Goal: Navigation & Orientation: Find specific page/section

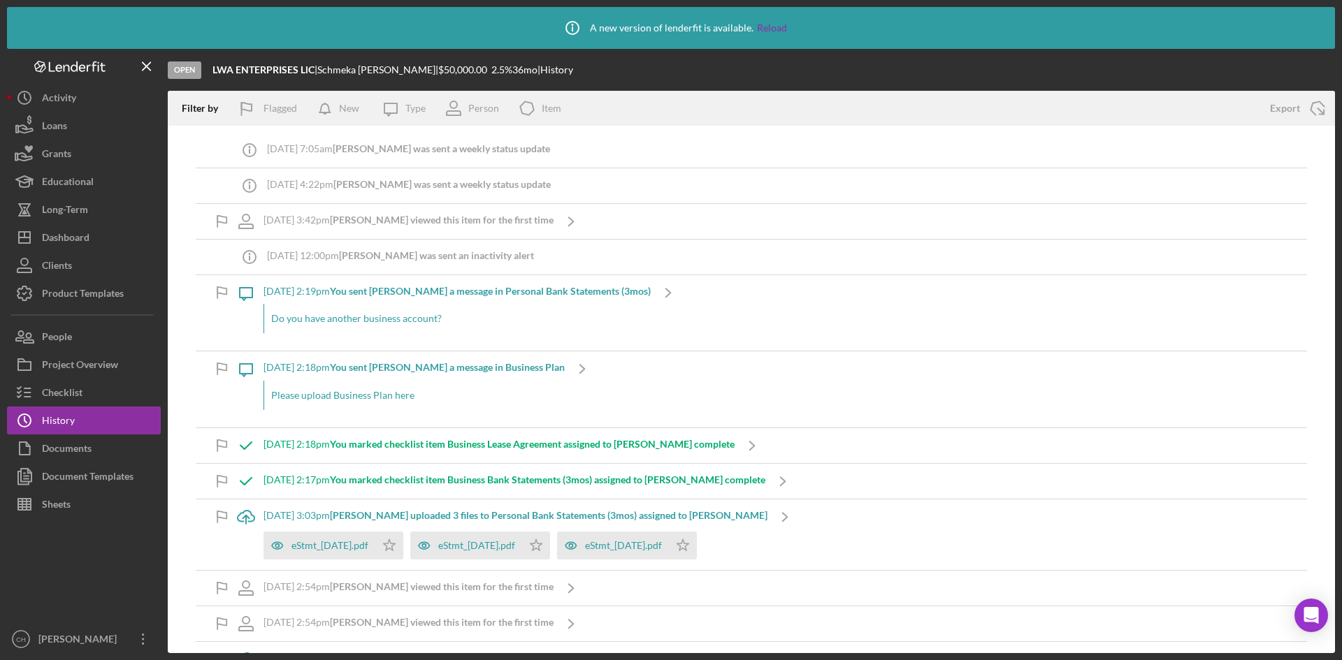
scroll to position [140, 0]
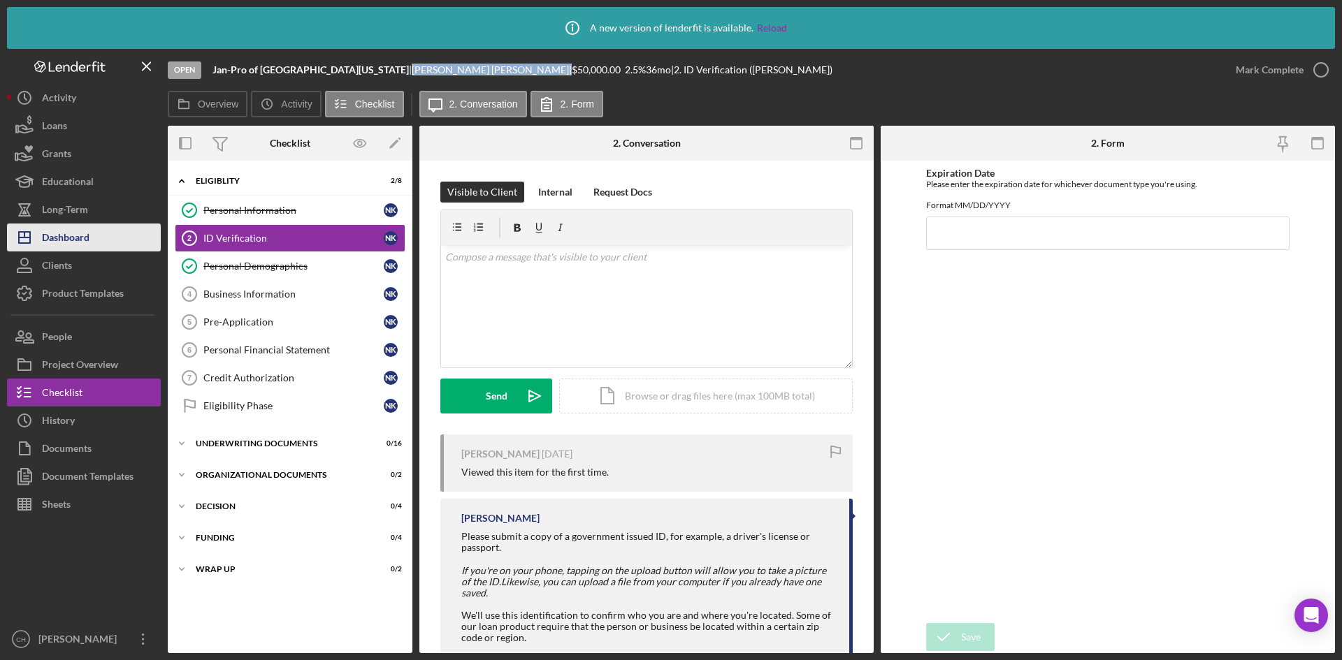
click at [79, 235] on div "Dashboard" at bounding box center [66, 239] width 48 height 31
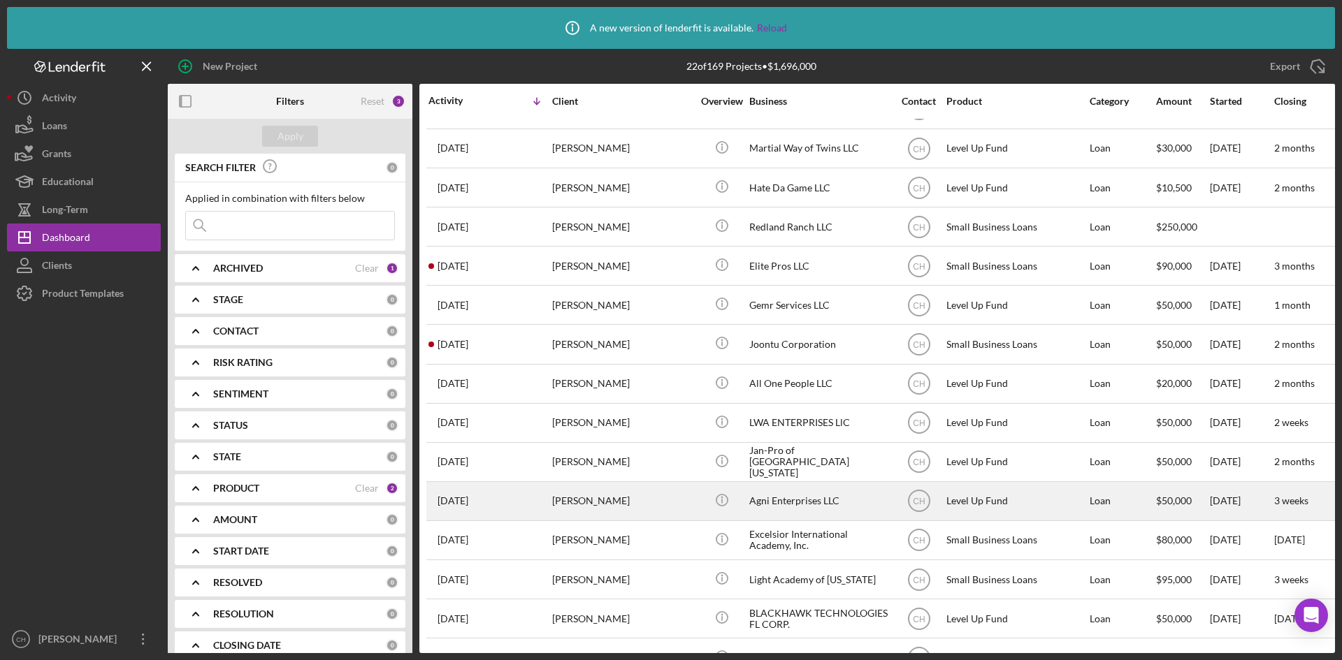
scroll to position [210, 0]
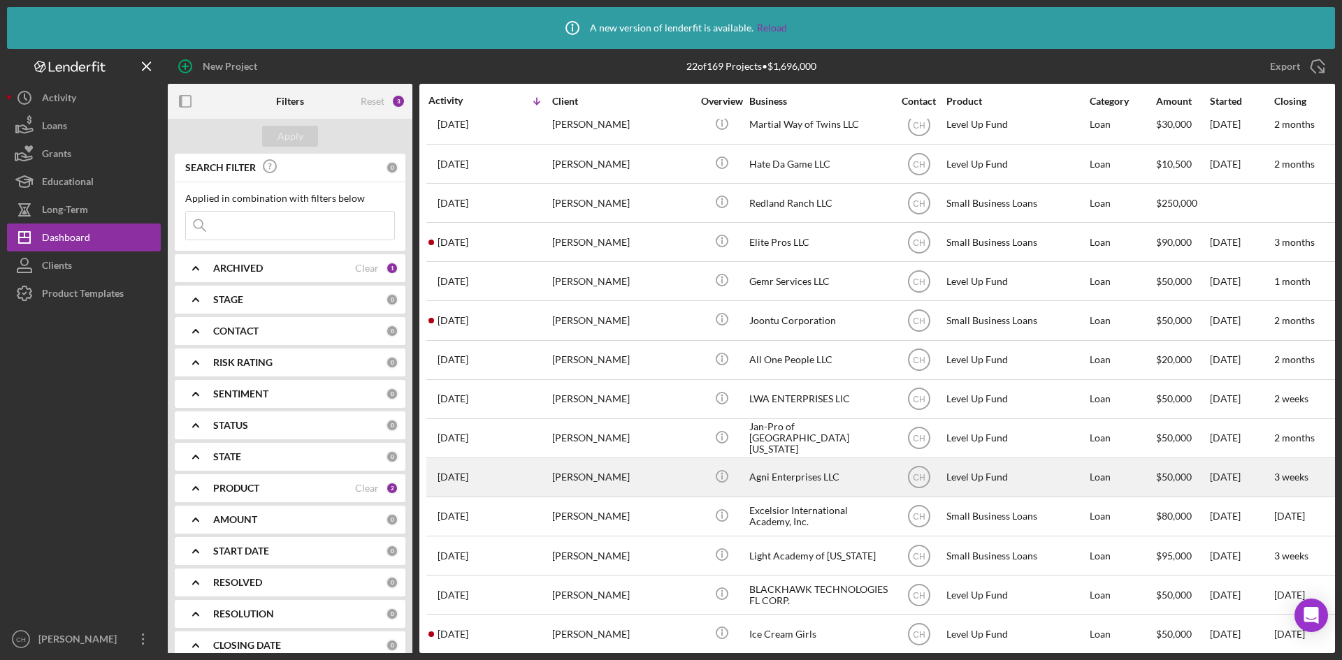
click at [621, 477] on div "[PERSON_NAME]" at bounding box center [622, 477] width 140 height 37
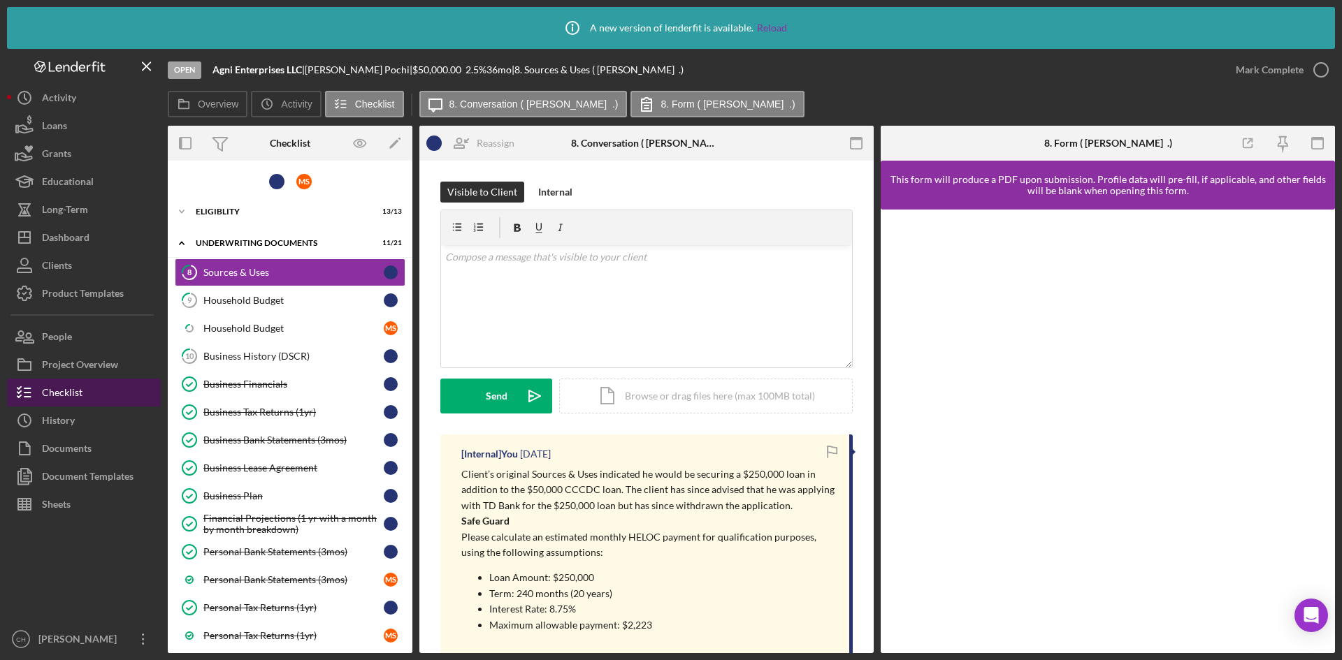
click at [91, 398] on button "Checklist" at bounding box center [84, 393] width 154 height 28
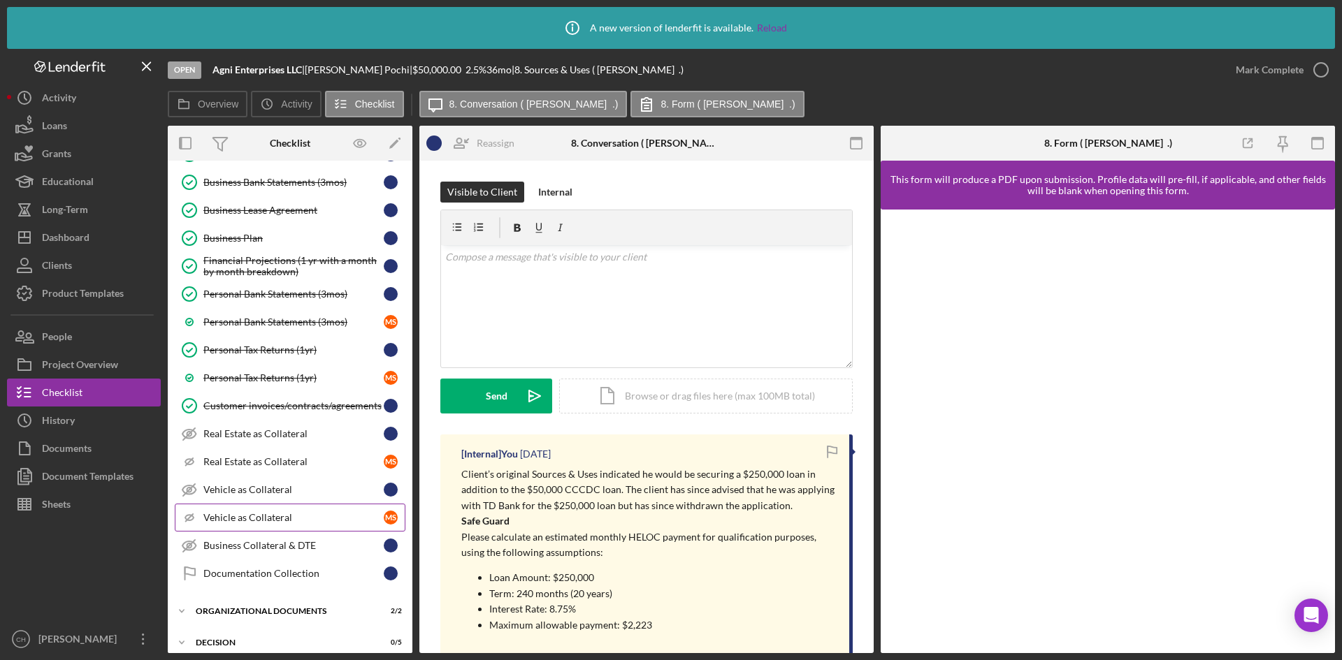
scroll to position [332, 0]
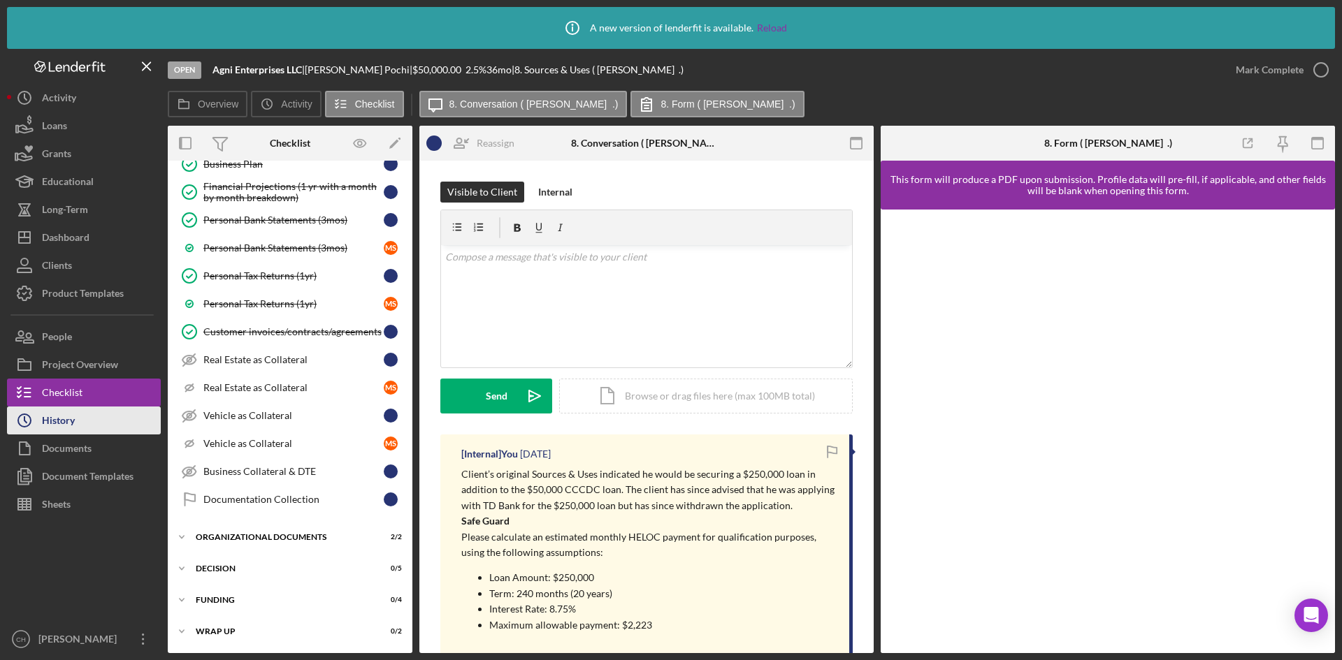
click at [74, 420] on div "History" at bounding box center [58, 422] width 33 height 31
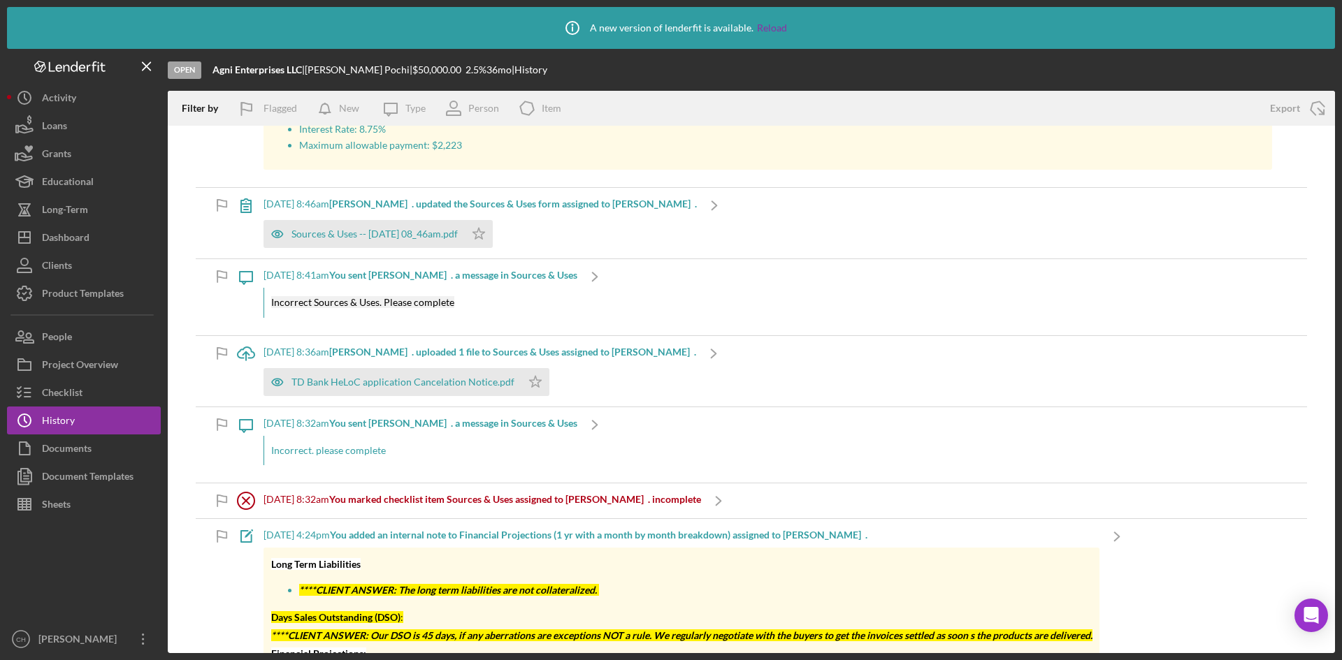
scroll to position [280, 0]
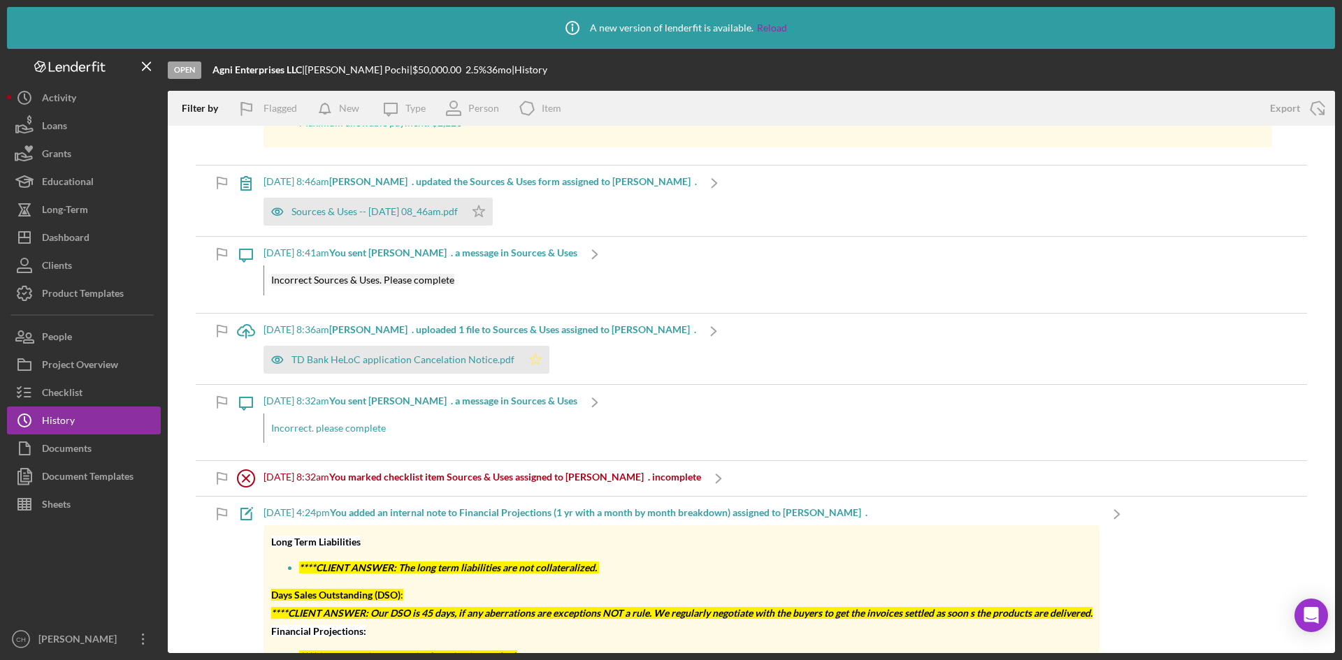
click at [485, 217] on polygon "button" at bounding box center [479, 211] width 12 height 11
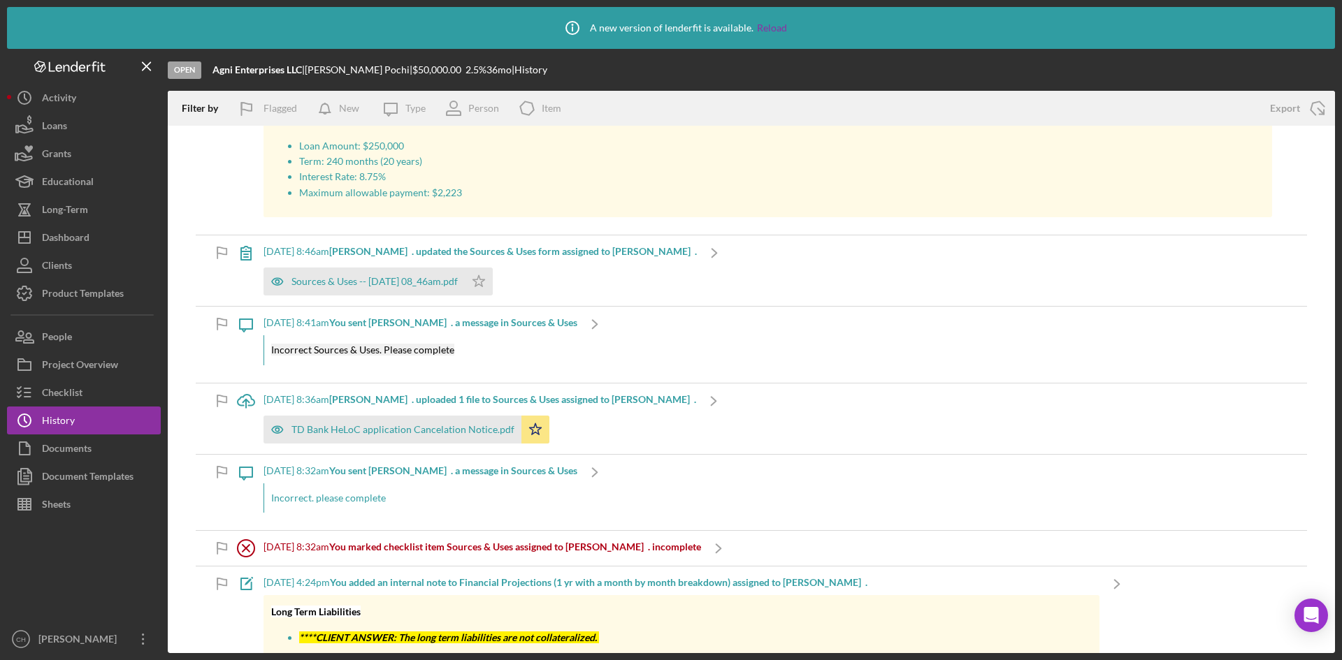
scroll to position [0, 0]
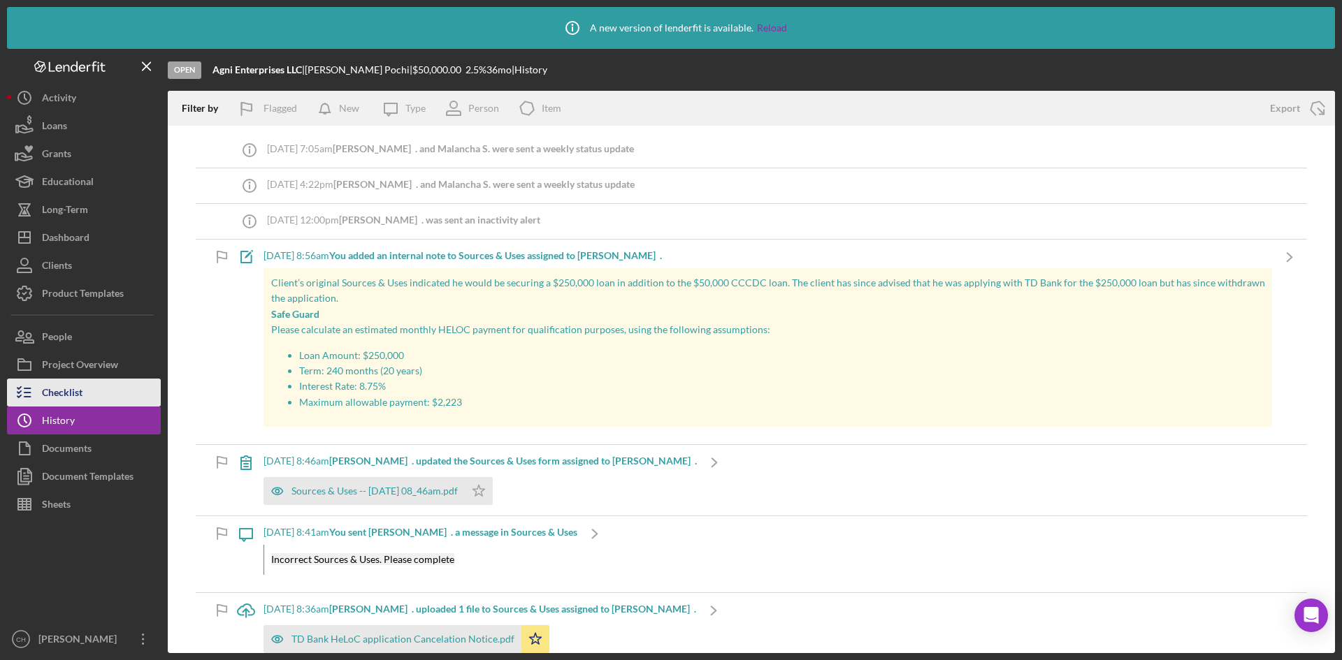
click at [71, 389] on div "Checklist" at bounding box center [62, 394] width 41 height 31
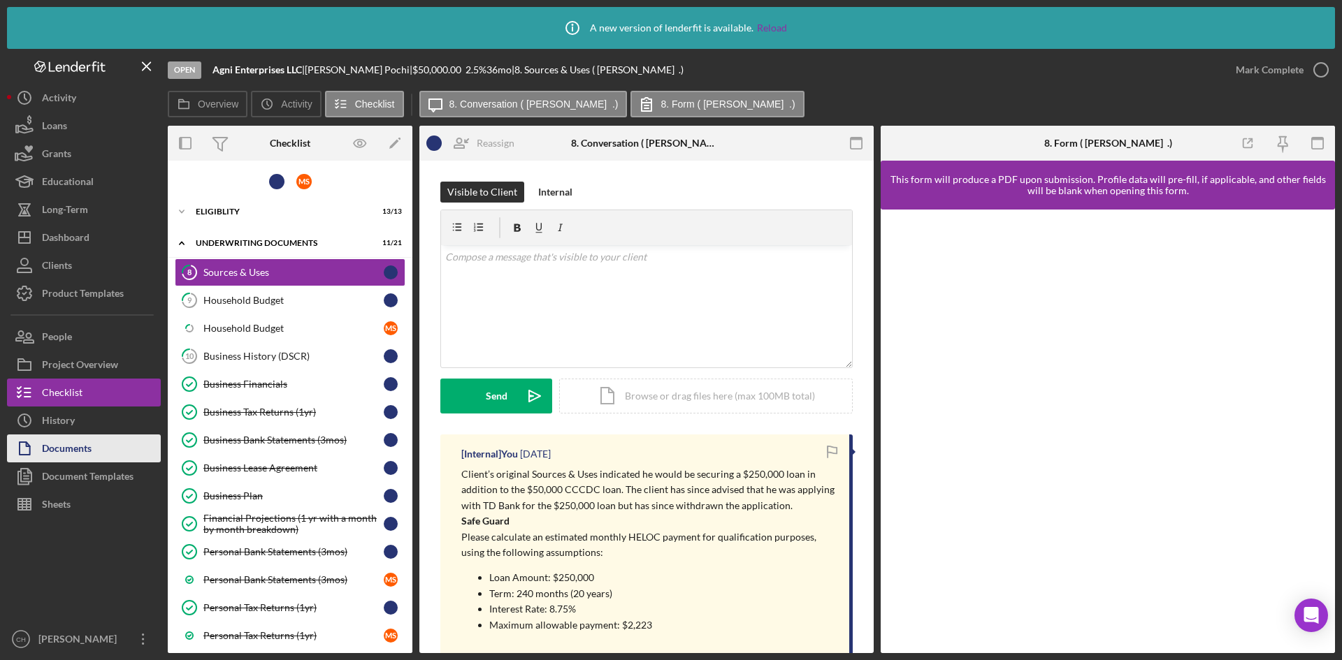
click at [80, 444] on div "Documents" at bounding box center [67, 450] width 50 height 31
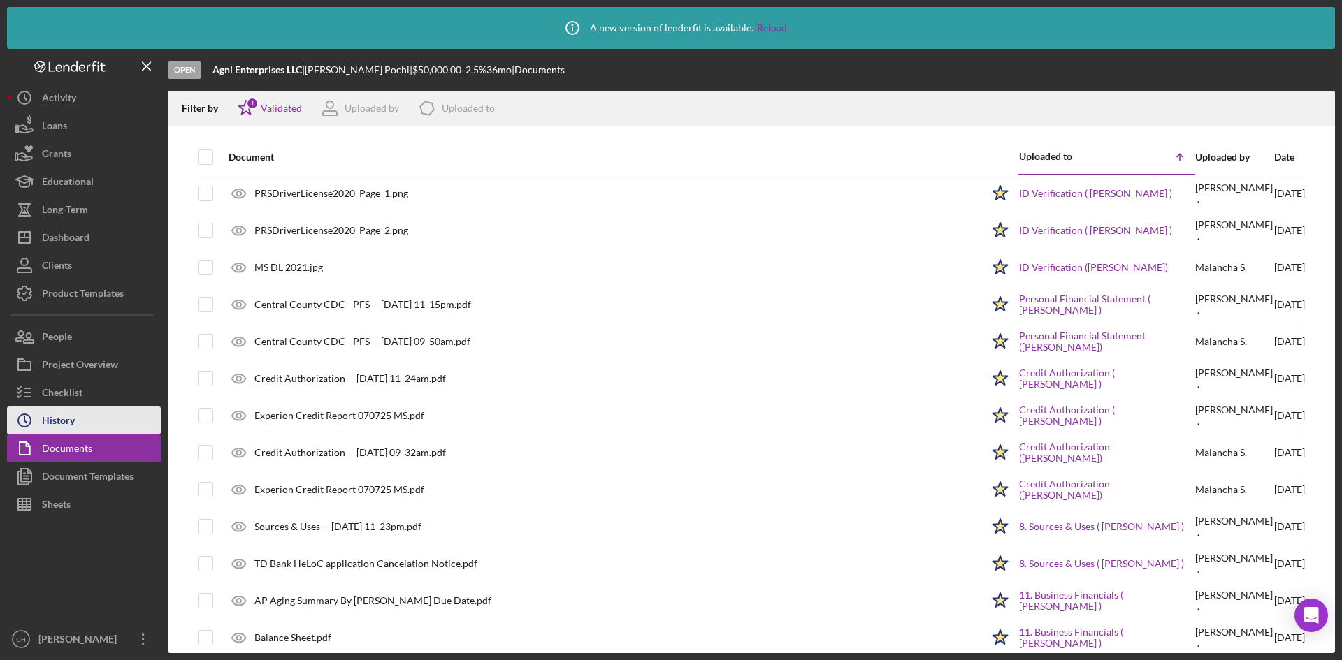
click at [73, 412] on div "History" at bounding box center [58, 422] width 33 height 31
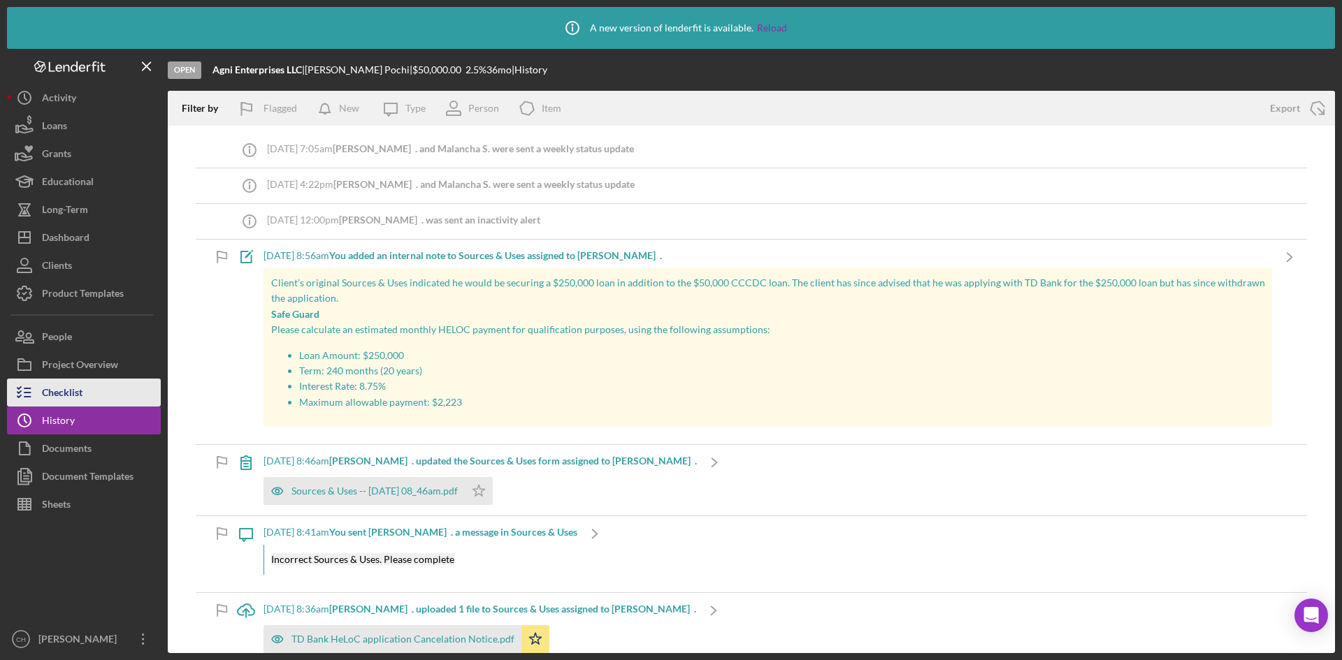
click at [86, 398] on button "Checklist" at bounding box center [84, 393] width 154 height 28
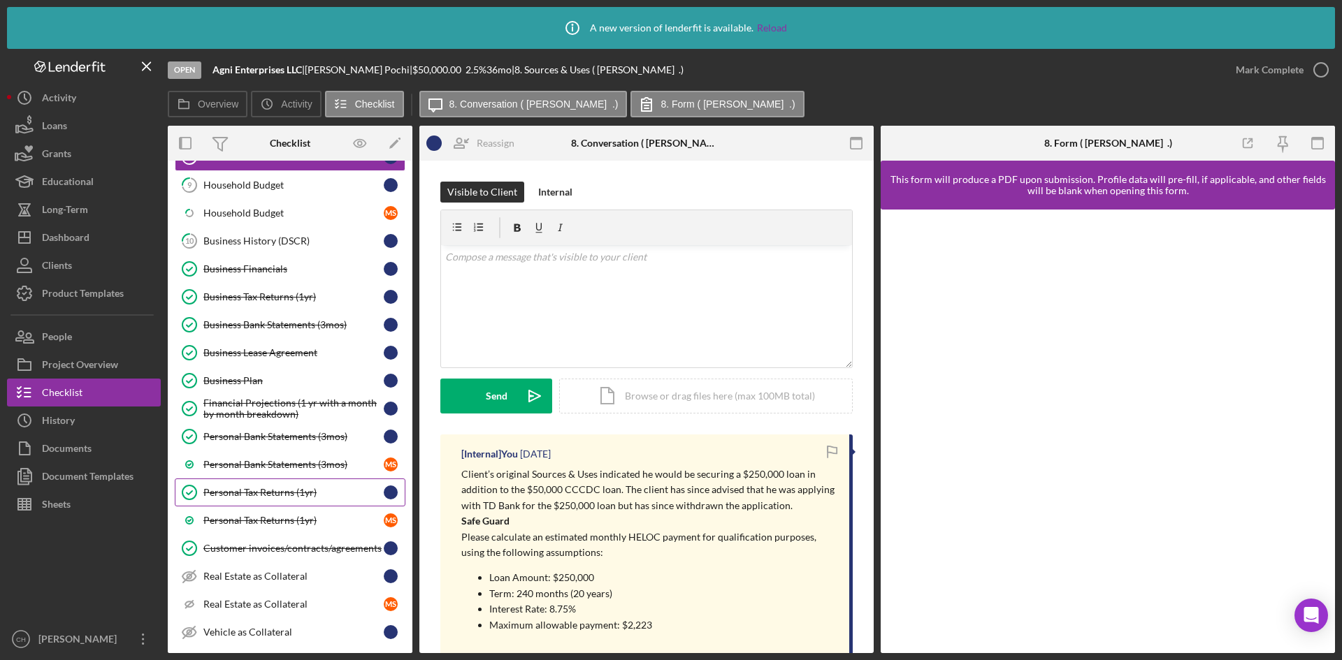
scroll to position [140, 0]
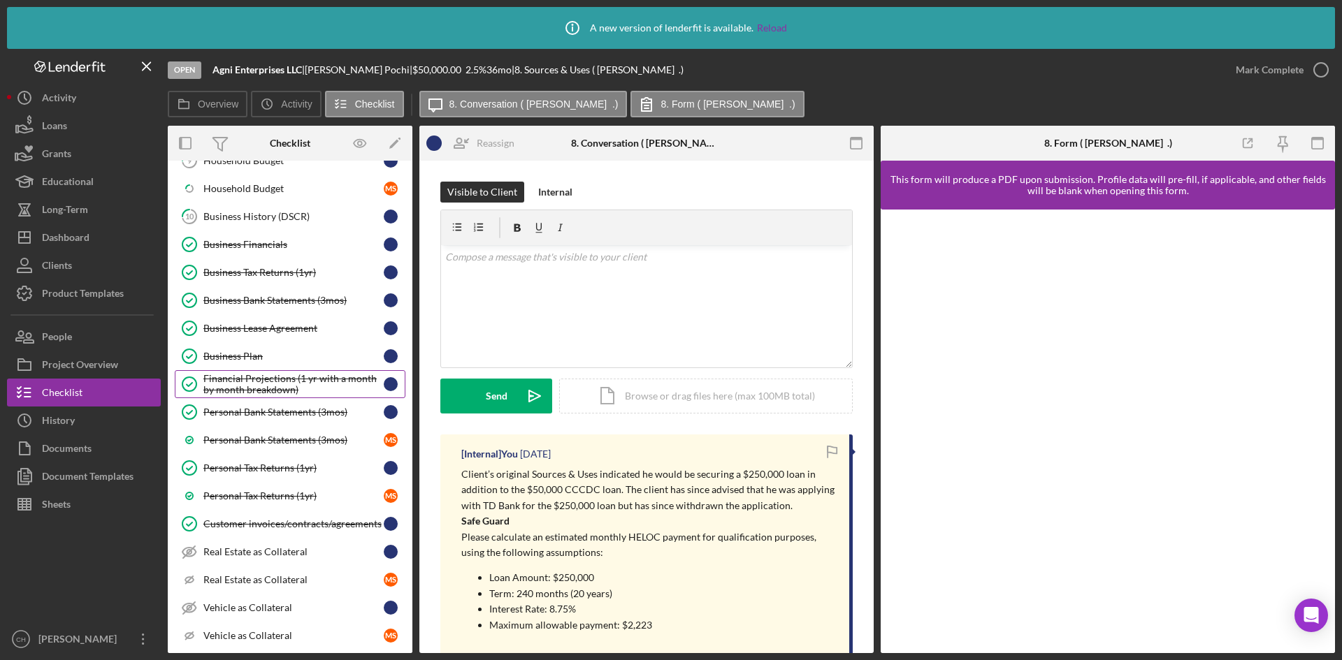
click at [267, 383] on div "Financial Projections (1 yr with a month by month breakdown)" at bounding box center [293, 384] width 180 height 22
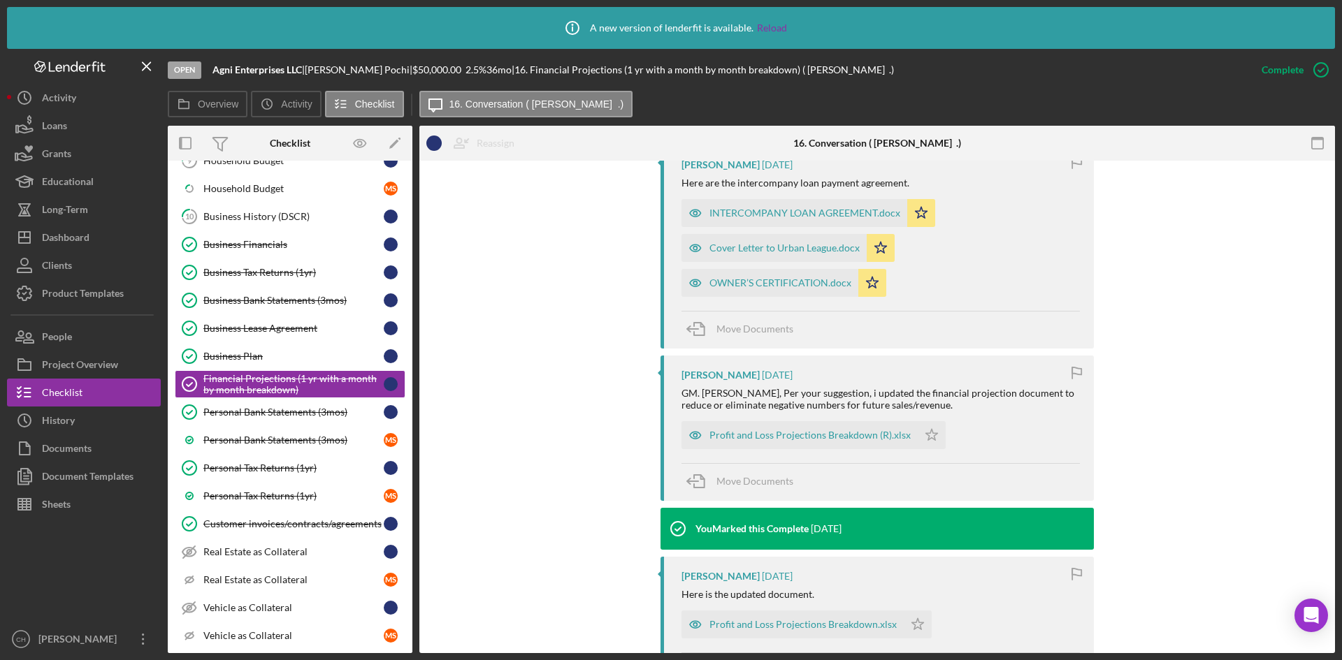
scroll to position [887, 0]
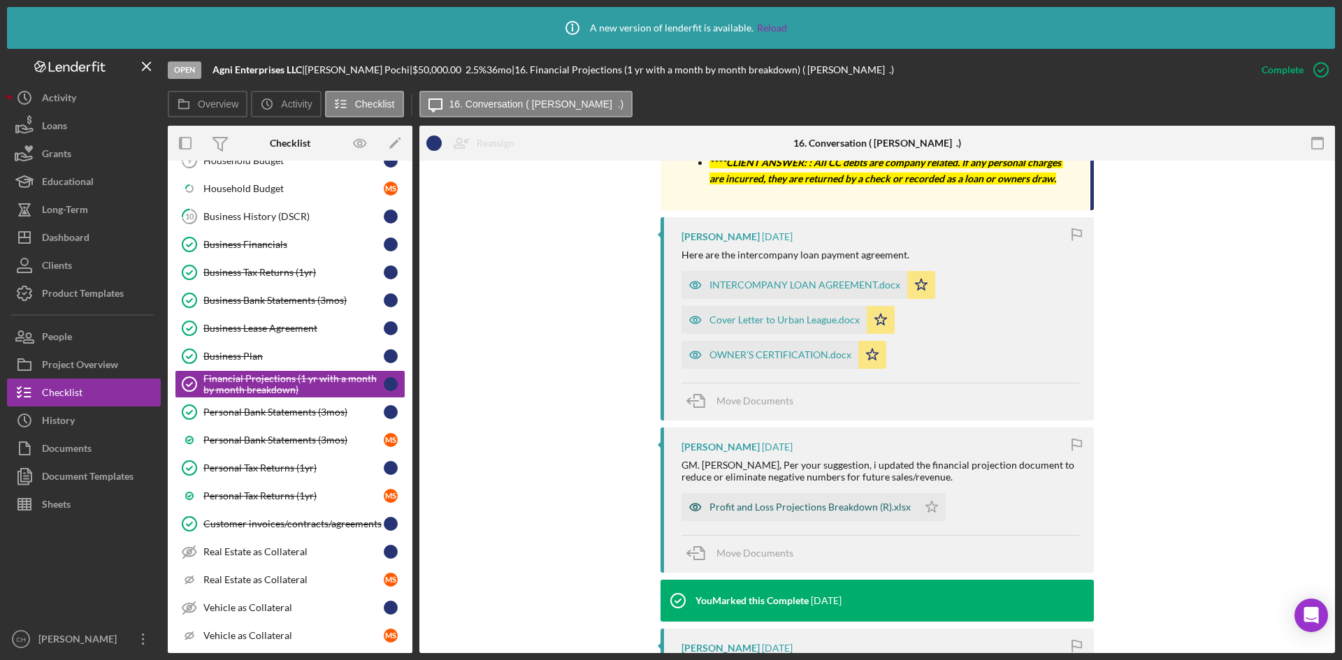
click at [785, 506] on div "Profit and Loss Projections Breakdown (R).xlsx" at bounding box center [809, 507] width 201 height 11
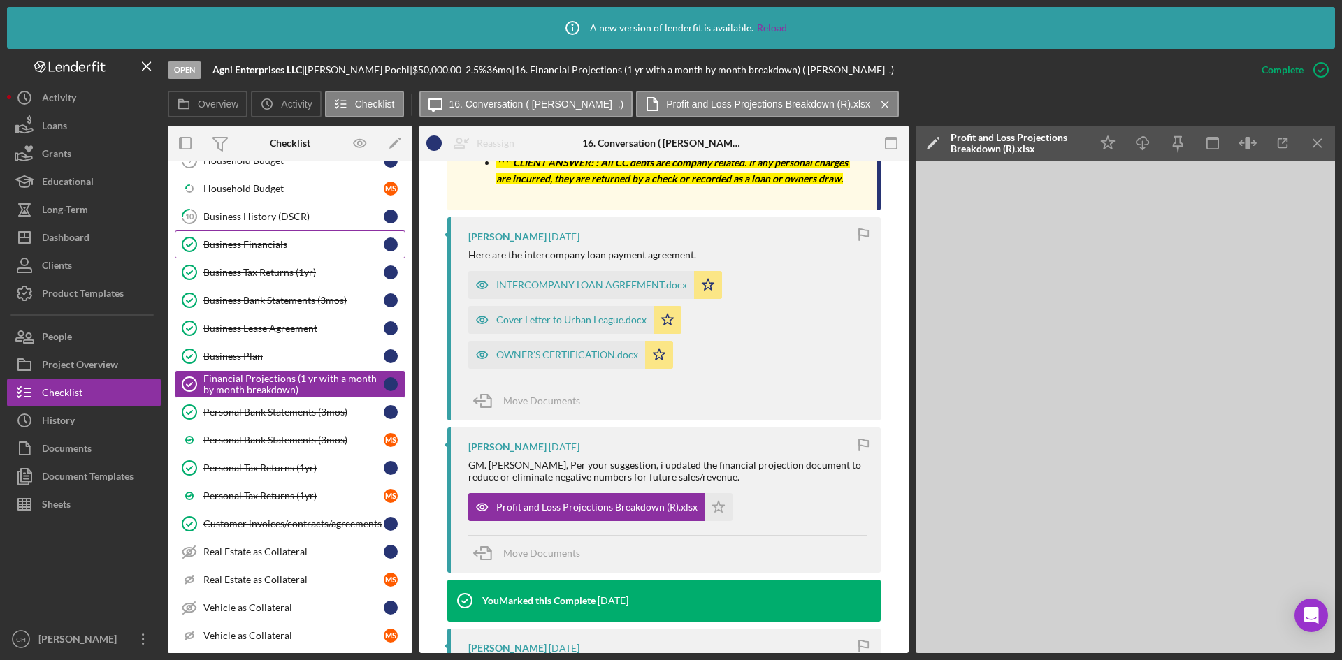
click at [249, 242] on div "Business Financials" at bounding box center [293, 244] width 180 height 11
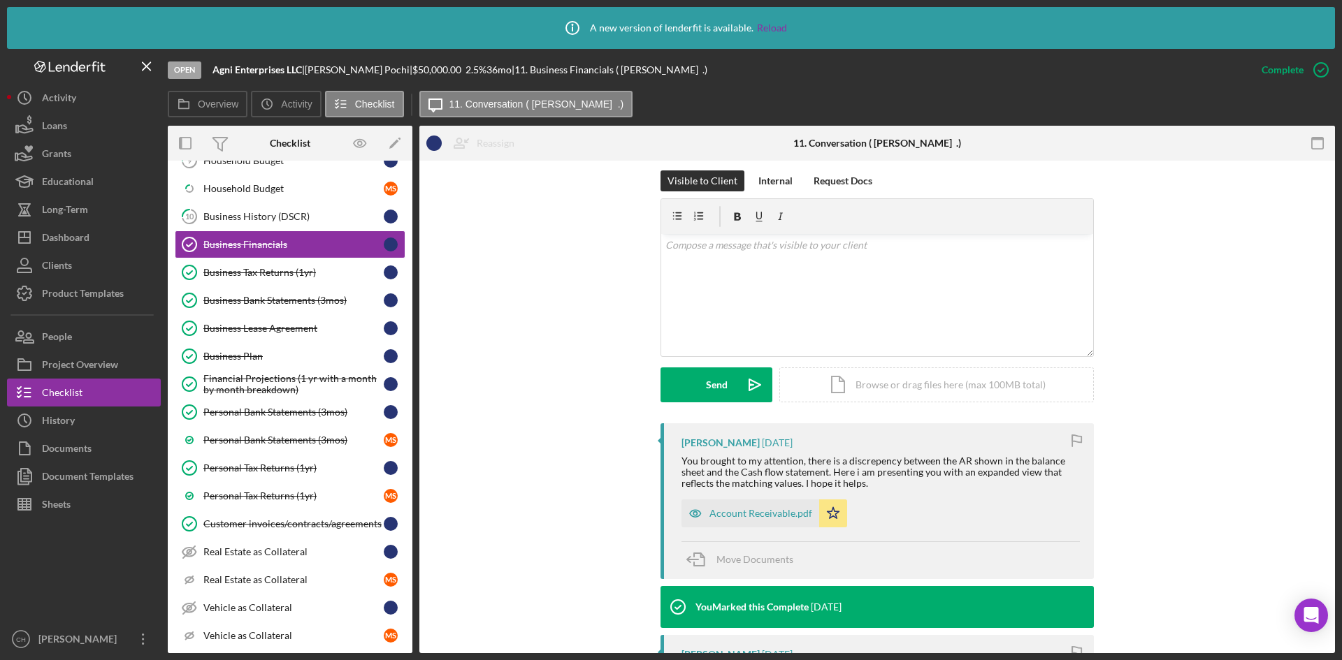
scroll to position [210, 0]
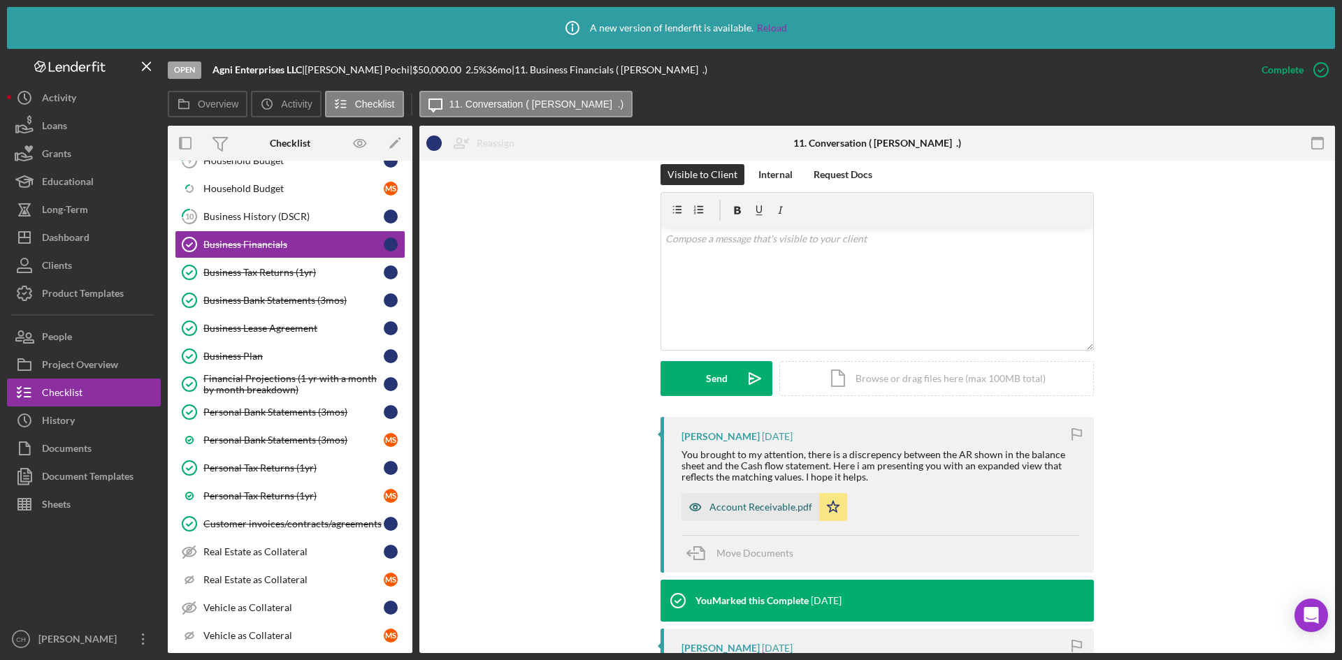
click at [748, 502] on div "Account Receivable.pdf" at bounding box center [760, 507] width 103 height 11
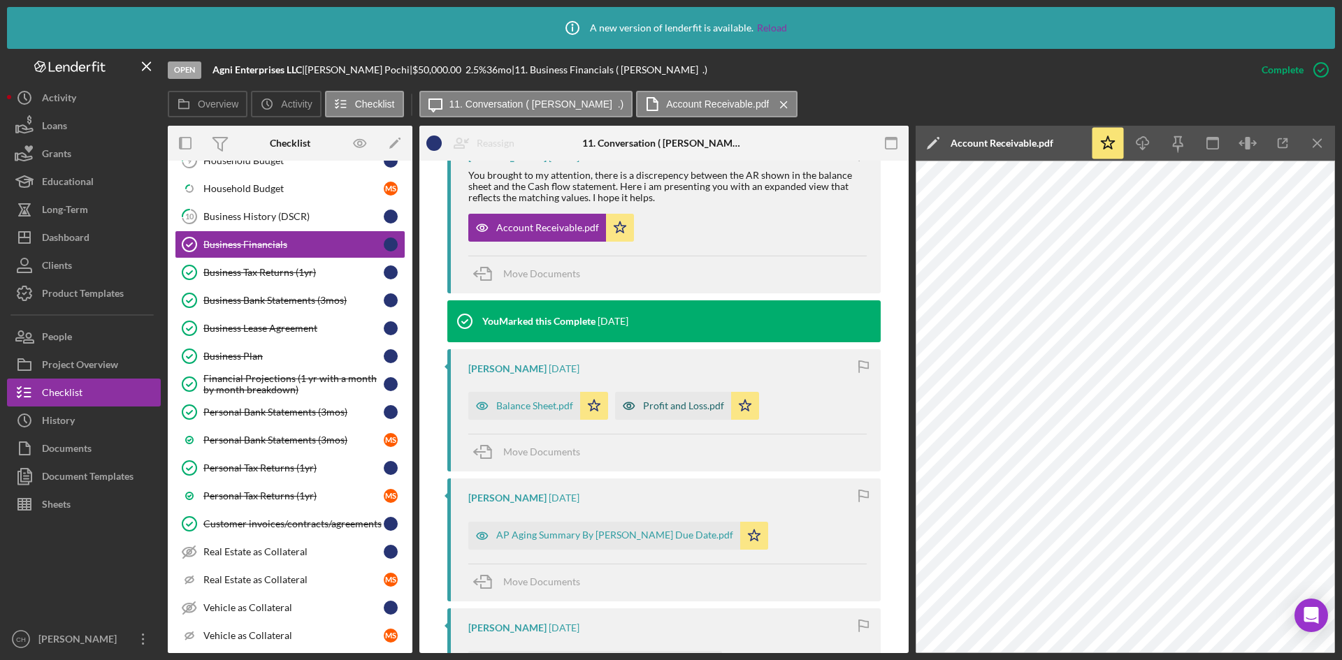
click at [709, 396] on div "Profit and Loss.pdf" at bounding box center [673, 406] width 116 height 28
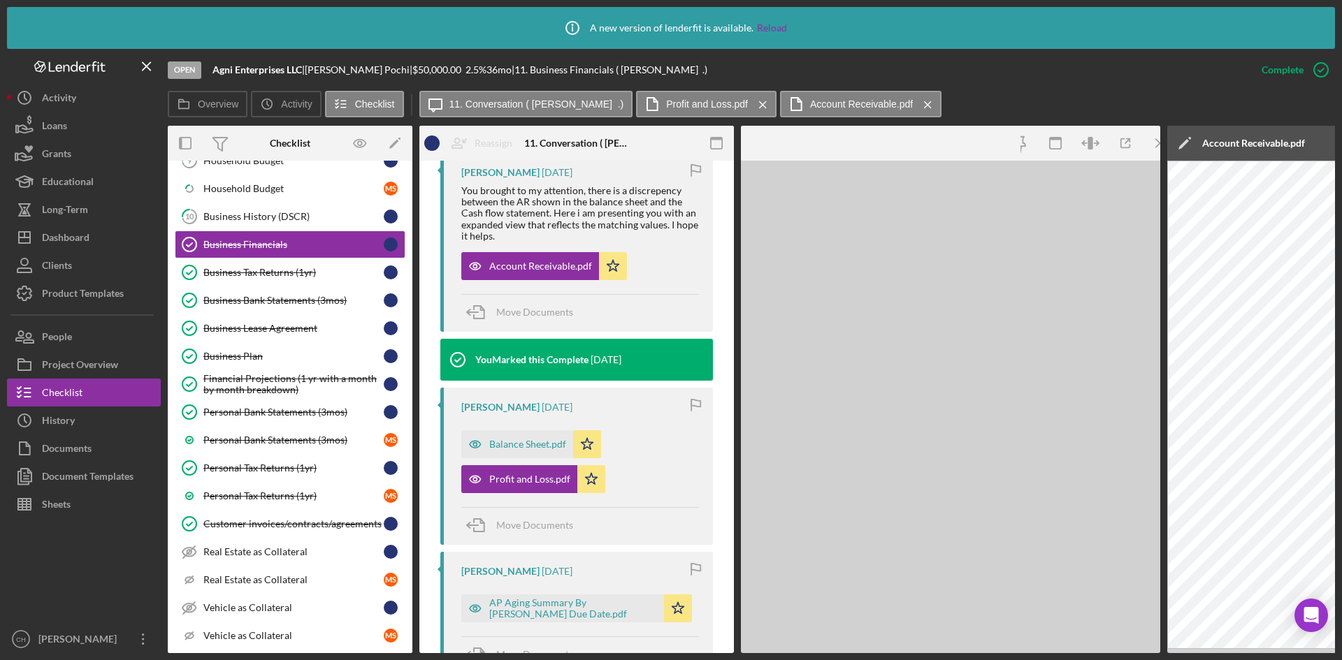
scroll to position [505, 0]
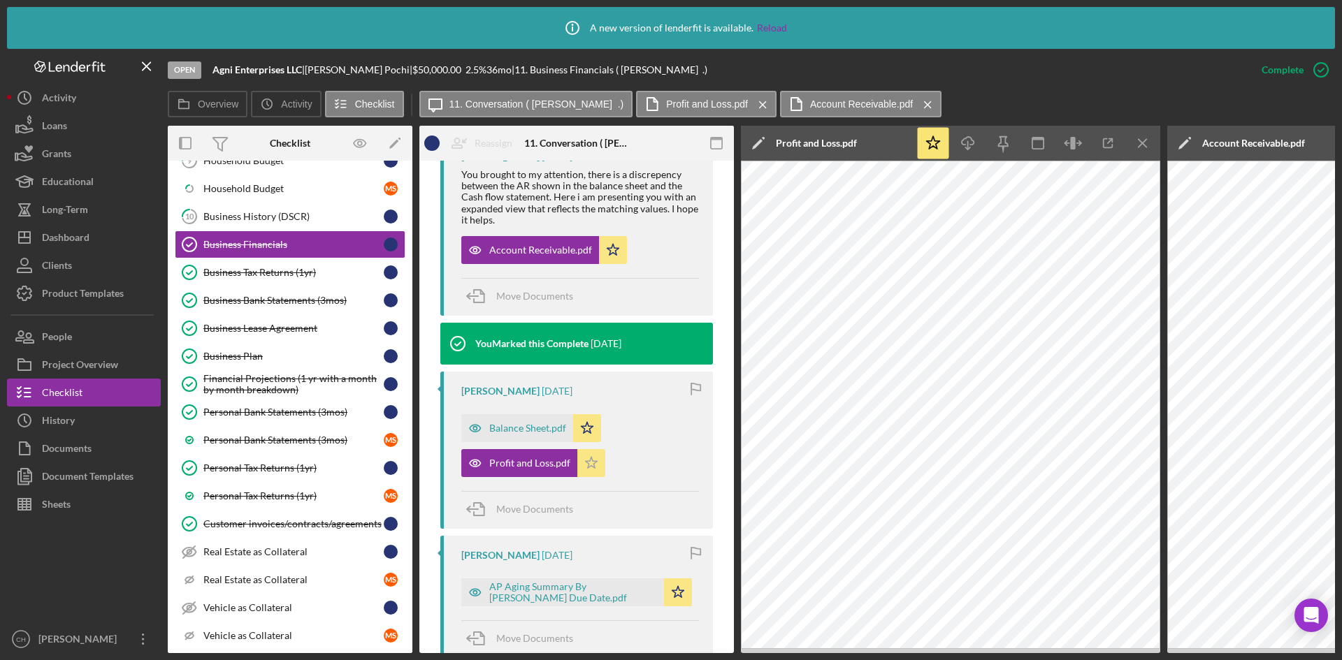
click at [589, 468] on icon "Icon/Star" at bounding box center [591, 463] width 28 height 28
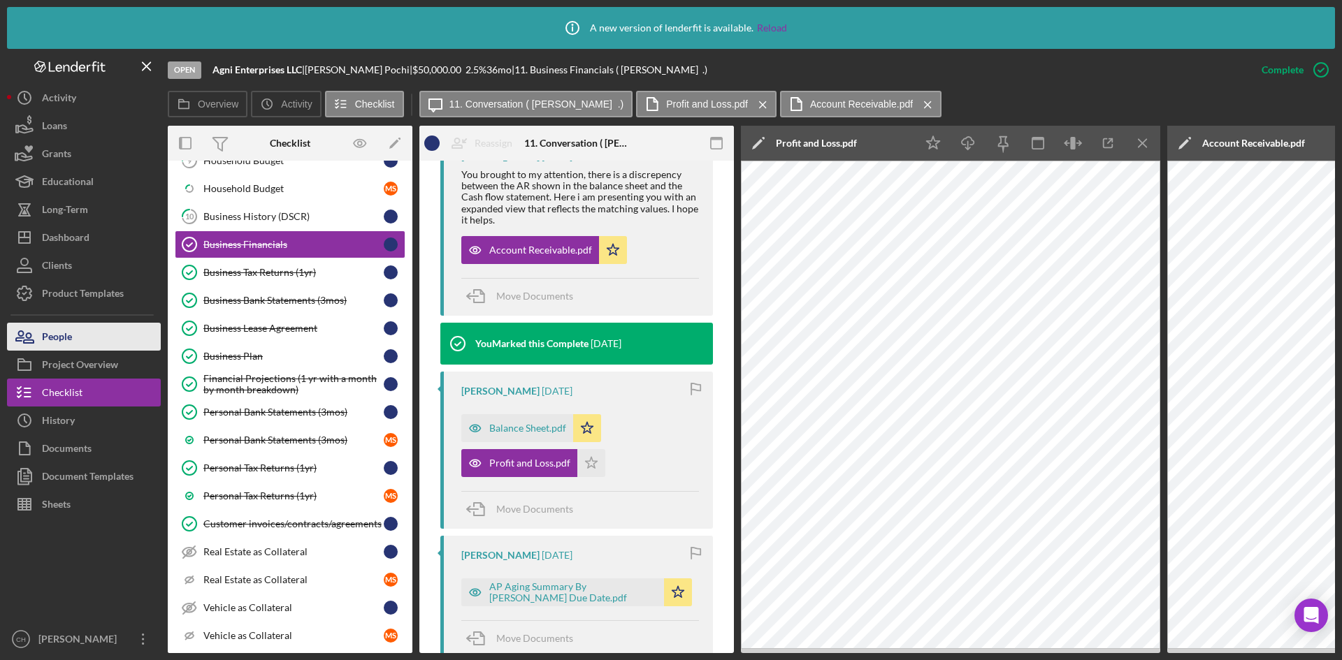
click at [73, 339] on button "People" at bounding box center [84, 337] width 154 height 28
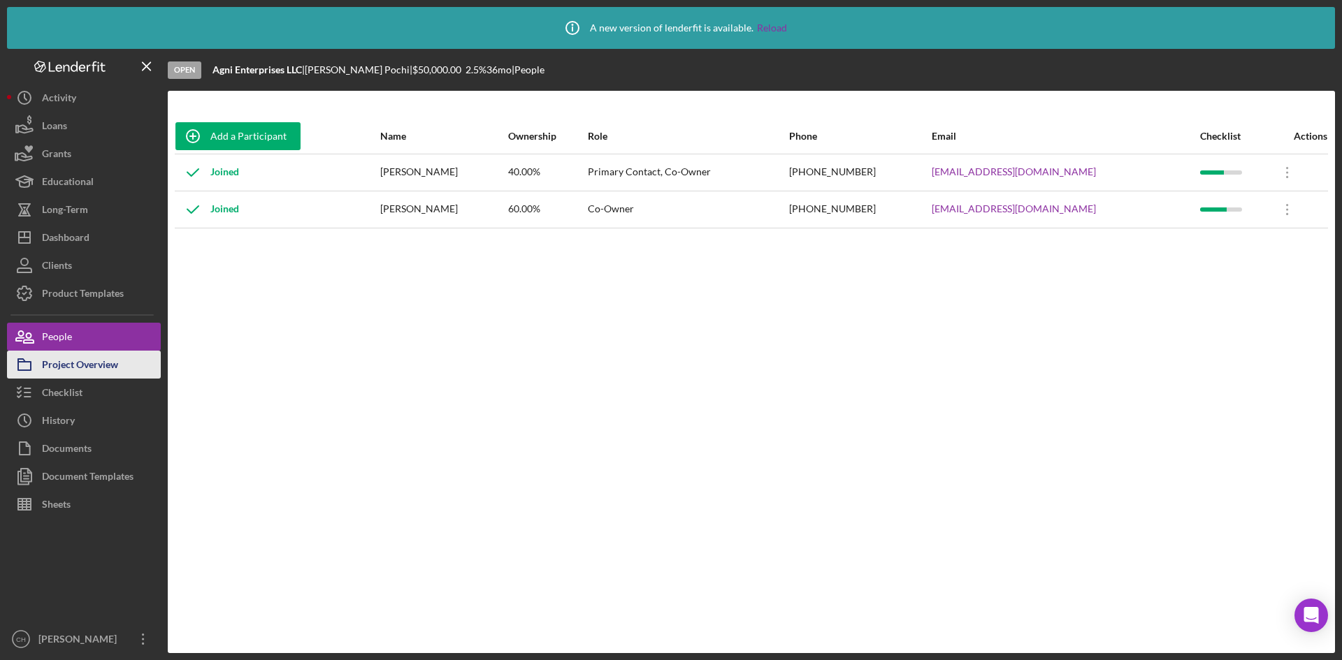
click at [115, 371] on div "Project Overview" at bounding box center [80, 366] width 76 height 31
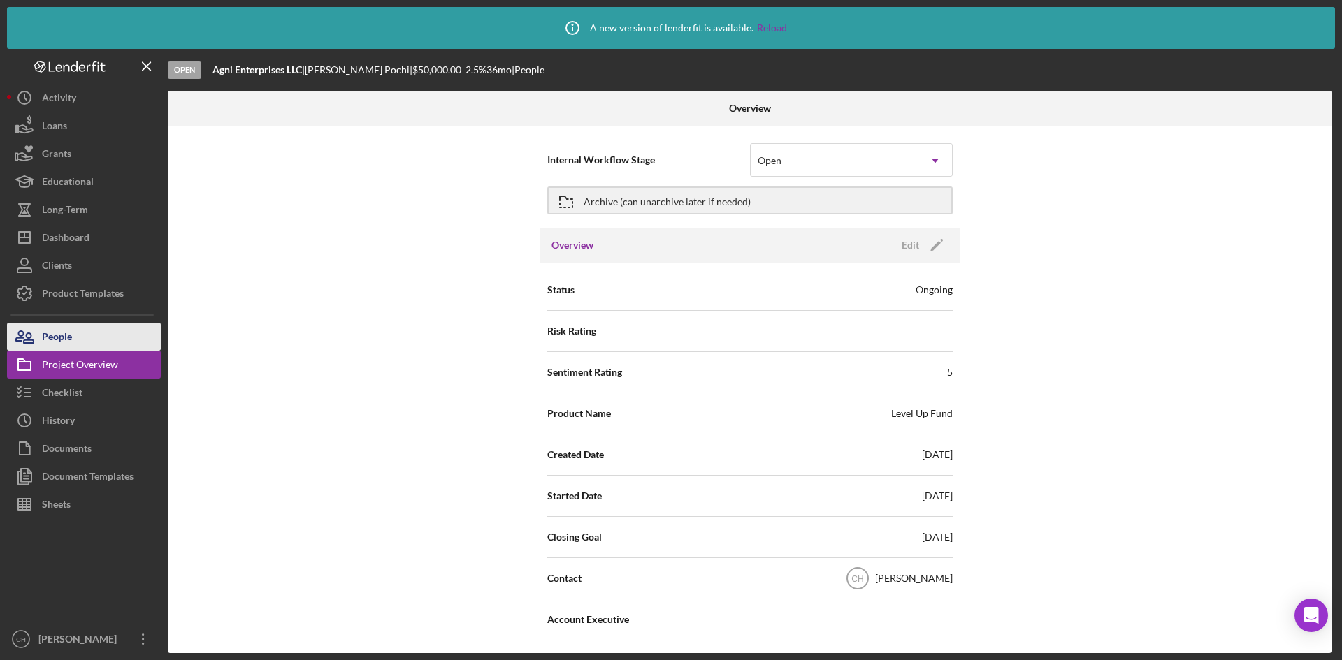
click at [85, 339] on button "People" at bounding box center [84, 337] width 154 height 28
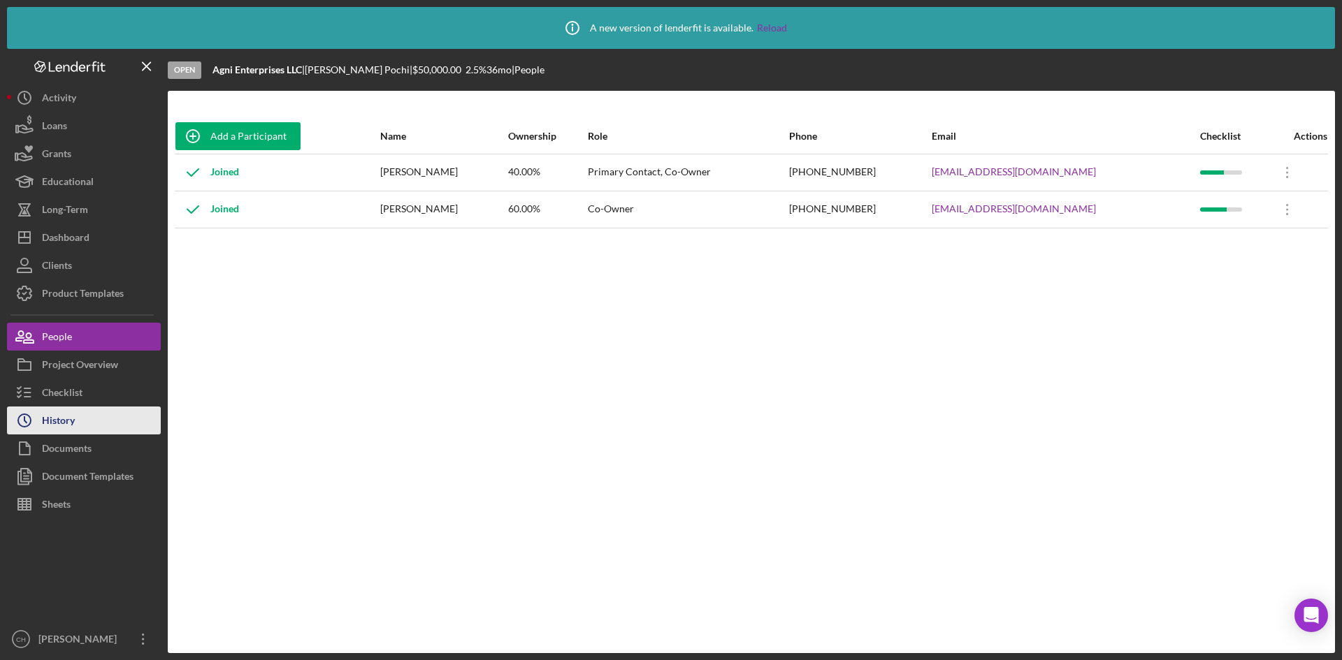
click at [106, 410] on button "Icon/History History" at bounding box center [84, 421] width 154 height 28
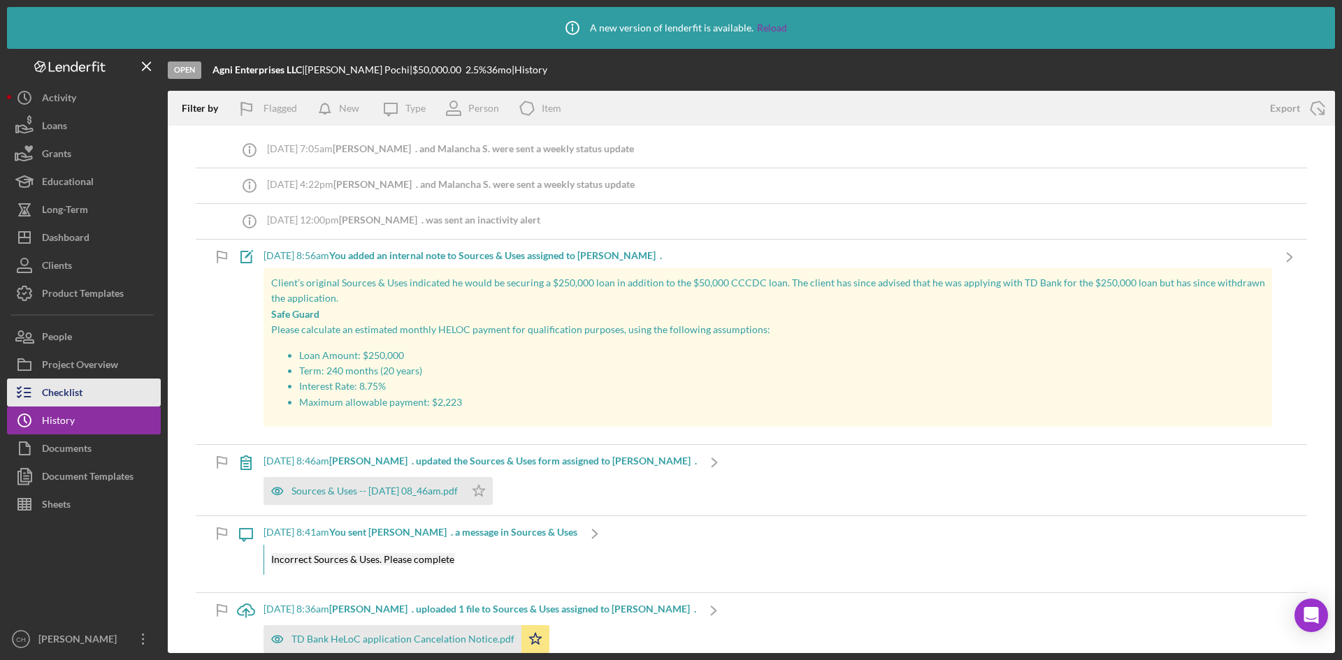
click at [81, 390] on div "Checklist" at bounding box center [62, 394] width 41 height 31
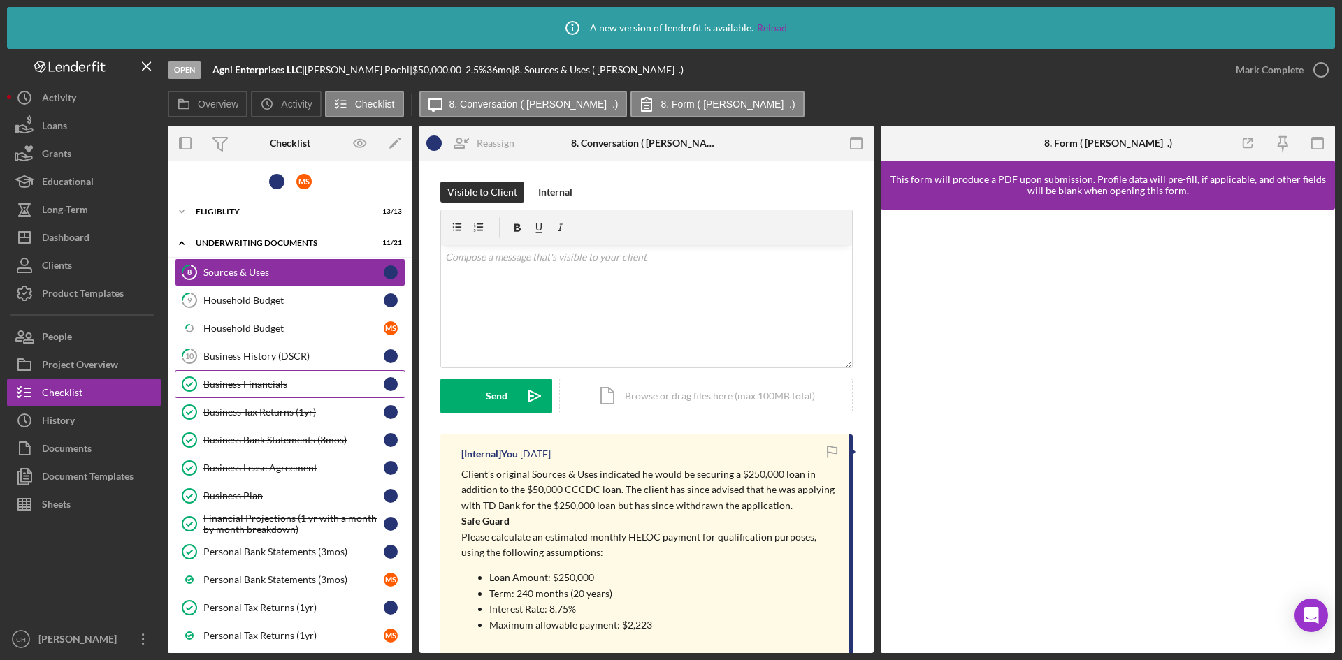
click at [236, 388] on div "Business Financials" at bounding box center [293, 384] width 180 height 11
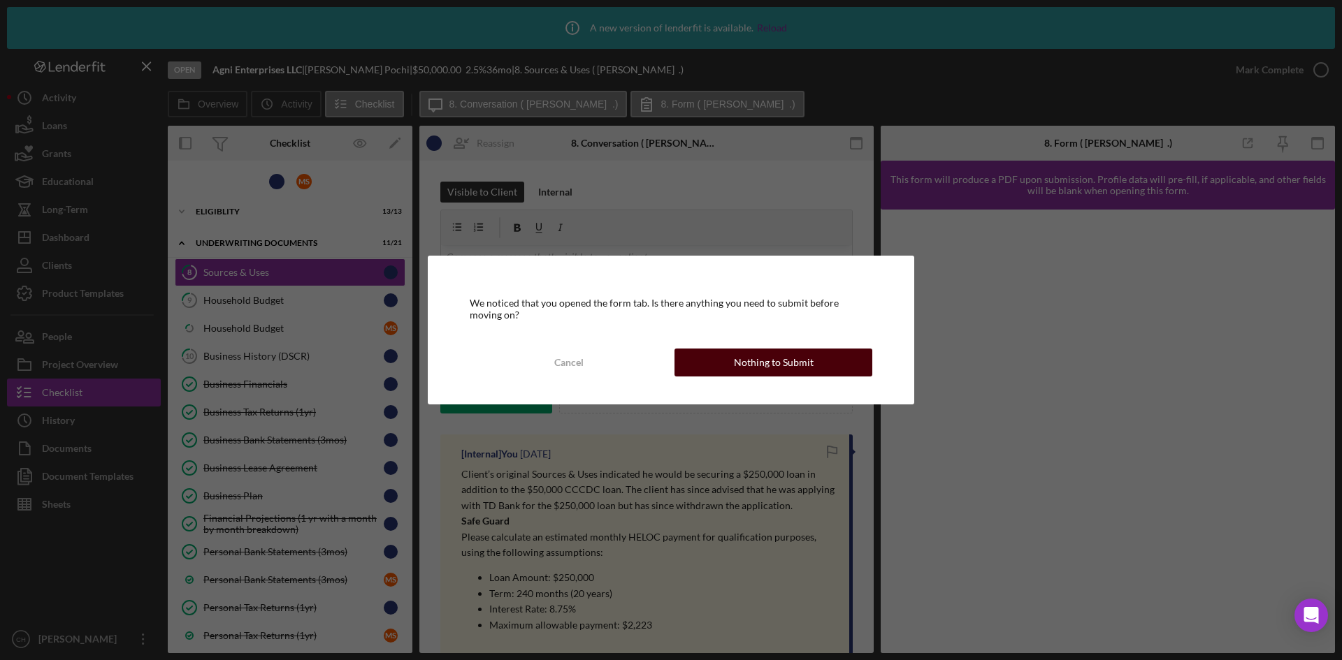
click at [702, 375] on button "Nothing to Submit" at bounding box center [773, 363] width 198 height 28
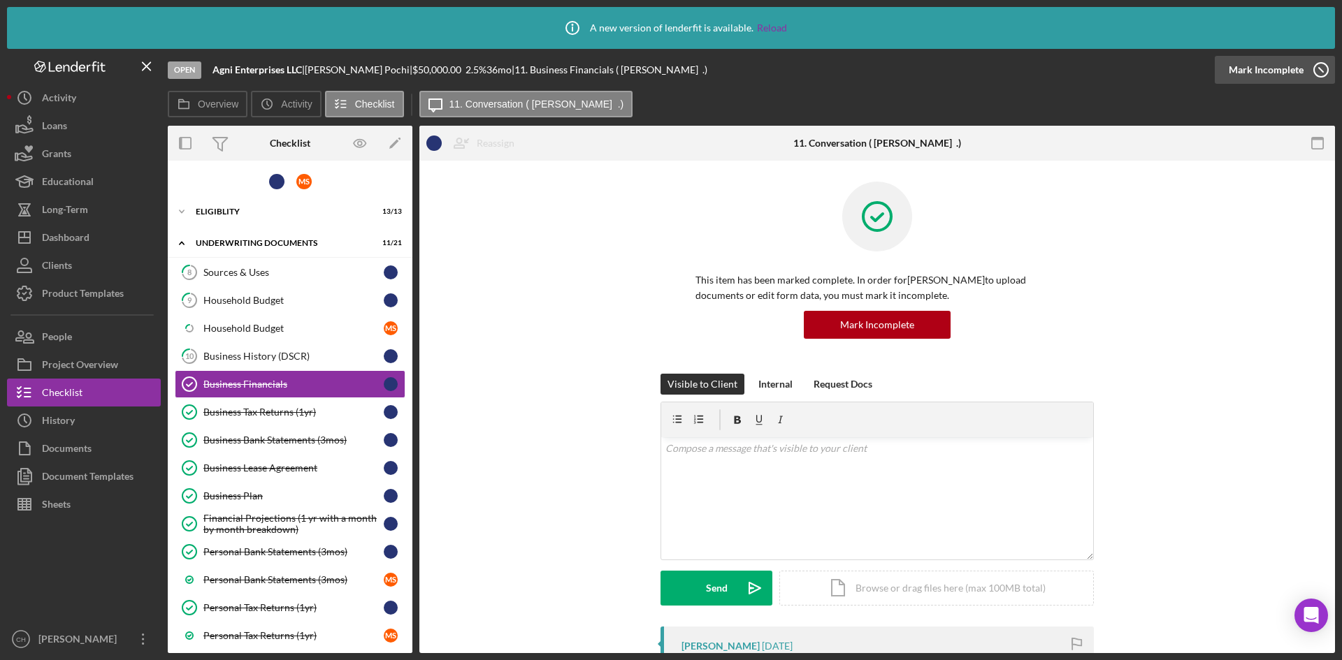
click at [1257, 66] on div "Mark Incomplete" at bounding box center [1266, 70] width 75 height 28
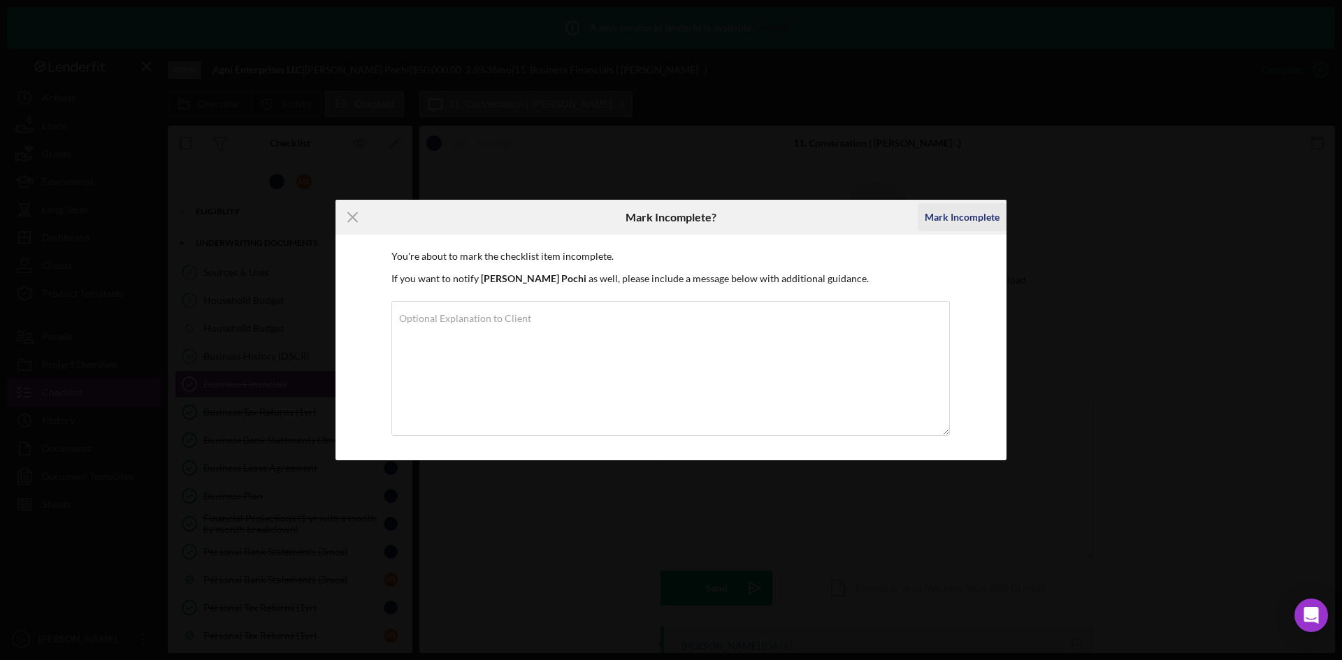
click at [955, 225] on div "Mark Incomplete" at bounding box center [962, 217] width 75 height 28
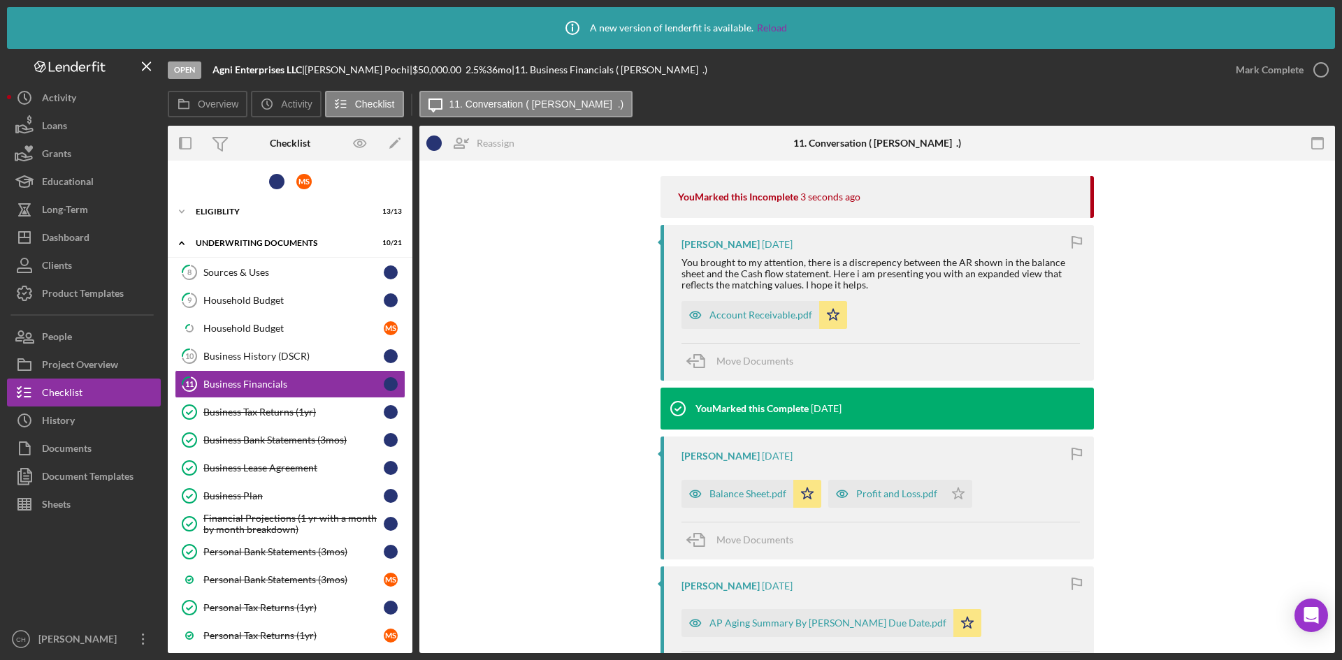
scroll to position [280, 0]
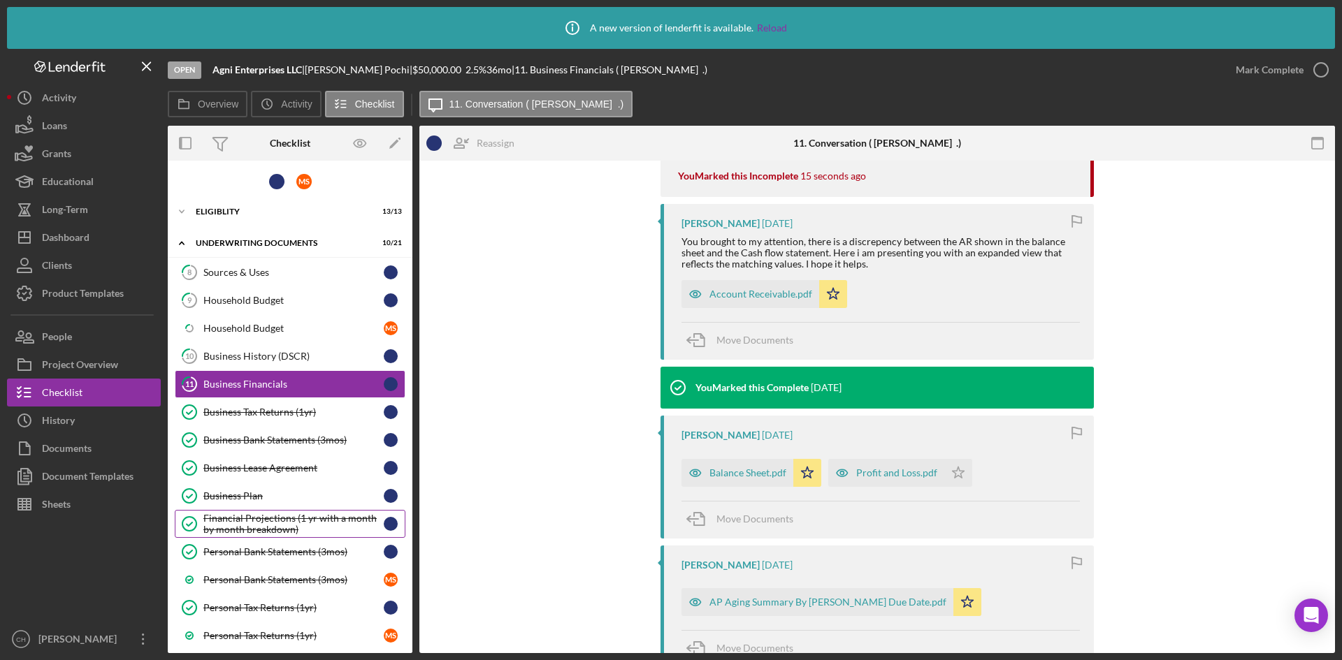
drag, startPoint x: 239, startPoint y: 528, endPoint x: 271, endPoint y: 519, distance: 33.2
click at [240, 526] on div "Financial Projections (1 yr with a month by month breakdown)" at bounding box center [293, 524] width 180 height 22
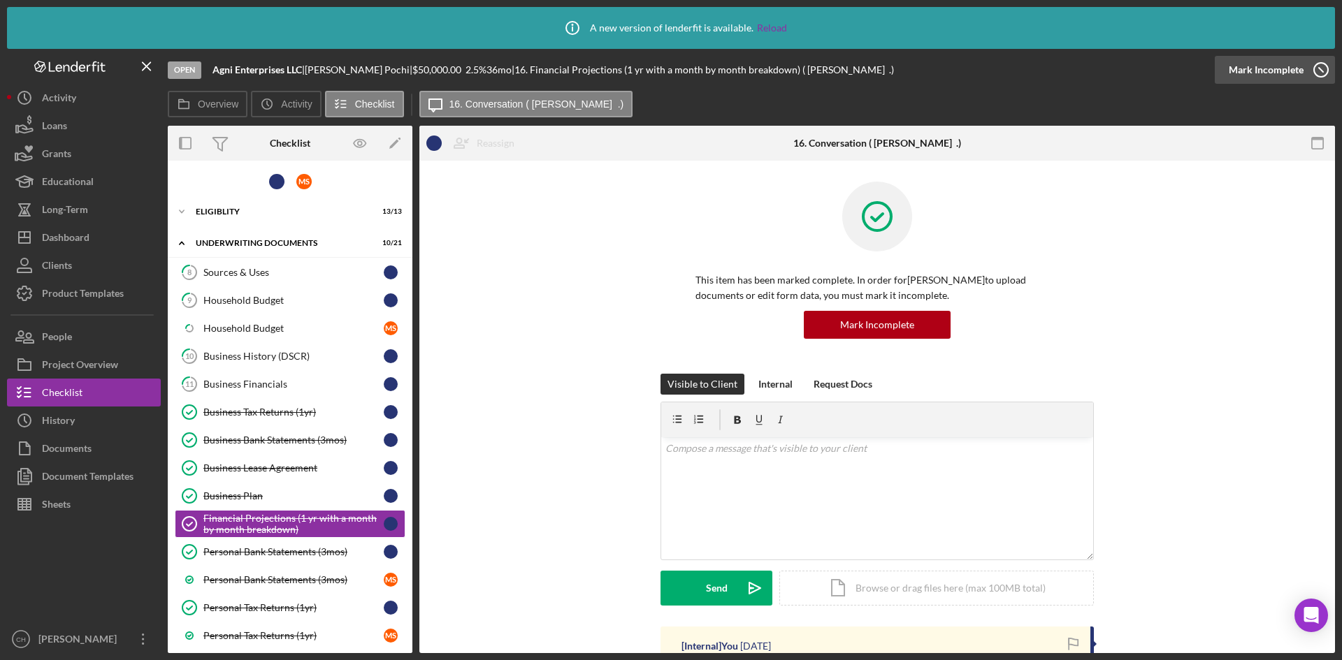
click at [1270, 65] on div "Mark Incomplete" at bounding box center [1266, 70] width 75 height 28
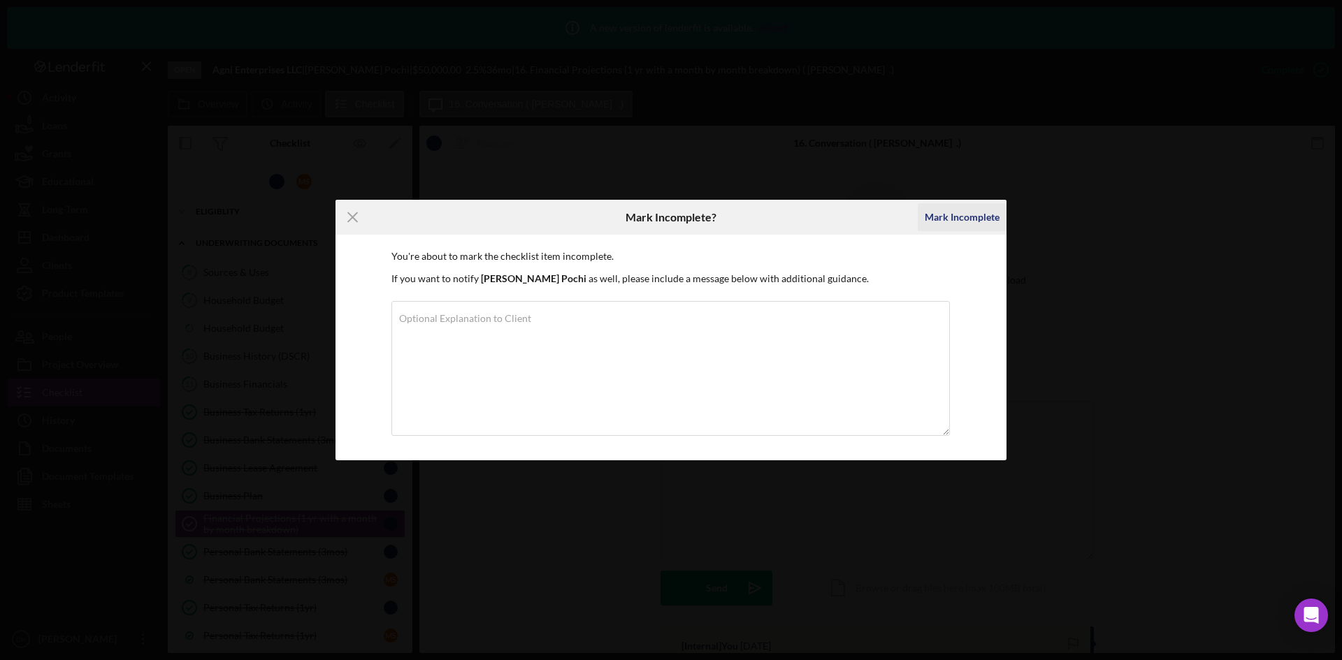
click at [956, 217] on div "Mark Incomplete" at bounding box center [962, 217] width 75 height 28
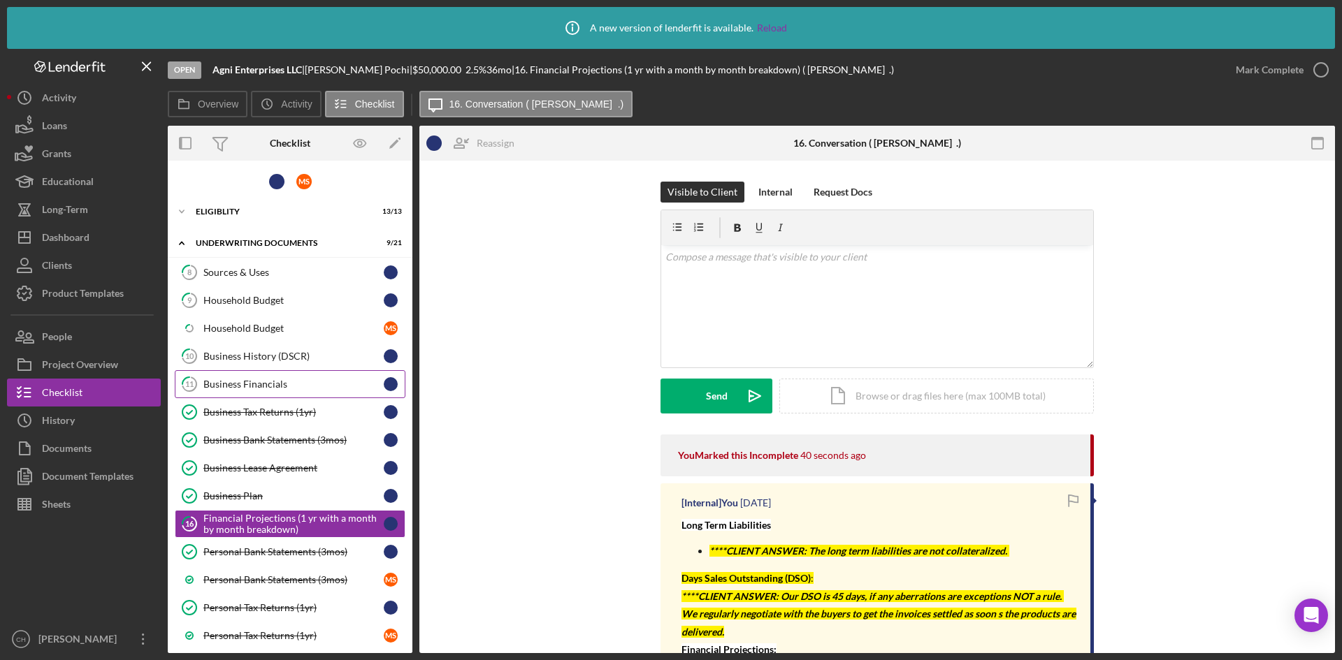
drag, startPoint x: 231, startPoint y: 380, endPoint x: 287, endPoint y: 396, distance: 57.3
click at [231, 380] on div "Business Financials" at bounding box center [293, 384] width 180 height 11
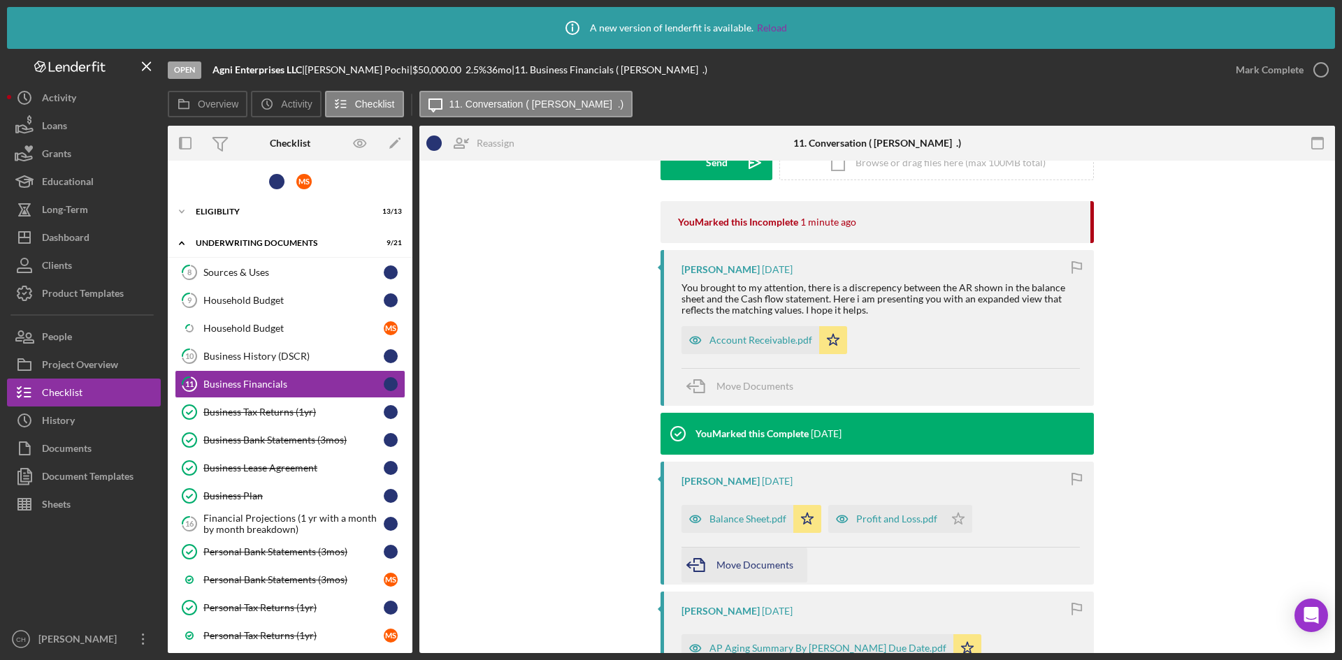
scroll to position [419, 0]
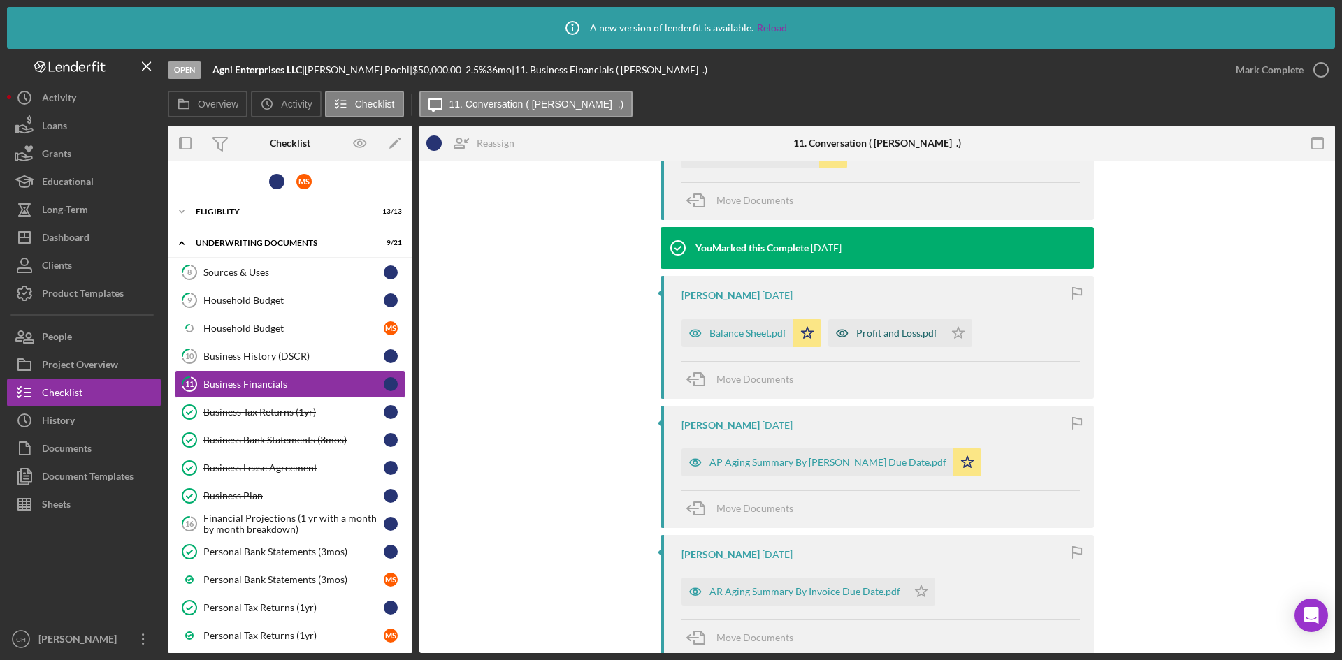
click at [865, 333] on div "Profit and Loss.pdf" at bounding box center [896, 333] width 81 height 11
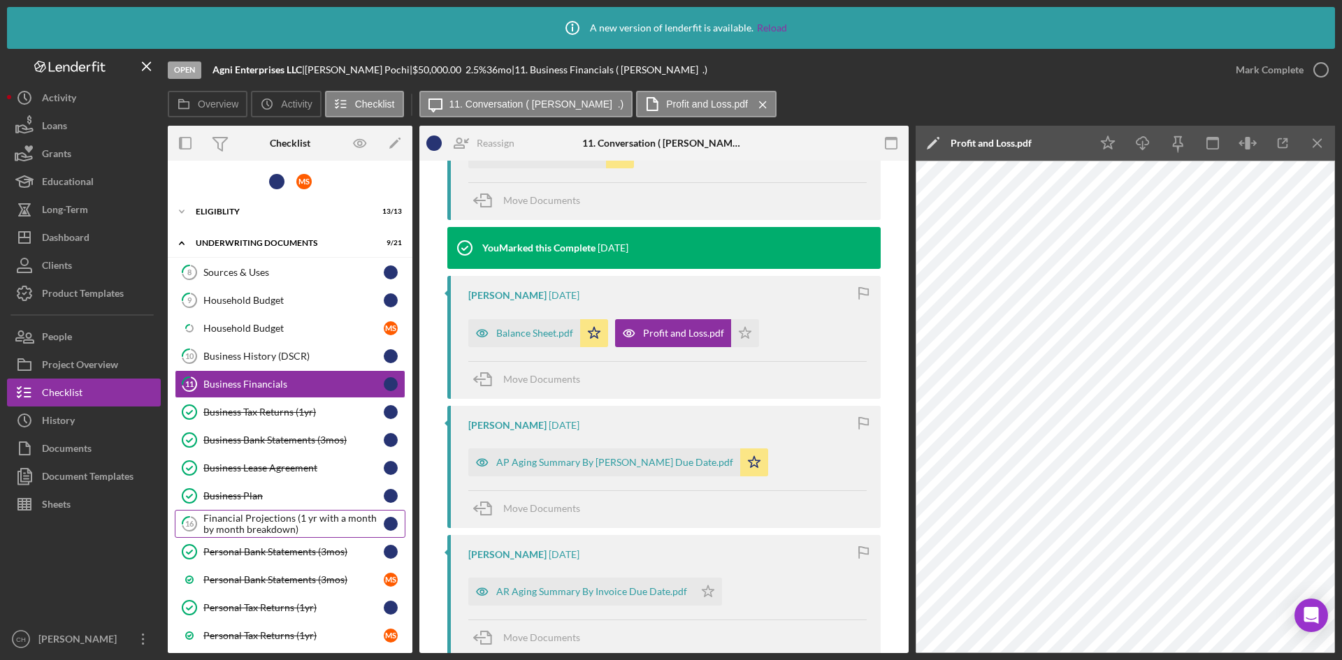
click at [275, 531] on div "Financial Projections (1 yr with a month by month breakdown)" at bounding box center [293, 524] width 180 height 22
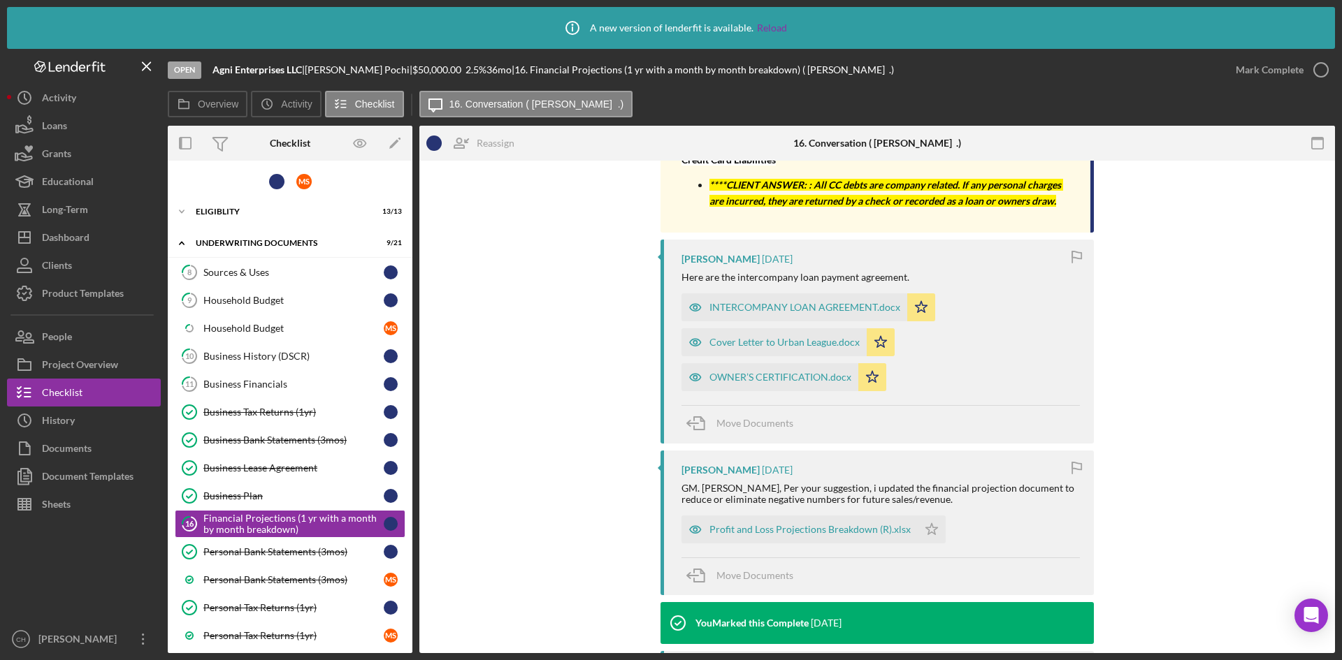
scroll to position [699, 0]
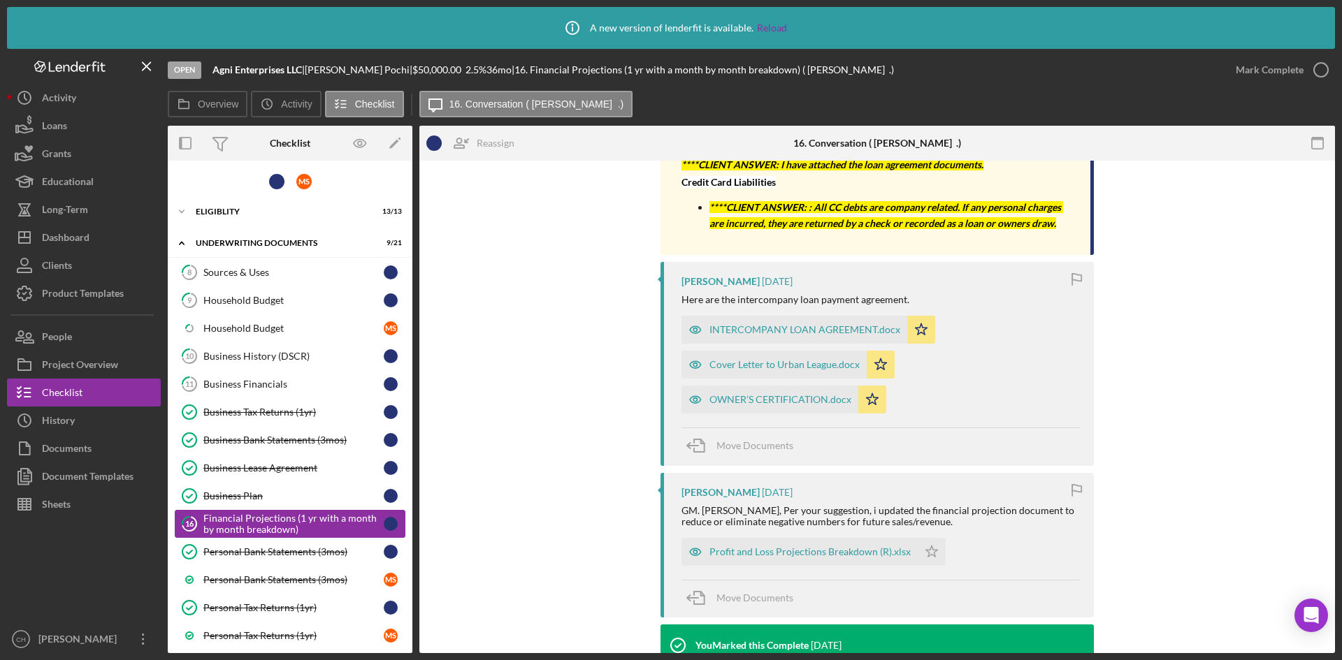
click at [290, 522] on div "Financial Projections (1 yr with a month by month breakdown)" at bounding box center [293, 524] width 180 height 22
click at [793, 551] on div "Profit and Loss Projections Breakdown (R).xlsx" at bounding box center [809, 551] width 201 height 11
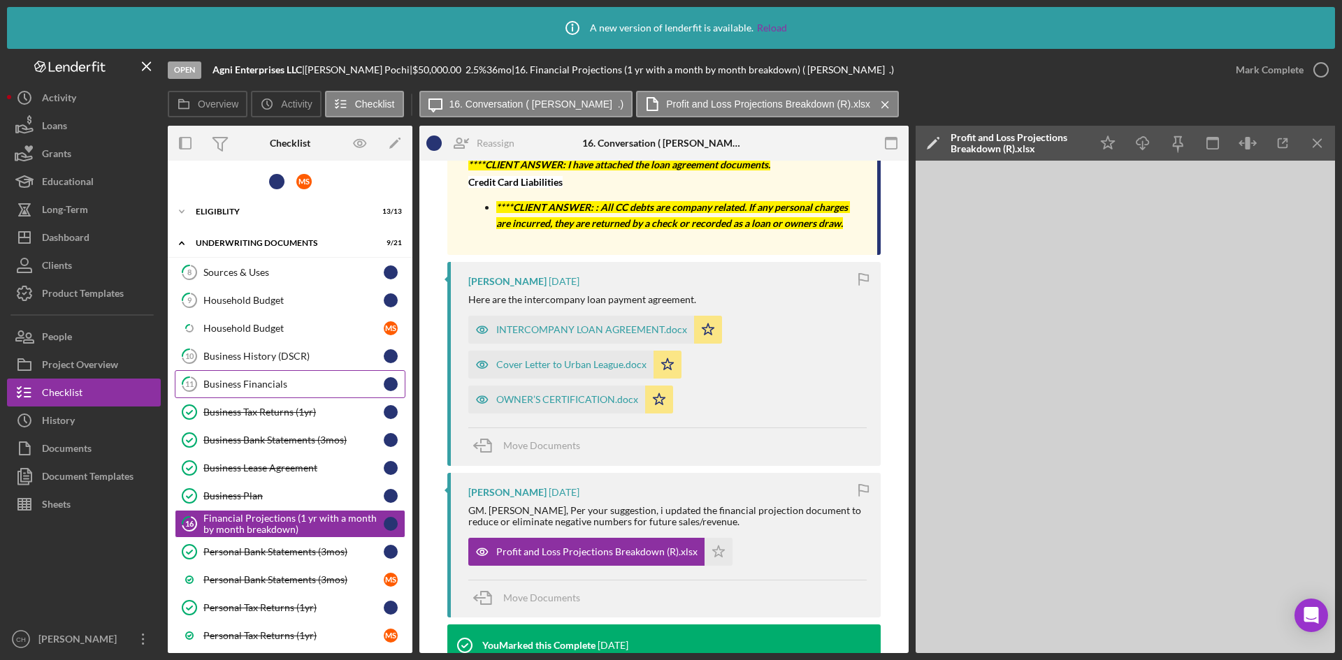
click at [217, 391] on link "11 Business Financials" at bounding box center [290, 384] width 231 height 28
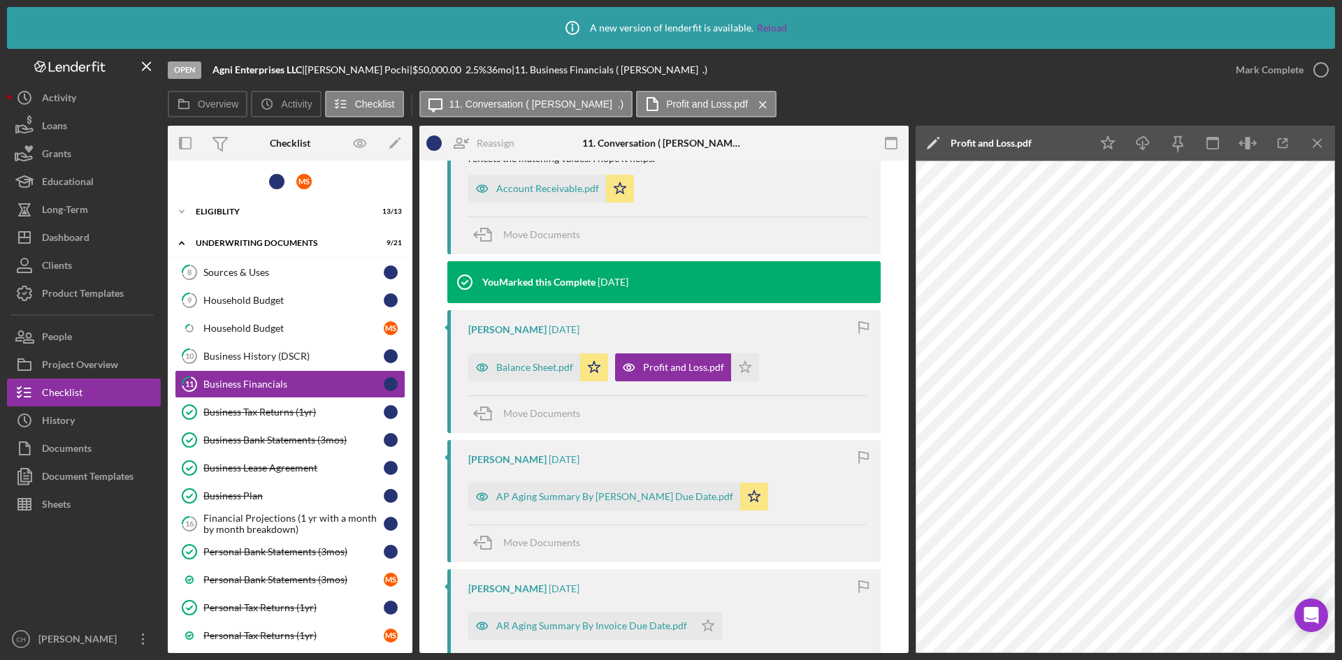
scroll to position [419, 0]
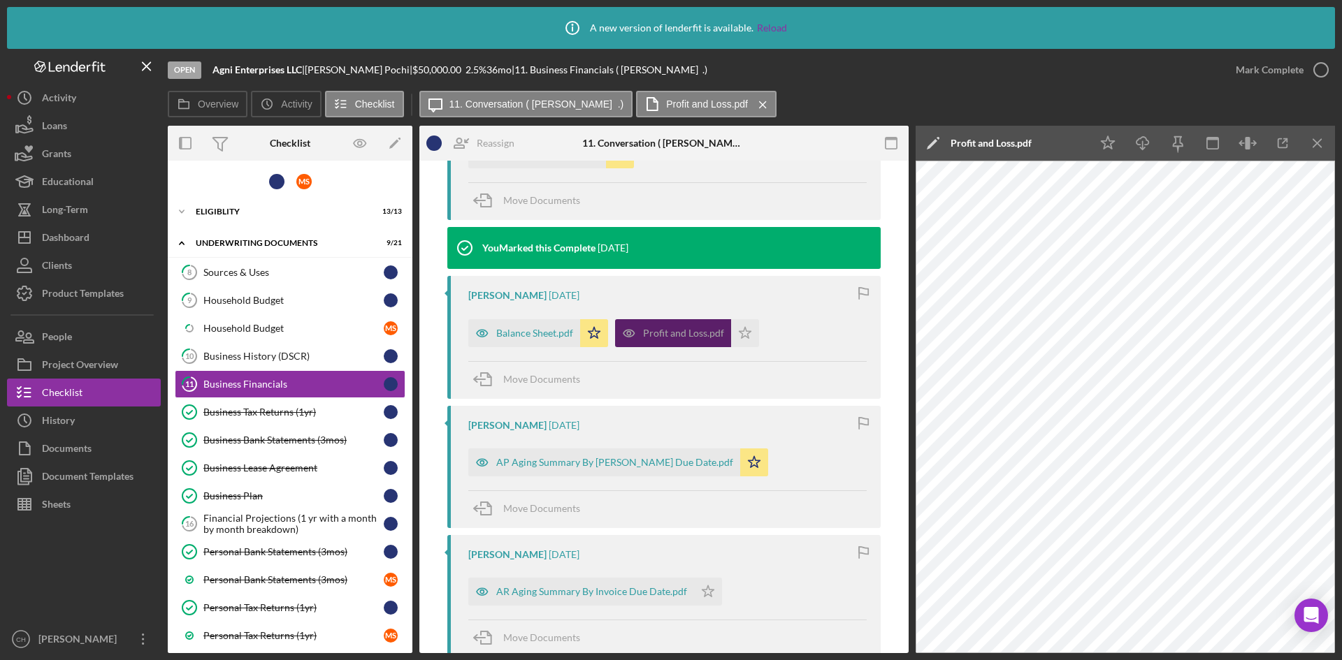
click at [672, 334] on div "Profit and Loss.pdf" at bounding box center [683, 333] width 81 height 11
click at [301, 514] on div "Financial Projections (1 yr with a month by month breakdown)" at bounding box center [293, 524] width 180 height 22
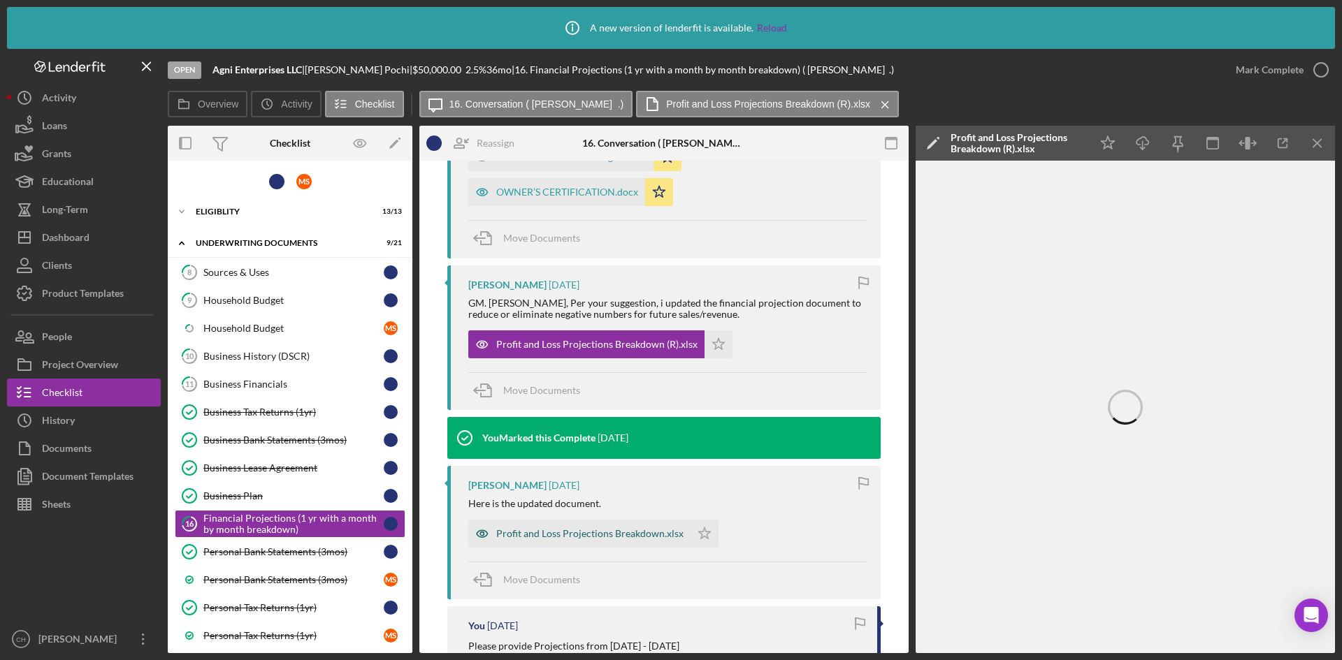
scroll to position [908, 0]
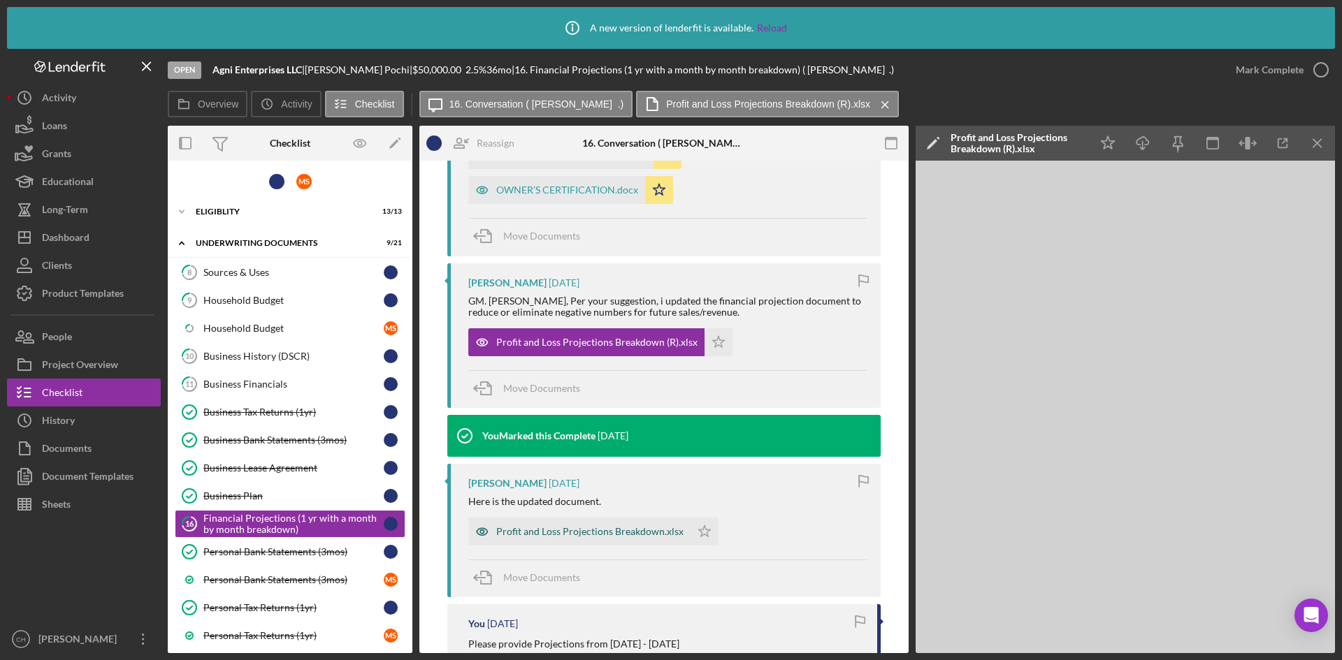
click at [558, 530] on div "Profit and Loss Projections Breakdown.xlsx" at bounding box center [589, 531] width 187 height 11
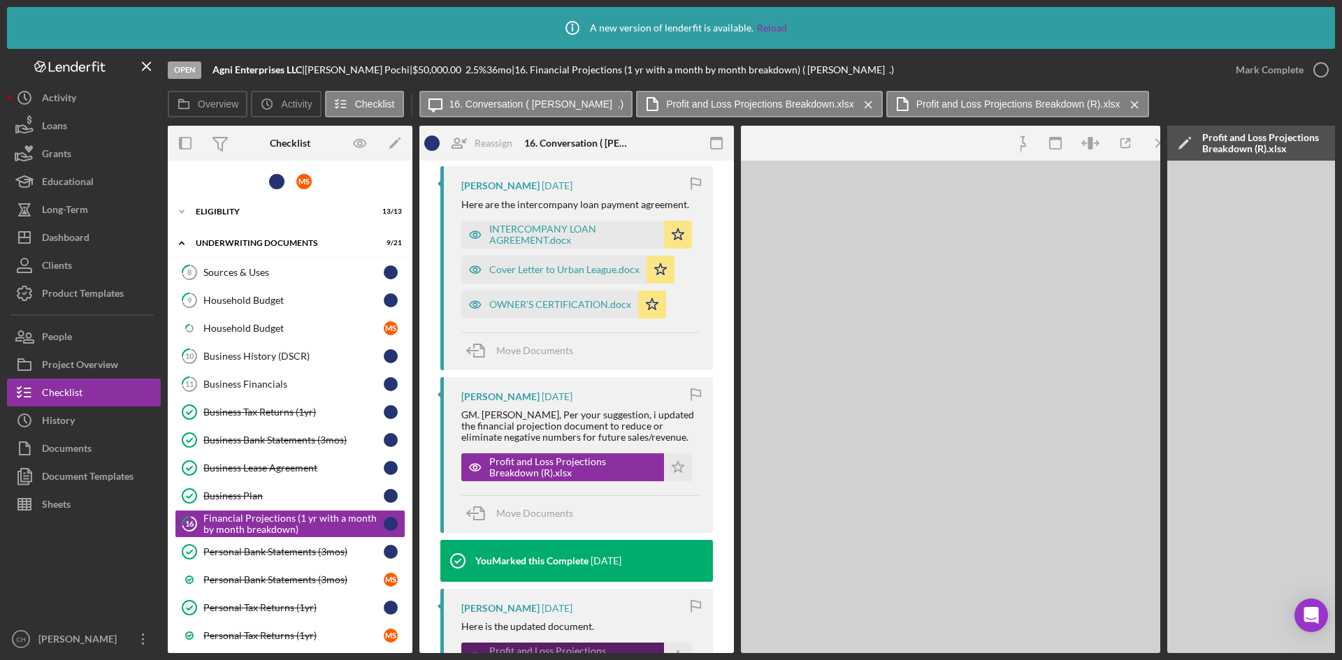
scroll to position [1023, 0]
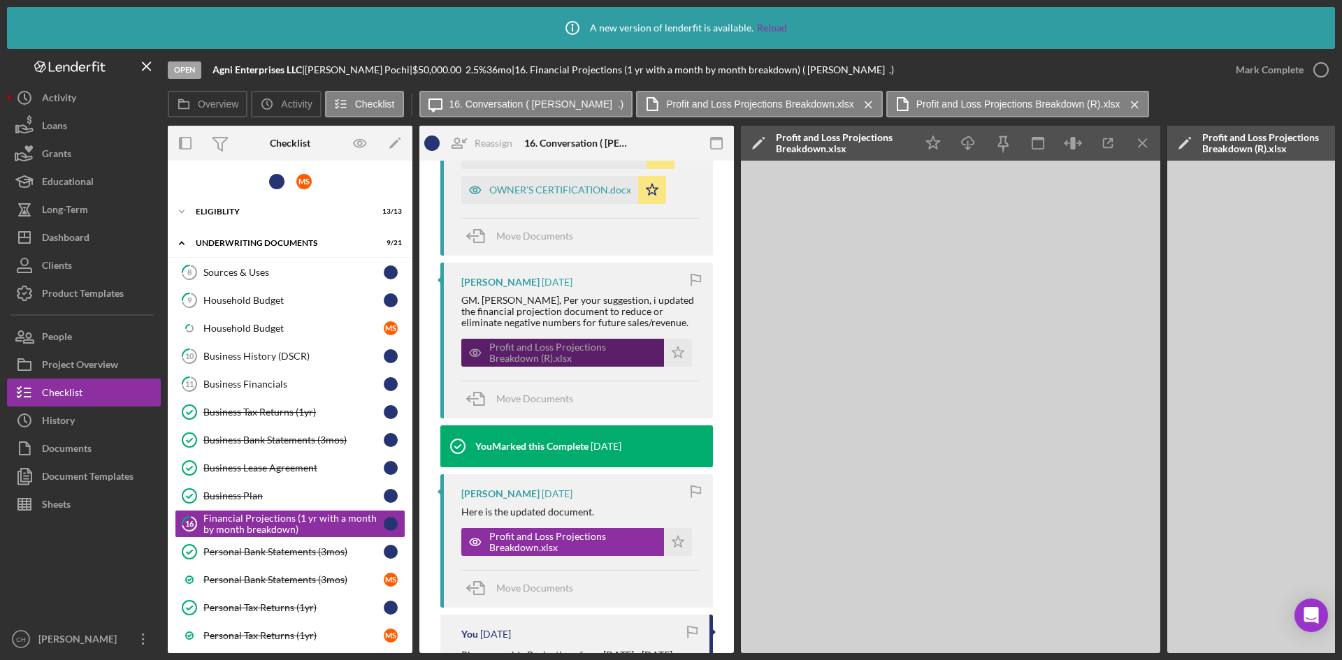
click at [569, 349] on div "Profit and Loss Projections Breakdown (R).xlsx" at bounding box center [573, 353] width 168 height 22
click at [669, 350] on icon "Icon/Star" at bounding box center [678, 353] width 28 height 28
click at [1142, 147] on icon "Icon/Menu Close" at bounding box center [1142, 143] width 31 height 31
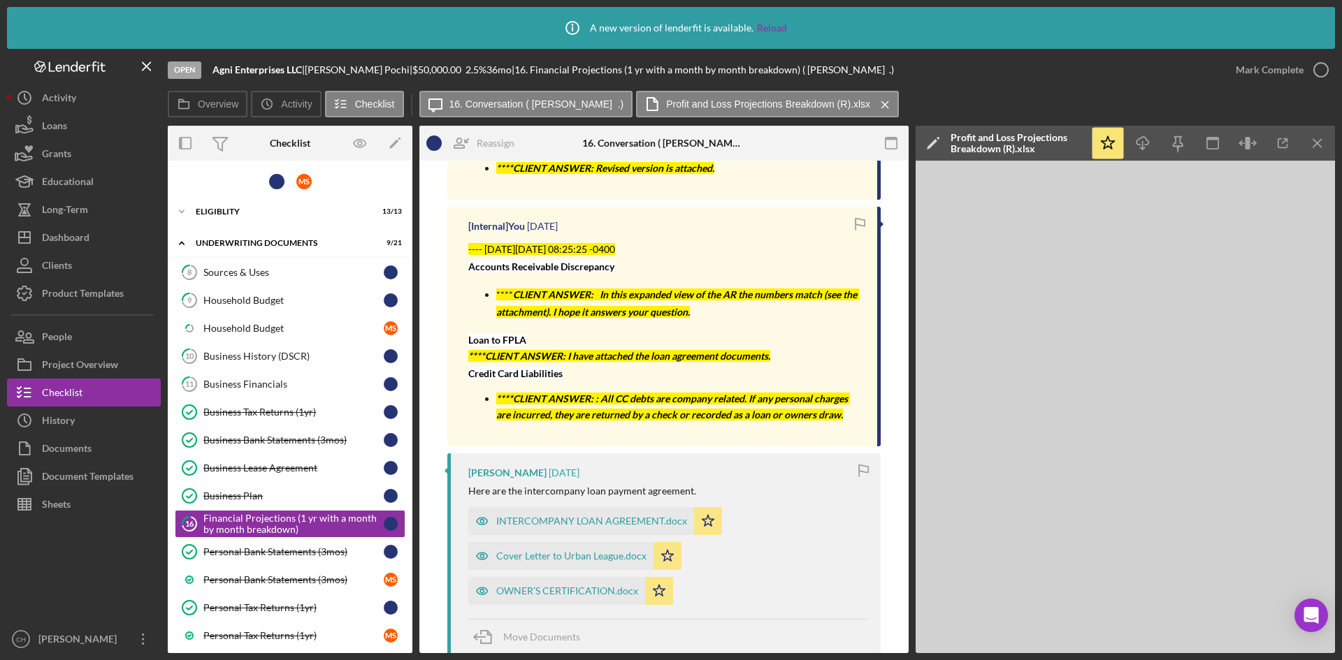
scroll to position [489, 0]
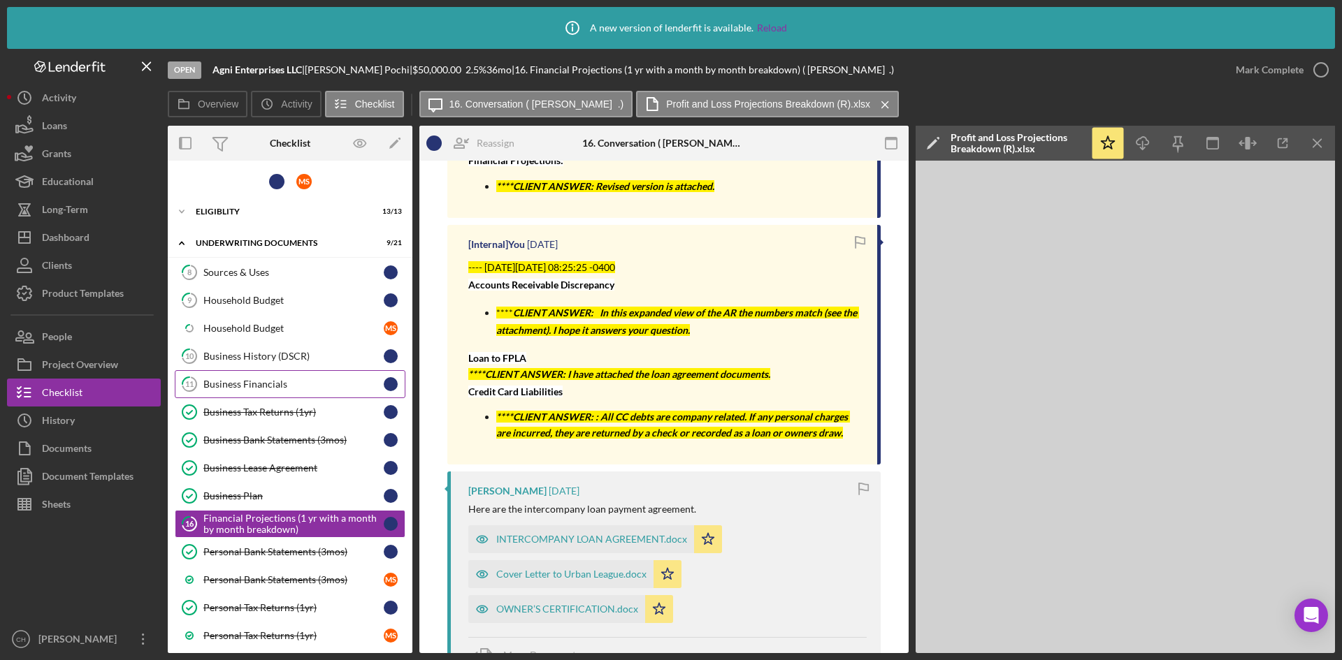
click at [238, 382] on div "Business Financials" at bounding box center [293, 384] width 180 height 11
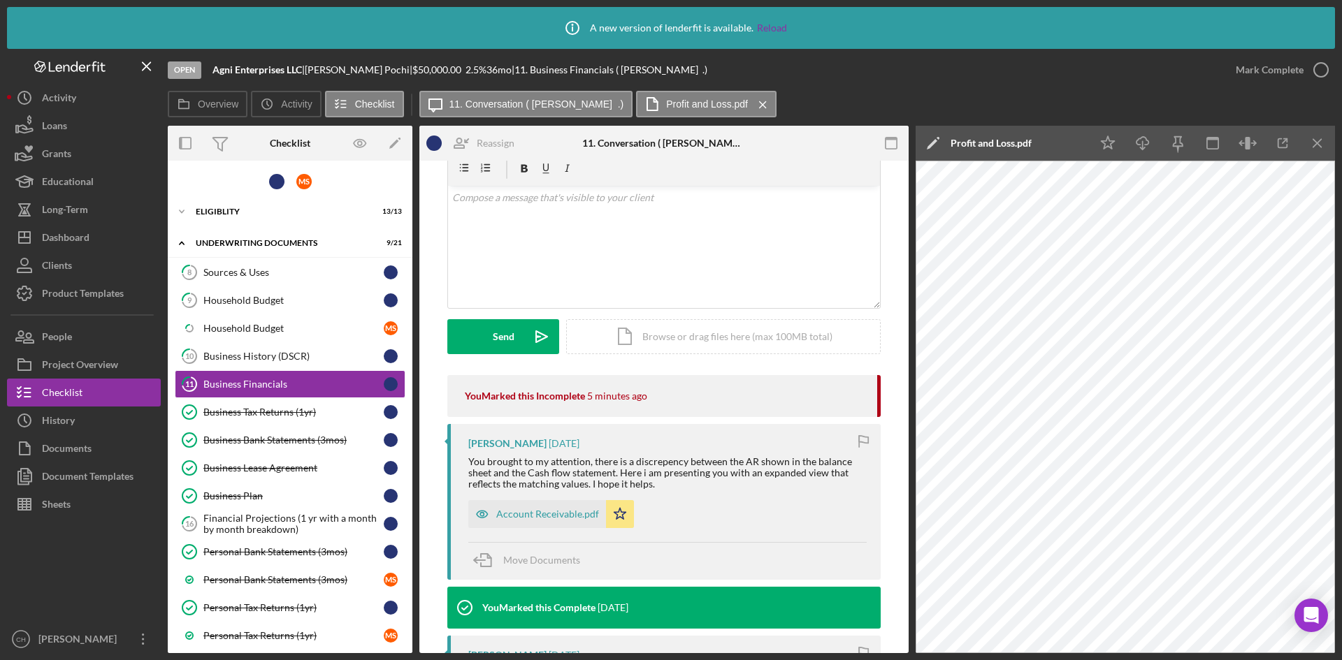
scroll to position [140, 0]
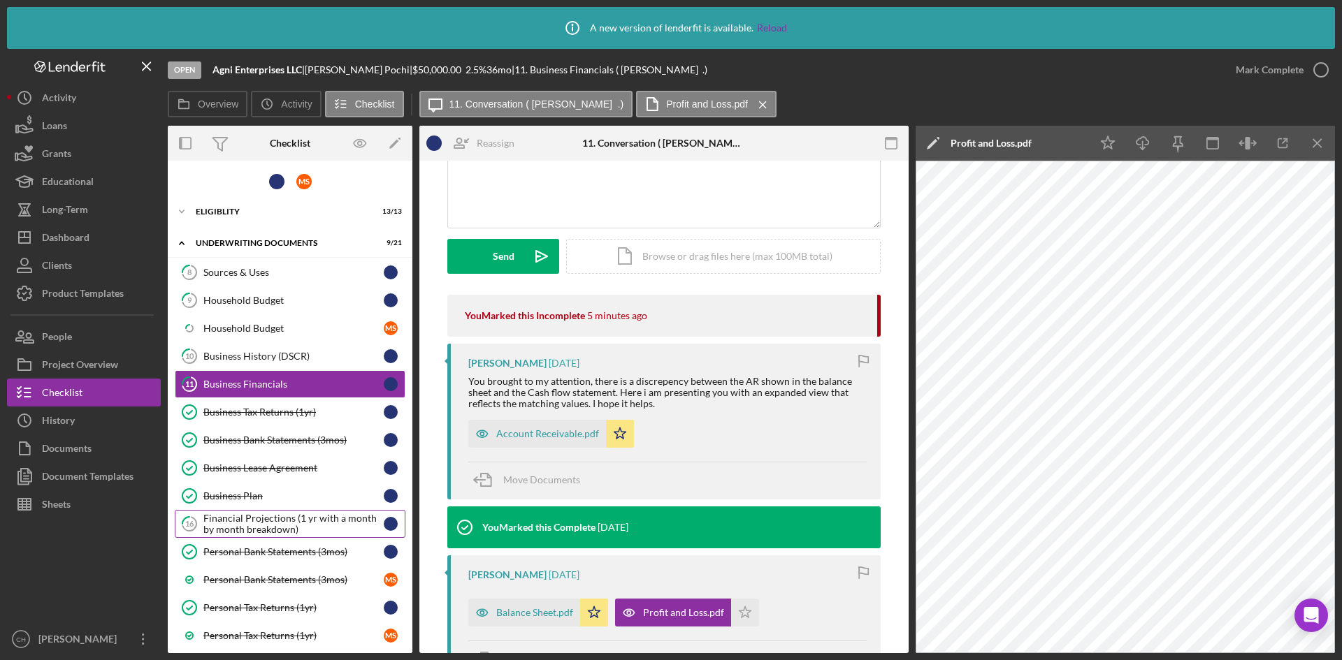
click at [273, 521] on div "Financial Projections (1 yr with a month by month breakdown)" at bounding box center [293, 524] width 180 height 22
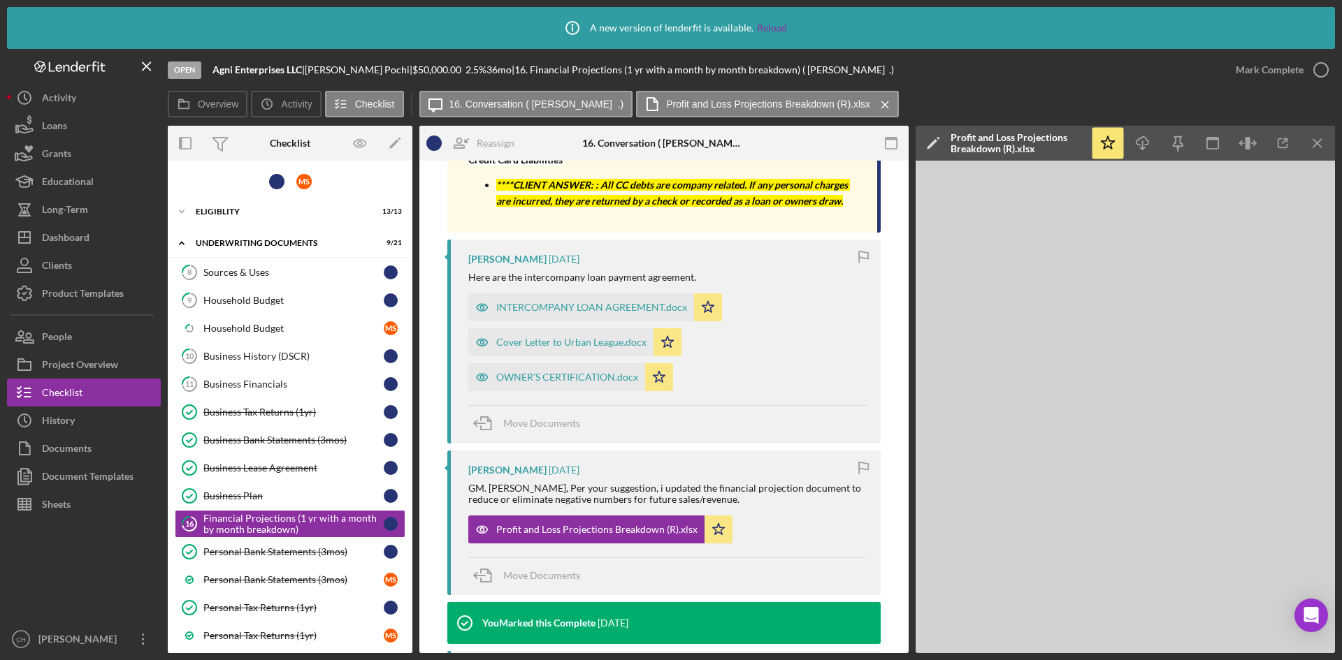
scroll to position [769, 0]
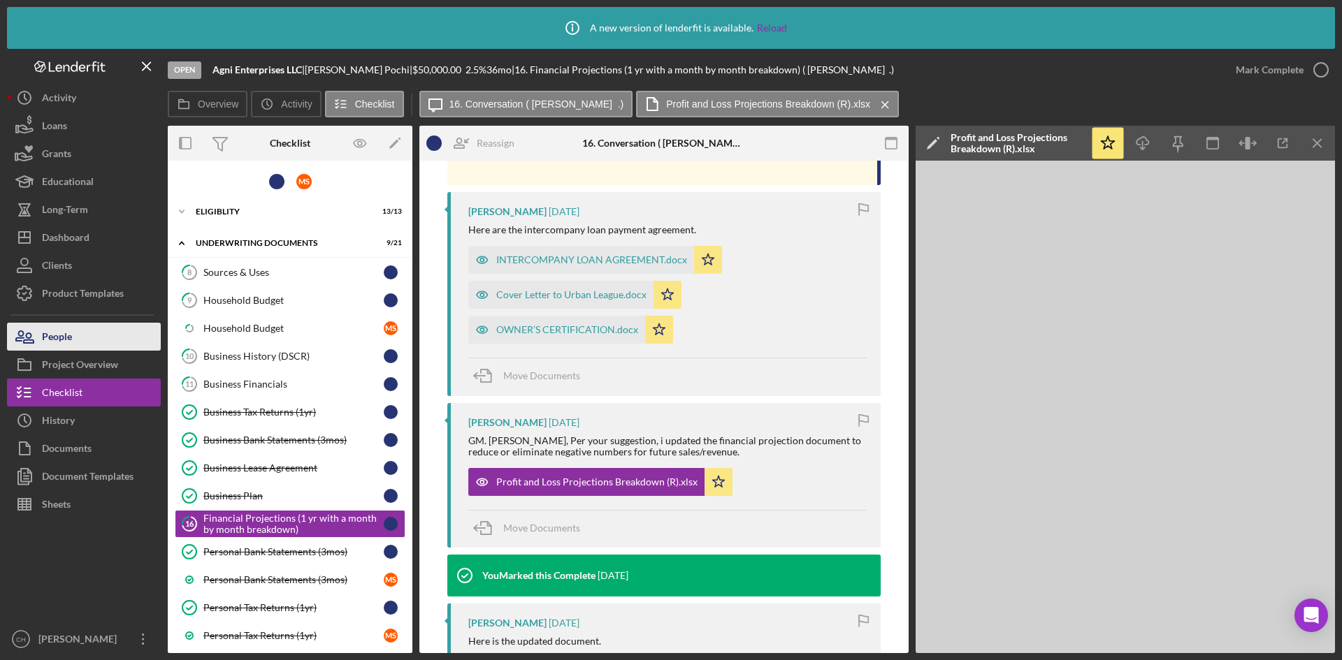
click at [78, 330] on button "People" at bounding box center [84, 337] width 154 height 28
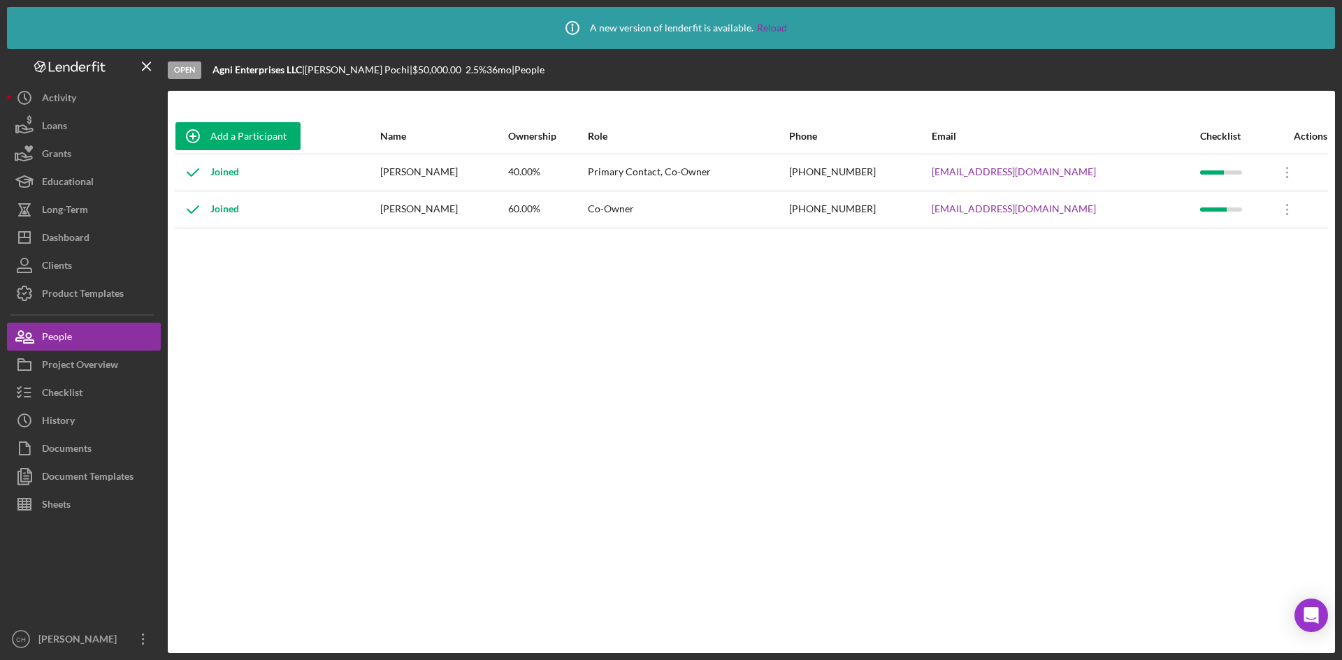
drag, startPoint x: 481, startPoint y: 173, endPoint x: 400, endPoint y: 177, distance: 81.2
click at [400, 177] on div "[PERSON_NAME]" at bounding box center [443, 172] width 126 height 35
copy div "[PERSON_NAME]"
click at [112, 240] on button "Icon/Dashboard Dashboard" at bounding box center [84, 238] width 154 height 28
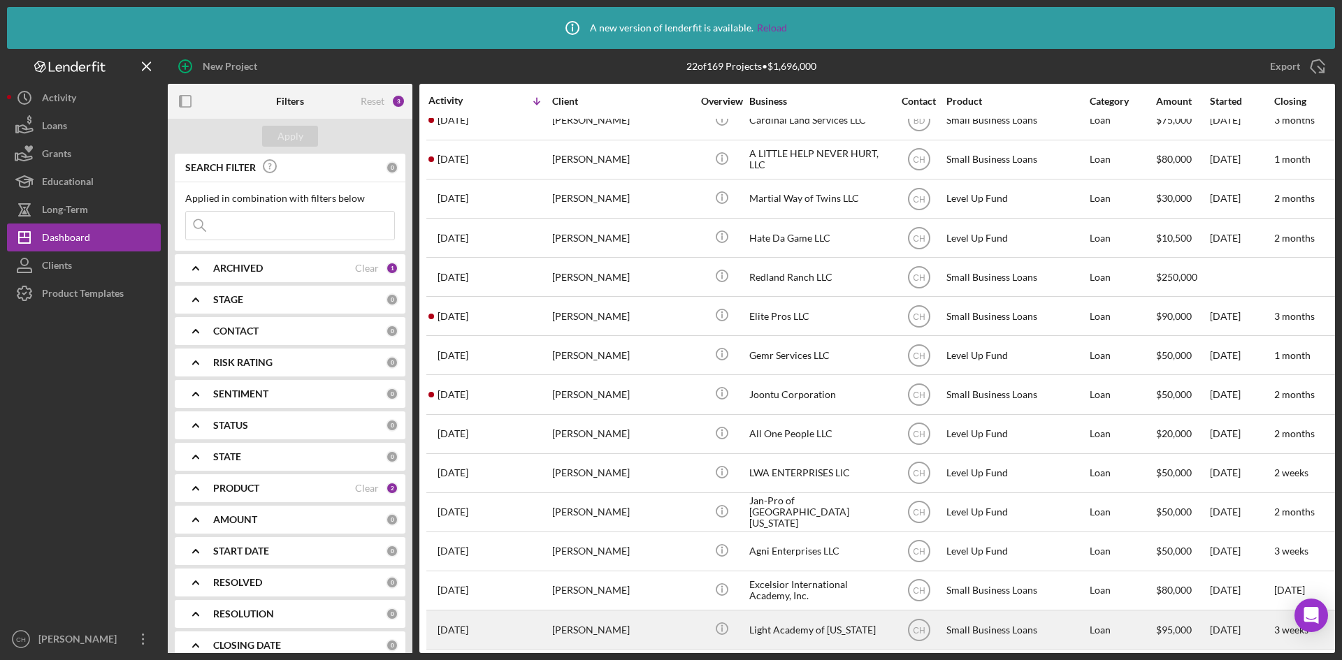
scroll to position [346, 0]
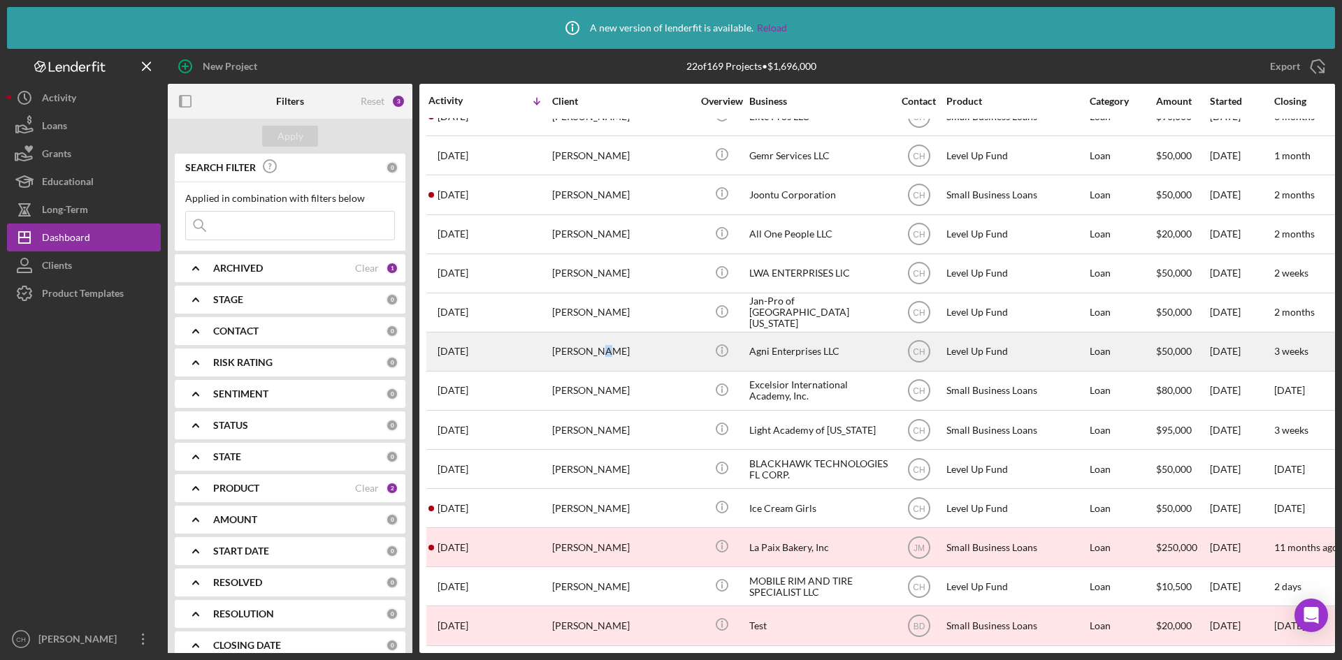
click at [595, 337] on div "[PERSON_NAME]" at bounding box center [622, 351] width 140 height 37
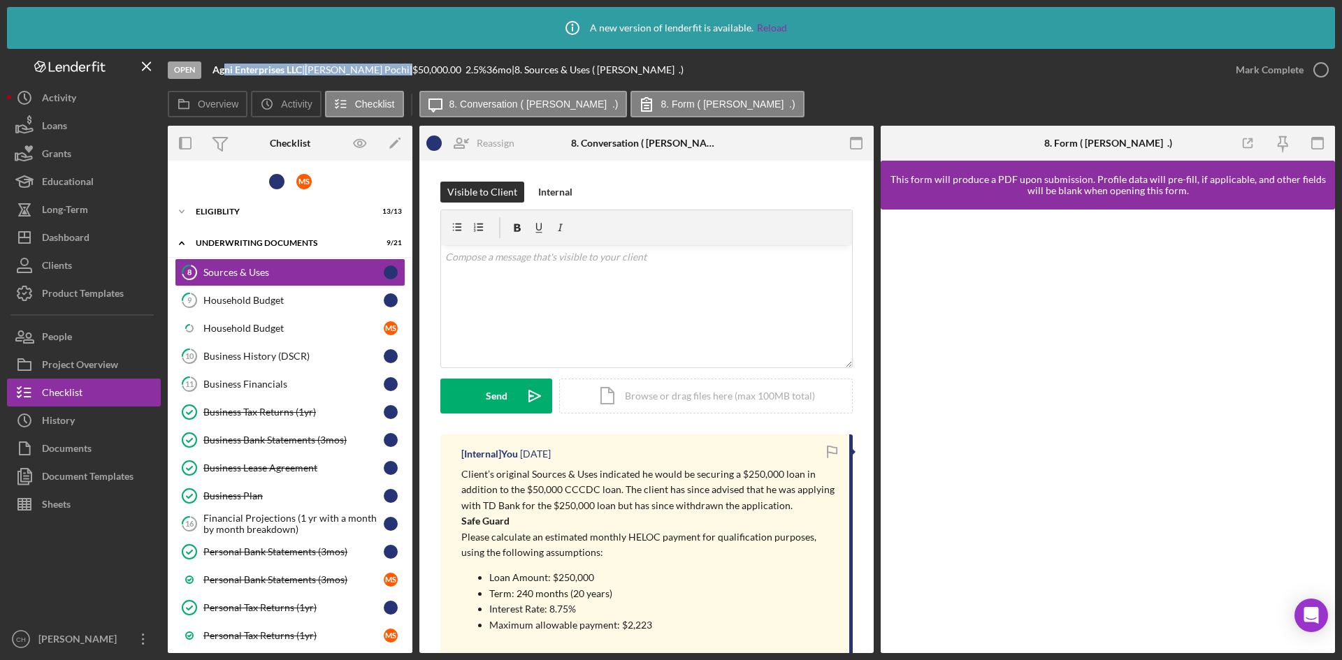
drag, startPoint x: 400, startPoint y: 66, endPoint x: 230, endPoint y: 71, distance: 170.6
click at [219, 71] on div "Agni Enterprises LLC | Subbarayan Pochi | $50,000.00 2.5 % 36 mo | 8. Sources &…" at bounding box center [447, 69] width 471 height 11
copy div "Agni Enterprises LLC | Subbarayan Pochi"
click at [59, 335] on div "People" at bounding box center [57, 338] width 30 height 31
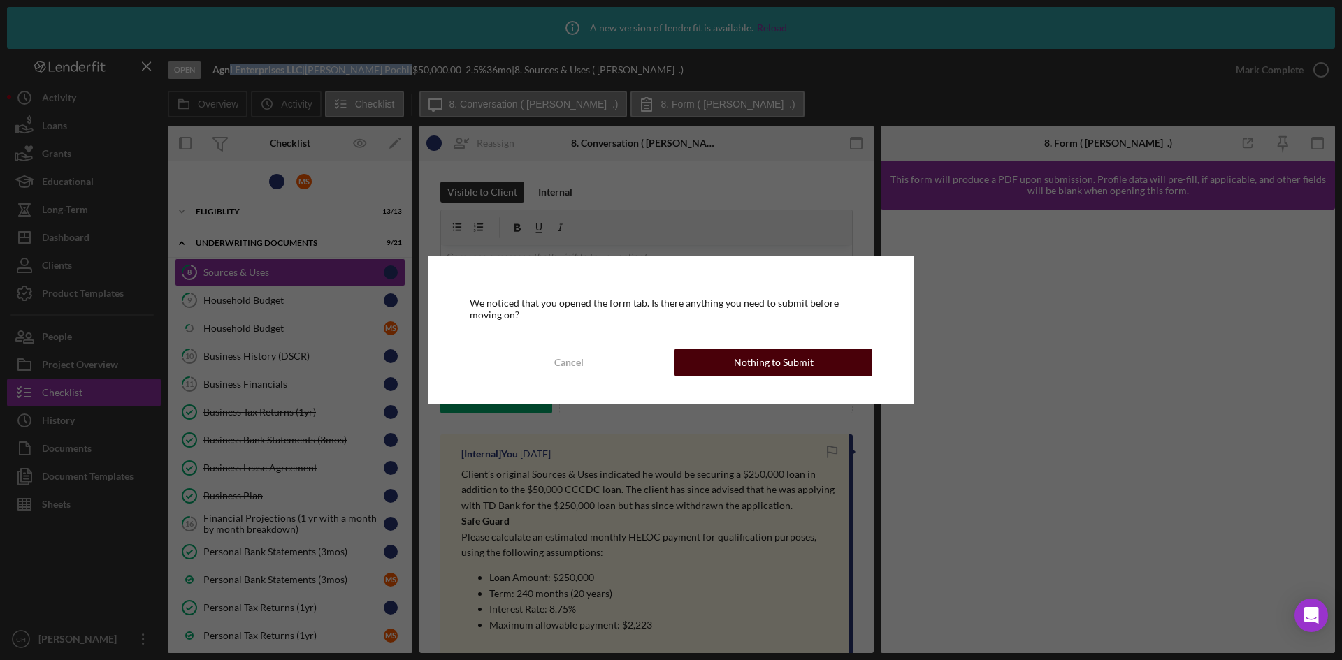
click at [730, 352] on button "Nothing to Submit" at bounding box center [773, 363] width 198 height 28
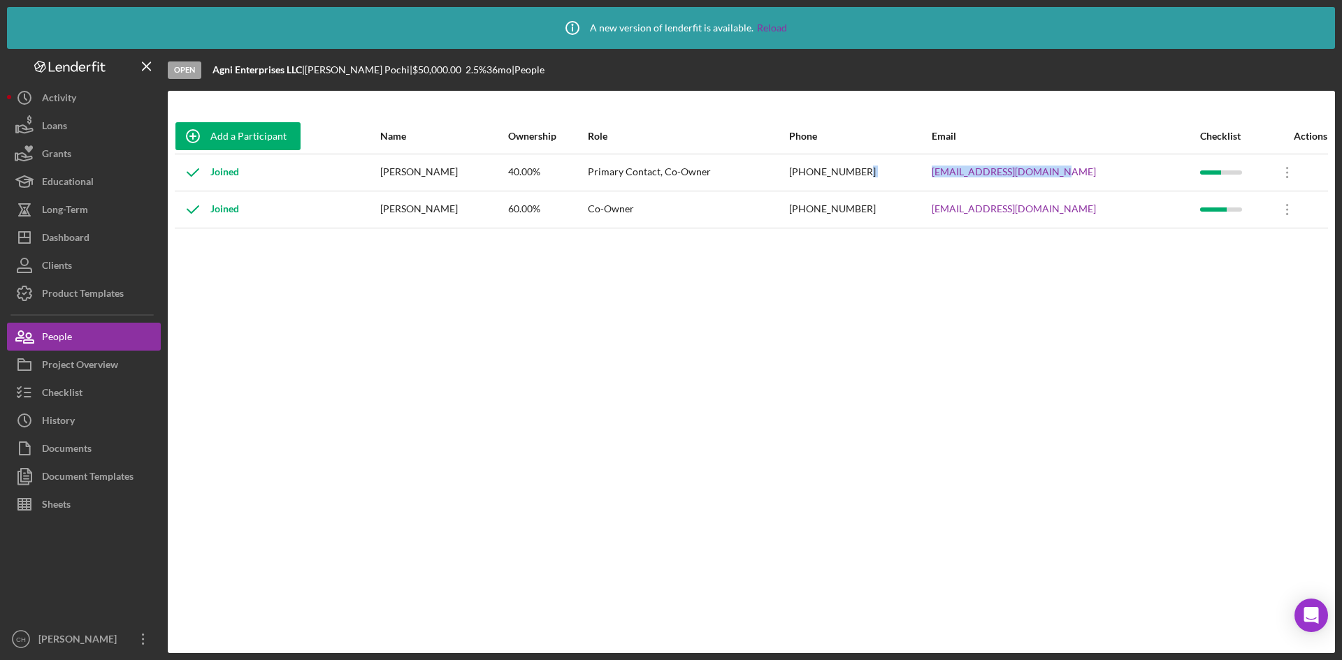
drag, startPoint x: 1108, startPoint y: 169, endPoint x: 918, endPoint y: 169, distance: 189.4
click at [918, 169] on tr "Joined Subbarayan Pochi 40.00% Primary Contact, Co-Owner (305) 273-0009 cservic…" at bounding box center [751, 172] width 1153 height 37
copy tr "9 cservice@headtoheels.net"
drag, startPoint x: 1087, startPoint y: 208, endPoint x: 1036, endPoint y: 92, distance: 126.4
click at [970, 219] on tr "Joined Malancha Sarkar 60.00% Co-Owner (305) 804-8203 ms@headtoheels.net Icon/O…" at bounding box center [751, 209] width 1153 height 37
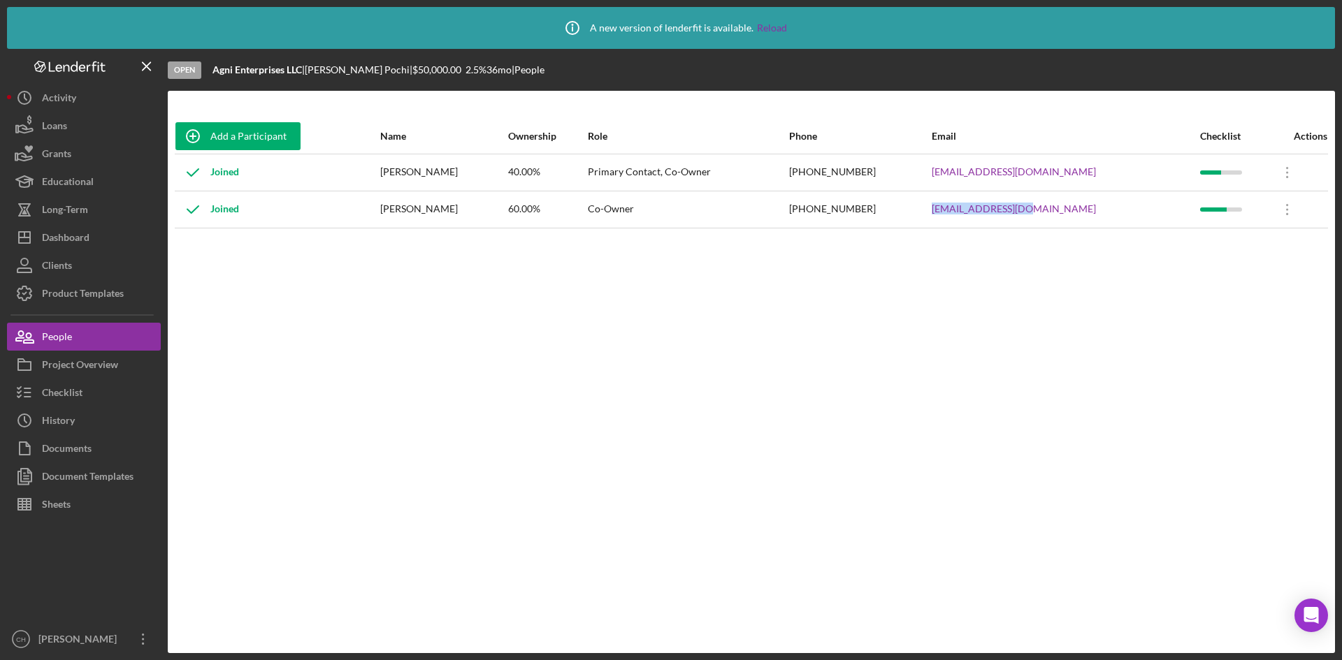
copy tr "ms@headtoheels.net"
click at [96, 345] on button "People" at bounding box center [84, 337] width 154 height 28
click at [83, 339] on button "People" at bounding box center [84, 337] width 154 height 28
click at [83, 241] on div "Dashboard" at bounding box center [66, 239] width 48 height 31
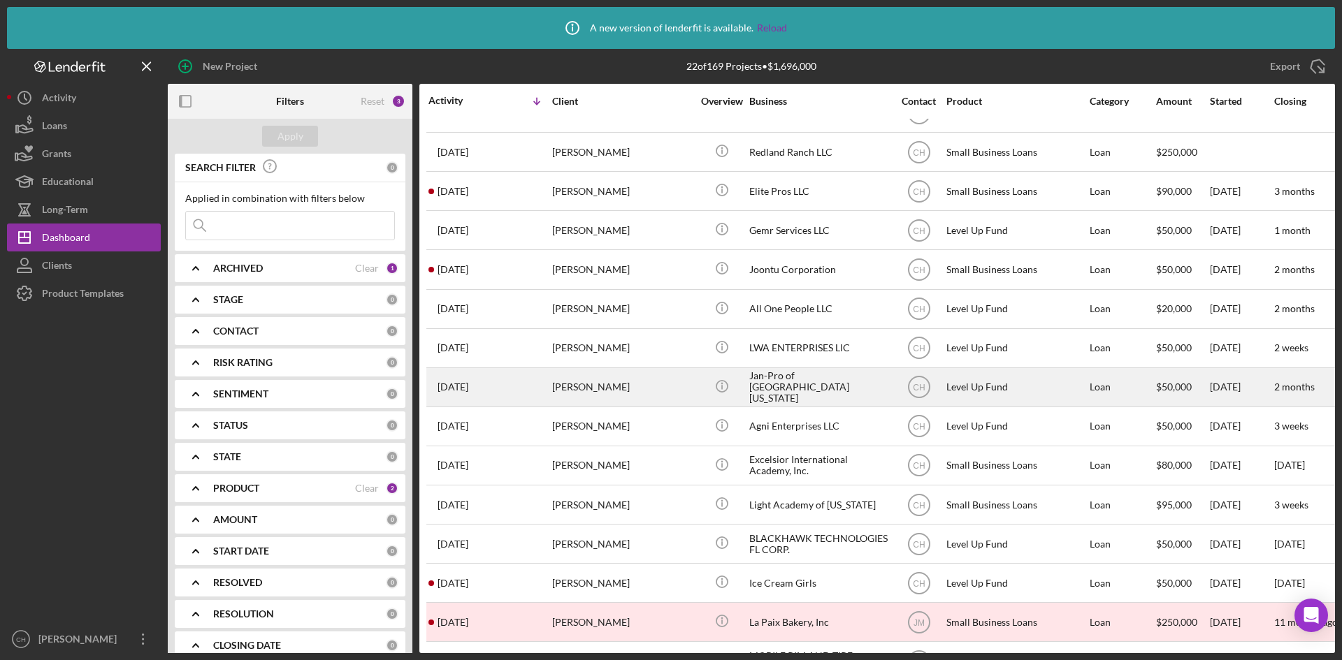
scroll to position [280, 0]
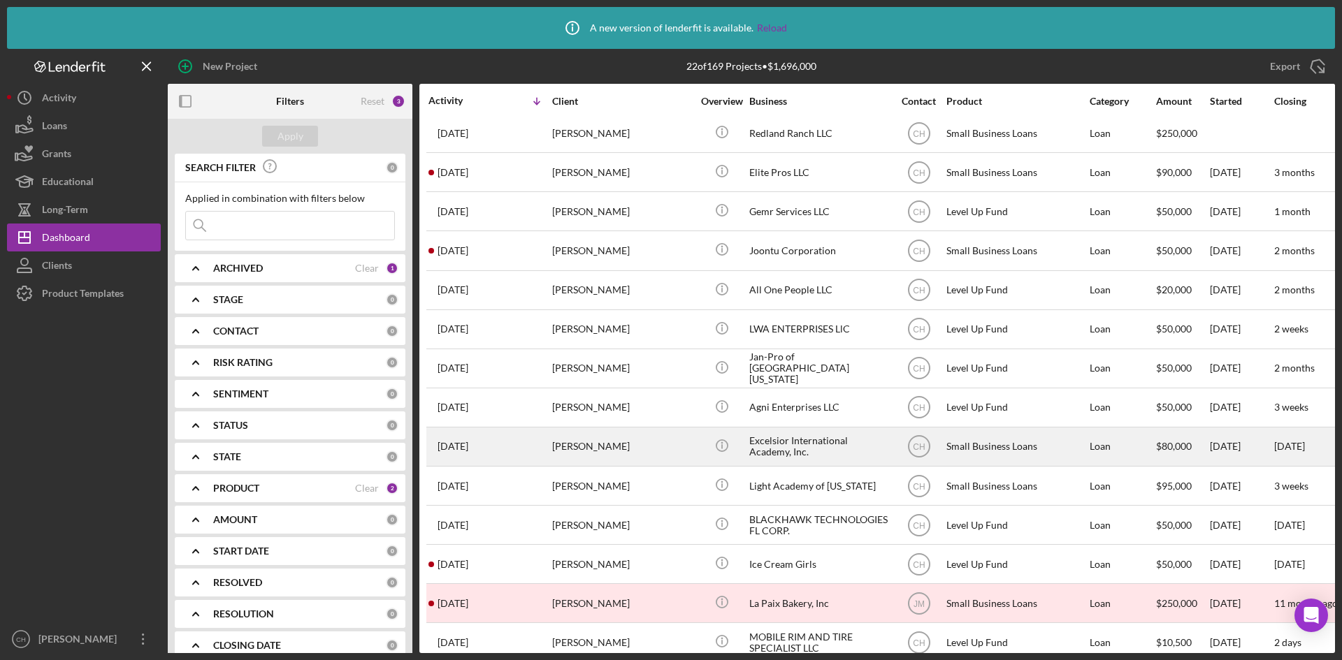
click at [667, 447] on div "[PERSON_NAME]" at bounding box center [622, 446] width 140 height 37
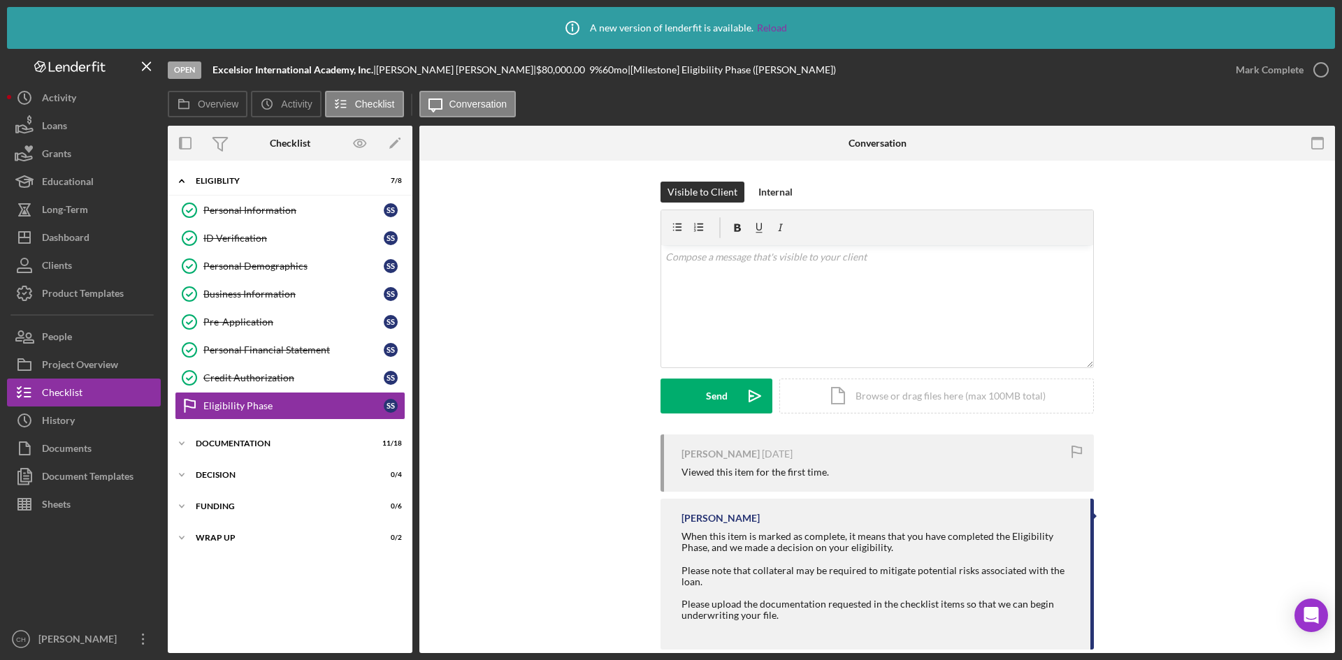
drag, startPoint x: 461, startPoint y: 71, endPoint x: 383, endPoint y: 74, distance: 77.6
click at [383, 74] on div "Excelsior International Academy, Inc. | Shantell Saunders | $80,000.00 9 % 60 m…" at bounding box center [523, 69] width 623 height 11
copy div "Shantell Saunders"
click at [263, 447] on div "Documentation" at bounding box center [295, 444] width 199 height 8
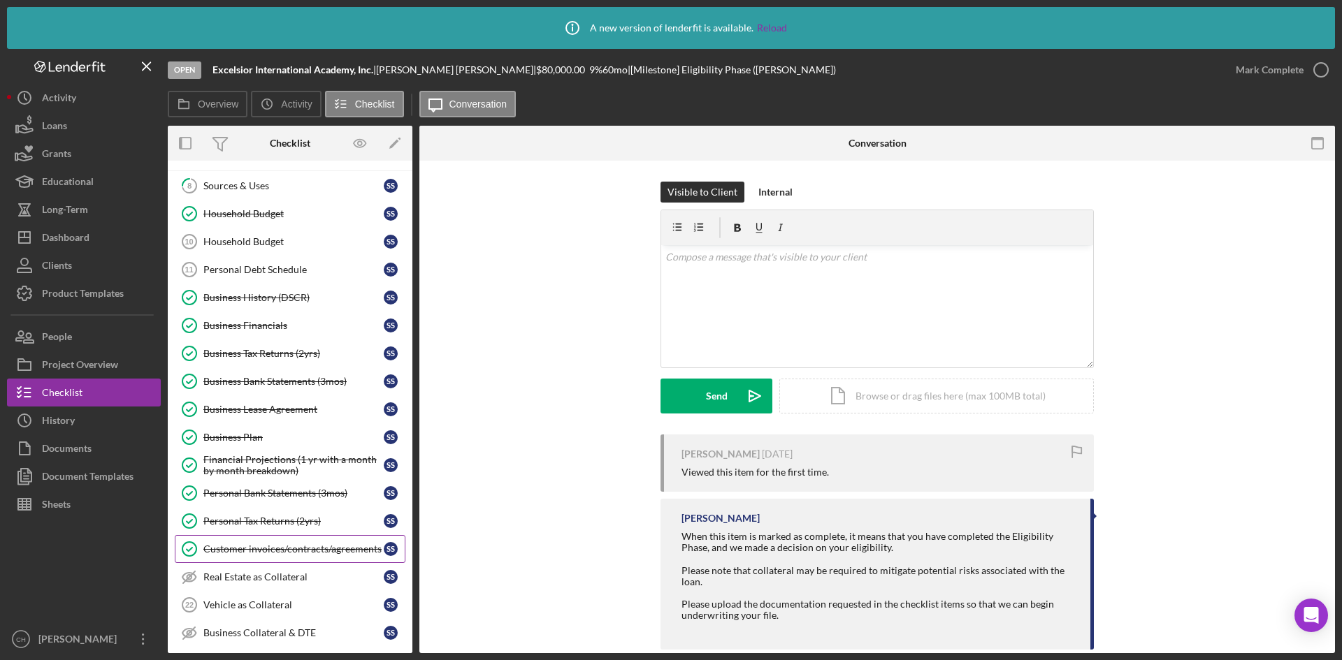
scroll to position [417, 0]
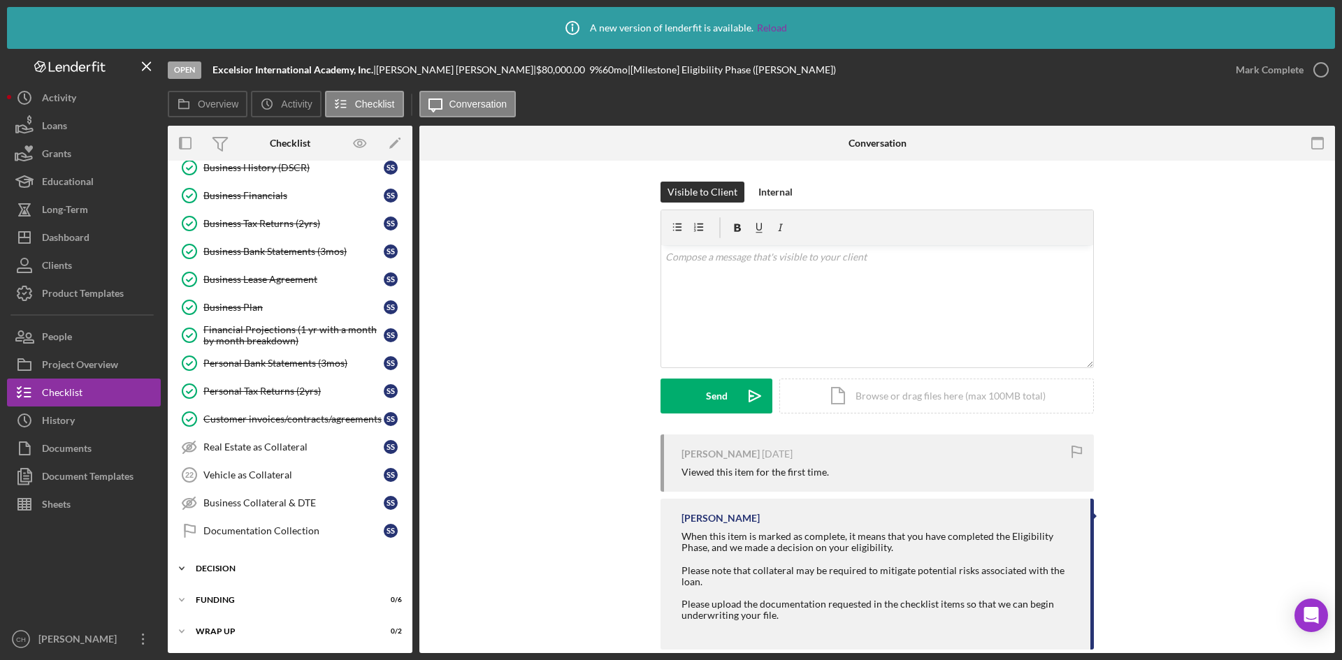
drag, startPoint x: 275, startPoint y: 563, endPoint x: 274, endPoint y: 577, distance: 14.7
click at [275, 563] on div "Icon/Expander Decision 0 / 4" at bounding box center [290, 569] width 245 height 28
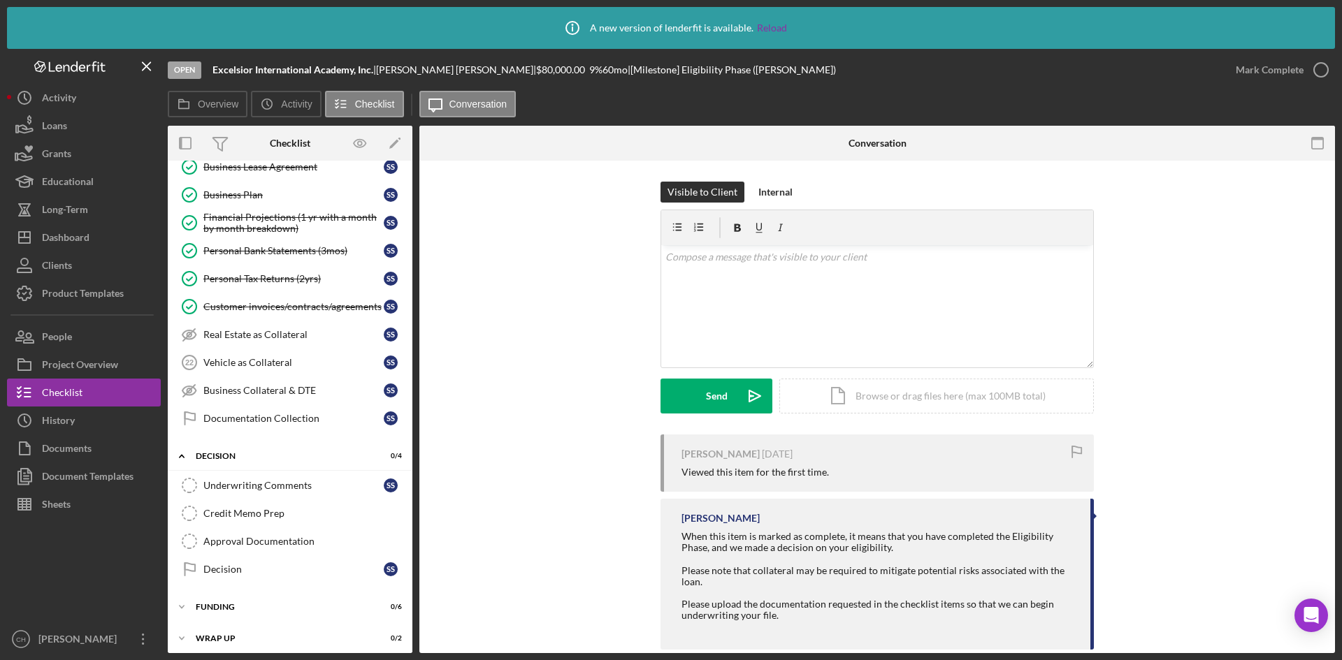
scroll to position [537, 0]
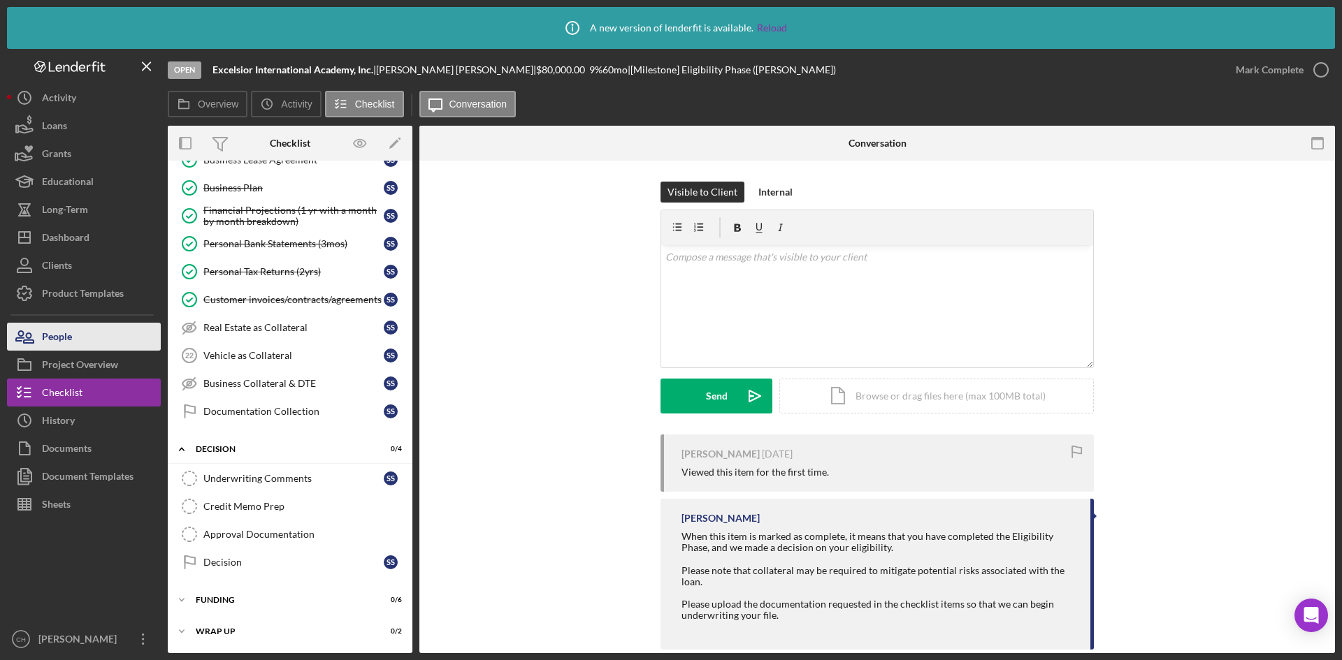
click at [77, 326] on button "People" at bounding box center [84, 337] width 154 height 28
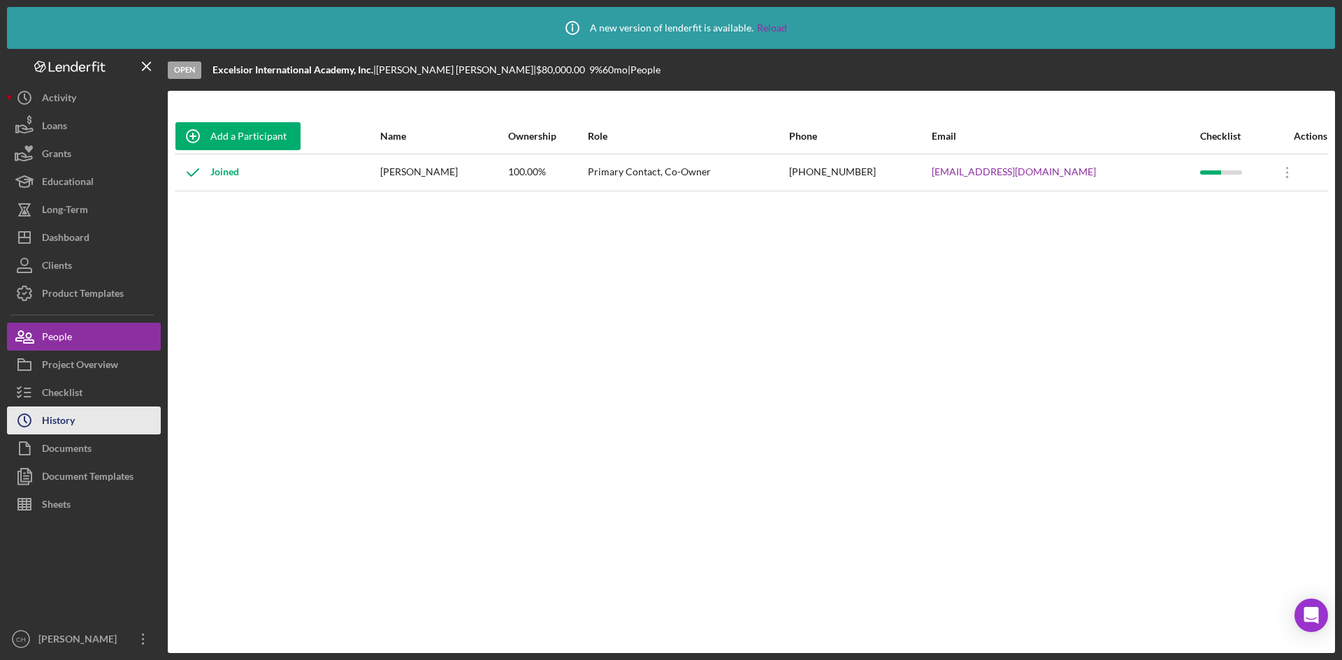
click at [83, 419] on button "Icon/History History" at bounding box center [84, 421] width 154 height 28
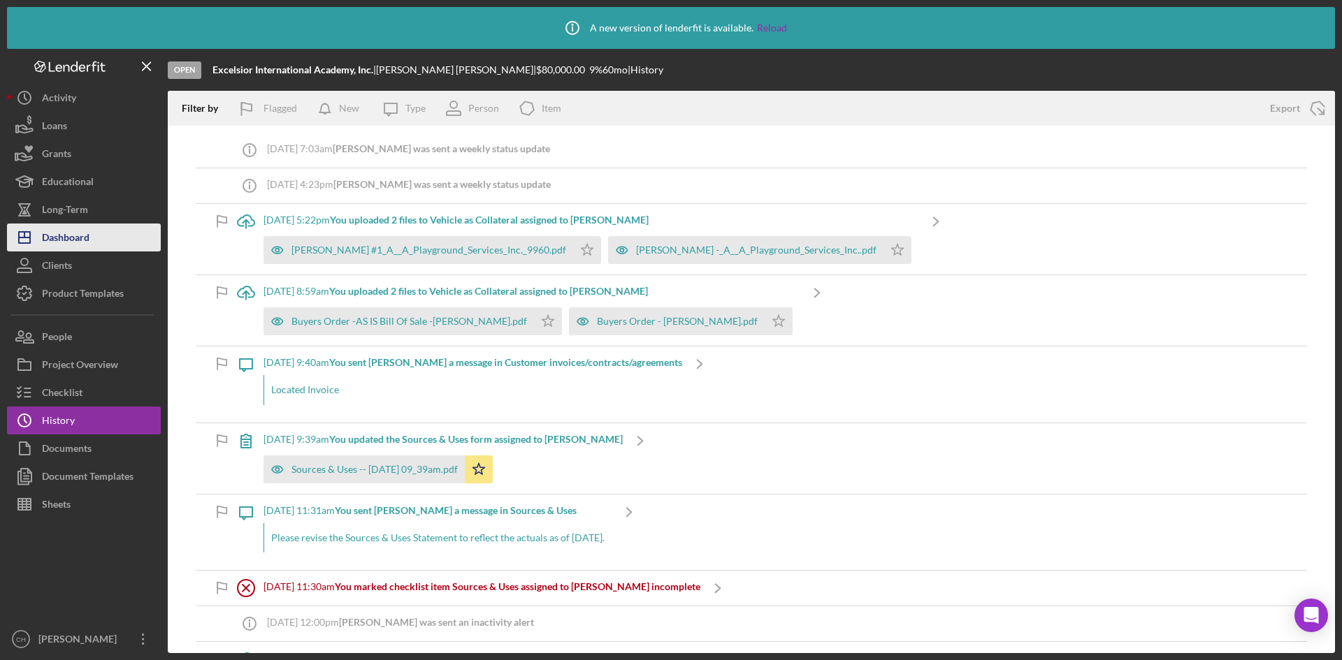
click at [96, 236] on button "Icon/Dashboard Dashboard" at bounding box center [84, 238] width 154 height 28
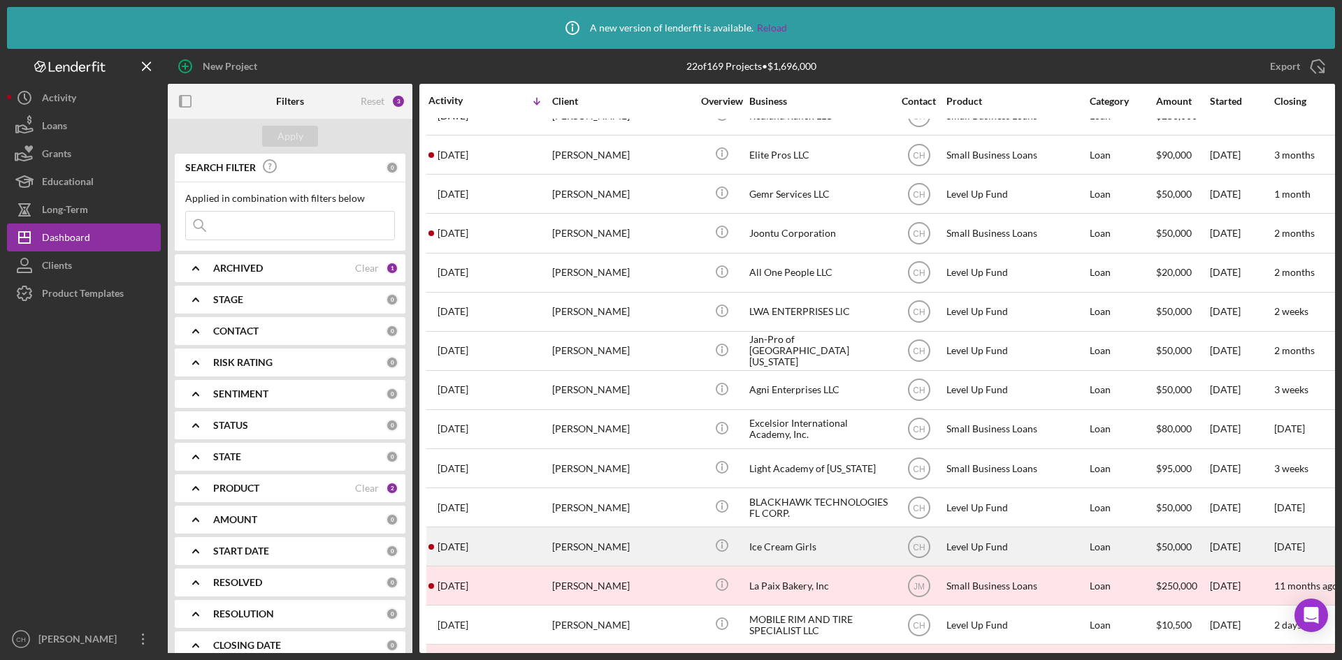
scroll to position [346, 0]
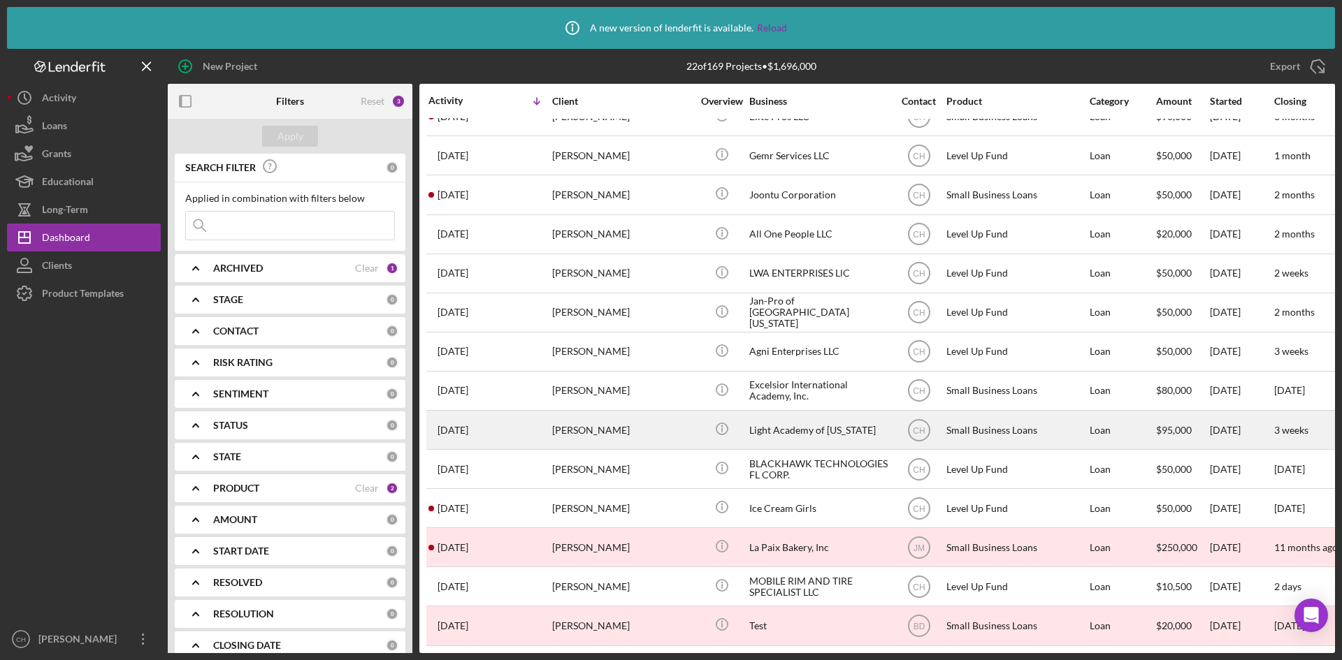
click at [572, 415] on div "[PERSON_NAME]" at bounding box center [622, 430] width 140 height 37
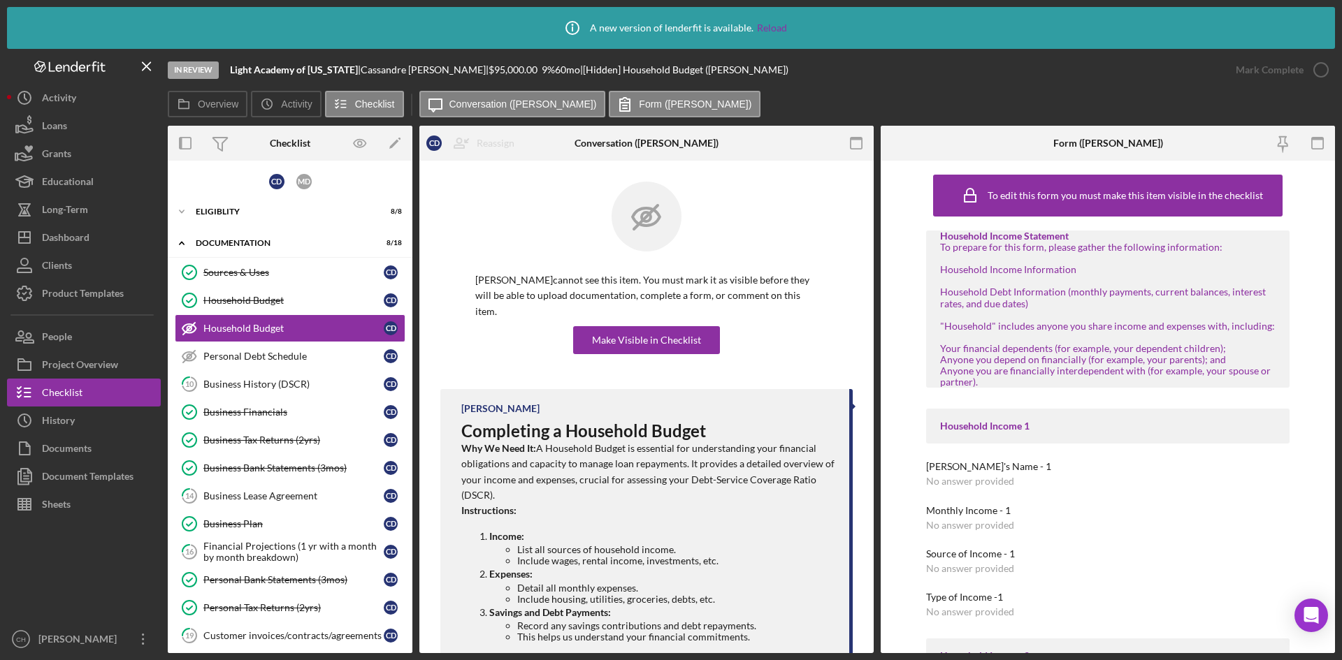
drag, startPoint x: 423, startPoint y: 67, endPoint x: 345, endPoint y: 74, distance: 78.6
click at [345, 74] on div "Light Academy of Florida | Cassandre Davis | $95,000.00 9 % 60 mo | [Hidden] Ho…" at bounding box center [509, 69] width 558 height 11
copy div "Cassandre Davis"
click at [402, 61] on div "In Review Light Academy of Florida | Cassandre Davis | $95,000.00 9 % 60 mo | […" at bounding box center [695, 70] width 1054 height 42
drag, startPoint x: 422, startPoint y: 70, endPoint x: 231, endPoint y: 70, distance: 190.8
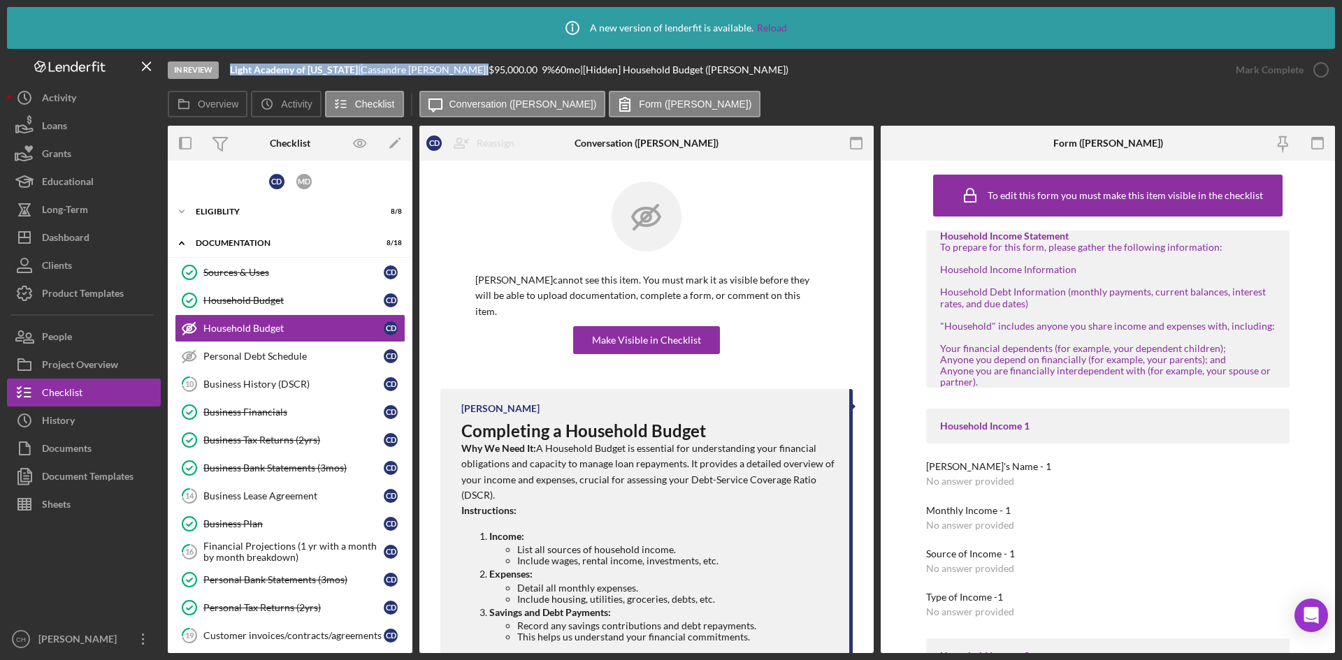
click at [231, 70] on div "Light Academy of Florida | Cassandre Davis | $95,000.00 9 % 60 mo | [Hidden] Ho…" at bounding box center [509, 69] width 558 height 11
copy div "Light Academy of Florida | Cassandre Davis"
click at [87, 358] on div "Project Overview" at bounding box center [80, 366] width 76 height 31
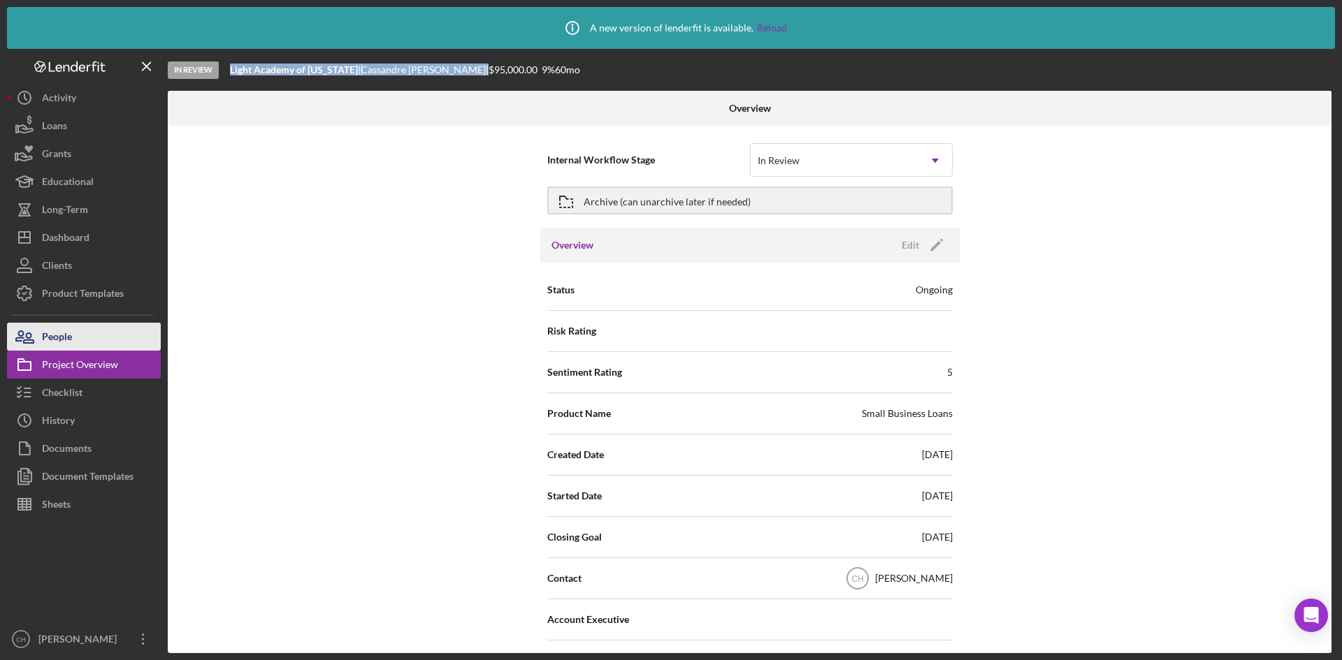
click at [84, 337] on button "People" at bounding box center [84, 337] width 154 height 28
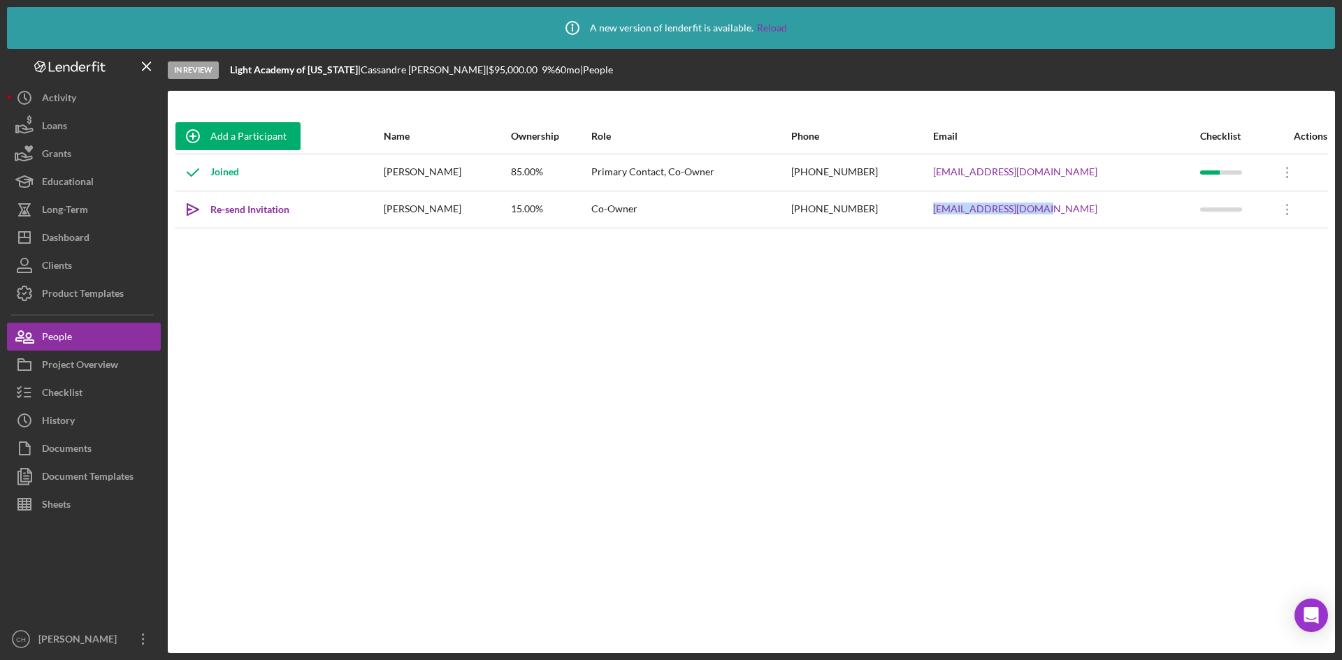
drag, startPoint x: 1092, startPoint y: 212, endPoint x: 911, endPoint y: 212, distance: 180.3
click at [911, 212] on tr "Icon/icon-invite-send Re-send Invitation Myron Davis 15.00% Co-Owner (305) 726-…" at bounding box center [751, 209] width 1153 height 37
copy tr "myronjdavis@gmail.com"
click at [95, 389] on button "Checklist" at bounding box center [84, 393] width 154 height 28
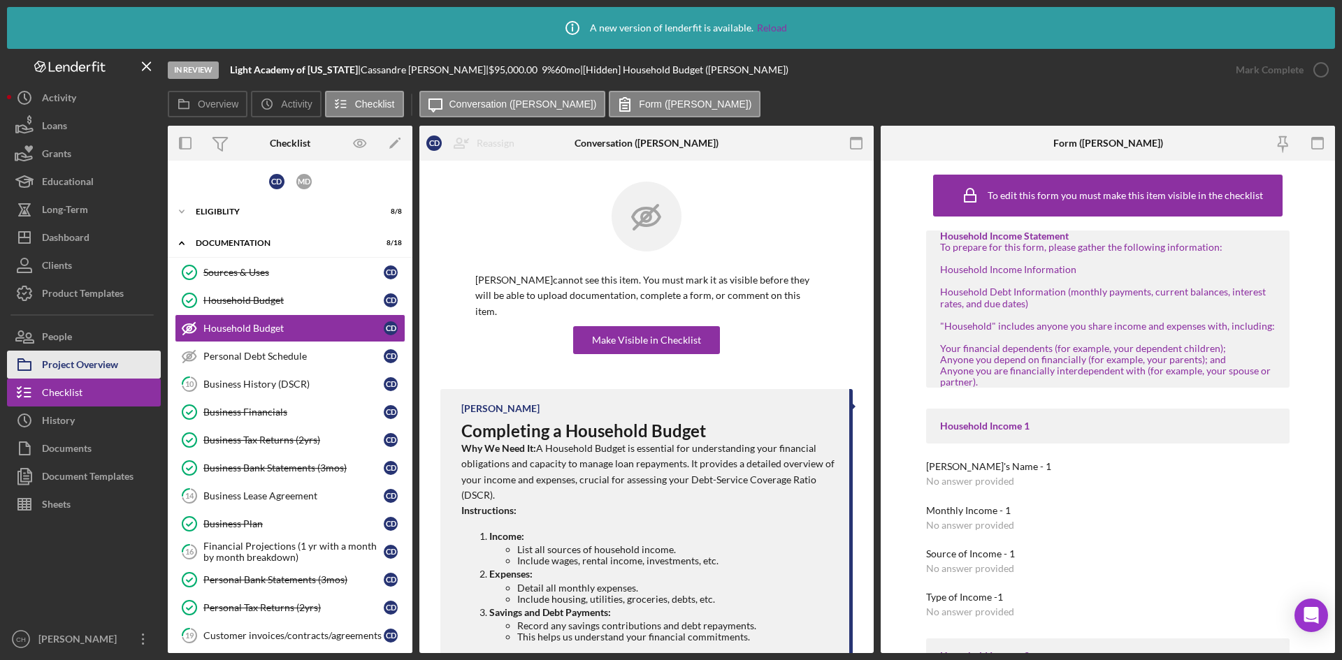
click at [97, 362] on div "Project Overview" at bounding box center [80, 366] width 76 height 31
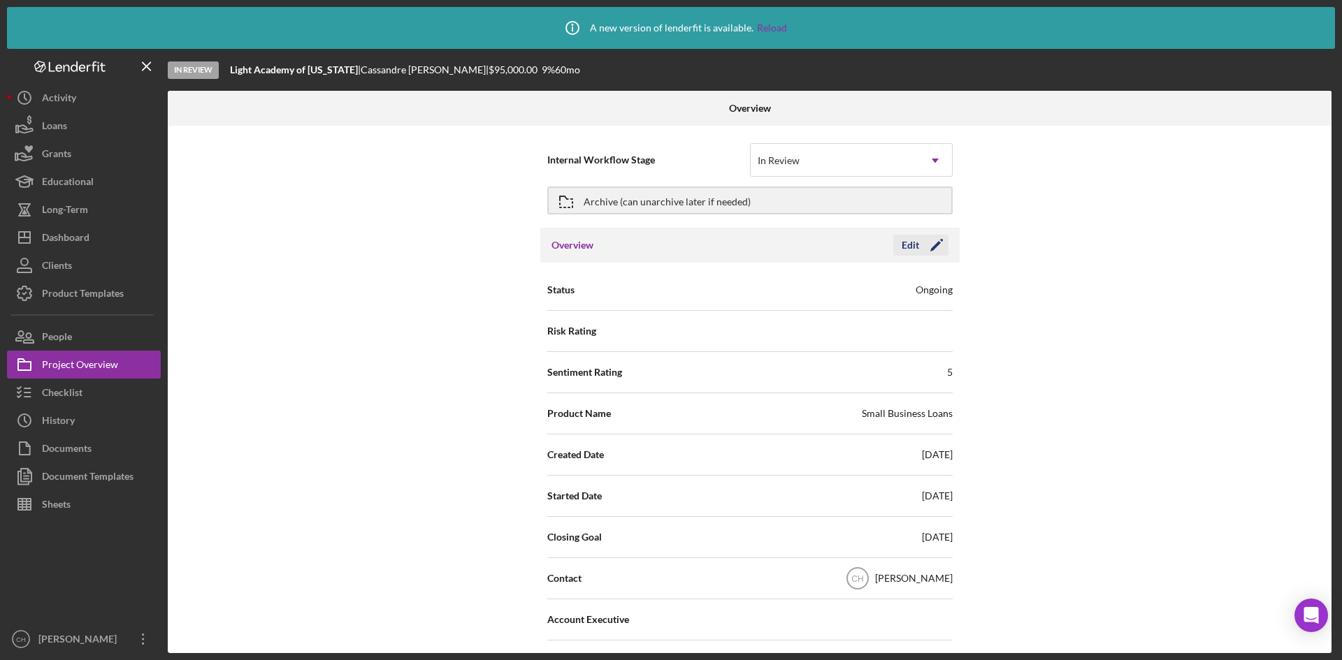
click at [926, 242] on icon "Icon/Edit" at bounding box center [936, 245] width 35 height 35
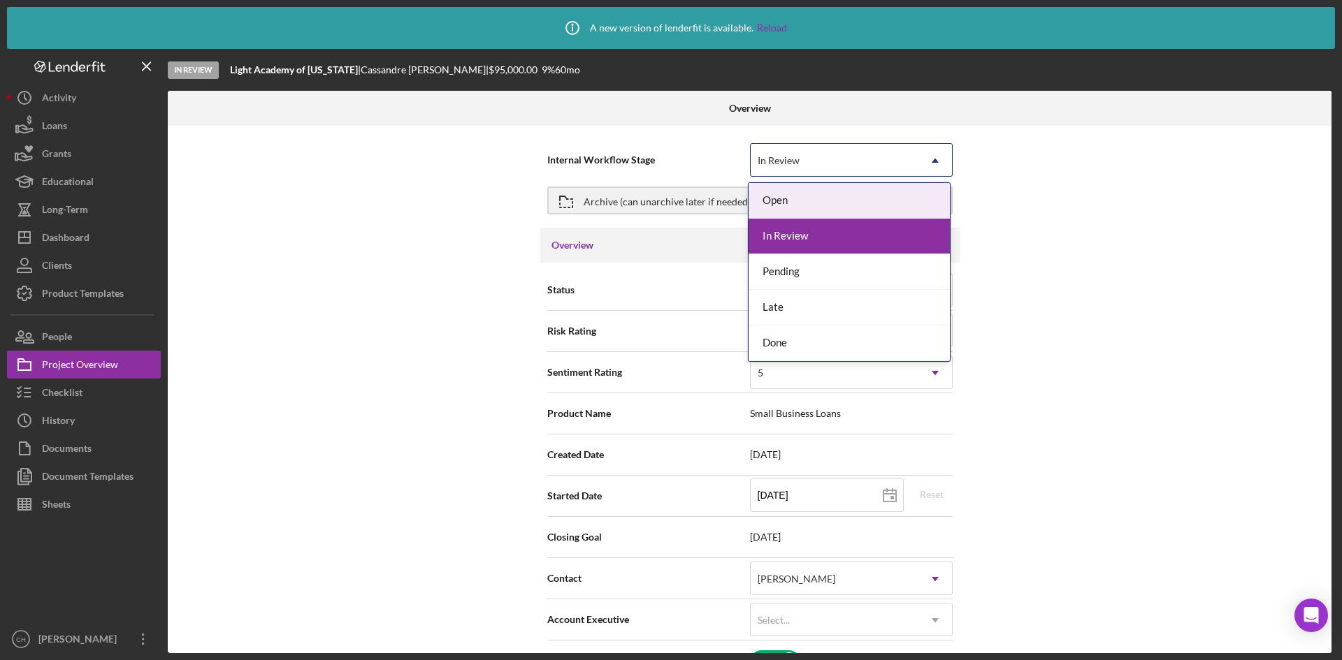
click at [857, 164] on div "In Review" at bounding box center [835, 161] width 168 height 32
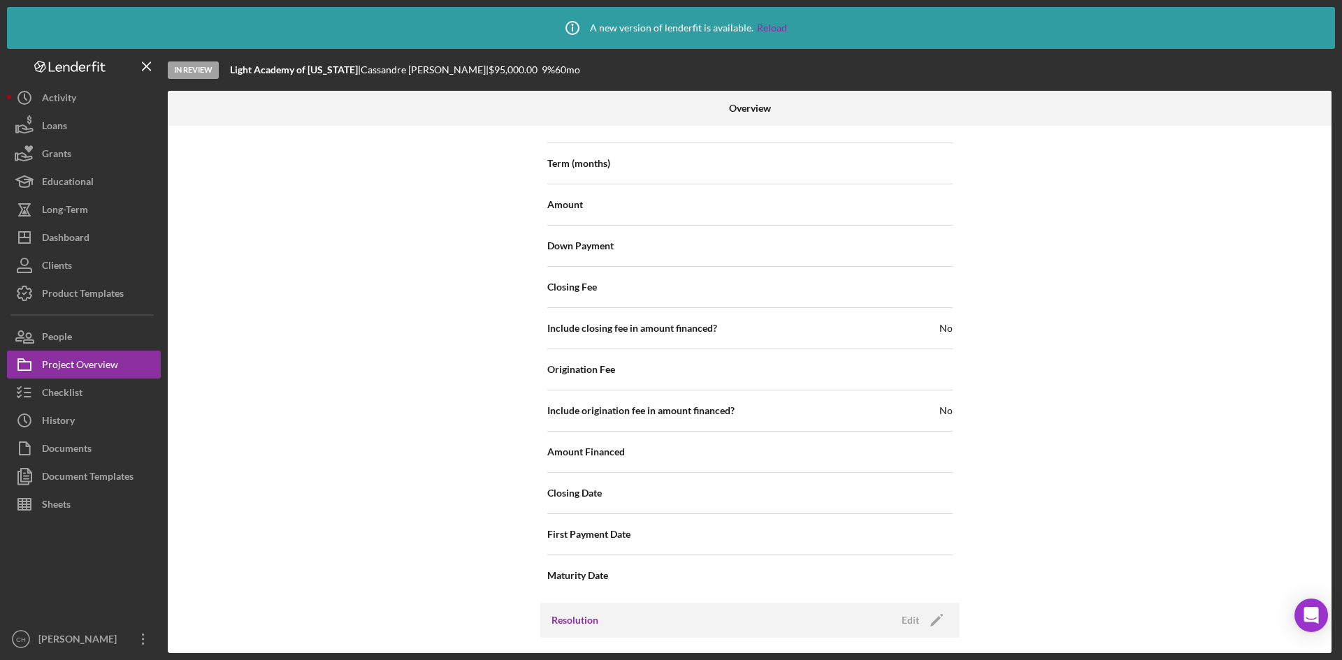
scroll to position [1591, 0]
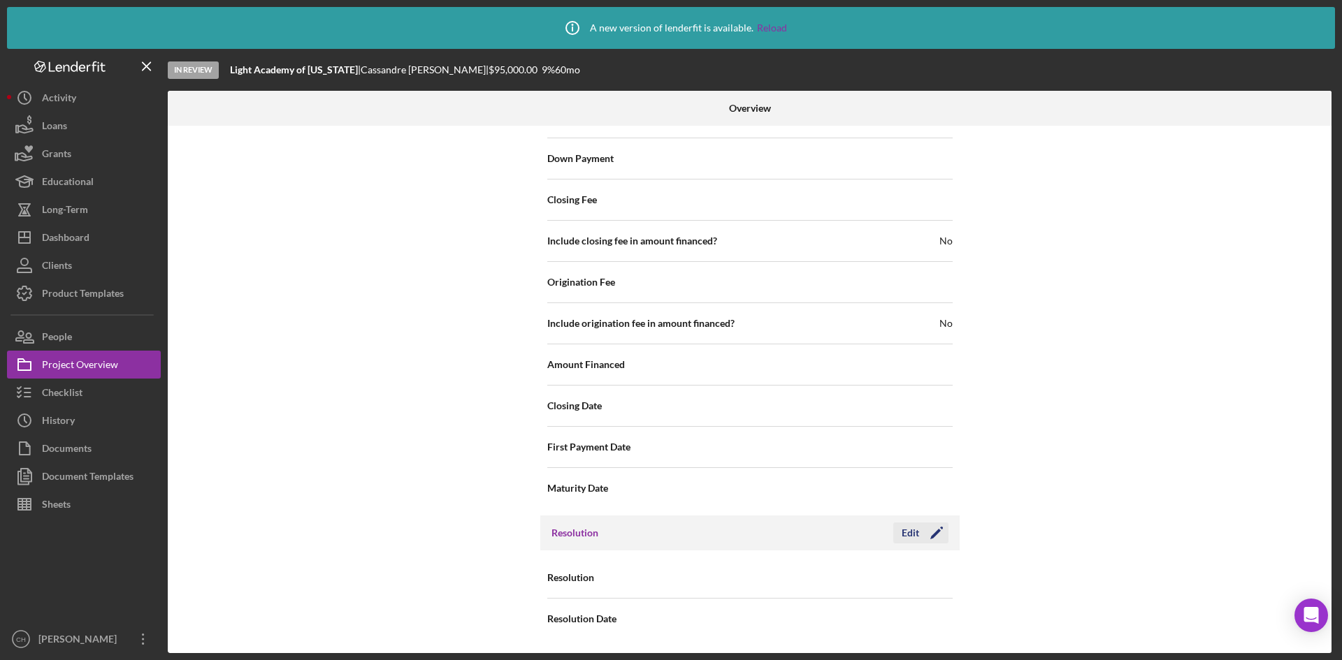
click at [936, 529] on icon "Icon/Edit" at bounding box center [936, 533] width 35 height 35
click at [806, 572] on div "Select..." at bounding box center [835, 579] width 168 height 32
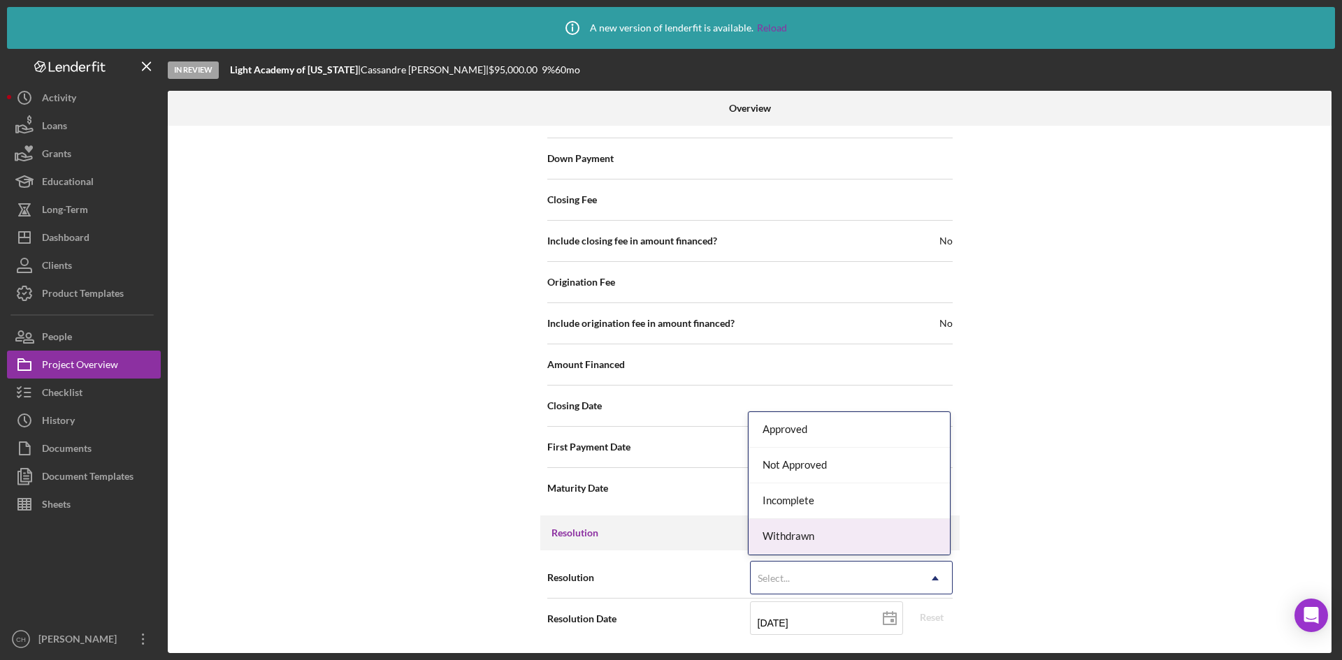
click at [813, 537] on div "Withdrawn" at bounding box center [848, 537] width 201 height 36
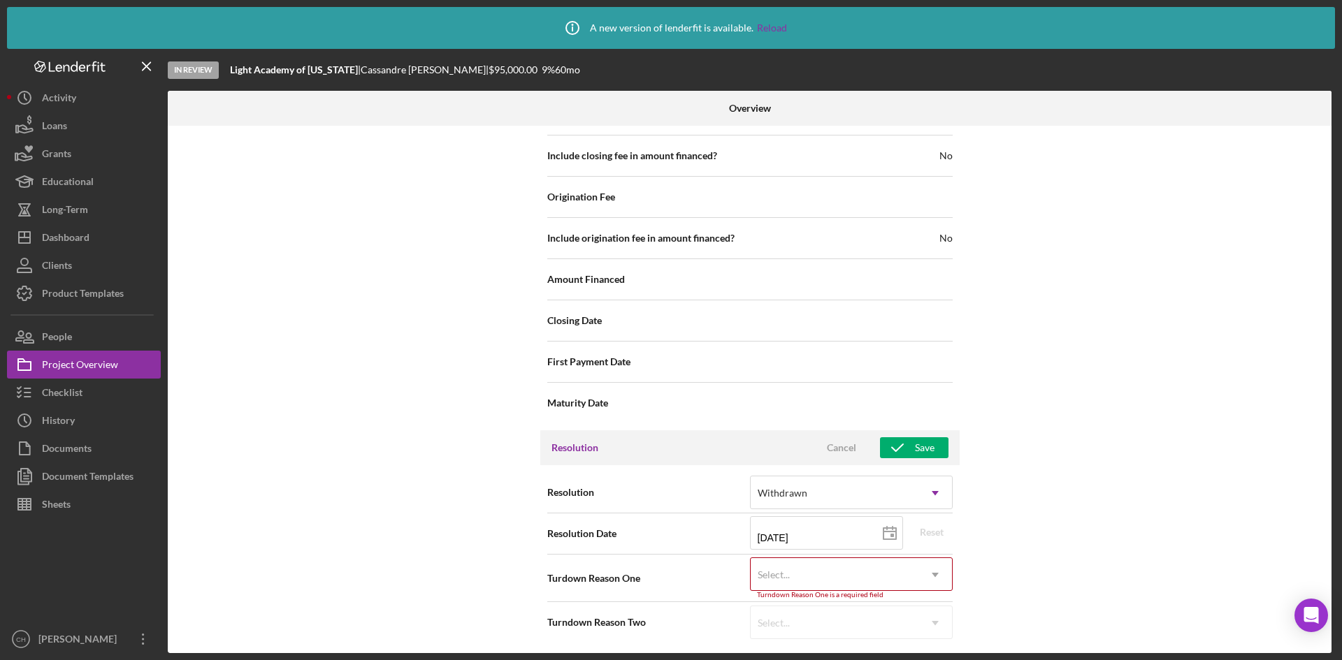
scroll to position [1680, 0]
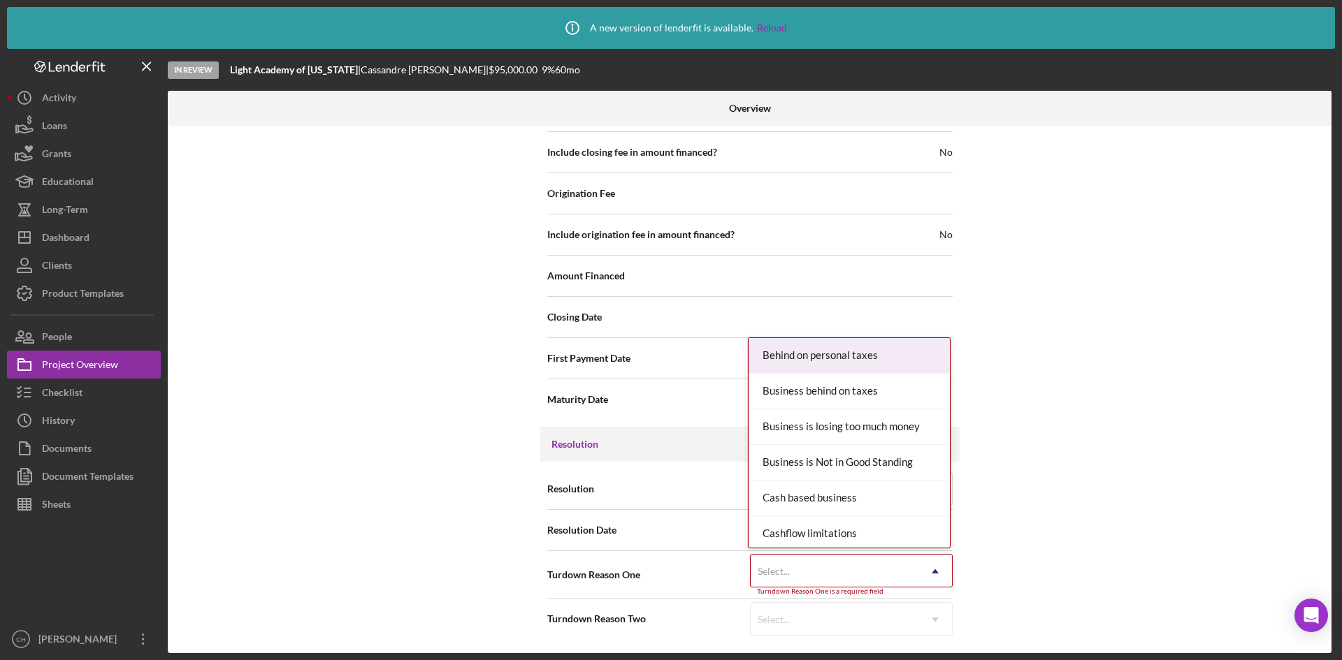
click at [797, 578] on div "Select..." at bounding box center [835, 572] width 168 height 32
type input "l"
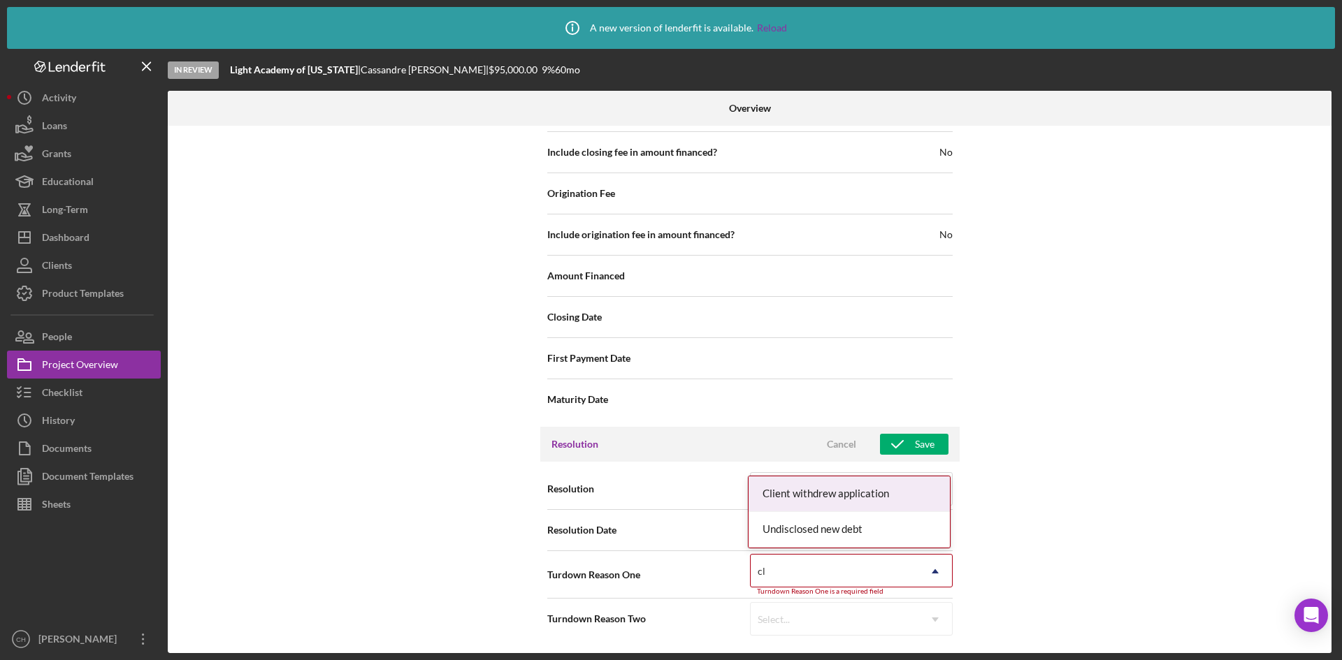
type input "c"
type input "law"
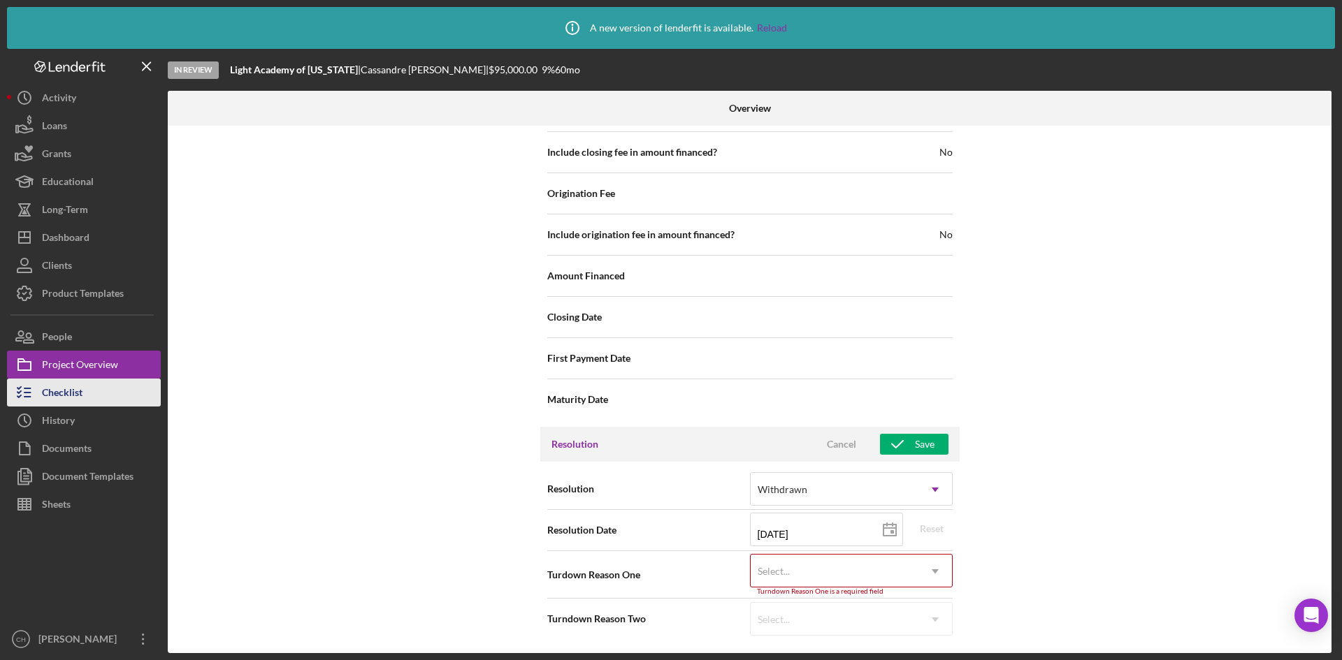
click at [87, 396] on button "Checklist" at bounding box center [84, 393] width 154 height 28
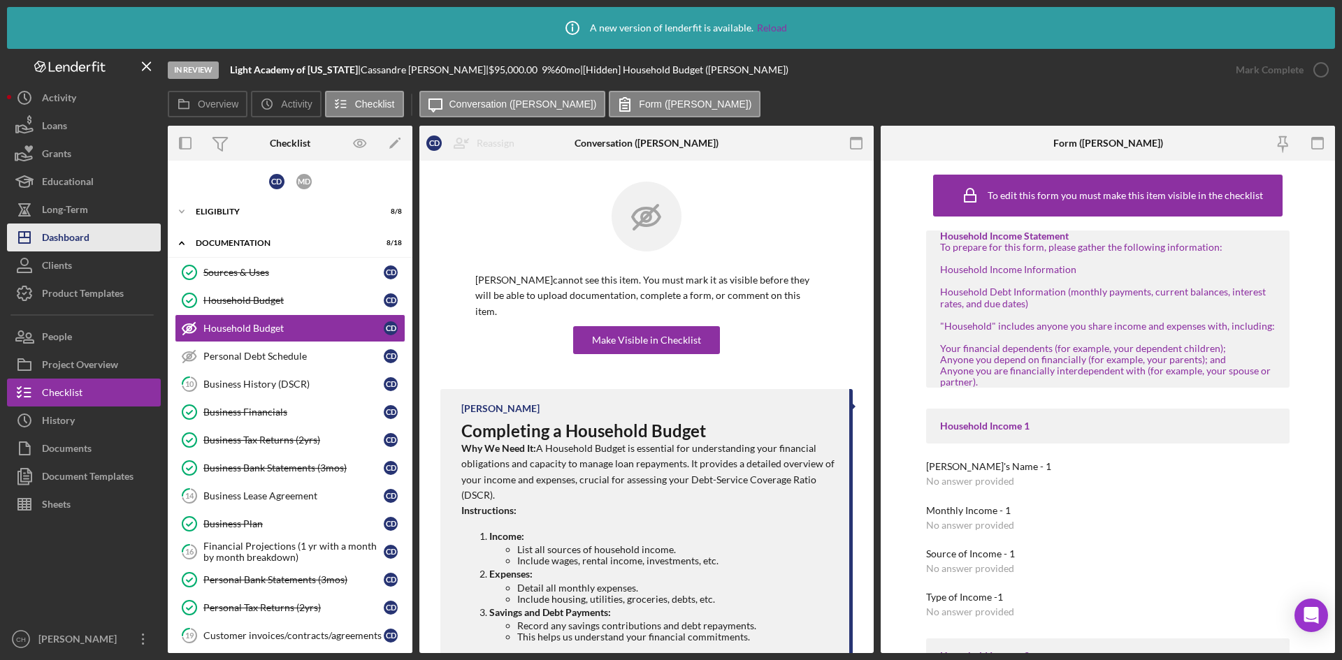
click at [68, 224] on div "Dashboard" at bounding box center [66, 239] width 48 height 31
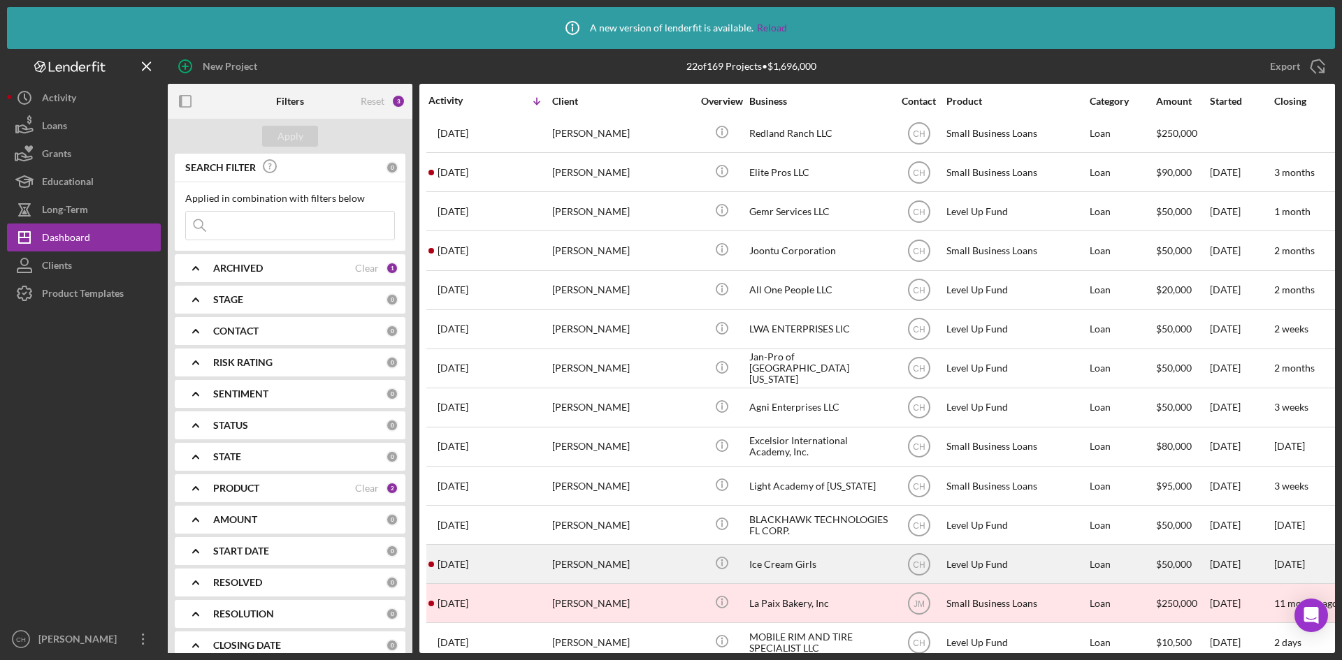
scroll to position [346, 0]
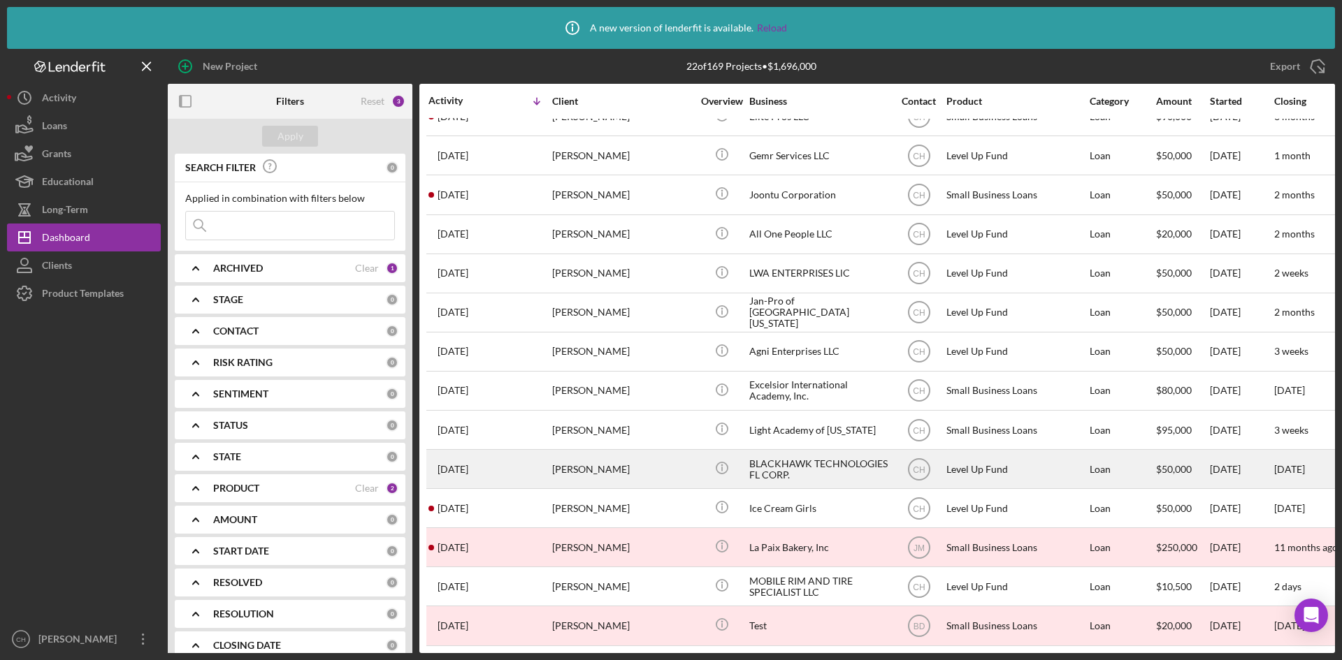
click at [622, 456] on div "[PERSON_NAME]" at bounding box center [622, 469] width 140 height 37
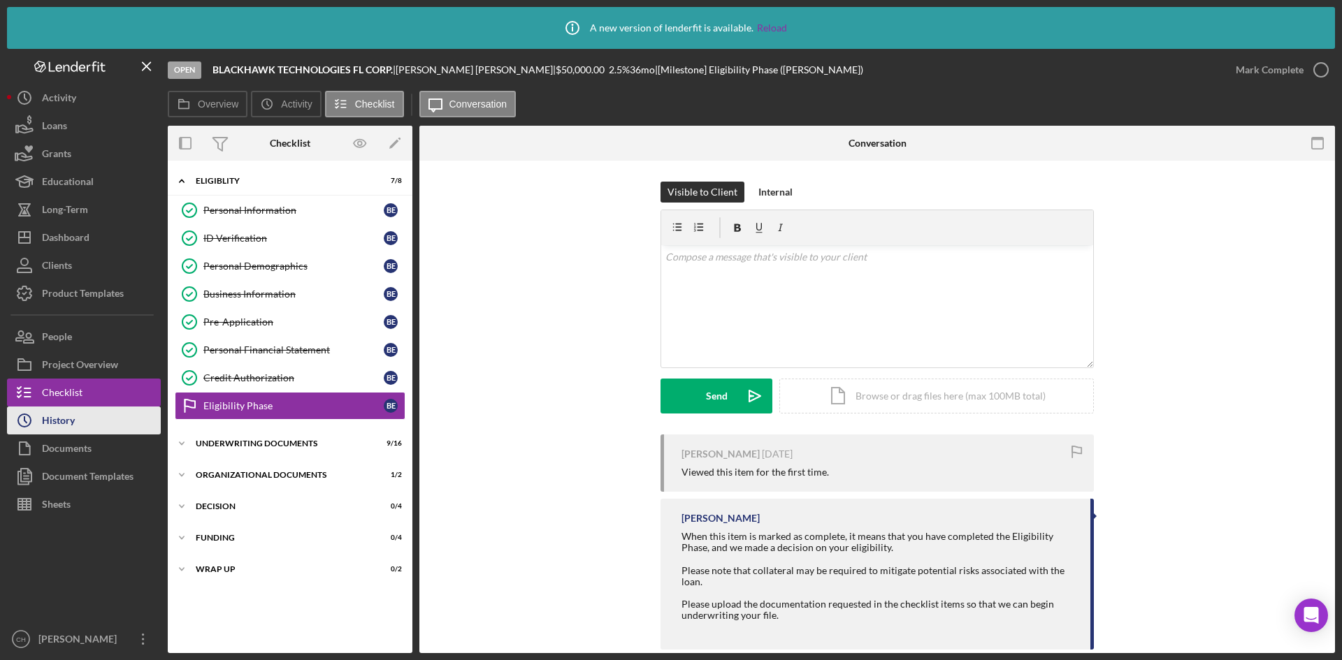
click at [90, 414] on button "Icon/History History" at bounding box center [84, 421] width 154 height 28
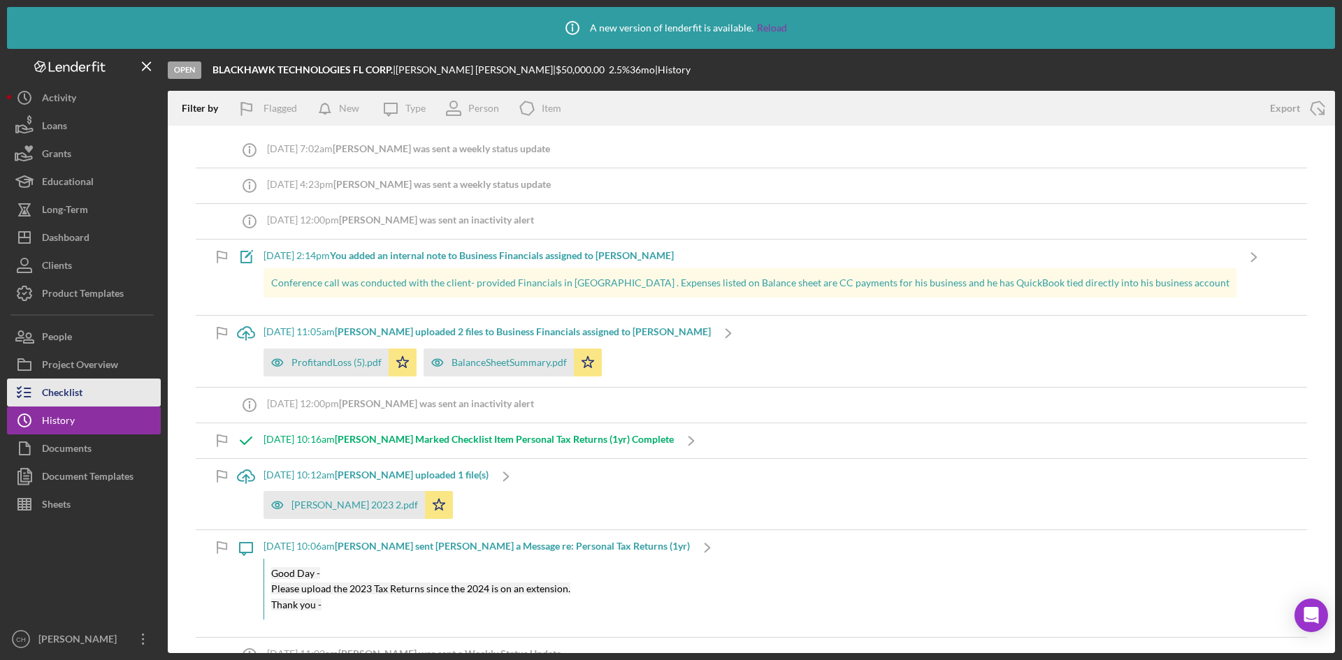
click at [93, 395] on button "Checklist" at bounding box center [84, 393] width 154 height 28
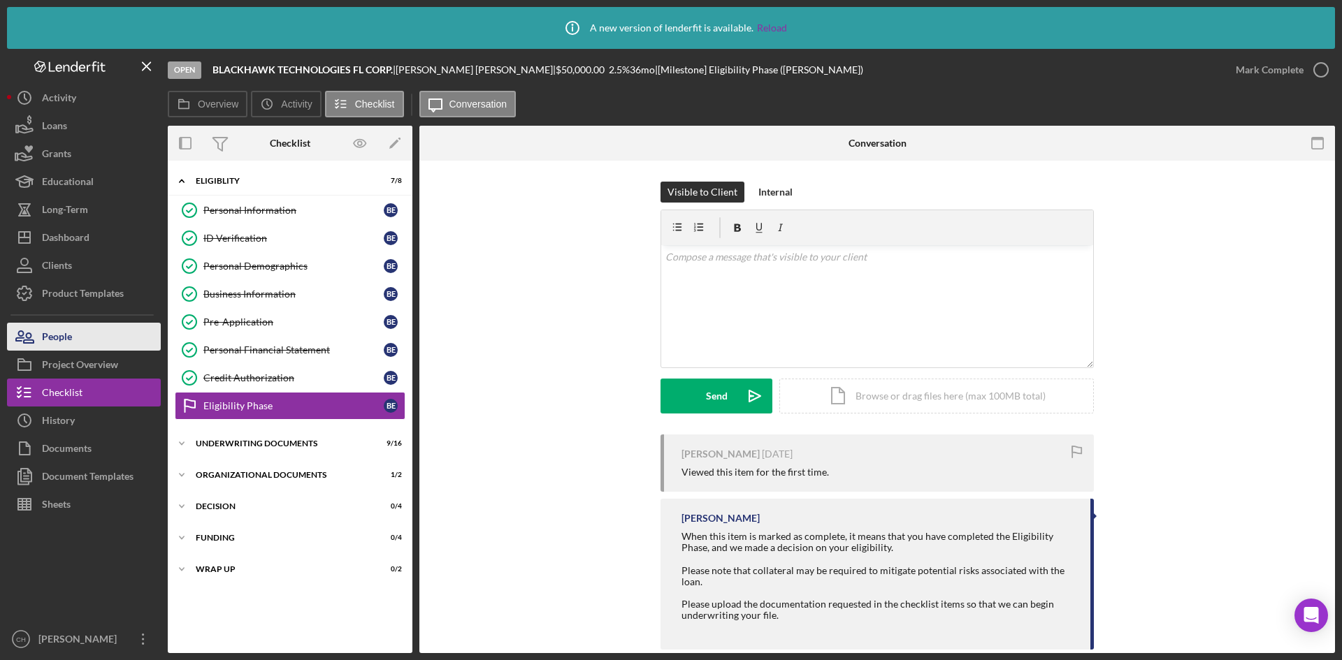
click at [88, 341] on button "People" at bounding box center [84, 337] width 154 height 28
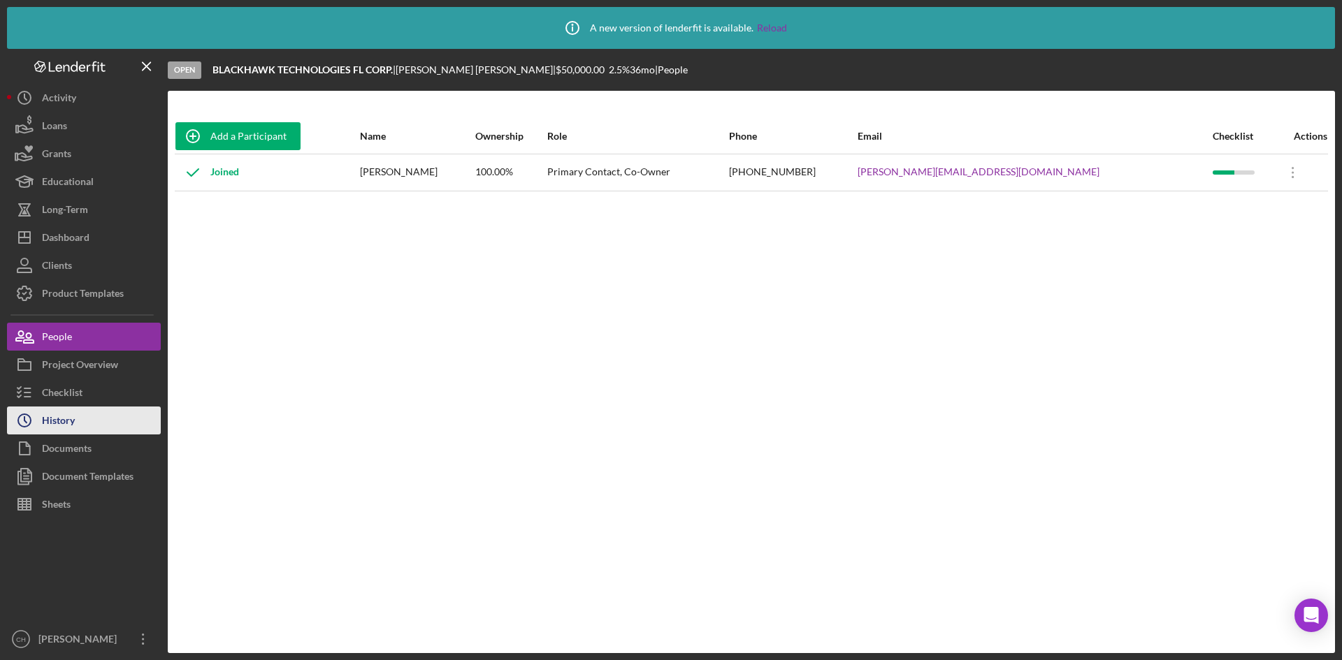
click at [94, 421] on button "Icon/History History" at bounding box center [84, 421] width 154 height 28
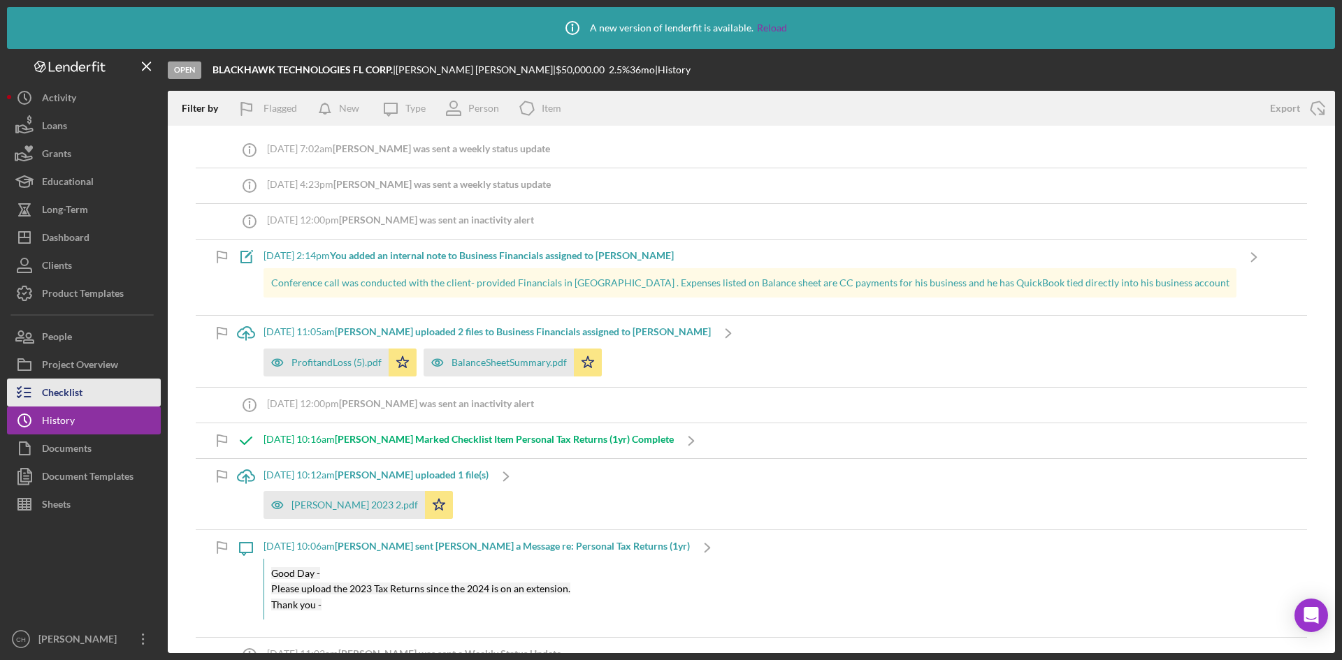
click at [90, 390] on button "Checklist" at bounding box center [84, 393] width 154 height 28
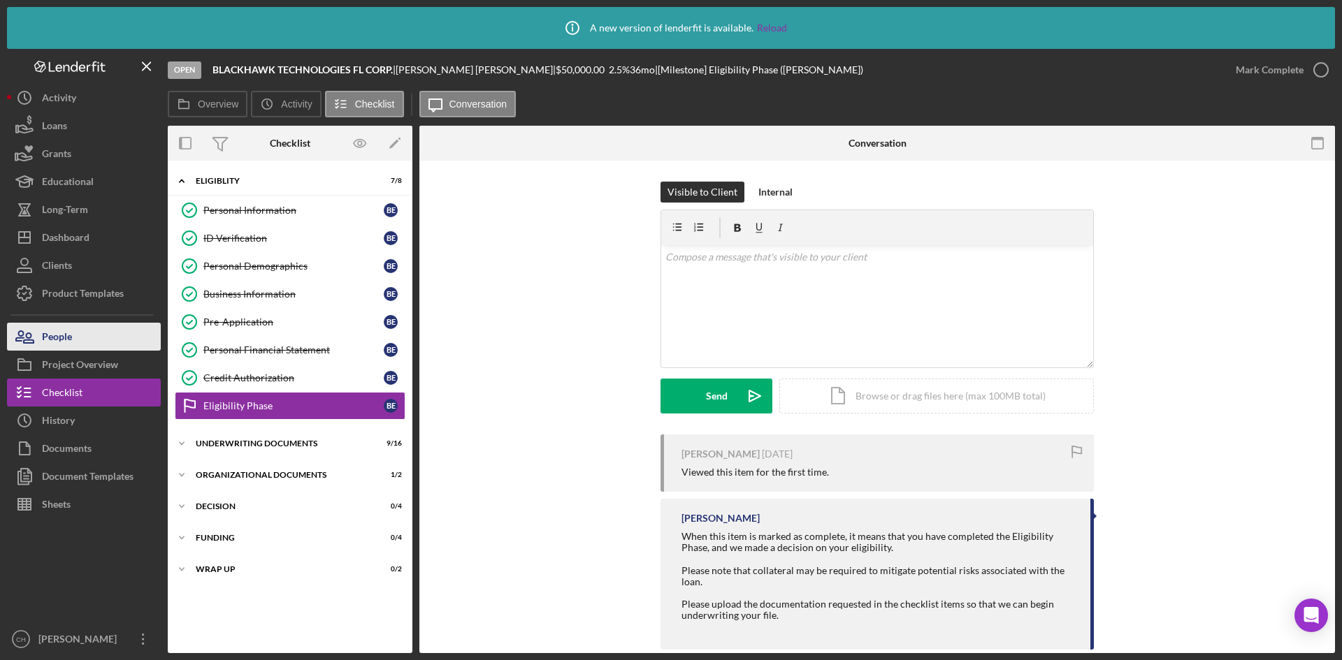
click at [69, 331] on div "People" at bounding box center [57, 338] width 30 height 31
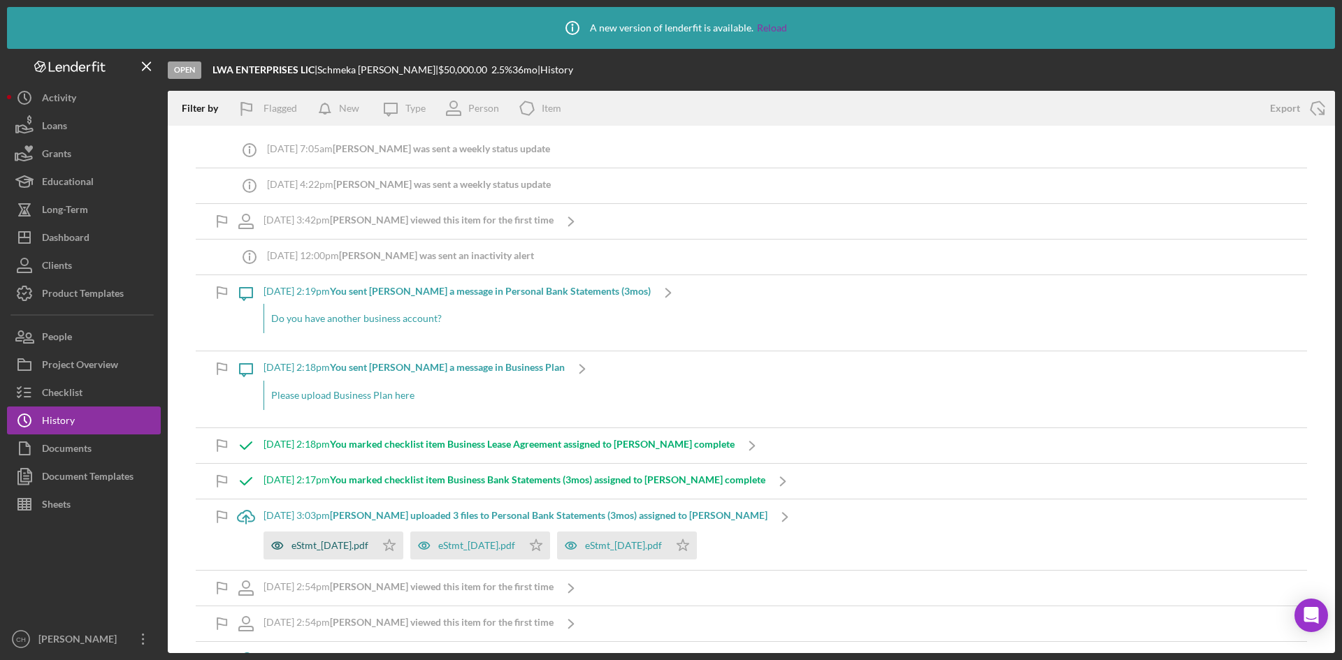
scroll to position [140, 0]
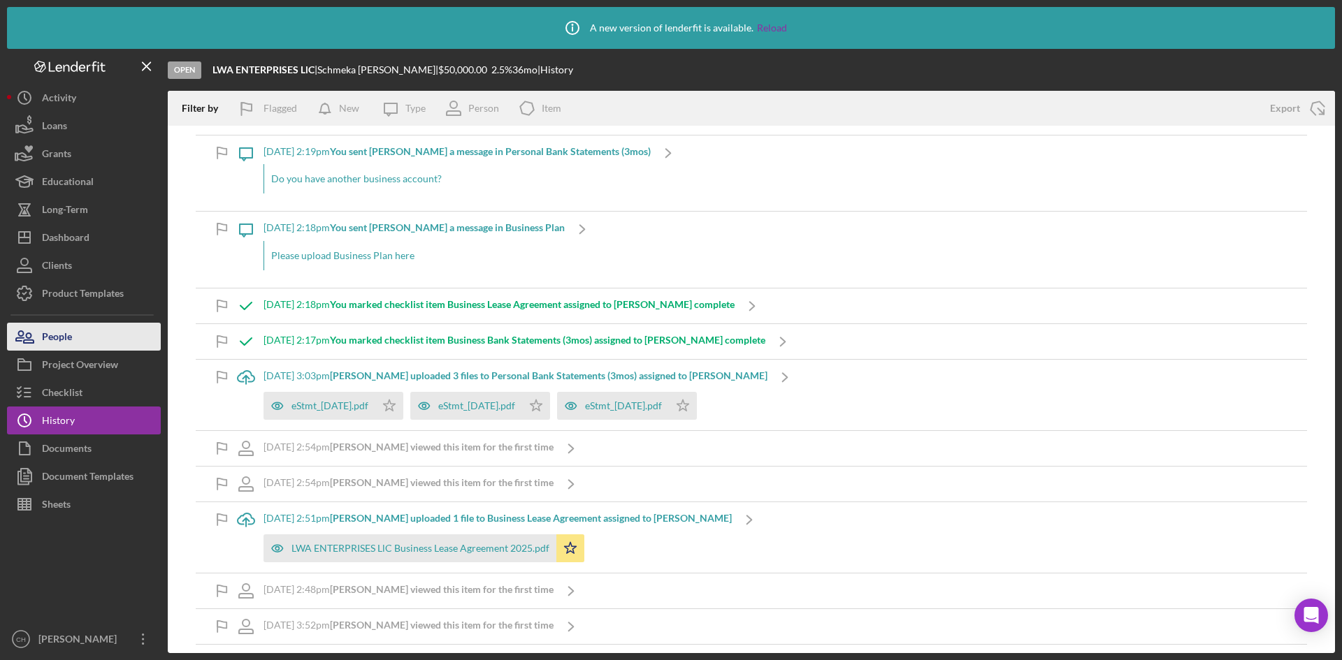
click at [98, 326] on button "People" at bounding box center [84, 337] width 154 height 28
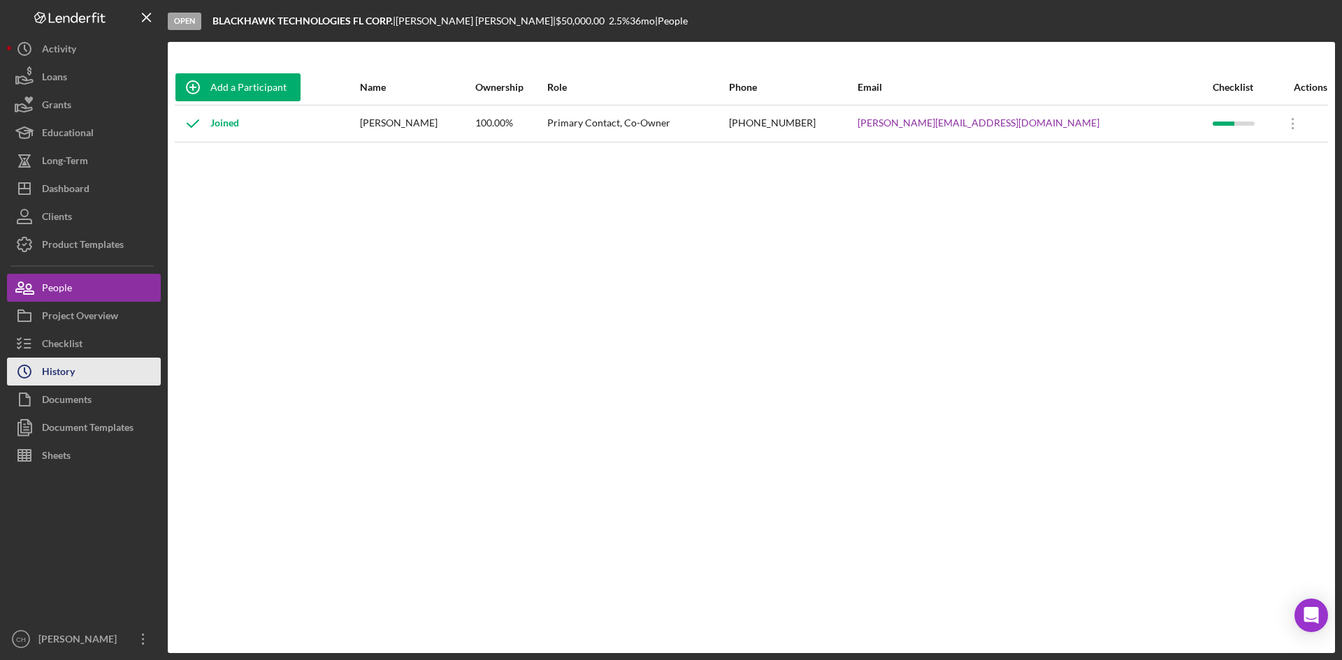
click at [84, 369] on button "Icon/History History" at bounding box center [84, 372] width 154 height 28
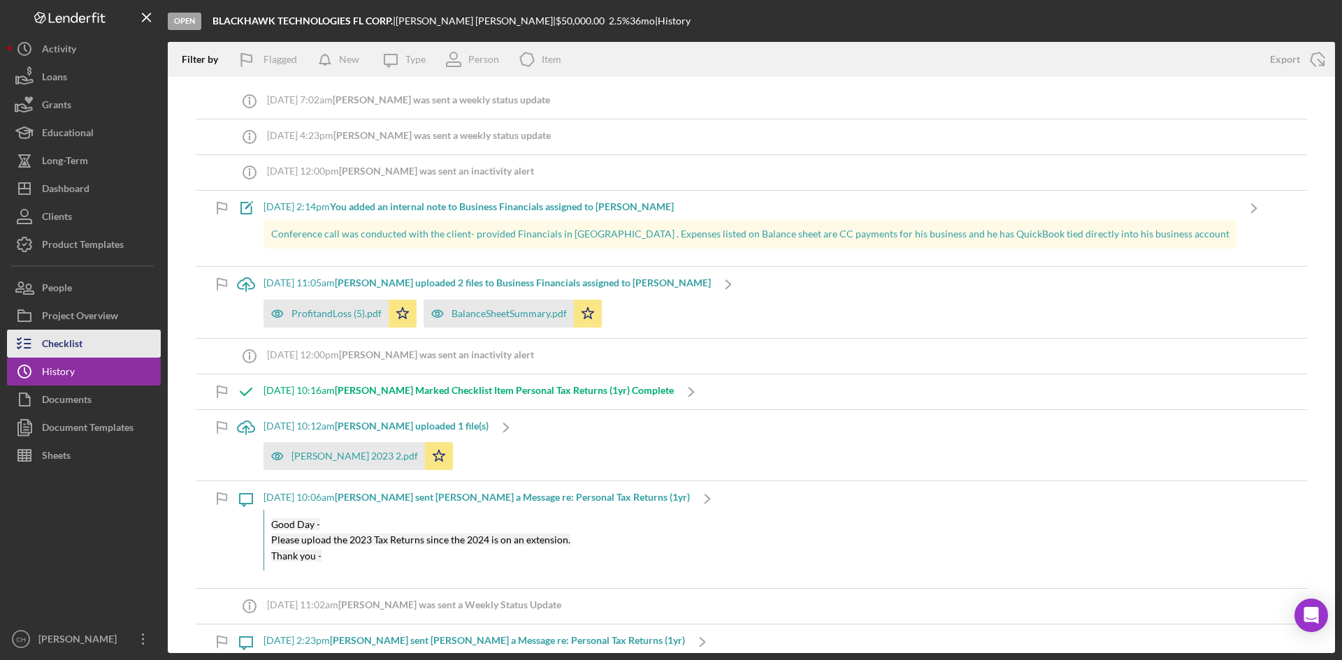
click at [82, 348] on div "Checklist" at bounding box center [62, 345] width 41 height 31
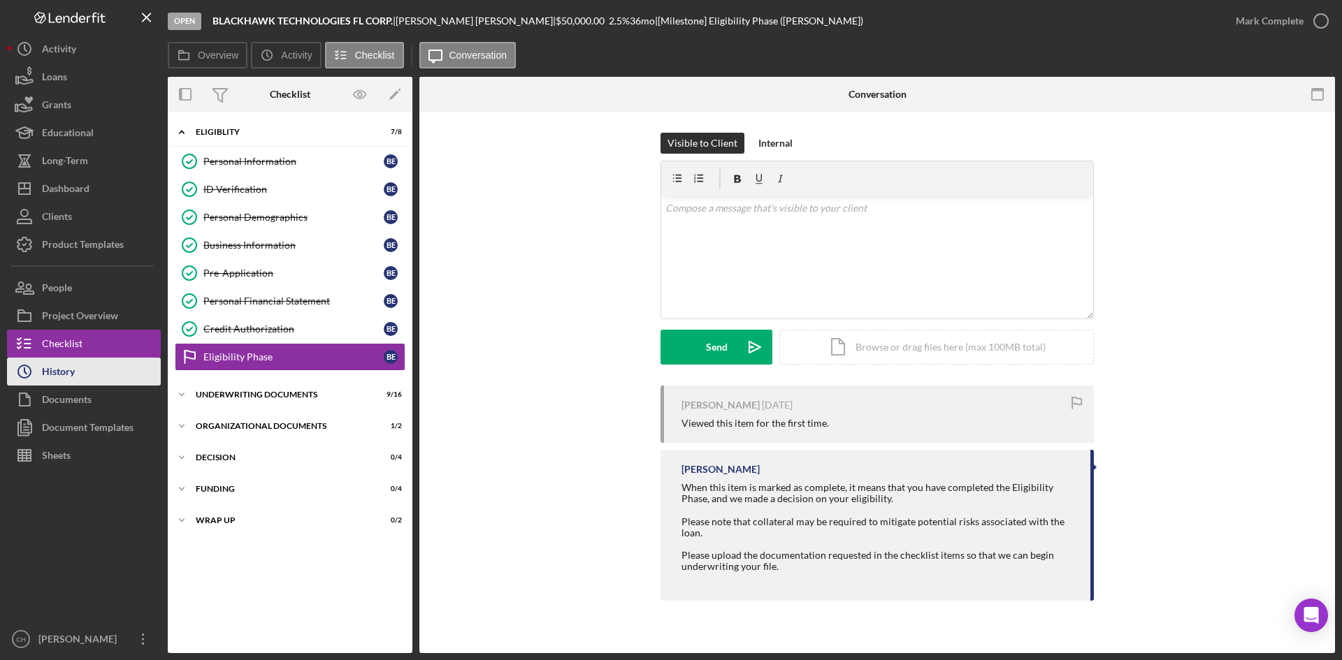
click at [96, 370] on button "Icon/History History" at bounding box center [84, 372] width 154 height 28
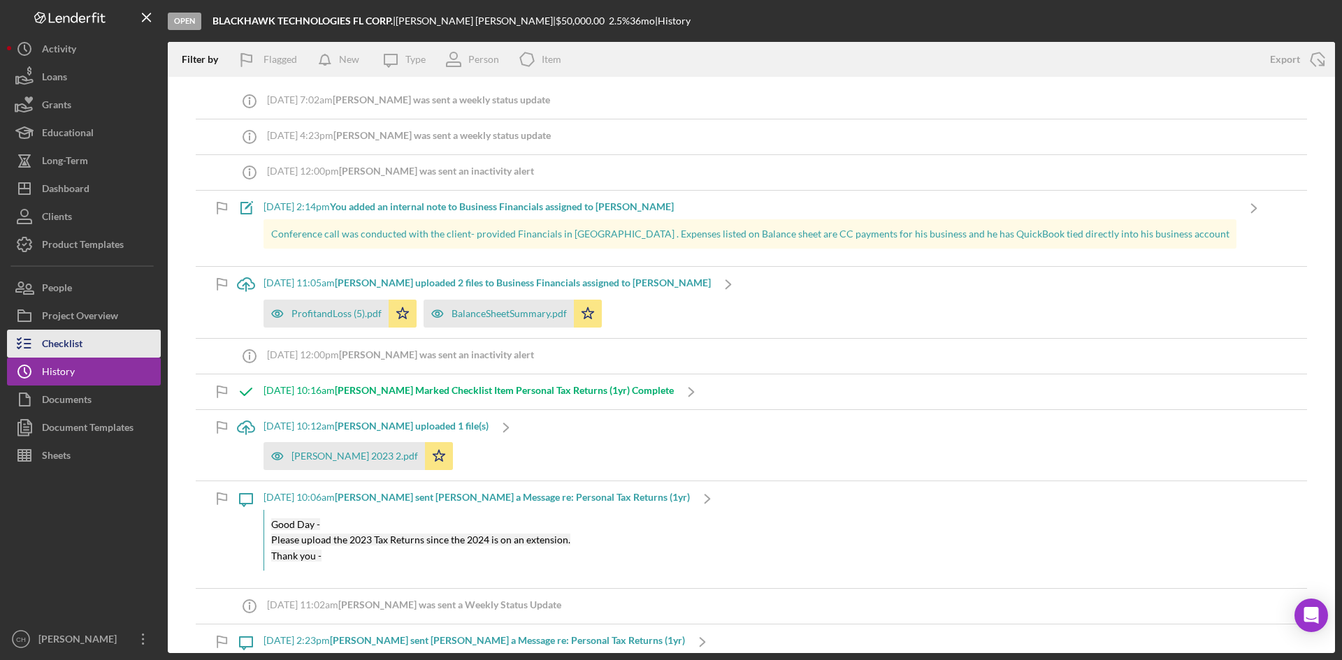
click at [82, 347] on div "Checklist" at bounding box center [62, 345] width 41 height 31
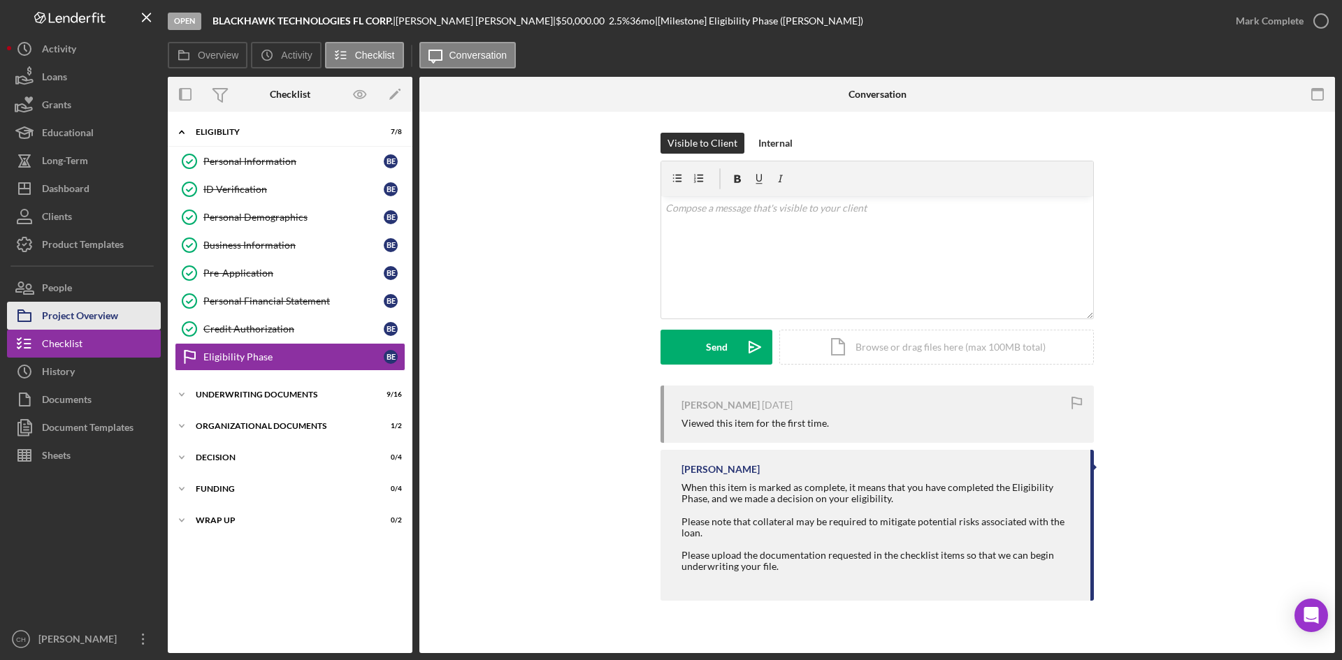
click at [88, 319] on div "Project Overview" at bounding box center [80, 317] width 76 height 31
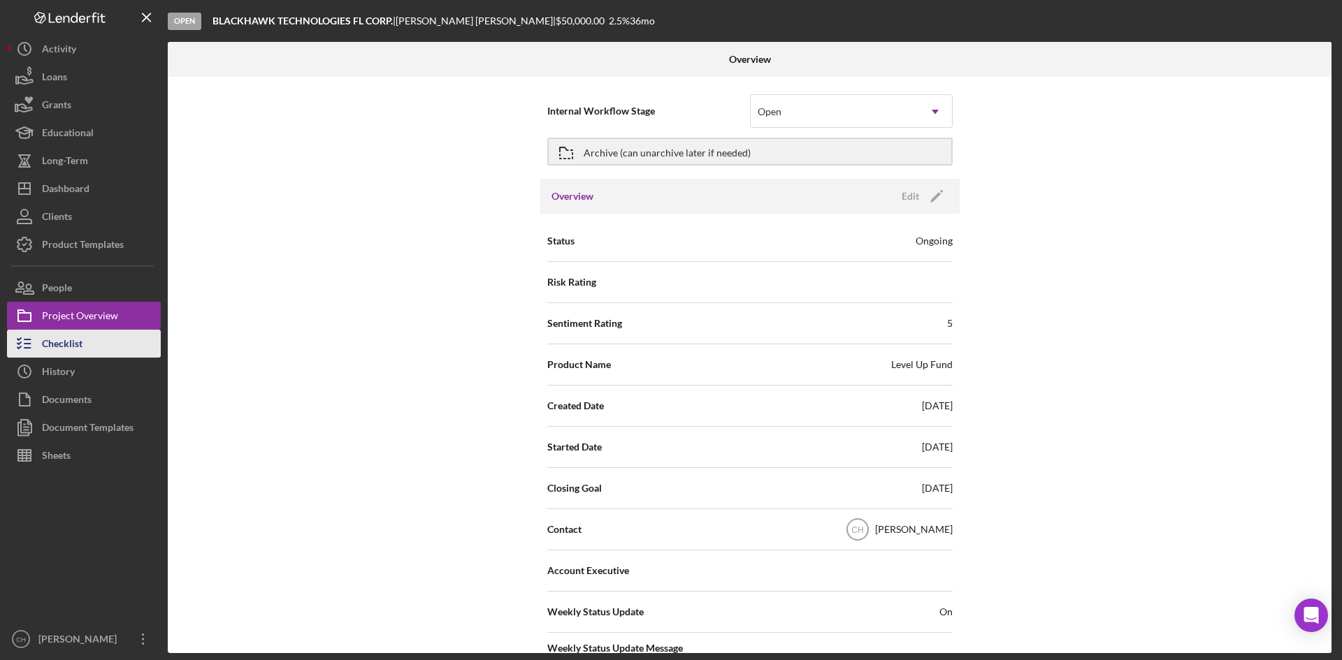
click at [64, 342] on div "Checklist" at bounding box center [62, 345] width 41 height 31
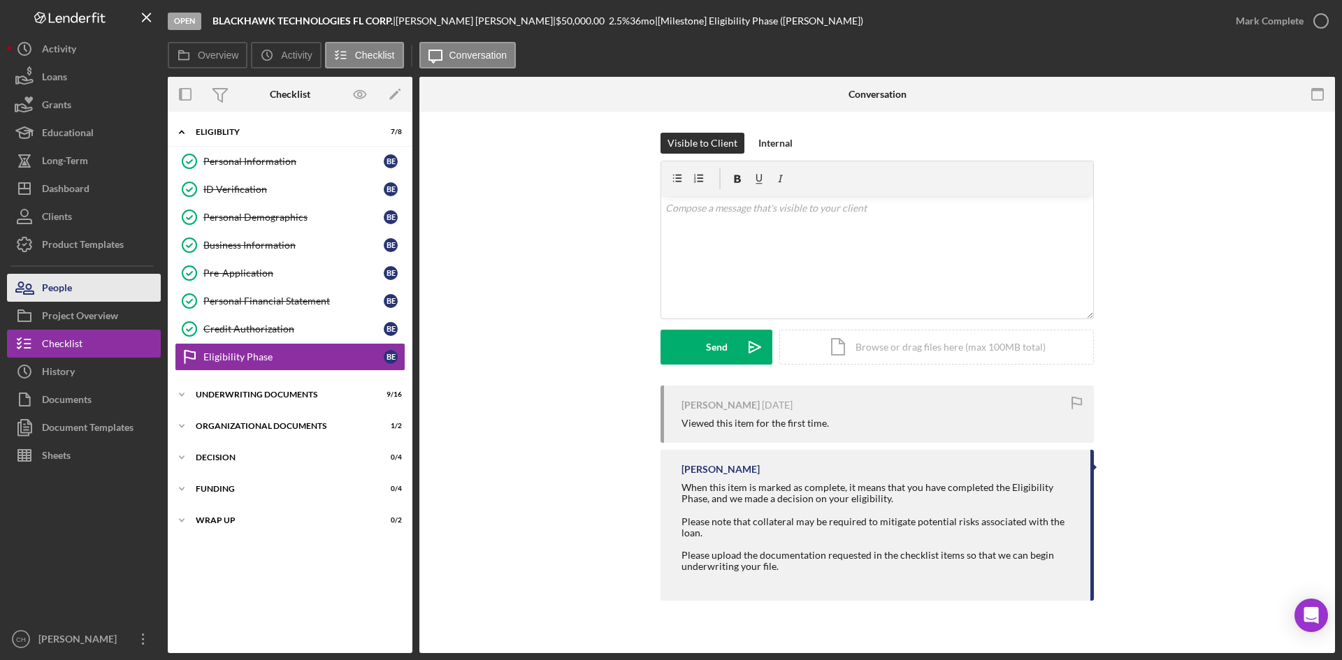
click at [71, 287] on div "People" at bounding box center [57, 289] width 30 height 31
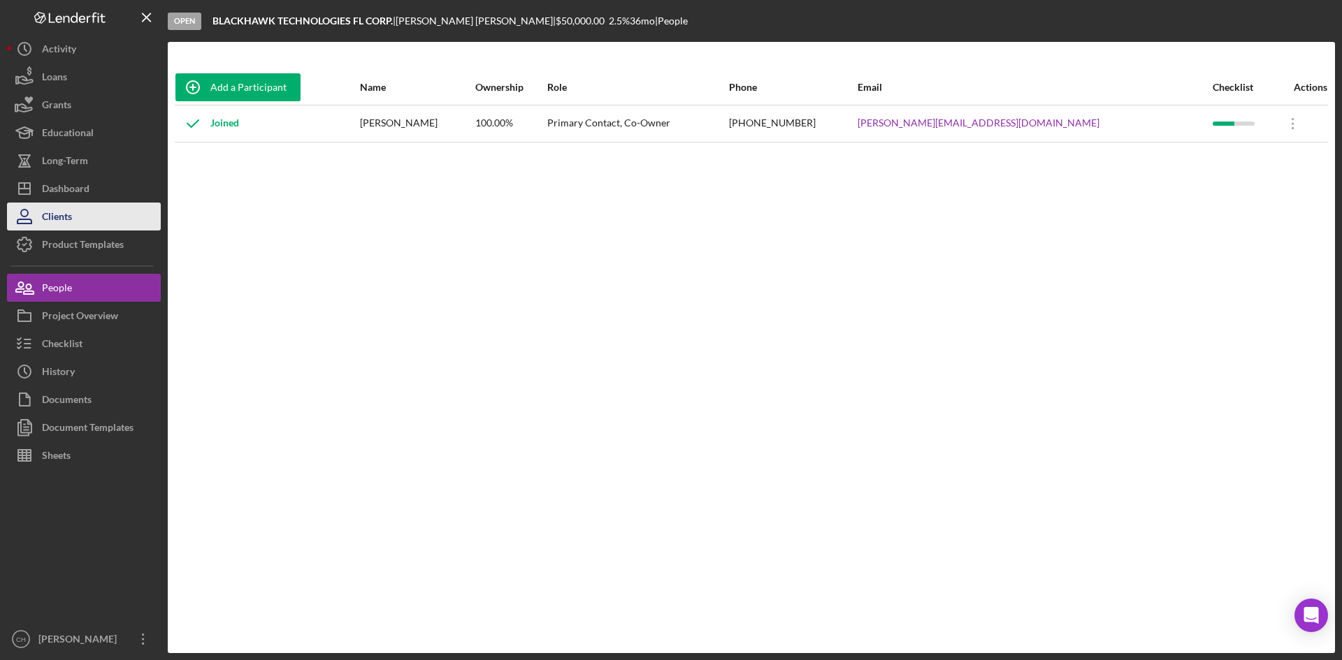
click at [82, 210] on button "Clients" at bounding box center [84, 217] width 154 height 28
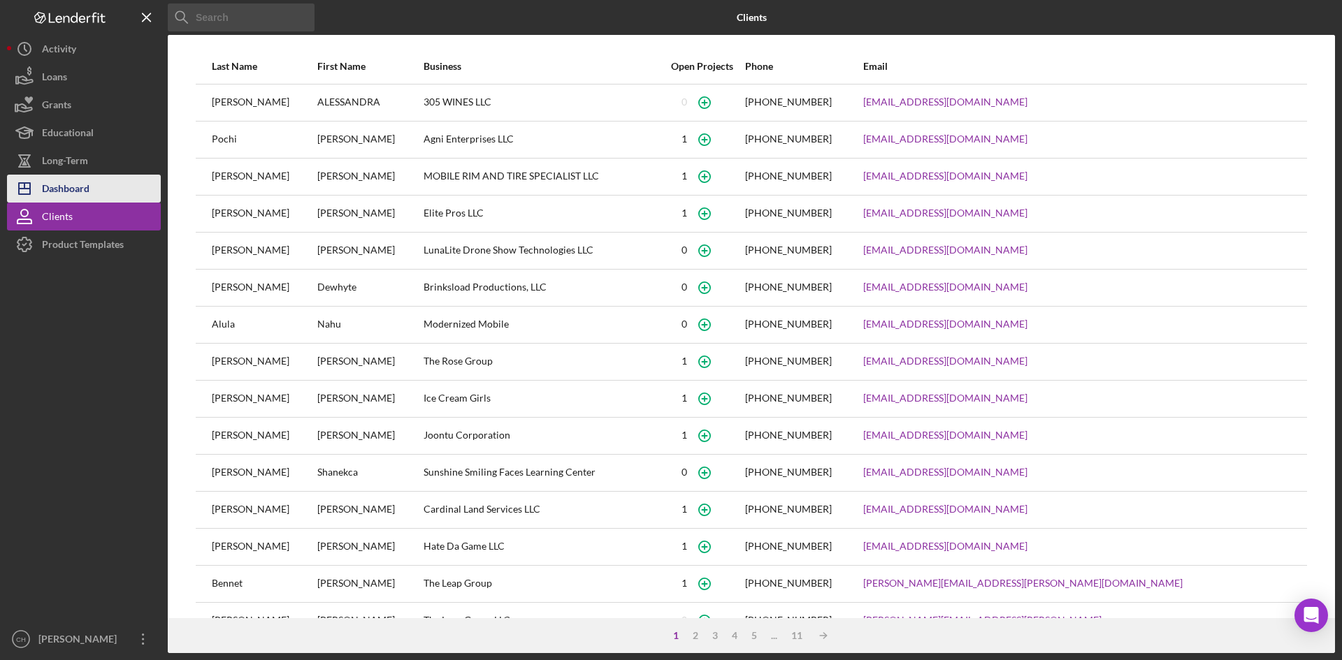
click at [78, 186] on div "Dashboard" at bounding box center [66, 190] width 48 height 31
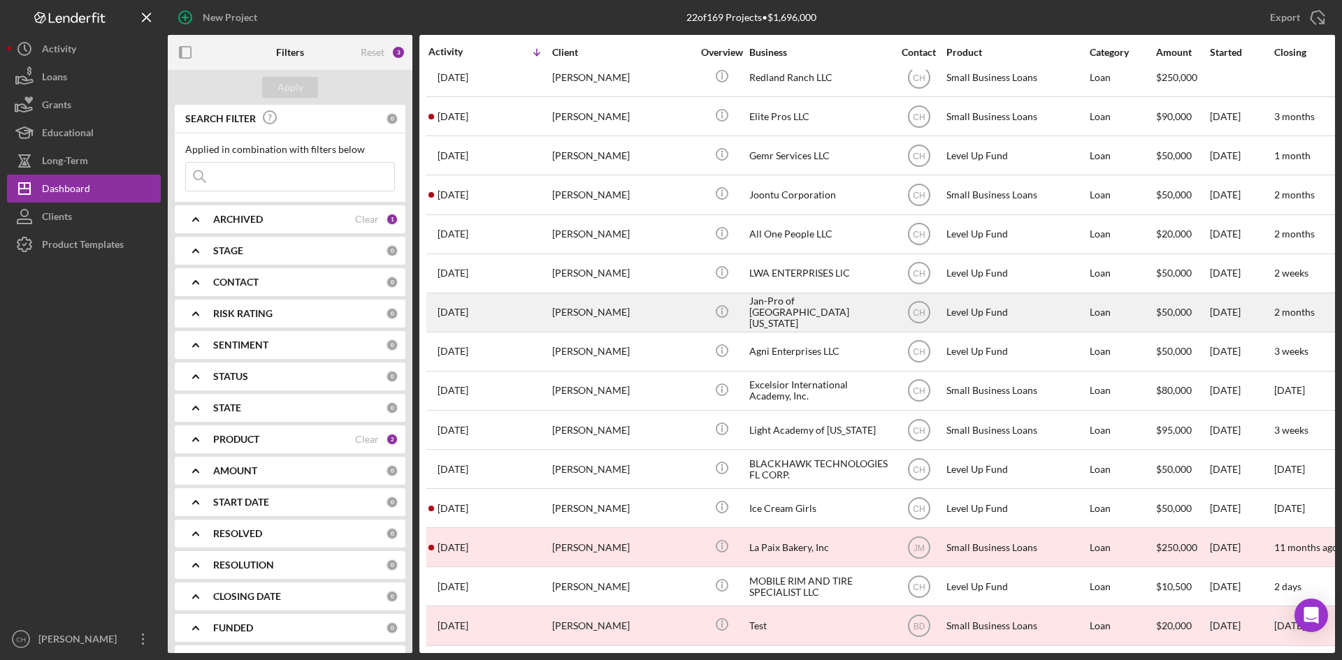
scroll to position [297, 0]
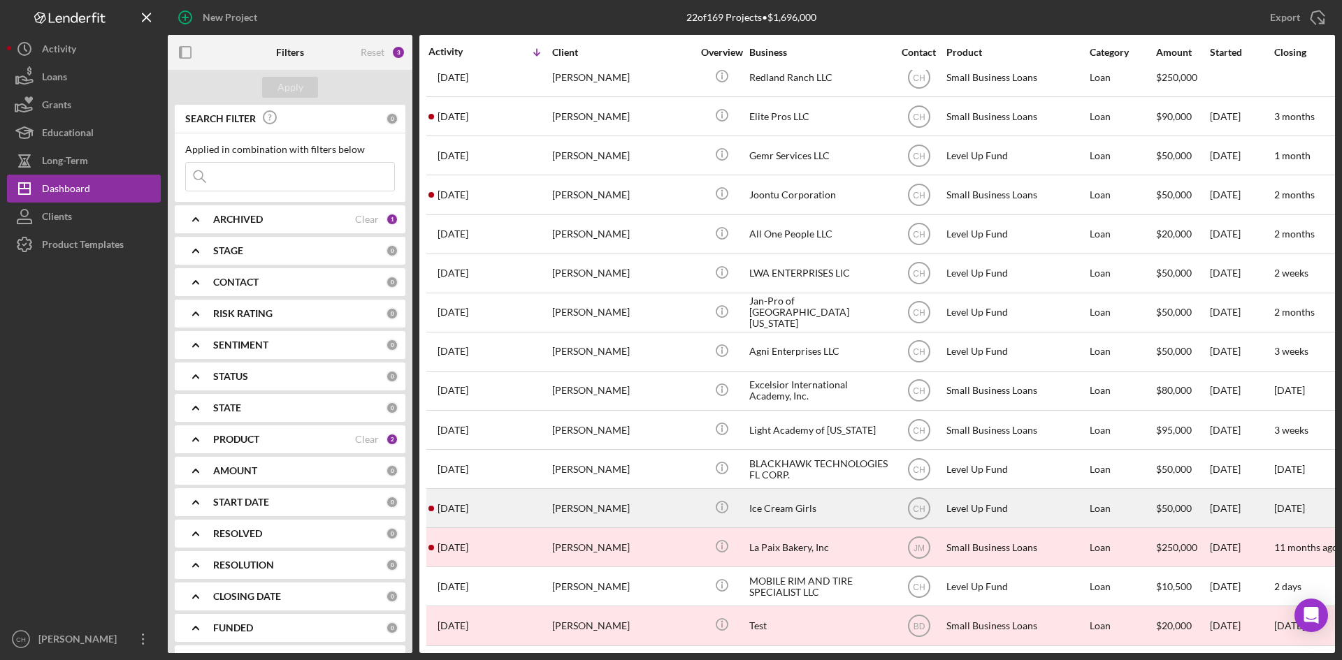
click at [486, 505] on div "2 months ago Dannie Augustin" at bounding box center [489, 508] width 122 height 37
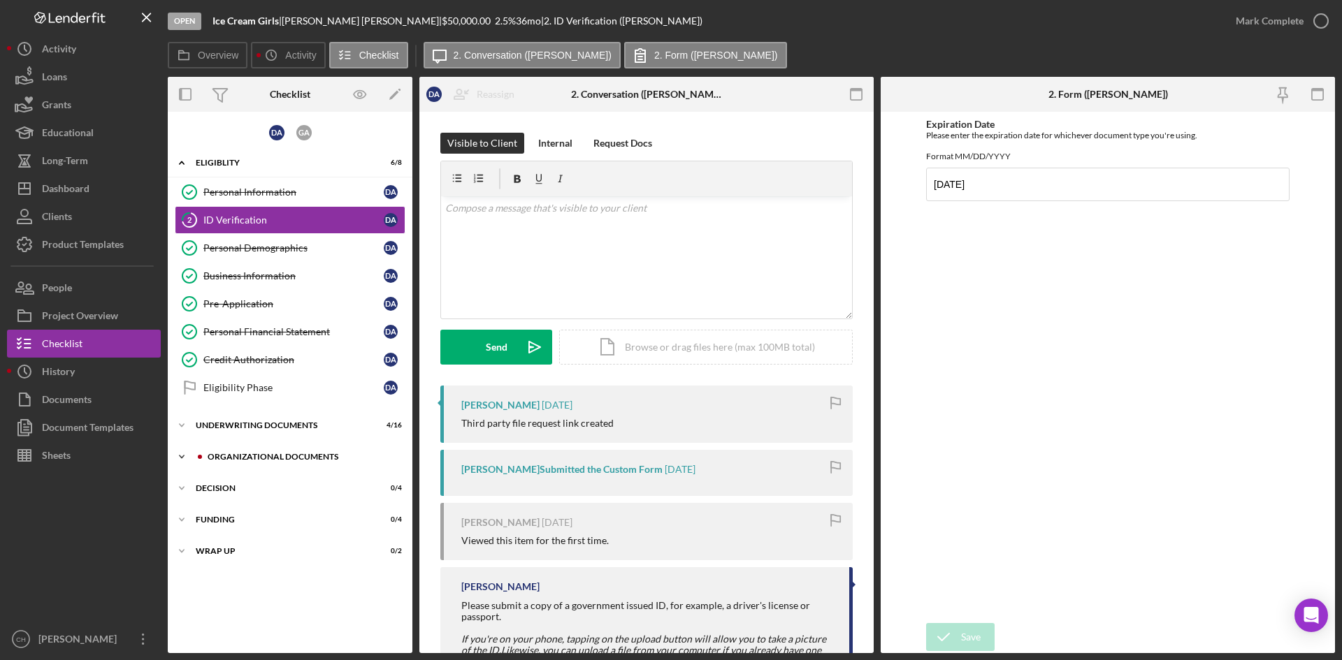
click at [275, 457] on div "Organizational Documents" at bounding box center [301, 457] width 187 height 8
click at [242, 460] on div "Organizational Documents" at bounding box center [295, 457] width 199 height 8
click at [232, 414] on div "Icon/Expander Underwriting Documents 4 / 16" at bounding box center [290, 426] width 245 height 28
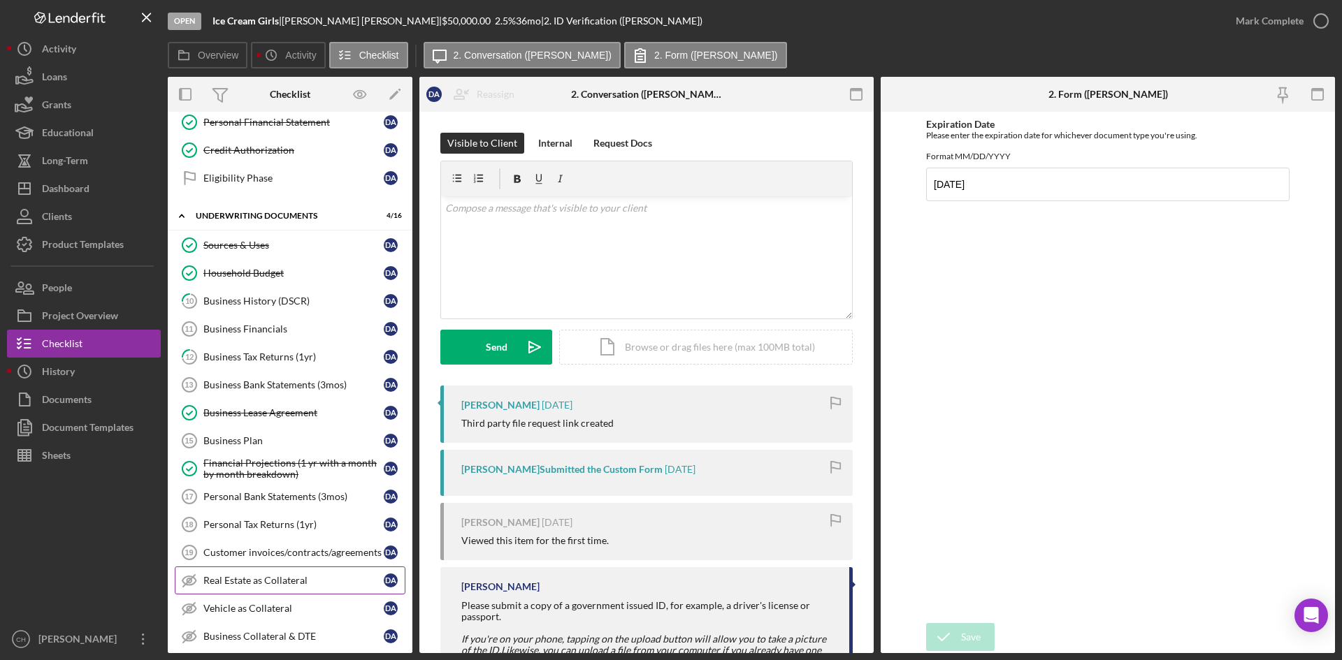
scroll to position [280, 0]
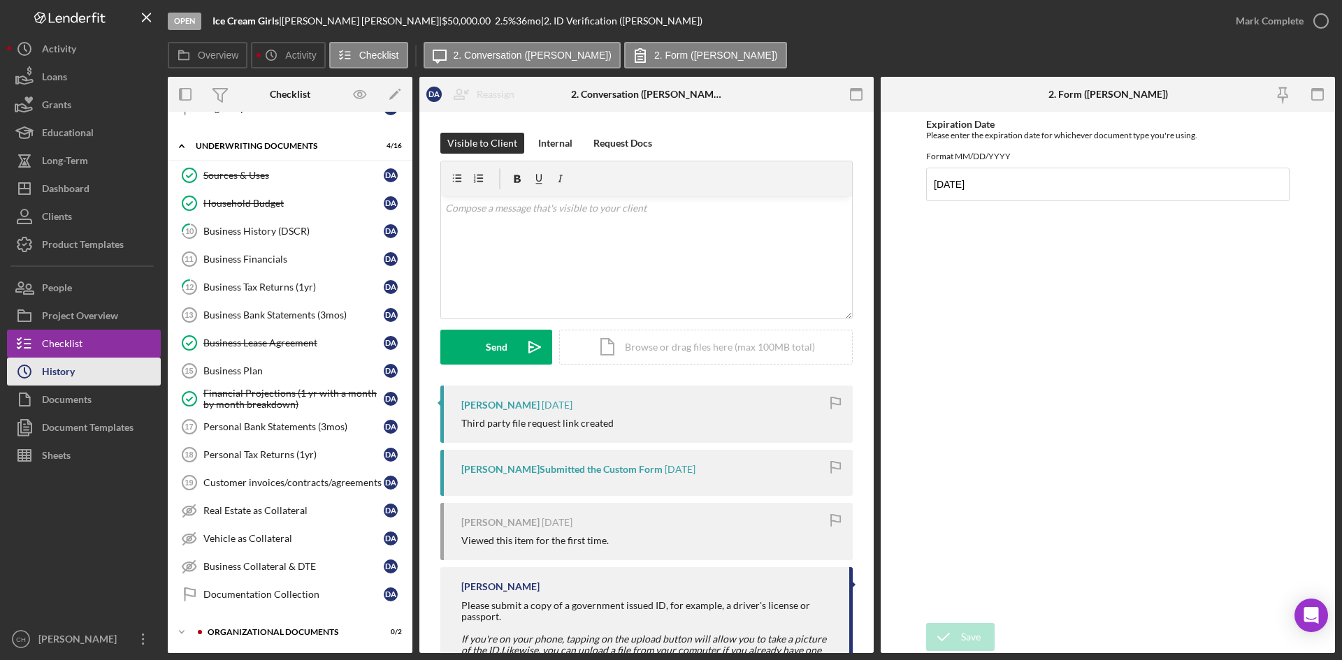
click at [73, 376] on div "History" at bounding box center [58, 373] width 33 height 31
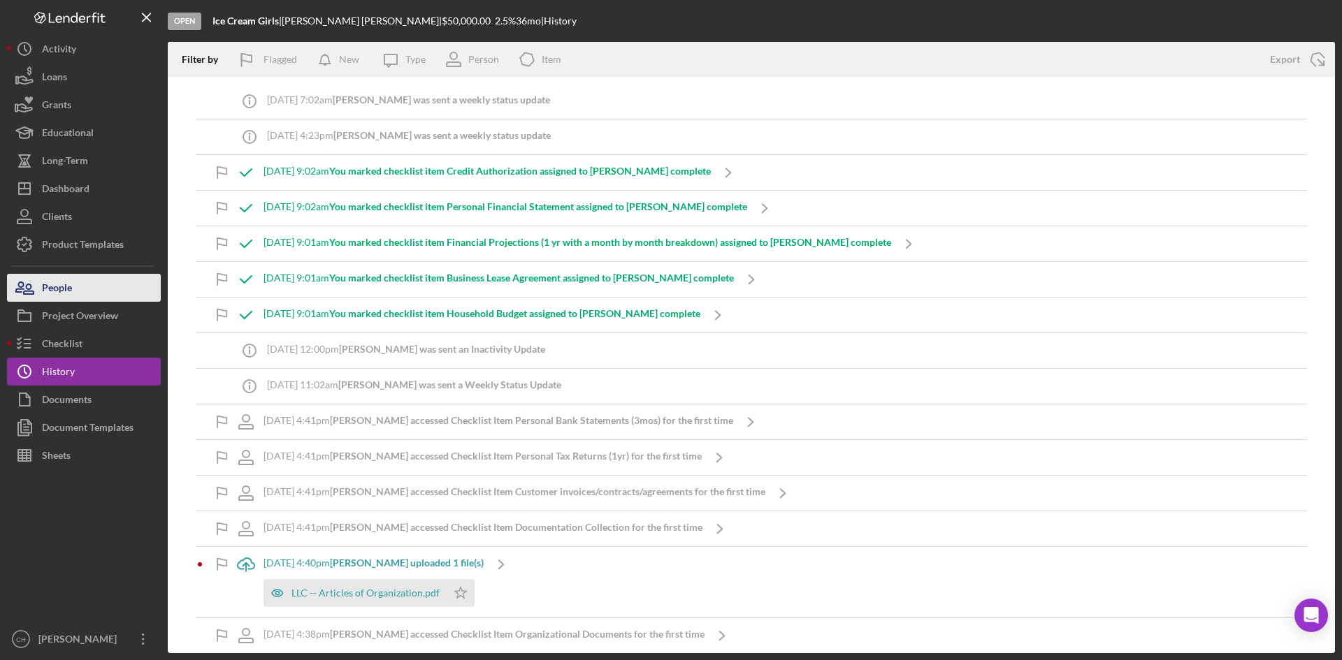
click at [61, 287] on div "People" at bounding box center [57, 289] width 30 height 31
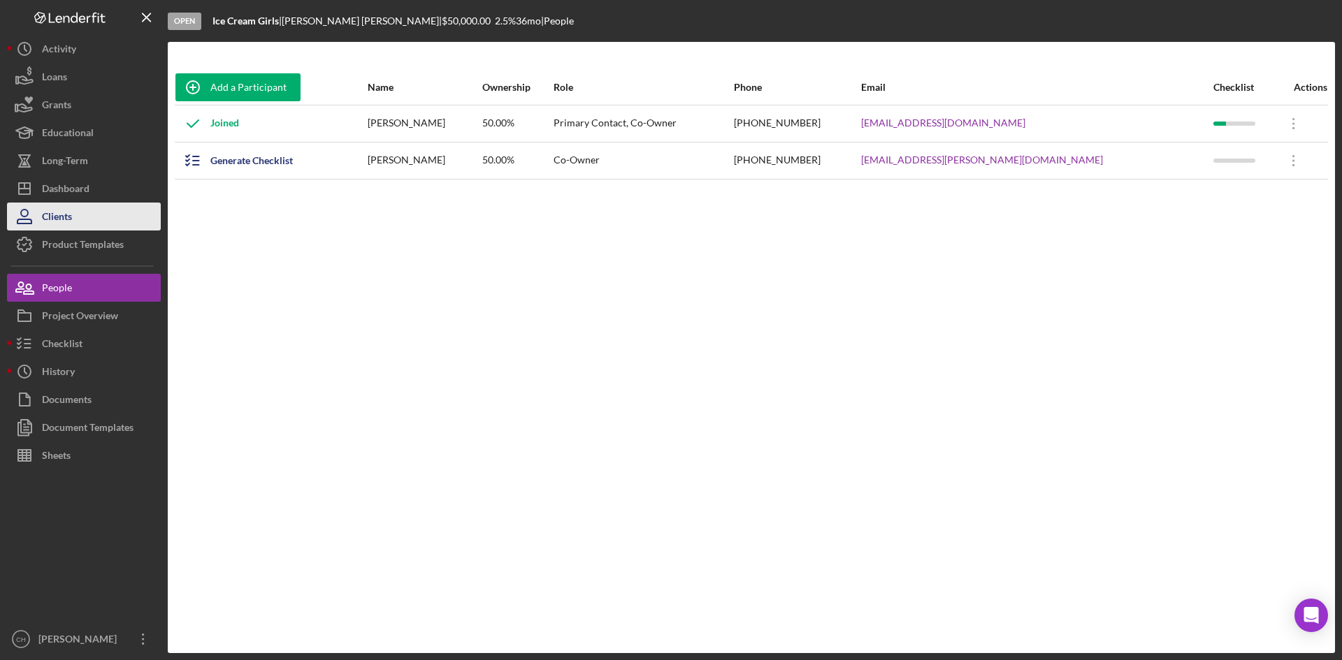
click at [87, 228] on button "Clients" at bounding box center [84, 217] width 154 height 28
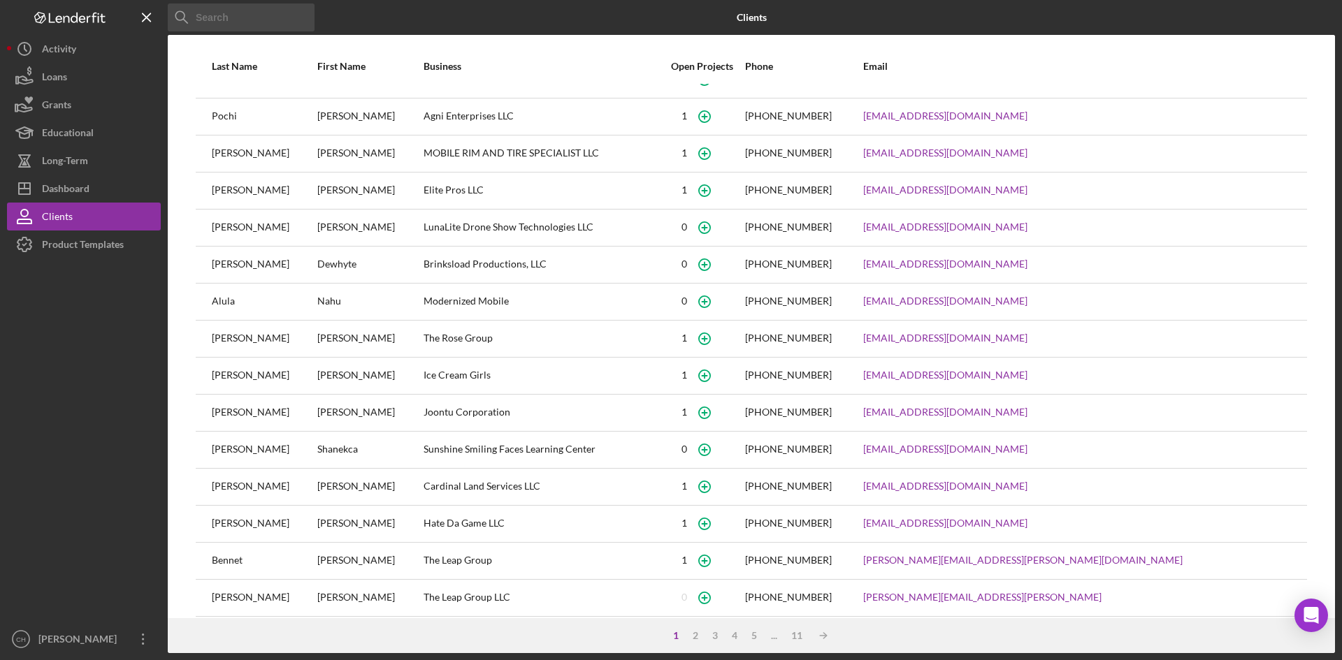
scroll to position [36, 0]
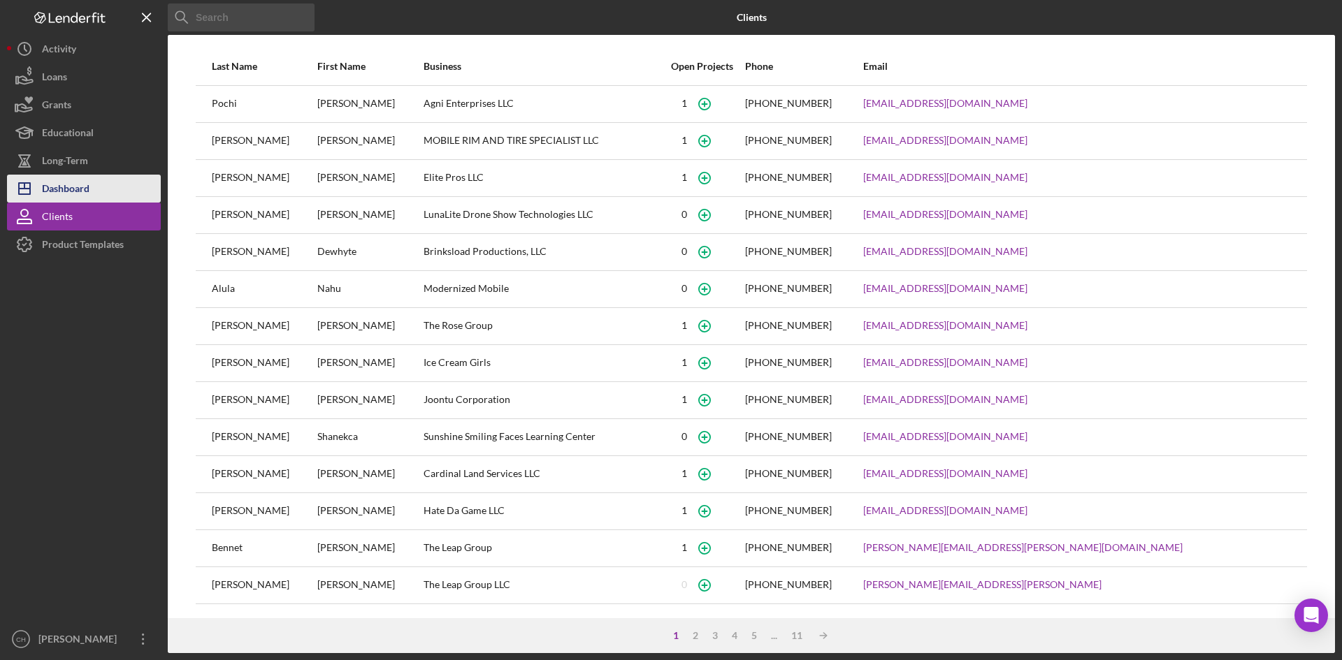
click at [68, 195] on div "Dashboard" at bounding box center [66, 190] width 48 height 31
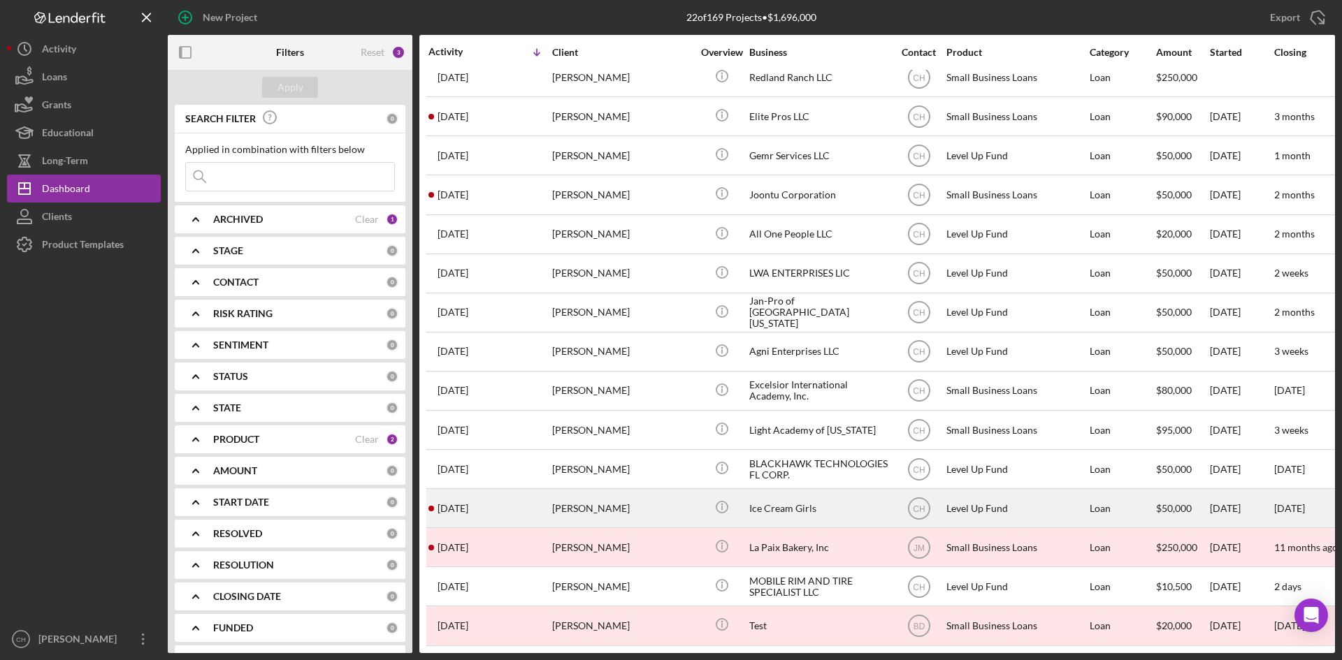
scroll to position [297, 0]
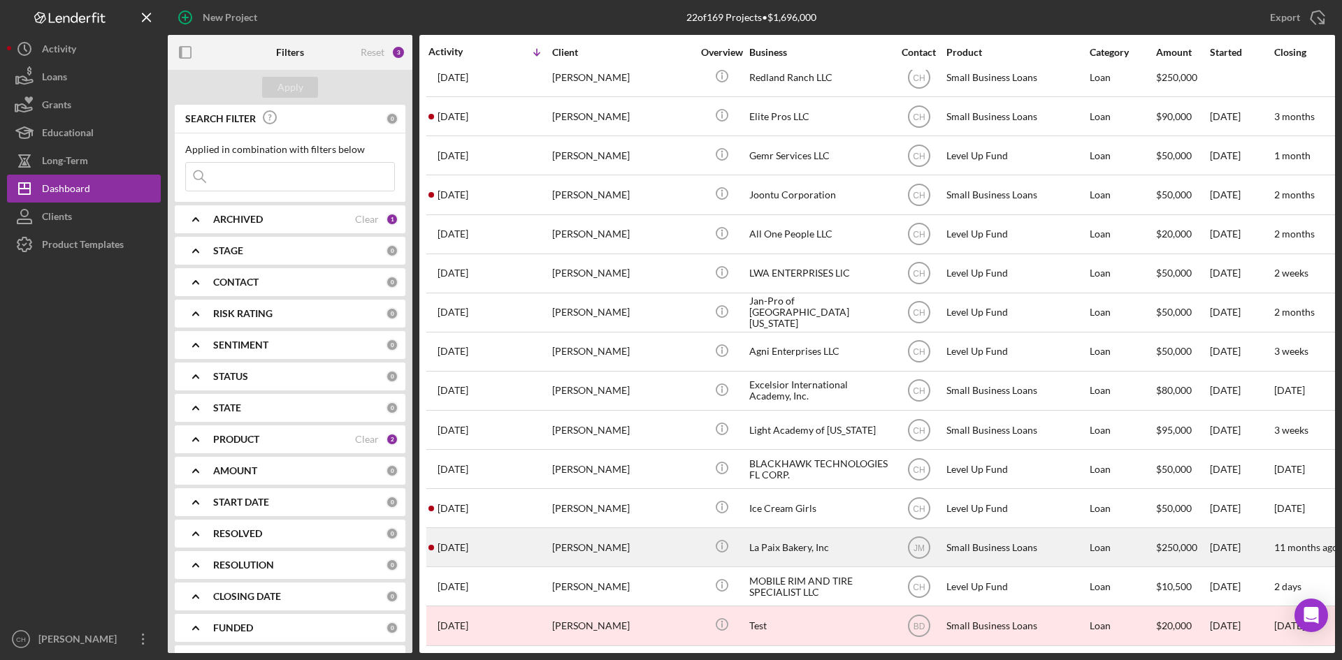
click at [607, 530] on div "[PERSON_NAME]" at bounding box center [622, 547] width 140 height 37
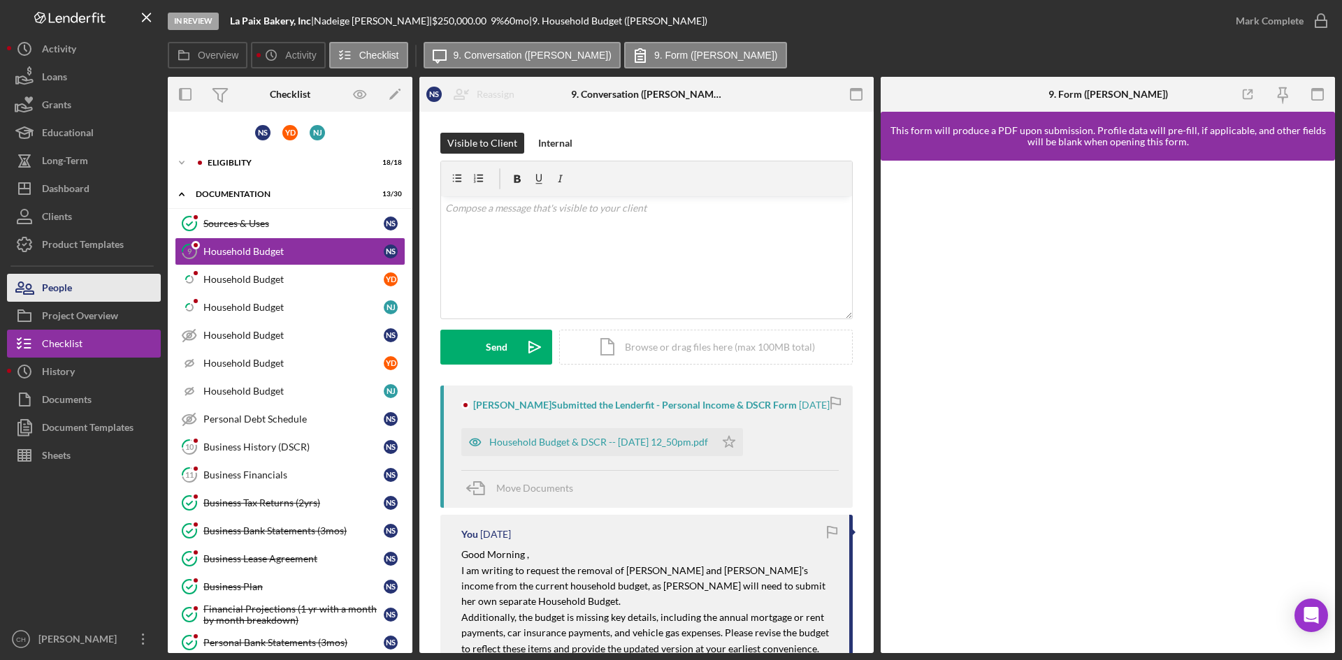
click at [80, 283] on button "People" at bounding box center [84, 288] width 154 height 28
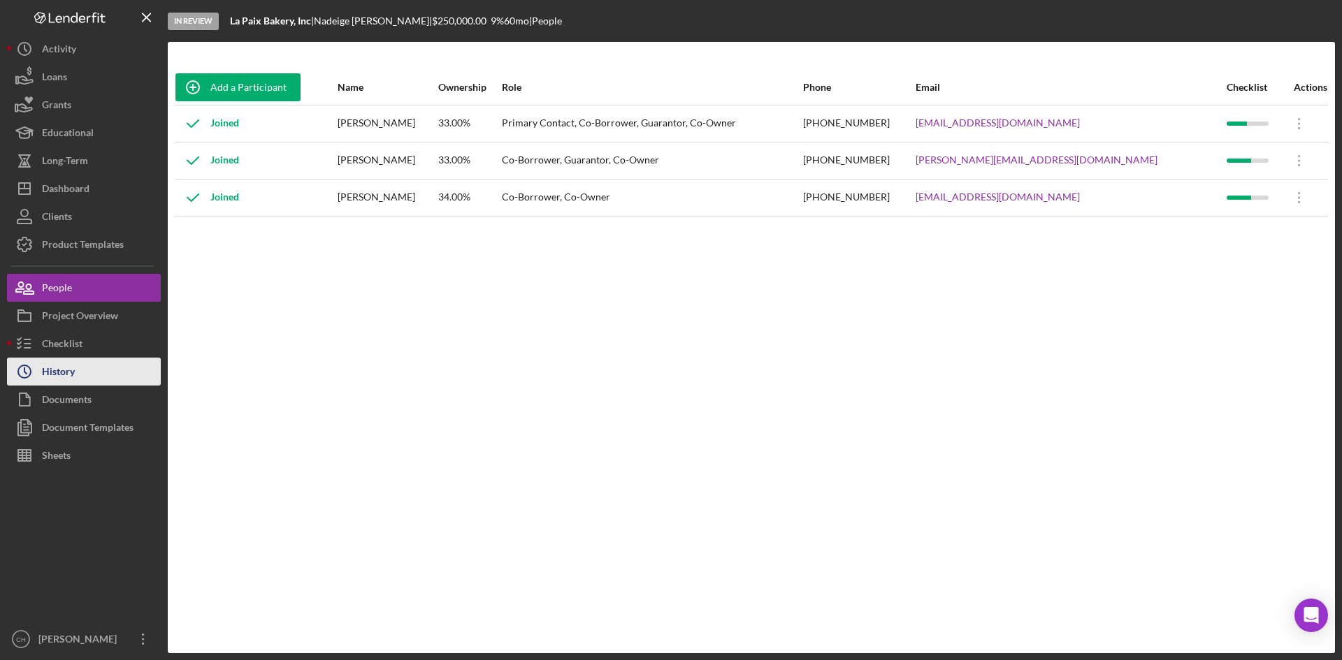
click at [76, 367] on button "Icon/History History" at bounding box center [84, 372] width 154 height 28
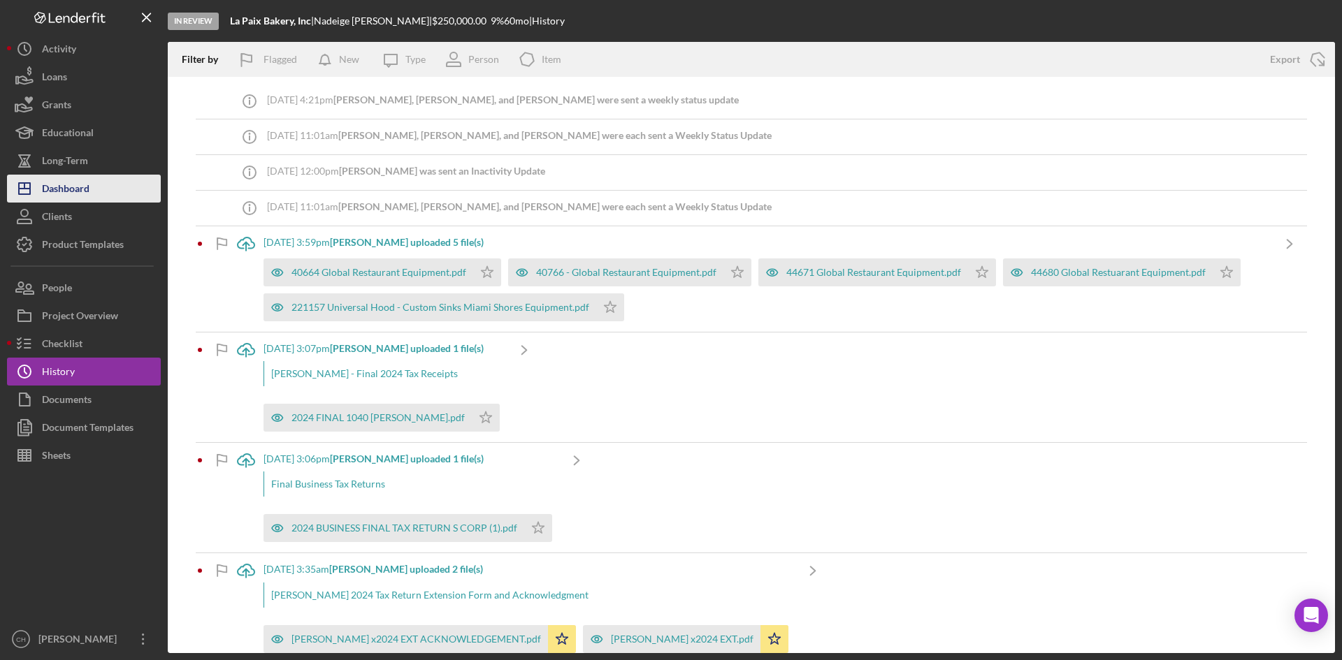
click at [107, 191] on button "Icon/Dashboard Dashboard" at bounding box center [84, 189] width 154 height 28
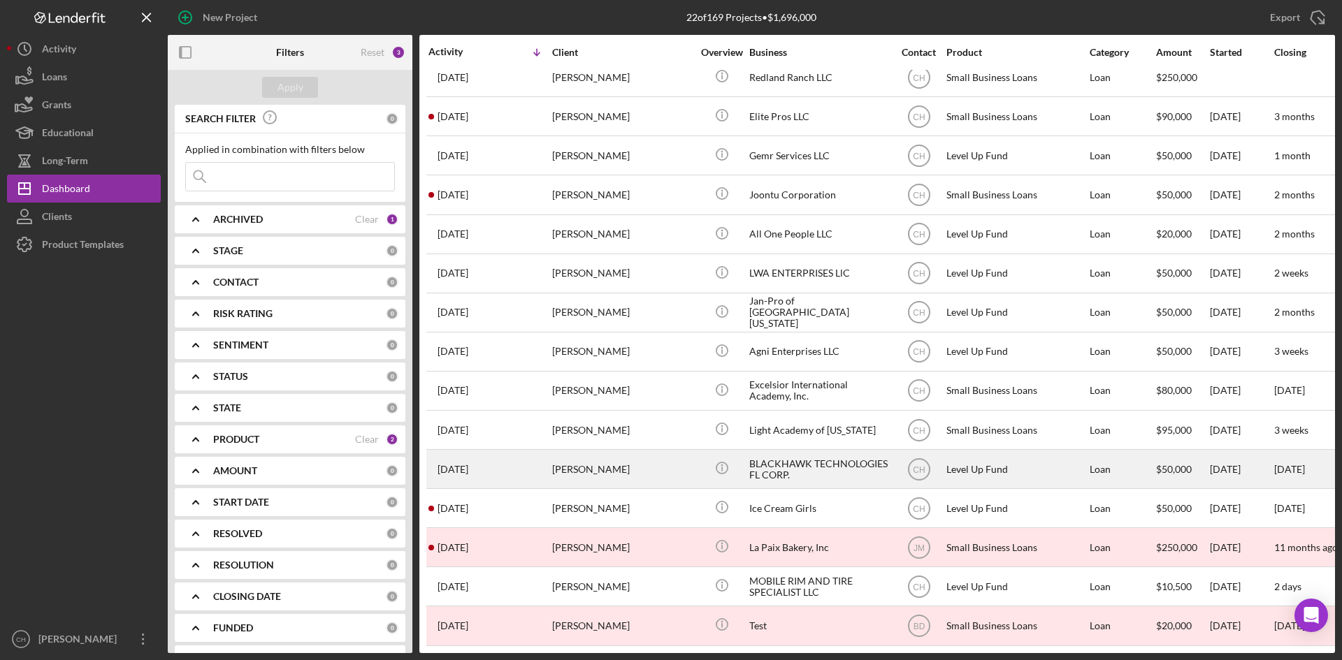
scroll to position [297, 0]
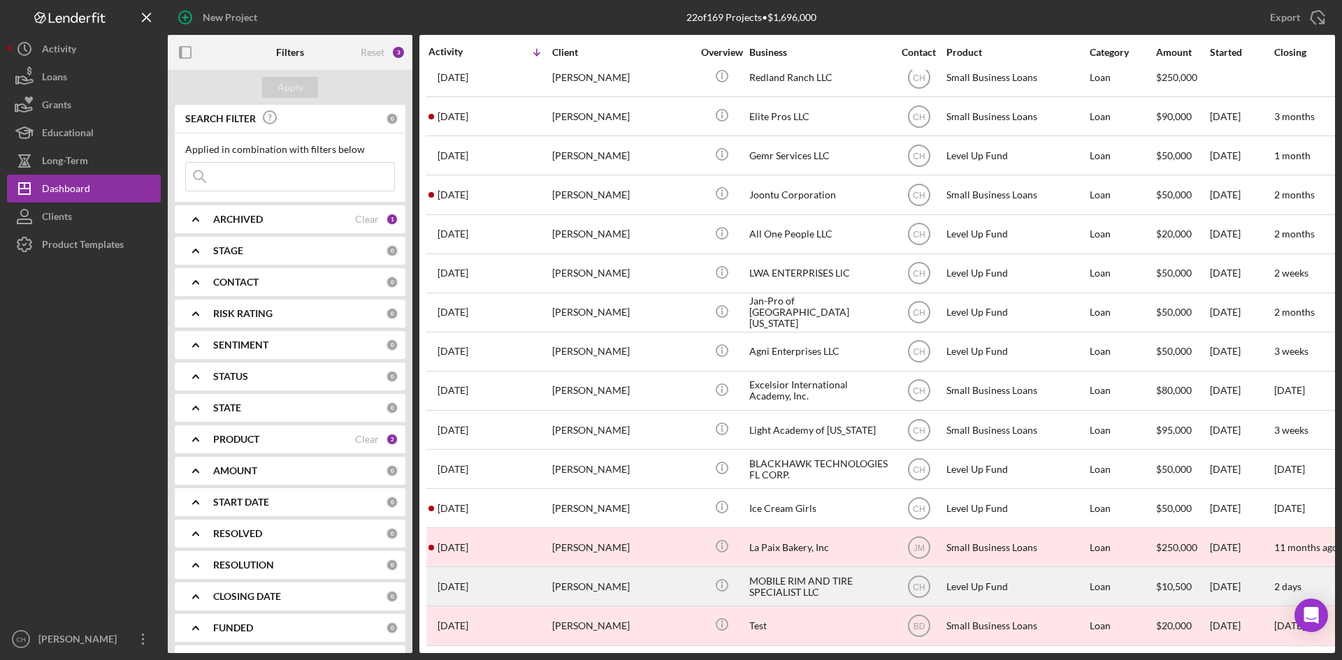
click at [626, 583] on div "[PERSON_NAME]" at bounding box center [622, 586] width 140 height 37
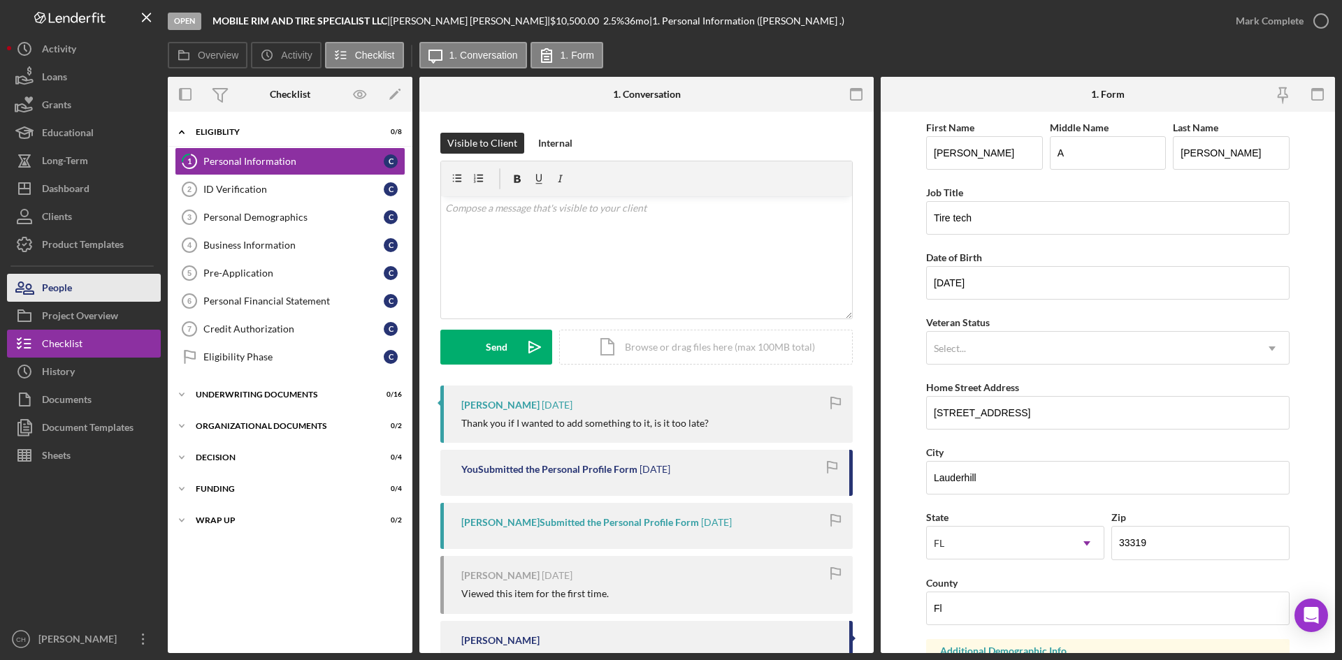
click at [101, 294] on button "People" at bounding box center [84, 288] width 154 height 28
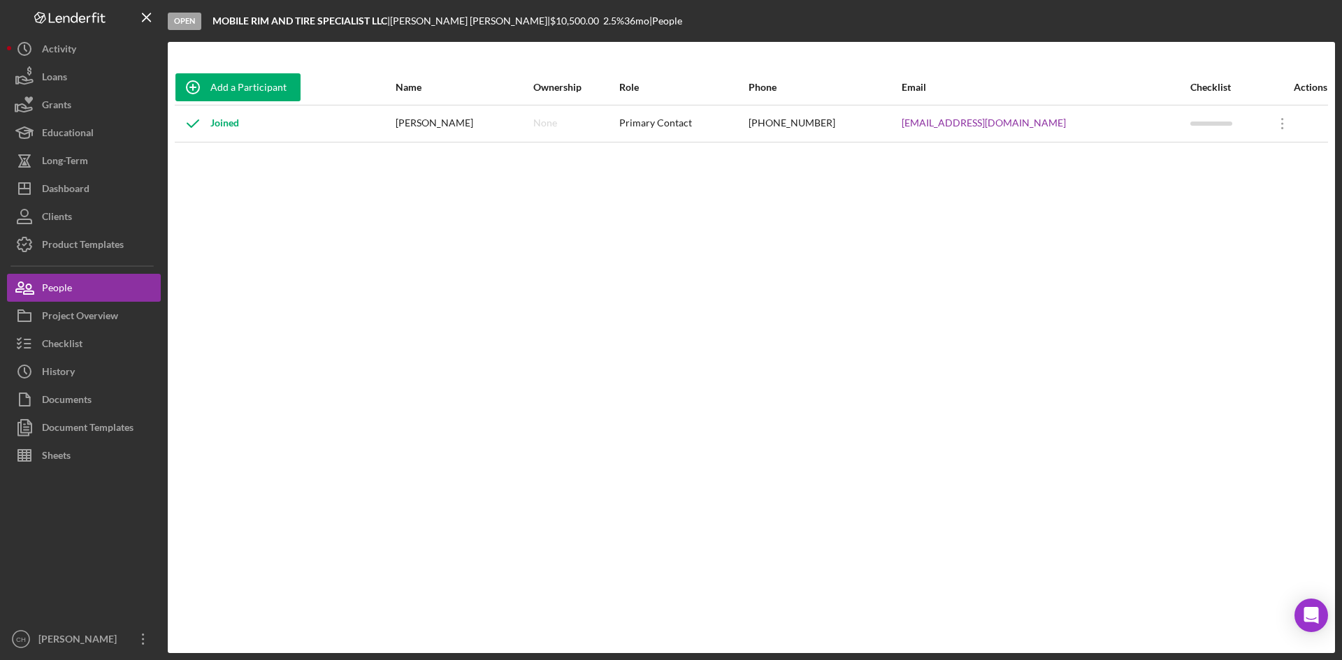
click at [282, 125] on div "Joined" at bounding box center [284, 123] width 219 height 35
click at [259, 136] on div "Joined" at bounding box center [284, 123] width 219 height 35
click at [92, 337] on button "Checklist" at bounding box center [84, 344] width 154 height 28
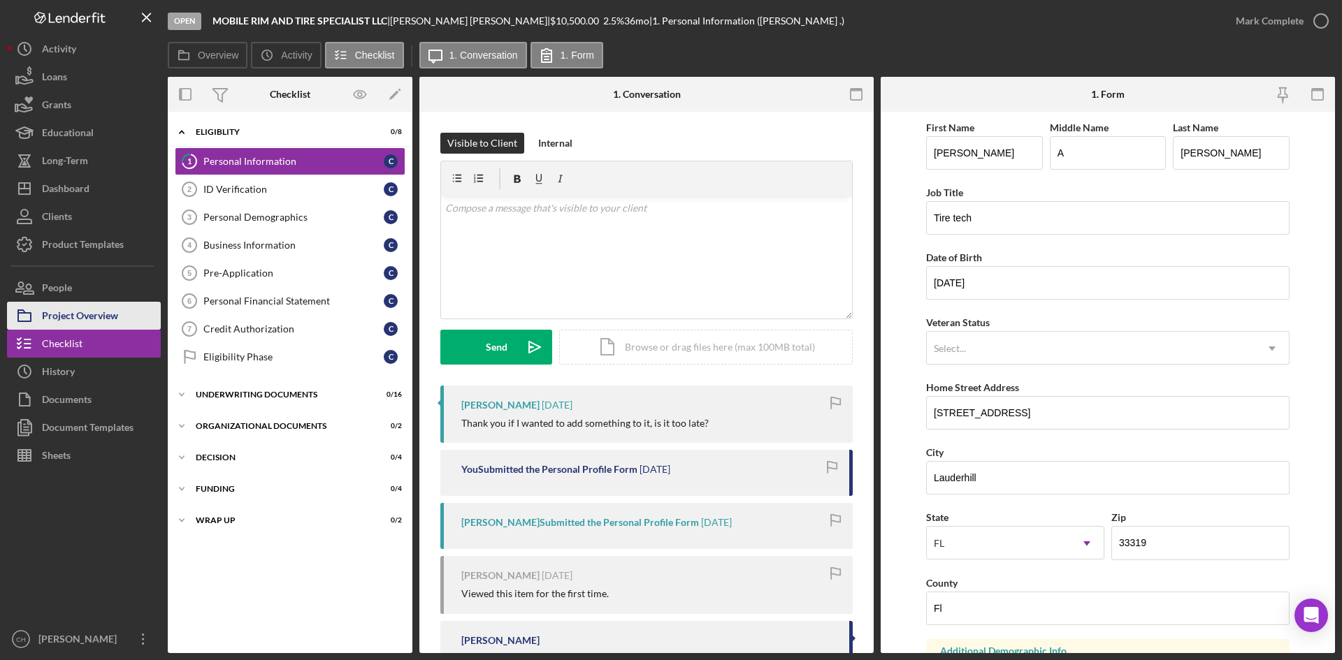
click at [87, 307] on div "Project Overview" at bounding box center [80, 317] width 76 height 31
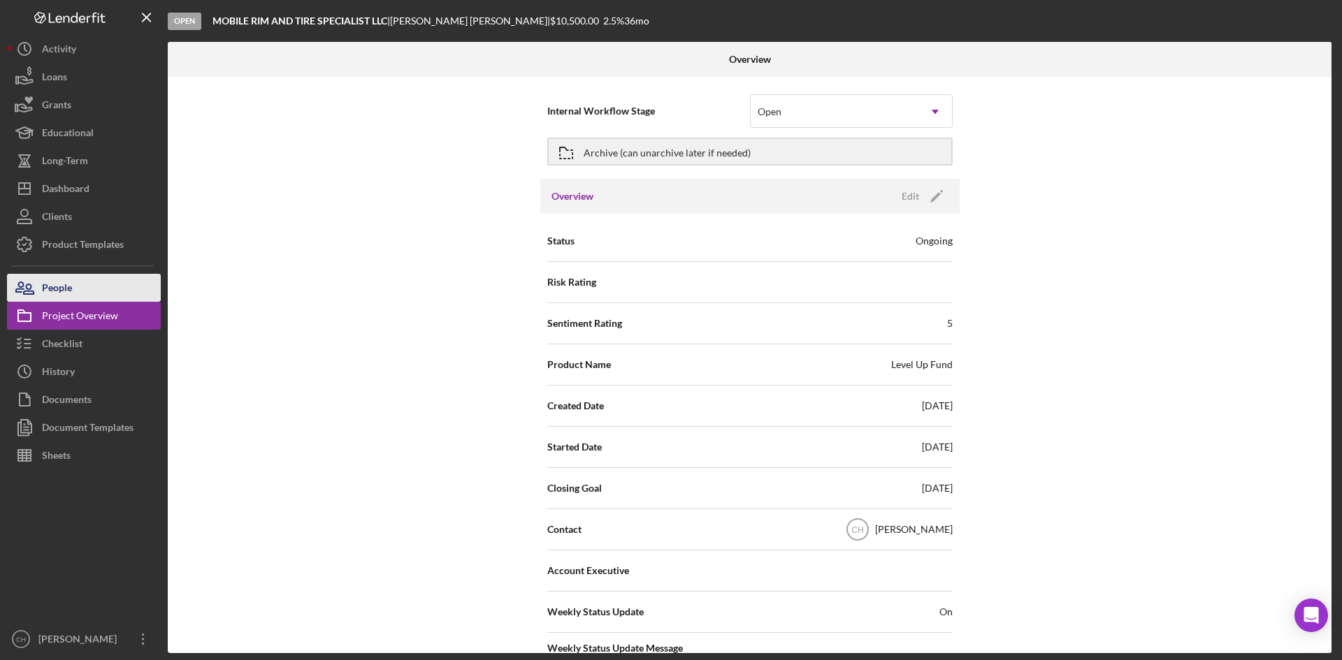
click at [79, 289] on button "People" at bounding box center [84, 288] width 154 height 28
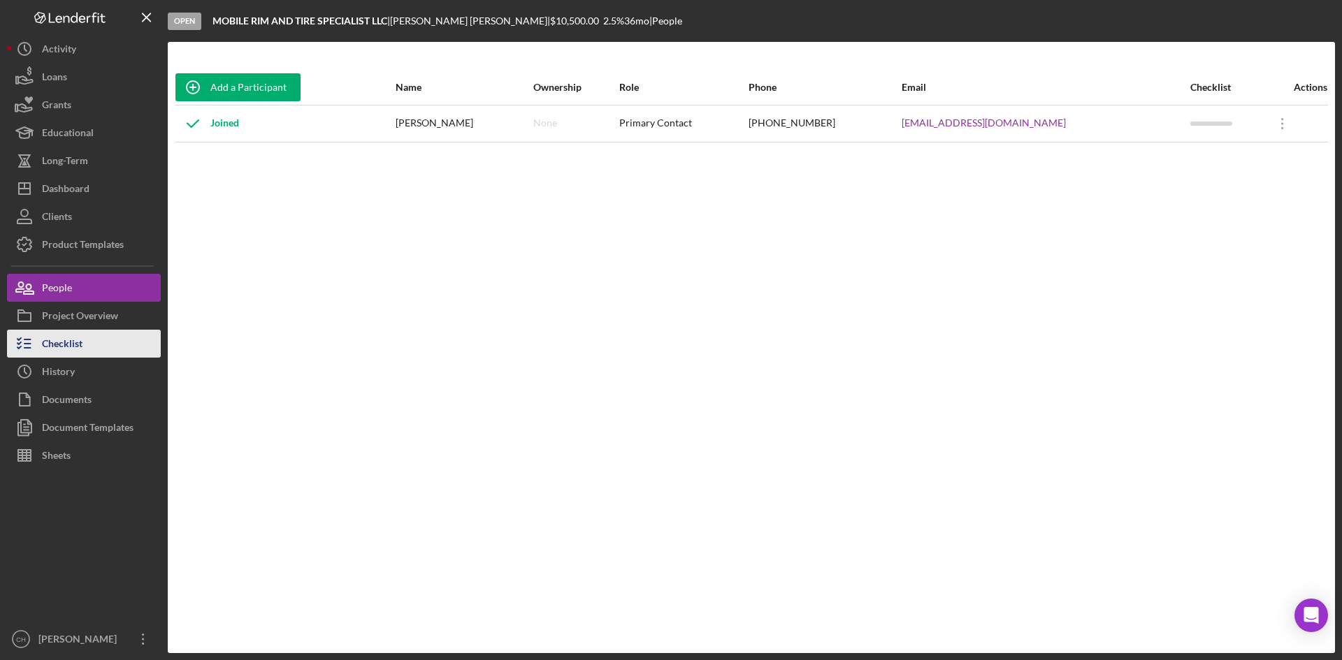
click at [115, 342] on button "Checklist" at bounding box center [84, 344] width 154 height 28
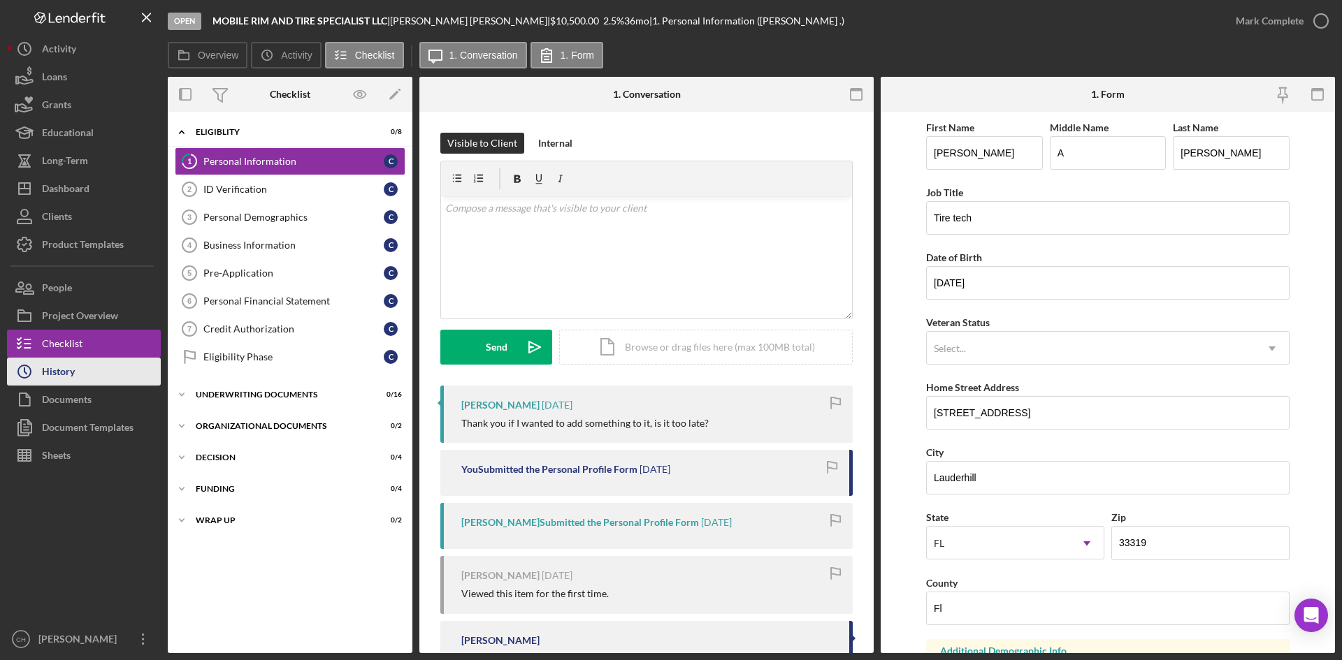
click at [59, 370] on div "History" at bounding box center [58, 373] width 33 height 31
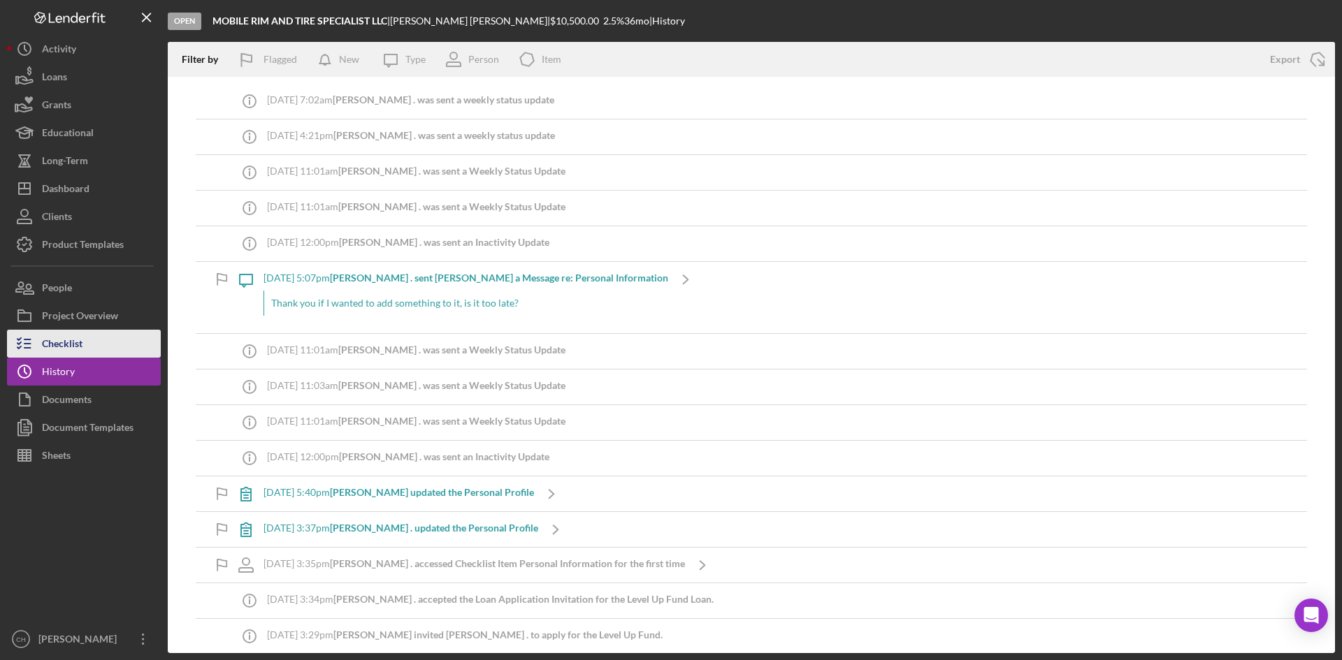
click at [84, 335] on button "Checklist" at bounding box center [84, 344] width 154 height 28
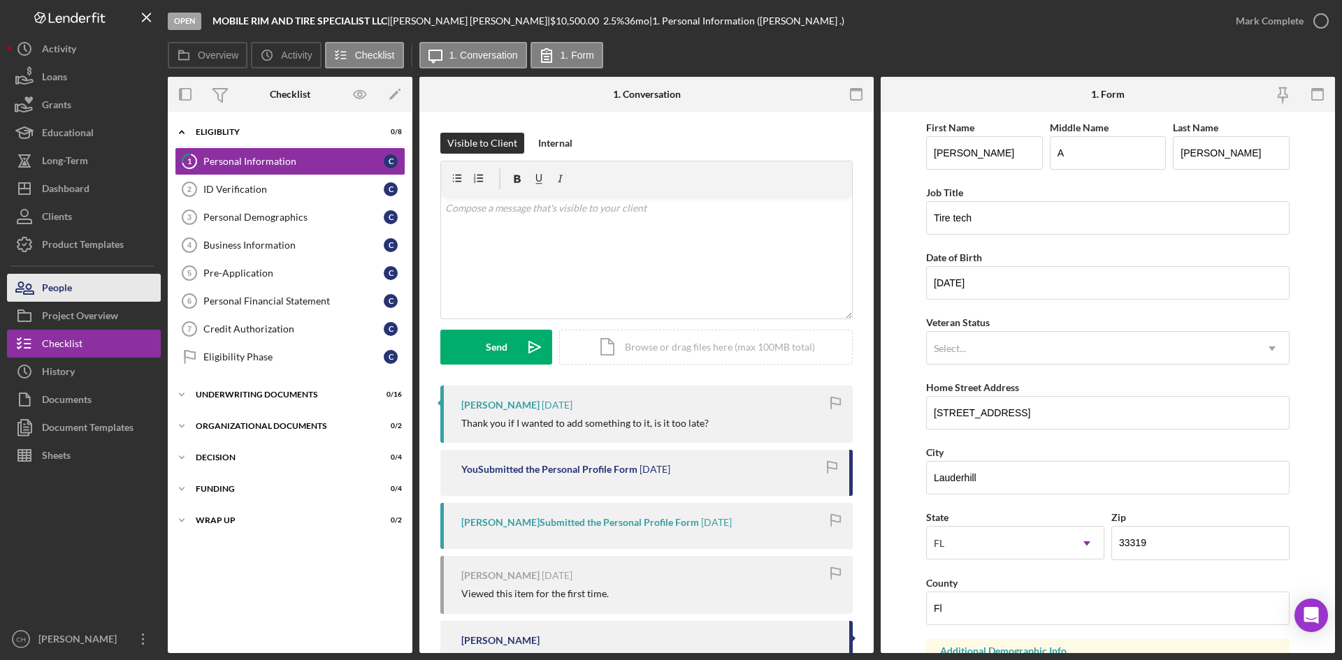
click at [80, 282] on button "People" at bounding box center [84, 288] width 154 height 28
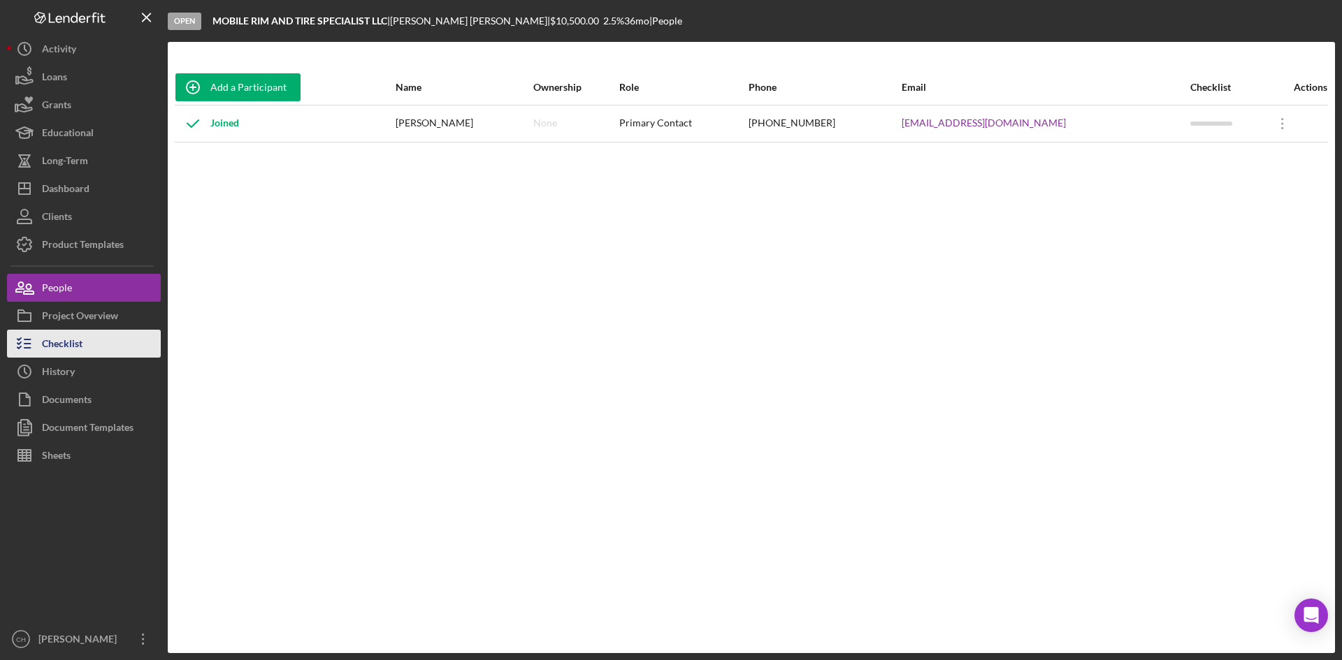
click at [96, 335] on button "Checklist" at bounding box center [84, 344] width 154 height 28
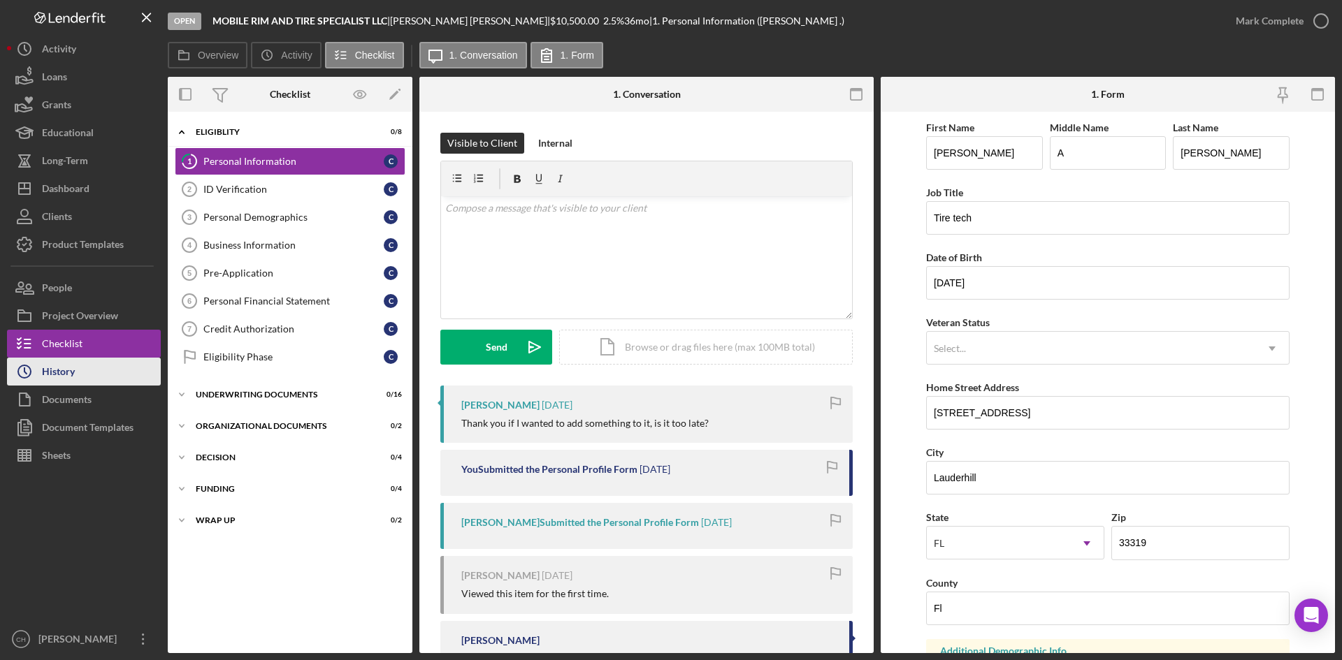
click at [93, 375] on button "Icon/History History" at bounding box center [84, 372] width 154 height 28
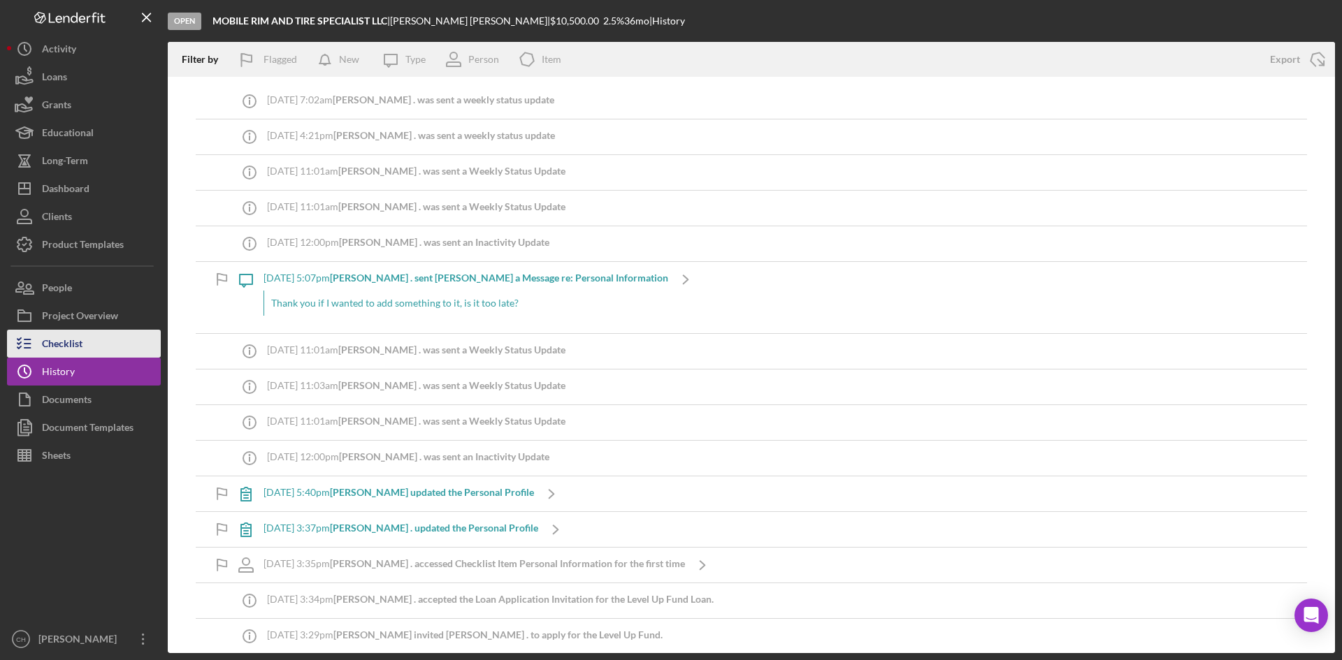
click at [87, 345] on button "Checklist" at bounding box center [84, 344] width 154 height 28
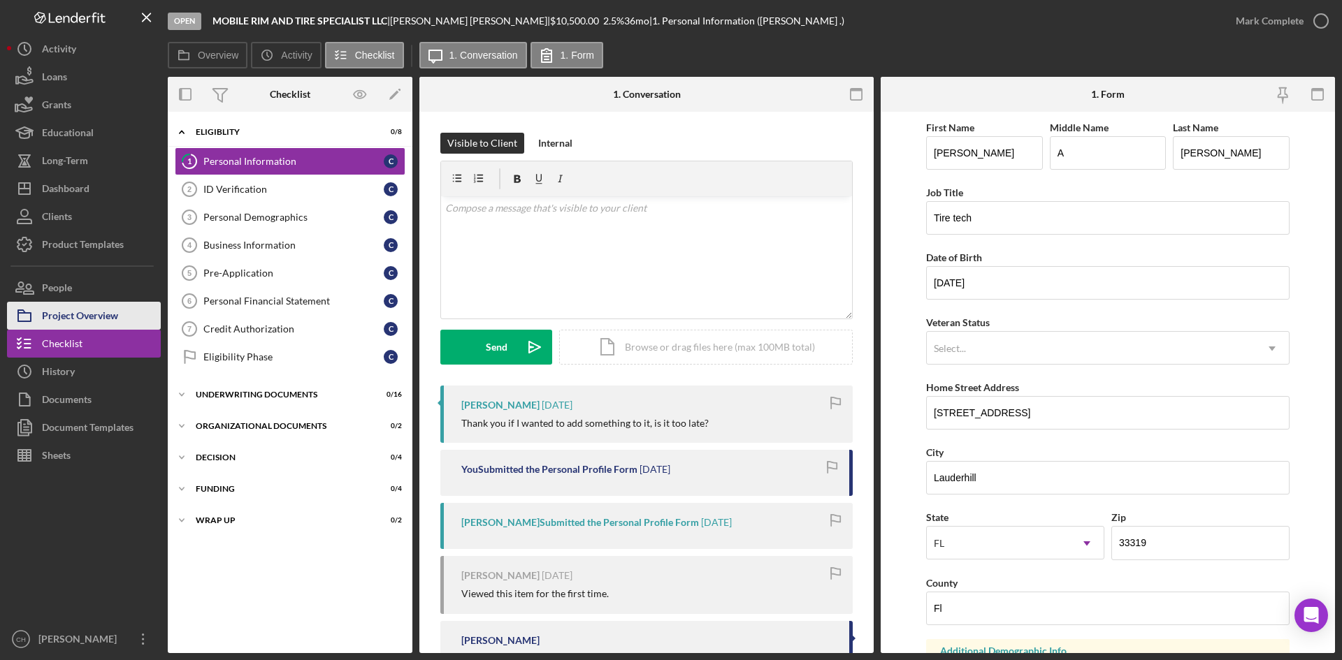
click at [75, 310] on div "Project Overview" at bounding box center [80, 317] width 76 height 31
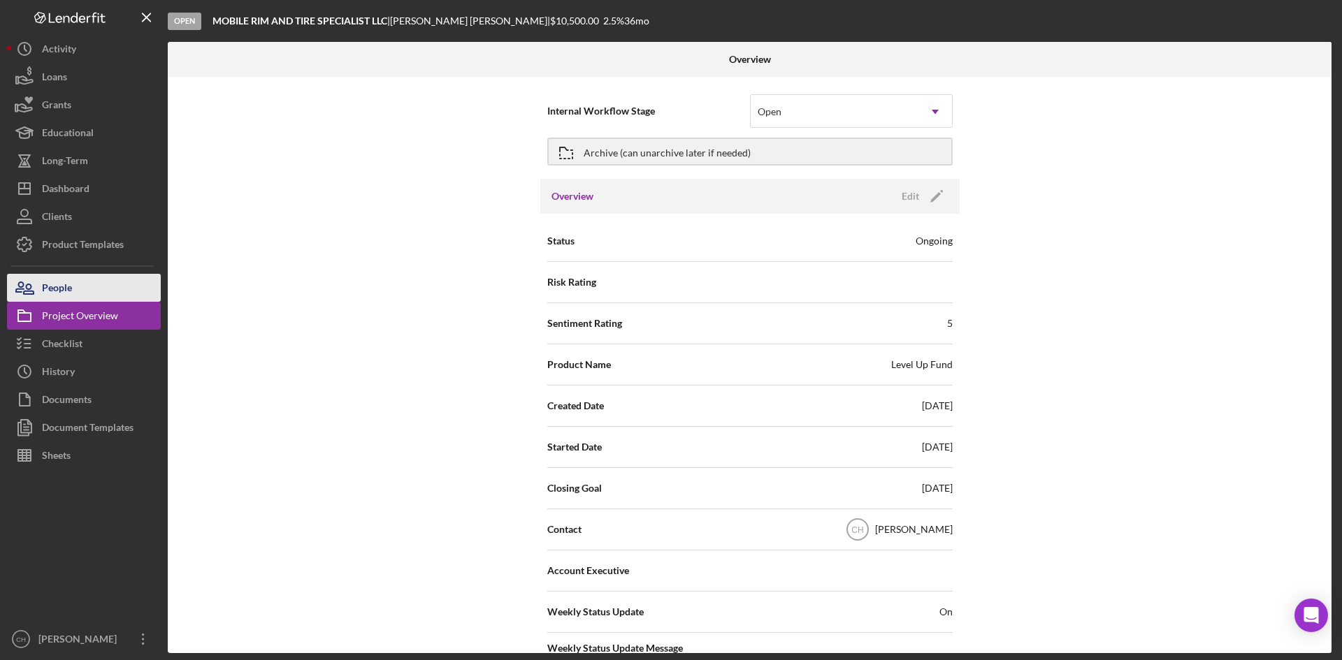
click at [68, 299] on div "People" at bounding box center [57, 289] width 30 height 31
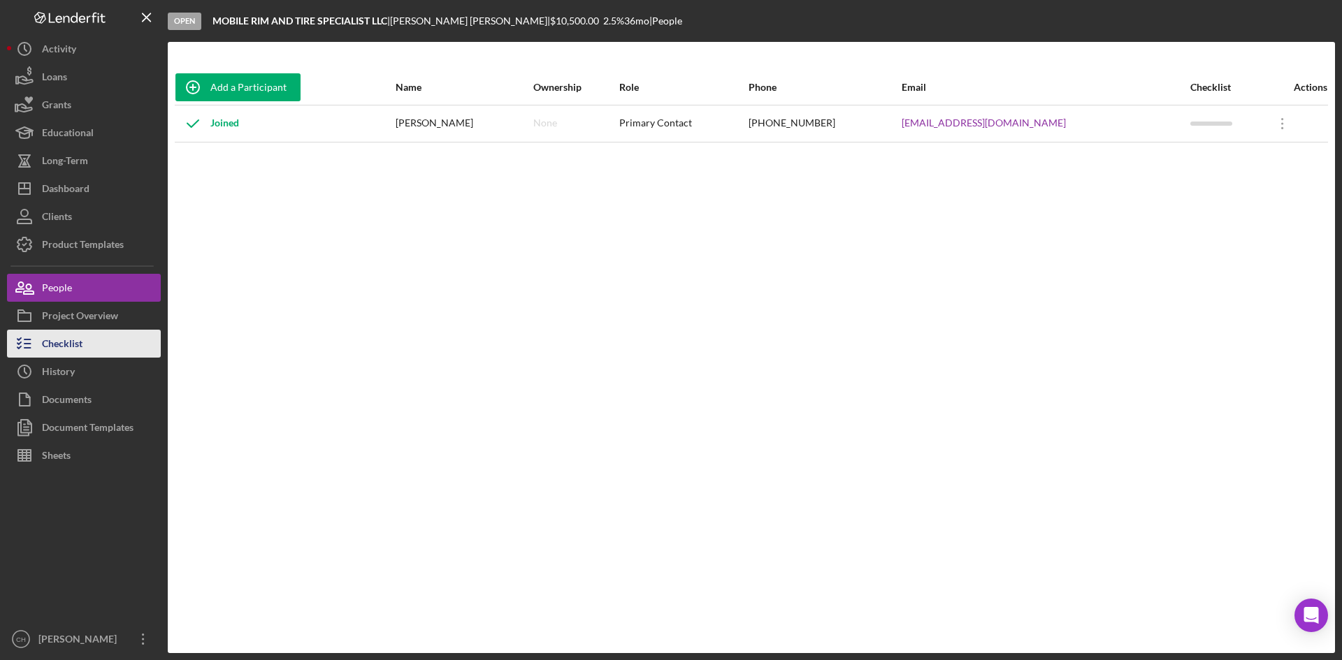
drag, startPoint x: 95, startPoint y: 359, endPoint x: 94, endPoint y: 348, distance: 11.2
click at [97, 357] on div "Icon/History Activity Loans Grants Educational Long-Term Icon/Dashboard Dashboa…" at bounding box center [84, 344] width 154 height 618
click at [94, 347] on button "Checklist" at bounding box center [84, 344] width 154 height 28
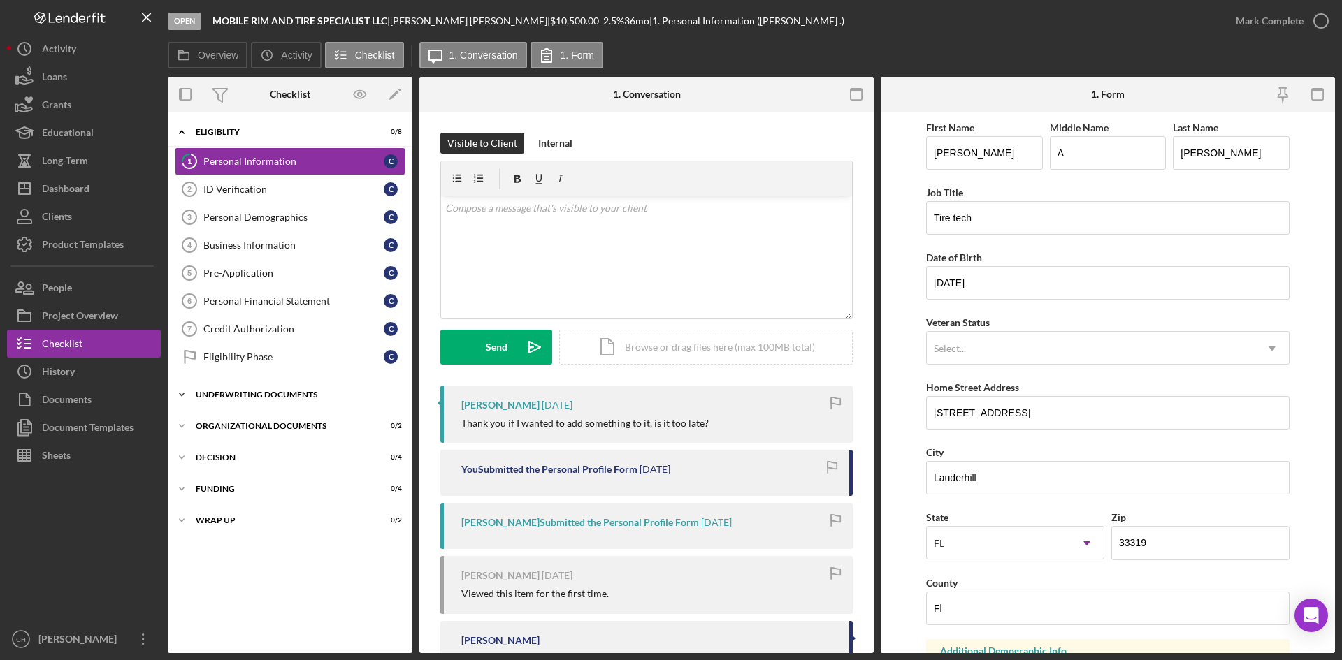
click at [289, 398] on div "Underwriting Documents" at bounding box center [295, 395] width 199 height 8
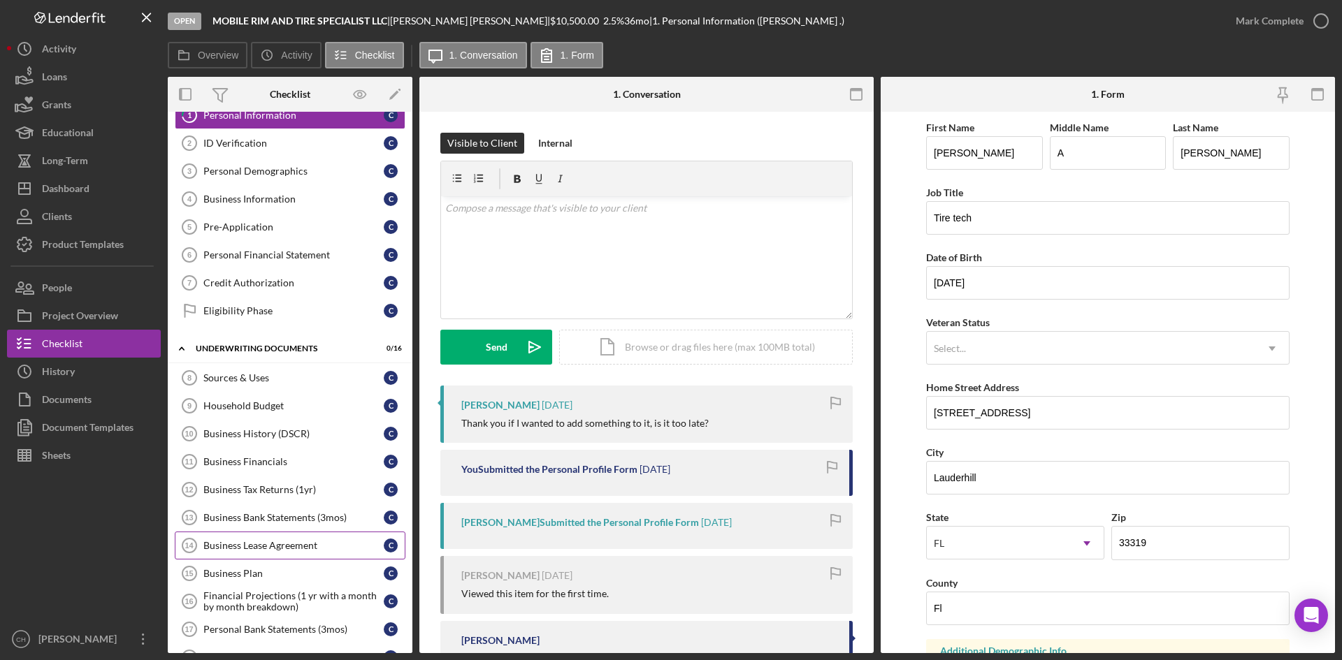
scroll to position [70, 0]
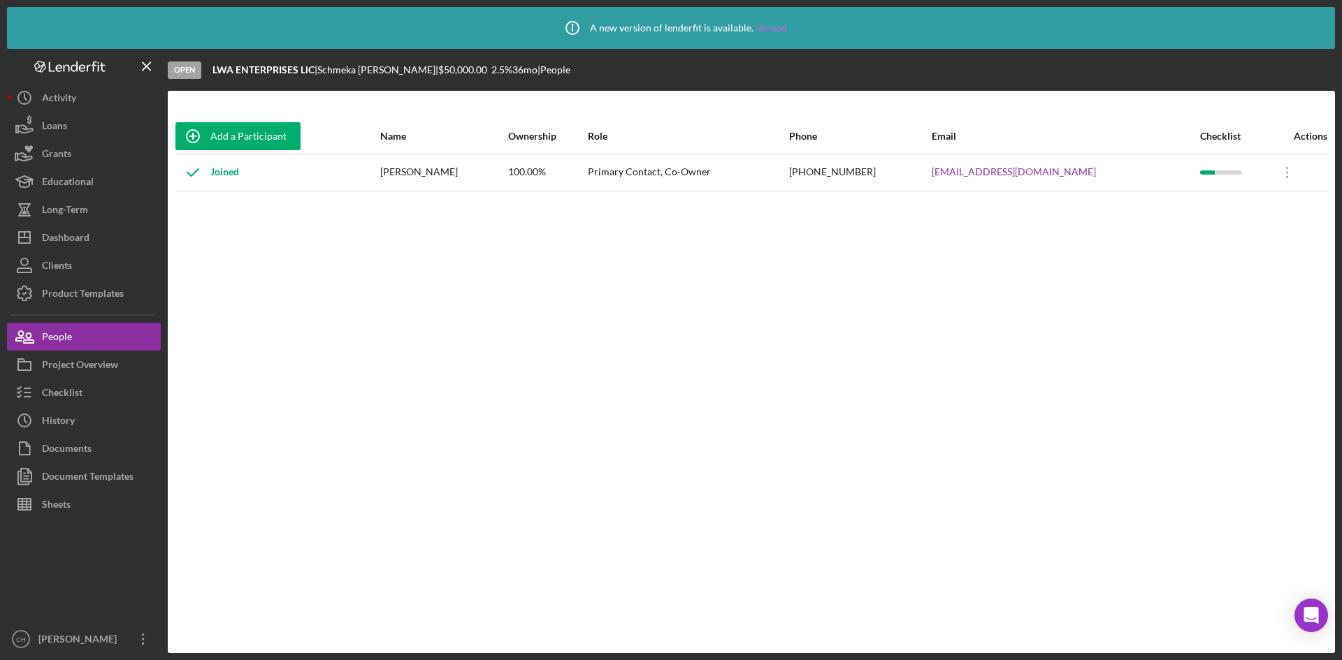
click at [763, 22] on link "Reload" at bounding box center [772, 27] width 30 height 11
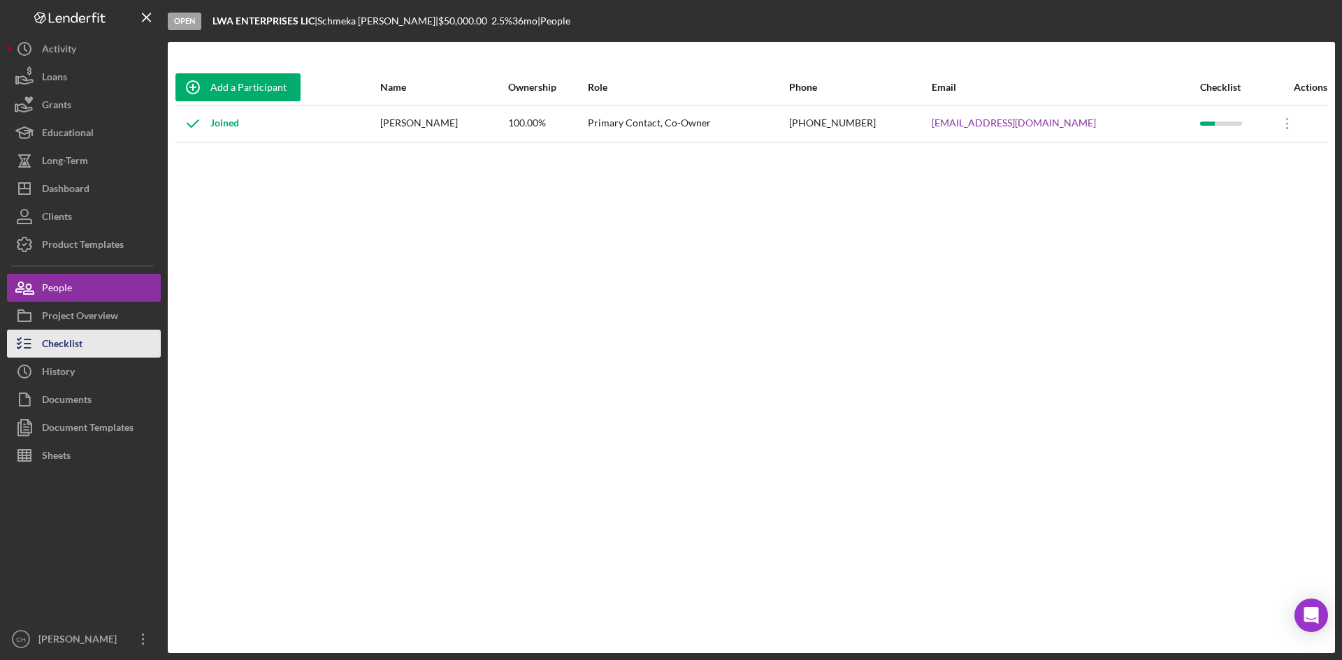
click at [70, 340] on div "Checklist" at bounding box center [62, 345] width 41 height 31
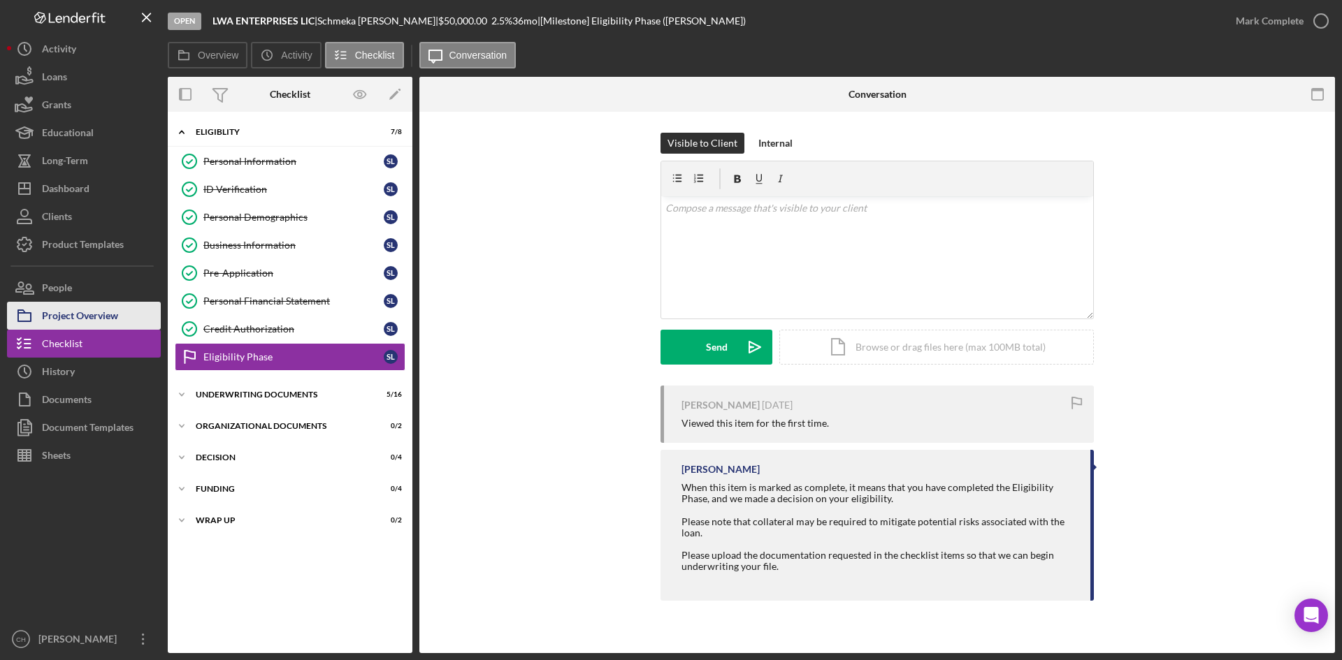
click at [67, 310] on div "Project Overview" at bounding box center [80, 317] width 76 height 31
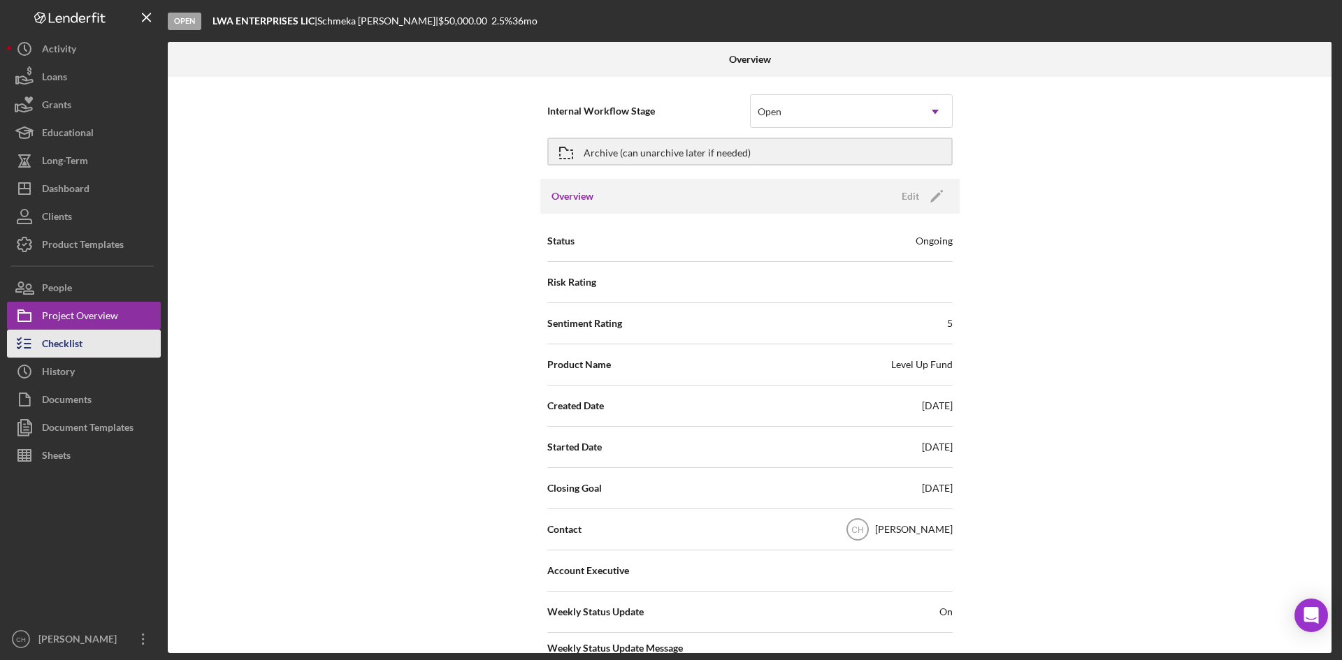
click at [79, 344] on div "Checklist" at bounding box center [62, 345] width 41 height 31
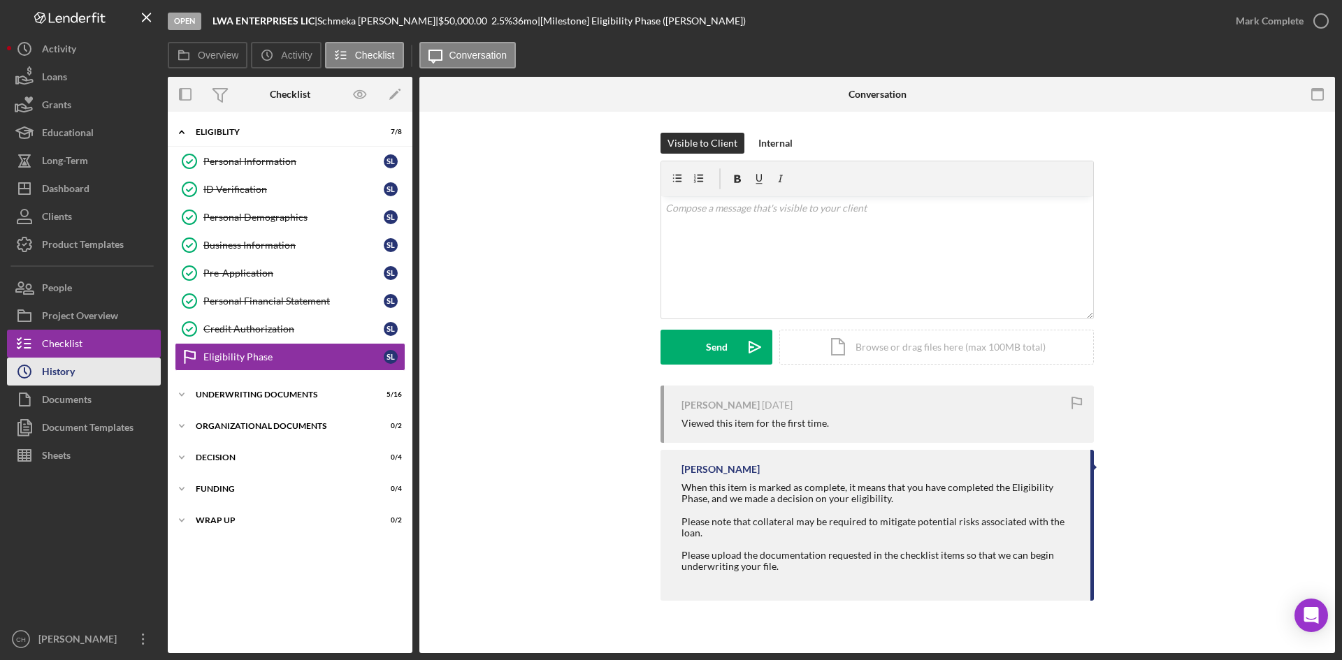
click at [73, 368] on div "History" at bounding box center [58, 373] width 33 height 31
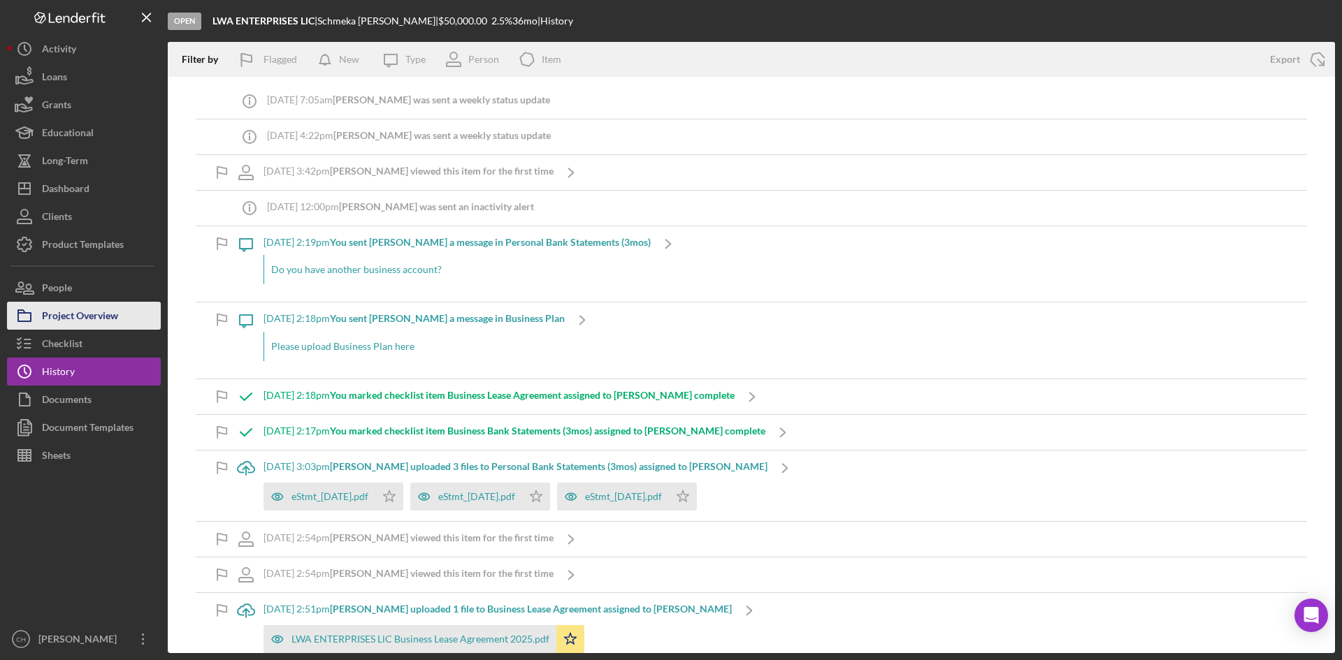
click at [84, 313] on div "Project Overview" at bounding box center [80, 317] width 76 height 31
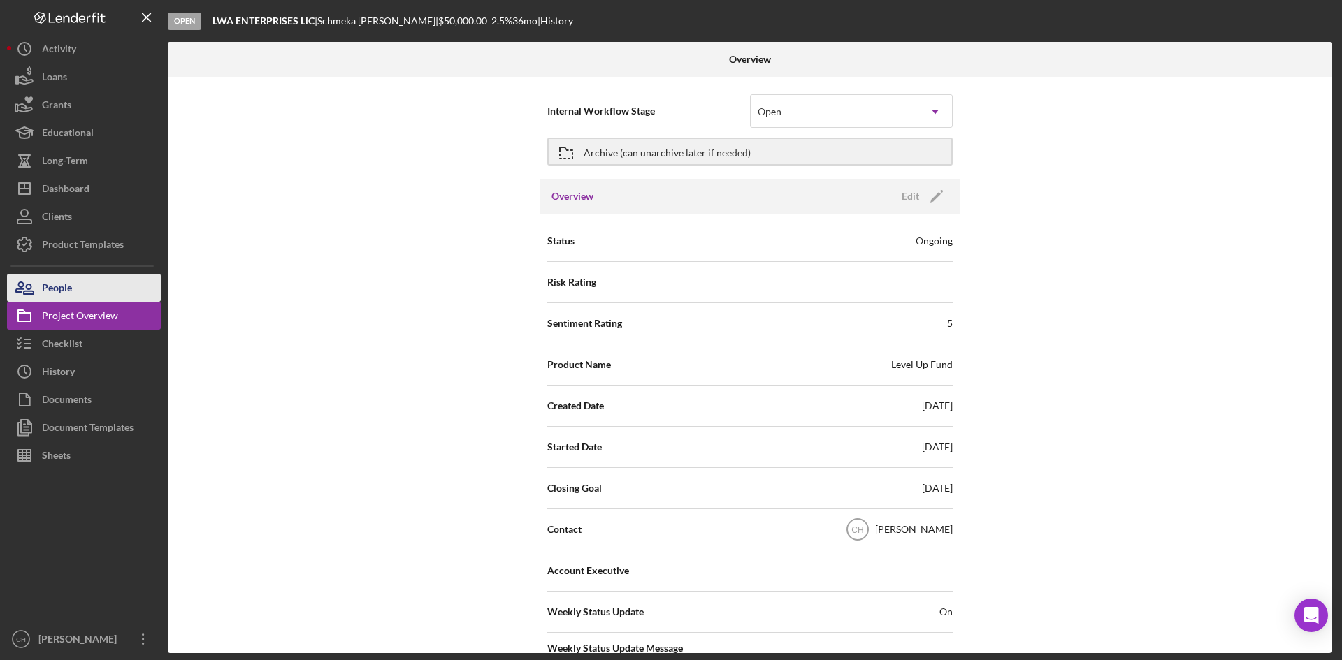
click at [80, 291] on button "People" at bounding box center [84, 288] width 154 height 28
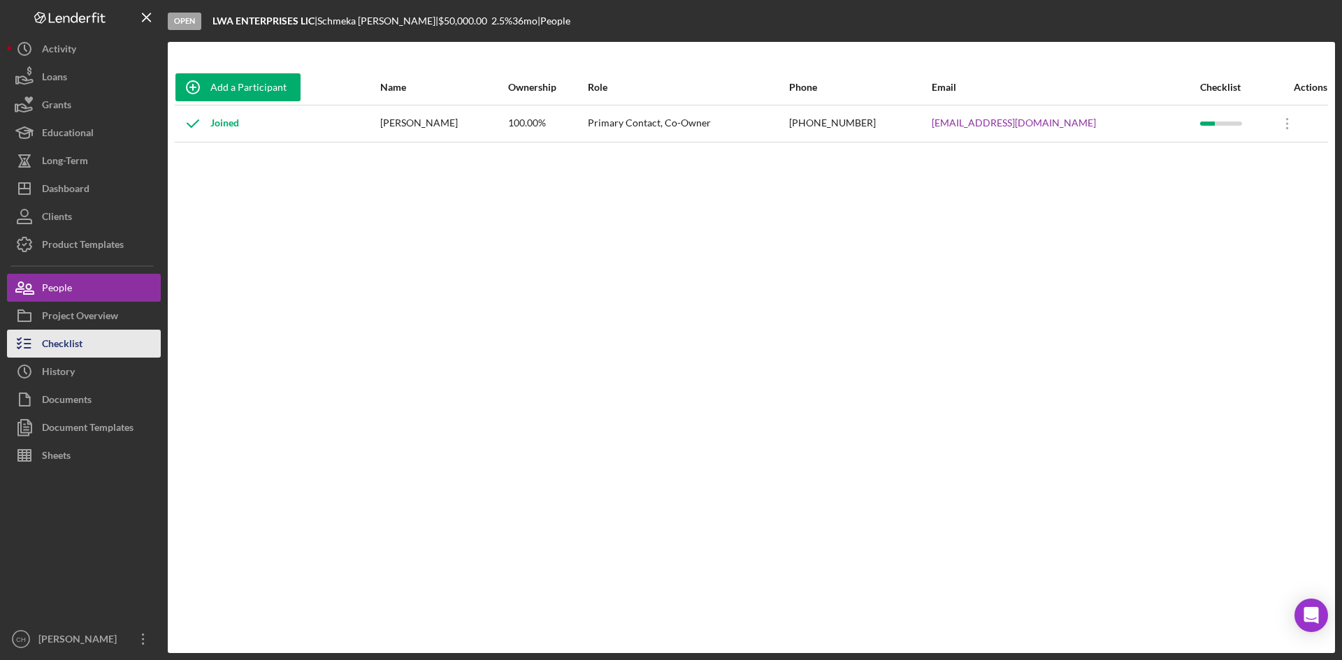
click at [78, 350] on div "Checklist" at bounding box center [62, 345] width 41 height 31
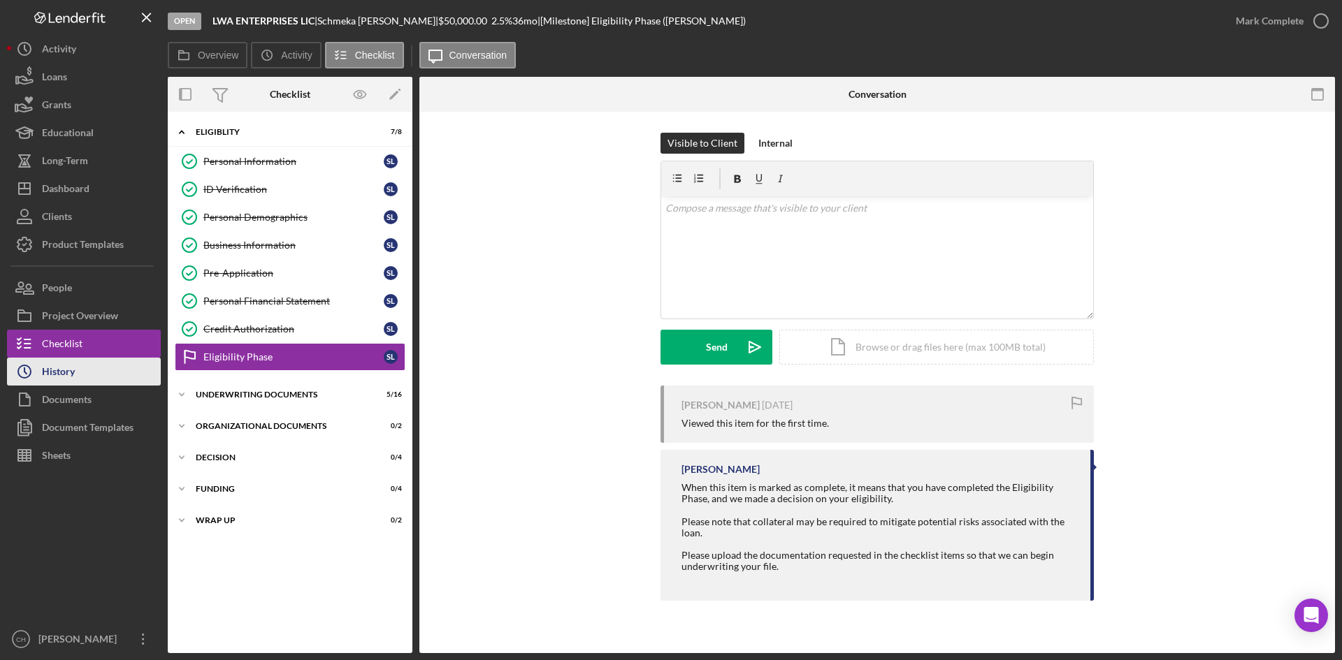
click at [108, 375] on button "Icon/History History" at bounding box center [84, 372] width 154 height 28
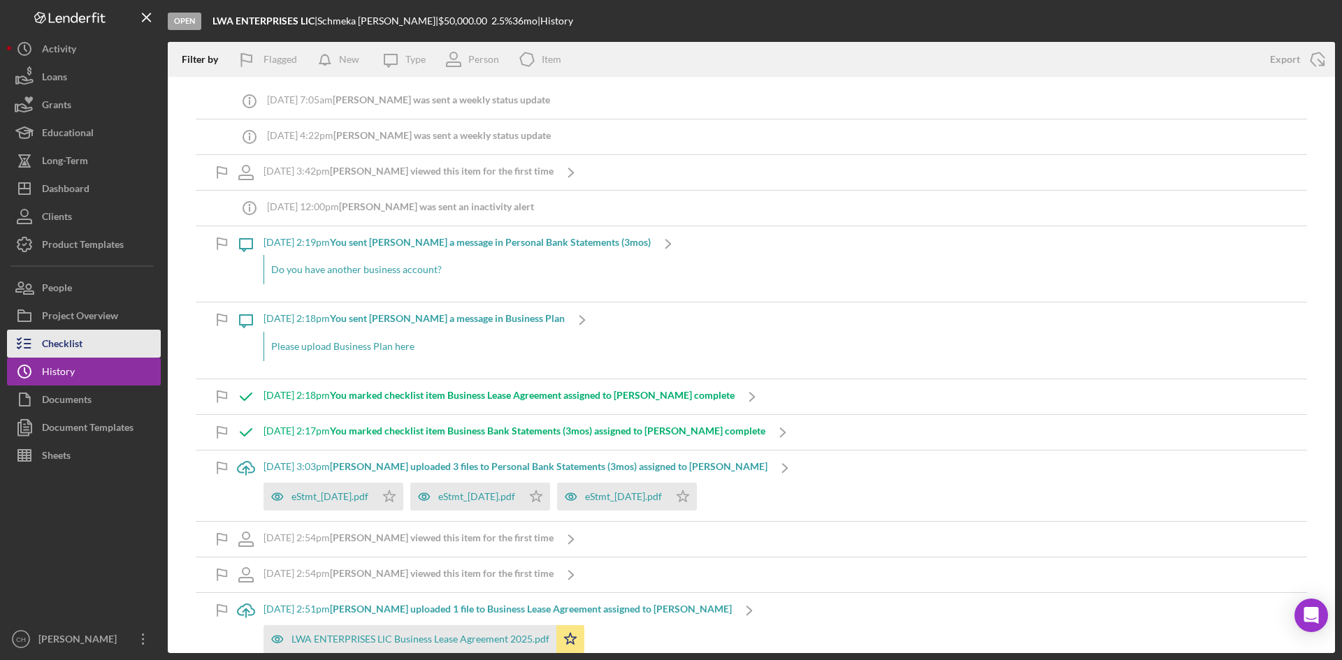
click at [99, 345] on button "Checklist" at bounding box center [84, 344] width 154 height 28
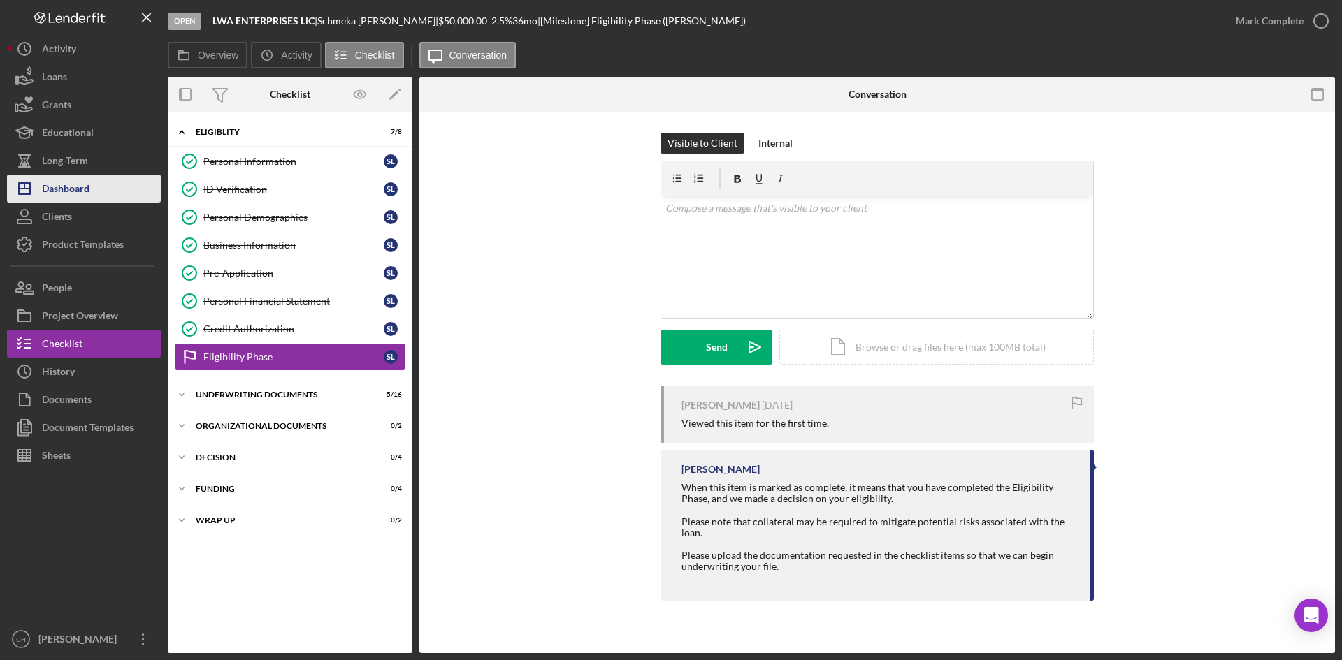
click at [97, 189] on button "Icon/Dashboard Dashboard" at bounding box center [84, 189] width 154 height 28
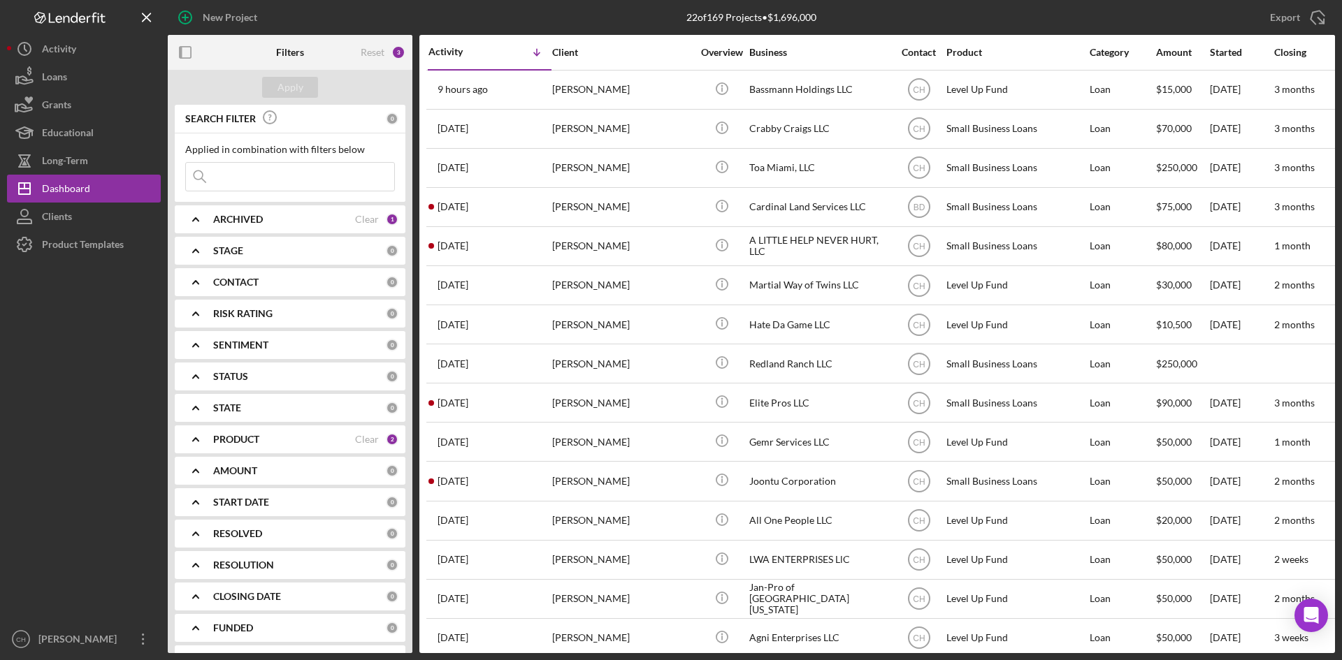
click at [284, 218] on div "ARCHIVED" at bounding box center [284, 219] width 142 height 11
click at [287, 528] on div "PRODUCT" at bounding box center [284, 530] width 142 height 11
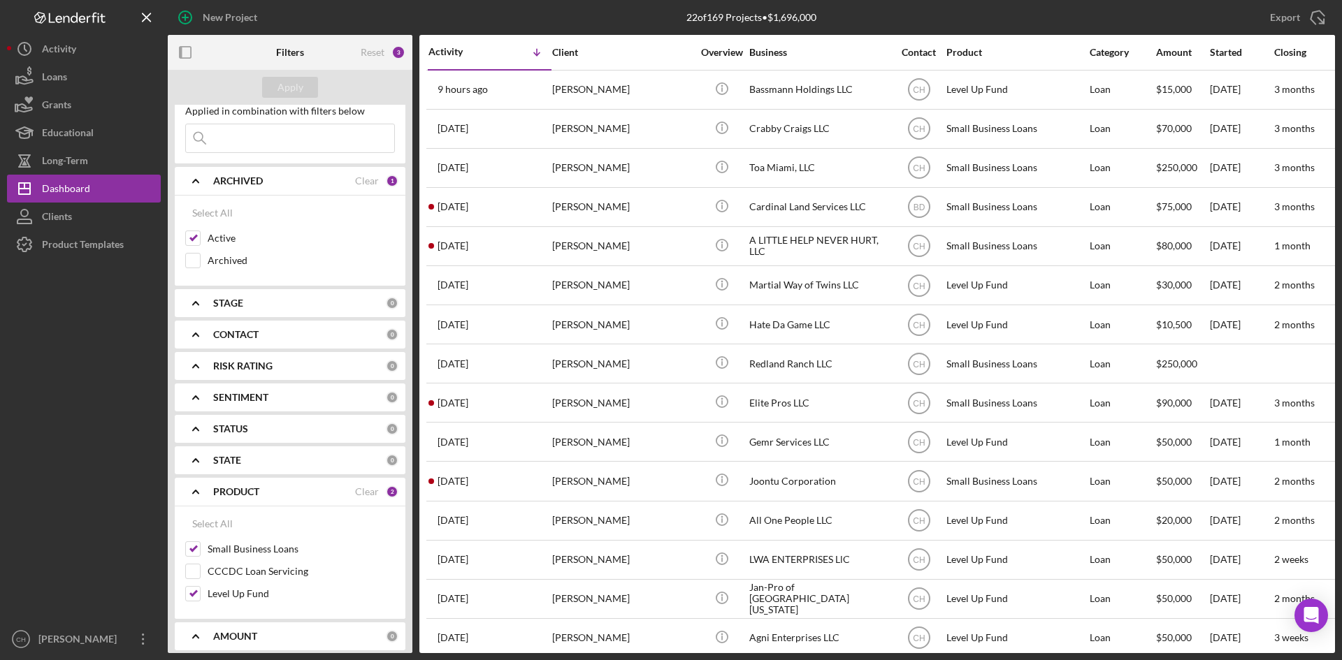
scroll to position [70, 0]
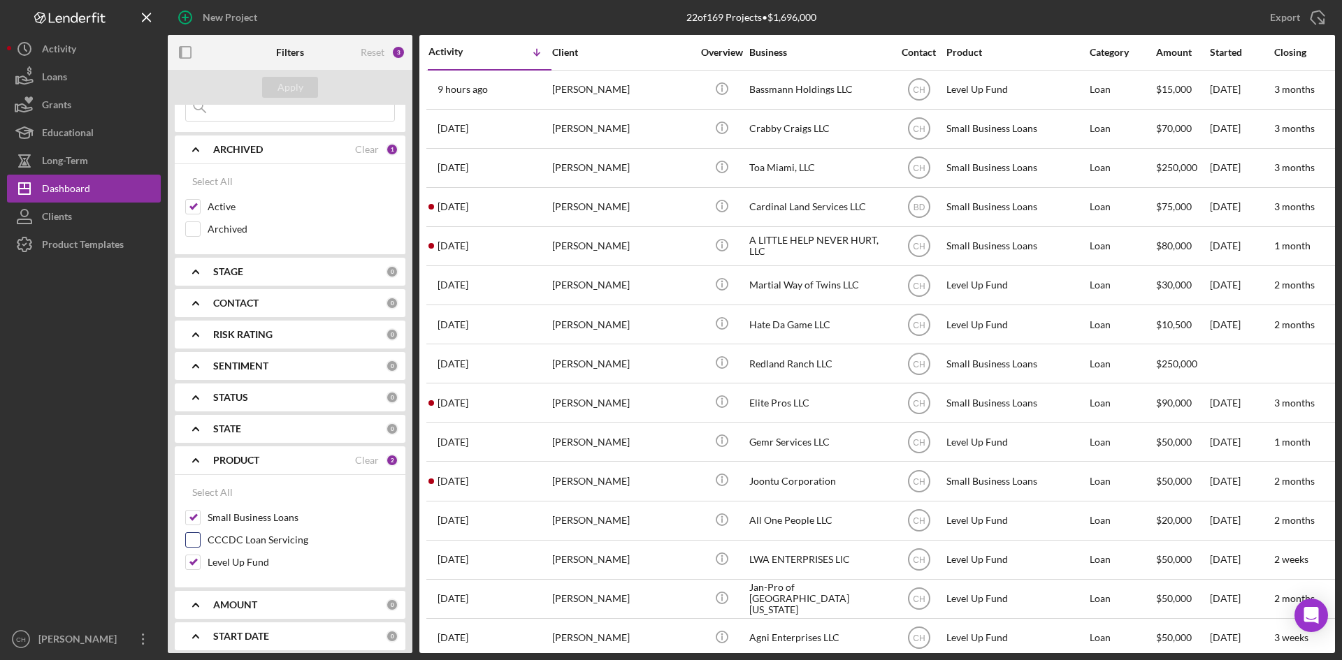
click at [194, 537] on input "CCCDC Loan Servicing" at bounding box center [193, 540] width 14 height 14
checkbox input "true"
click at [198, 516] on input "Small Business Loans" at bounding box center [193, 518] width 14 height 14
checkbox input "false"
click at [191, 566] on input "Level Up Fund" at bounding box center [193, 563] width 14 height 14
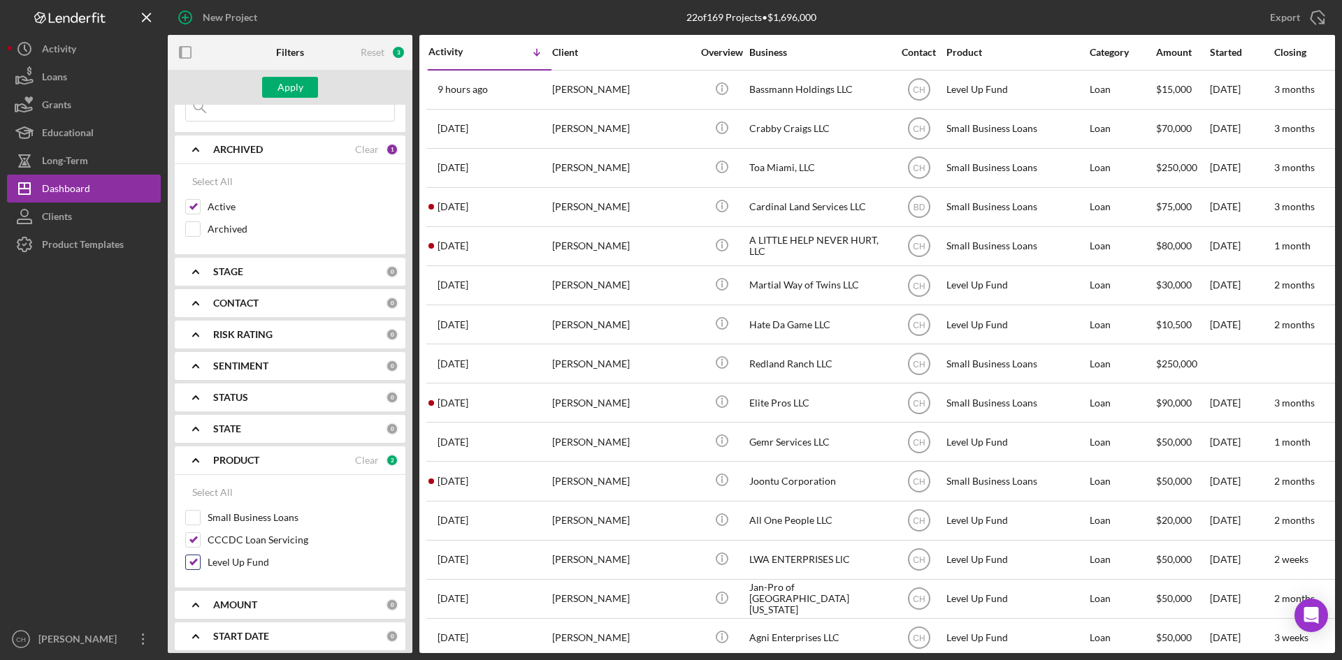
checkbox input "false"
click at [103, 189] on button "Icon/Dashboard Dashboard" at bounding box center [84, 189] width 154 height 28
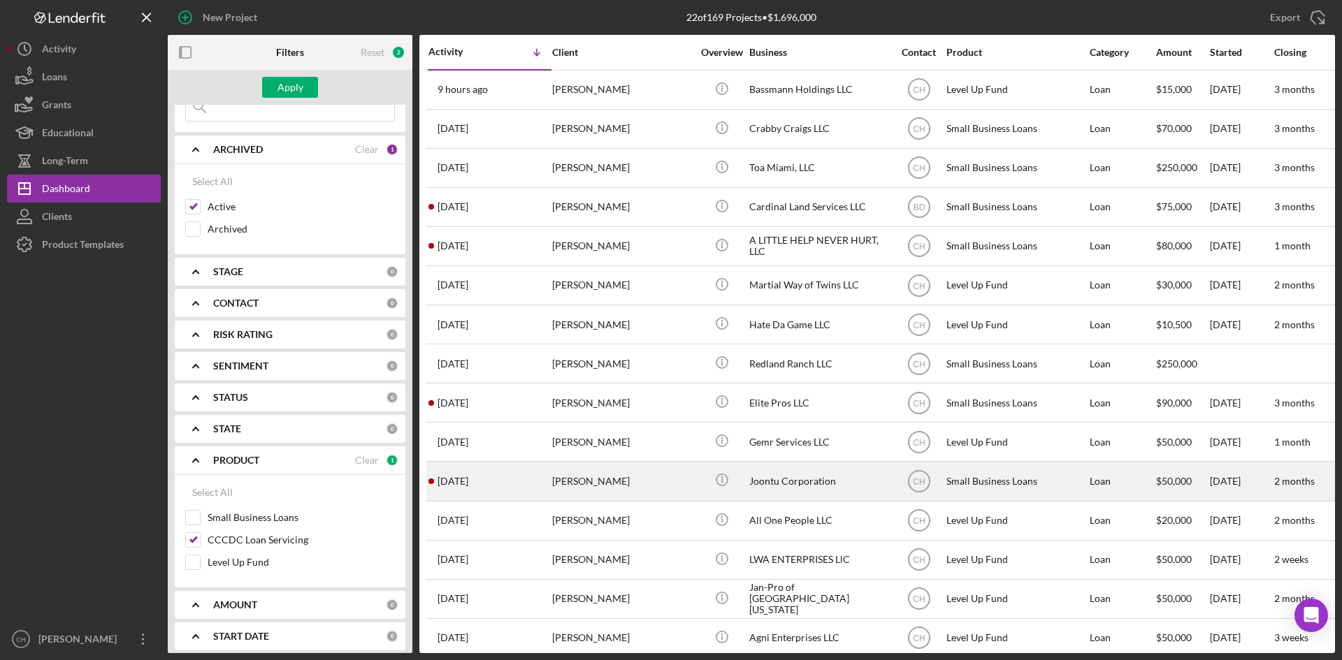
click at [509, 497] on div "[DATE] [PERSON_NAME]" at bounding box center [489, 481] width 122 height 37
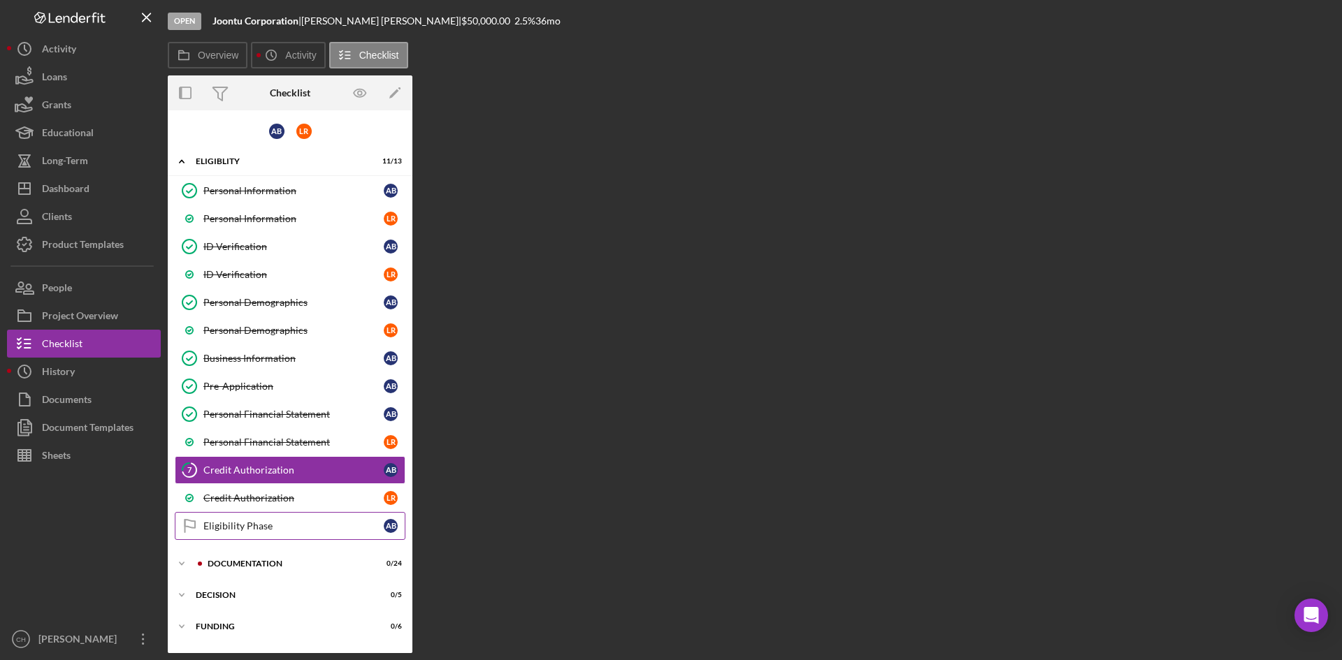
scroll to position [27, 0]
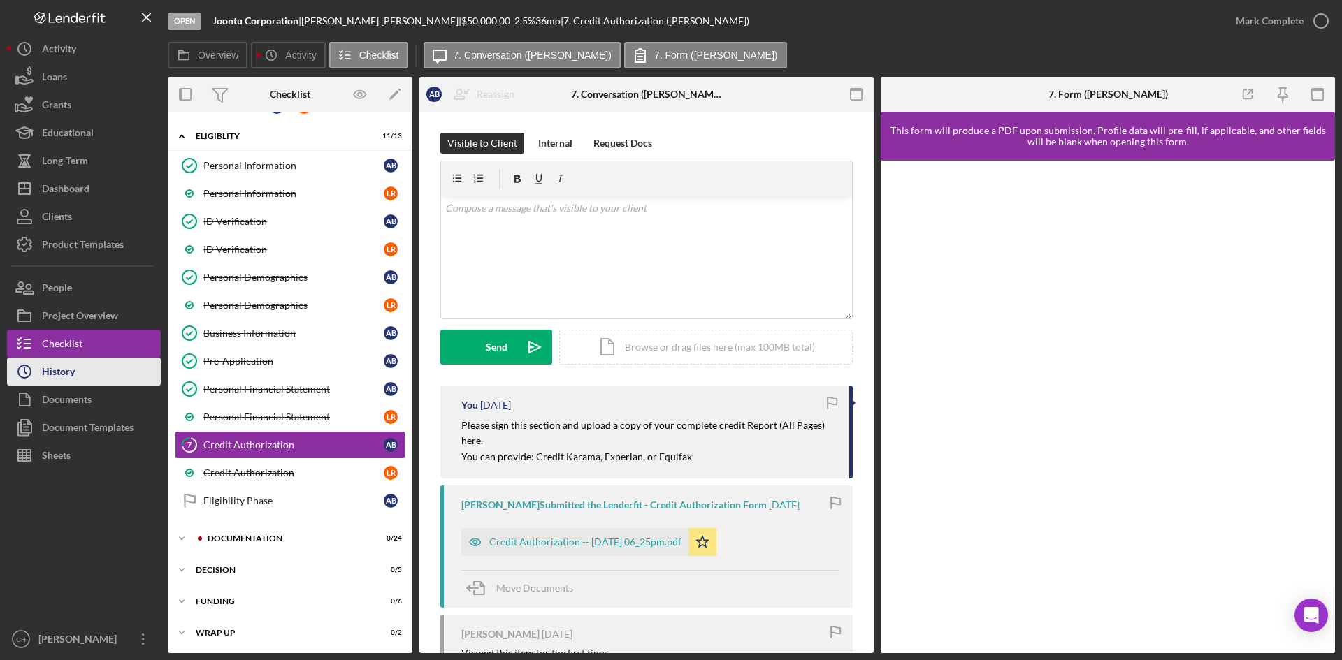
click at [89, 361] on button "Icon/History History" at bounding box center [84, 372] width 154 height 28
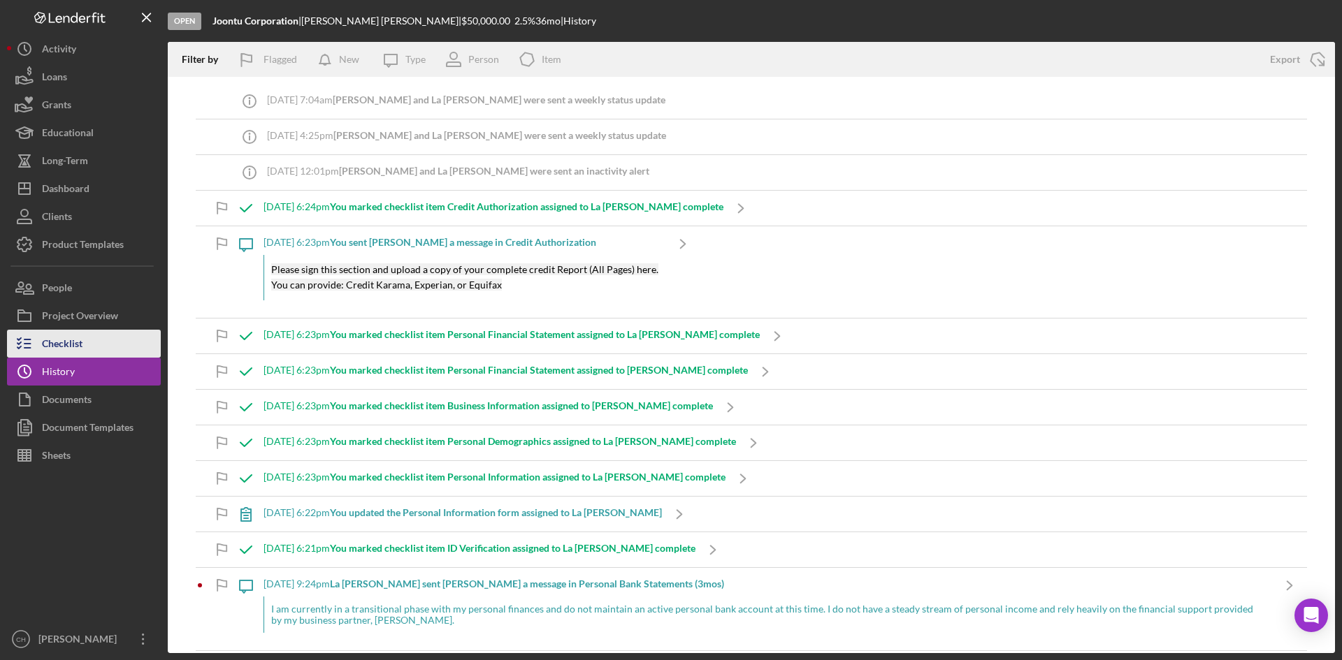
click at [88, 344] on button "Checklist" at bounding box center [84, 344] width 154 height 28
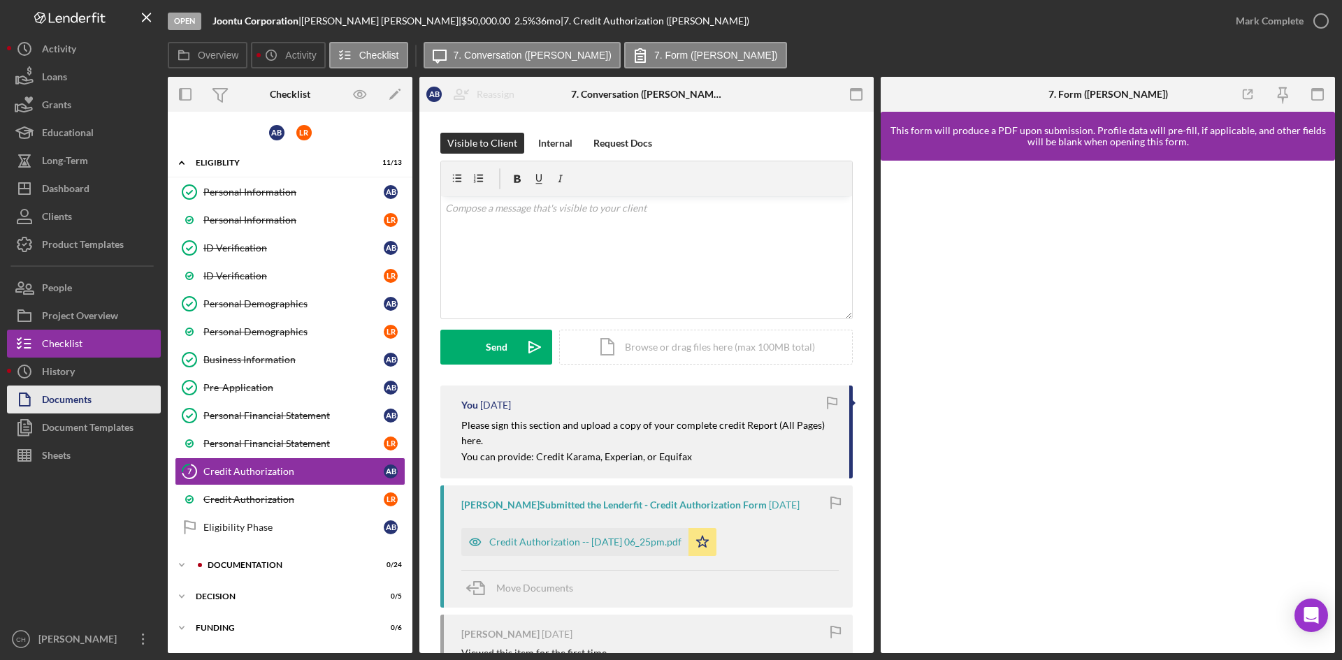
click at [78, 389] on div "Documents" at bounding box center [67, 401] width 50 height 31
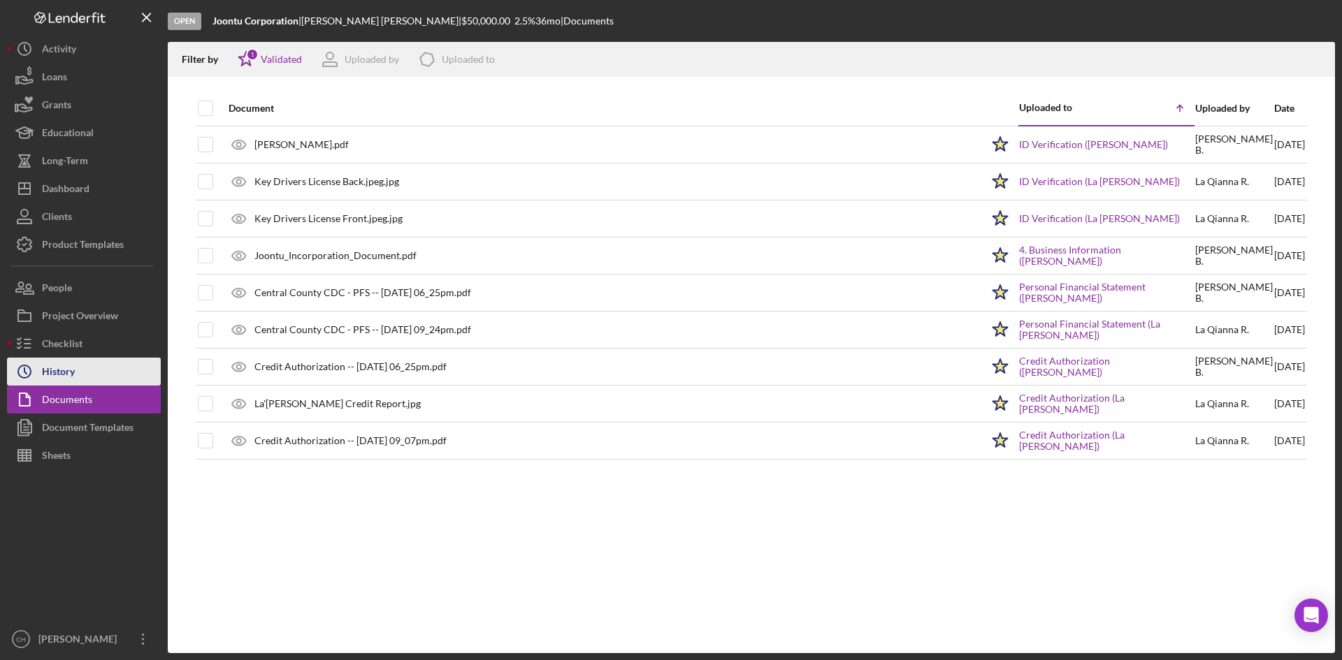
click at [92, 369] on button "Icon/History History" at bounding box center [84, 372] width 154 height 28
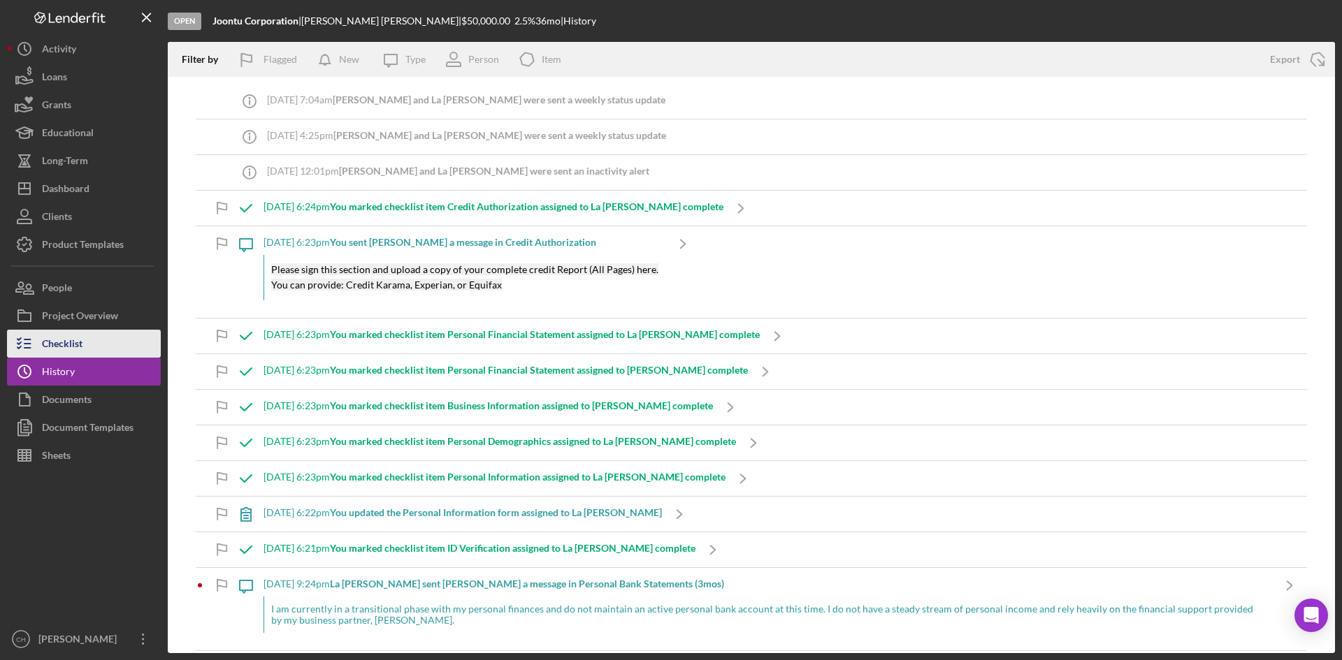
click at [87, 341] on button "Checklist" at bounding box center [84, 344] width 154 height 28
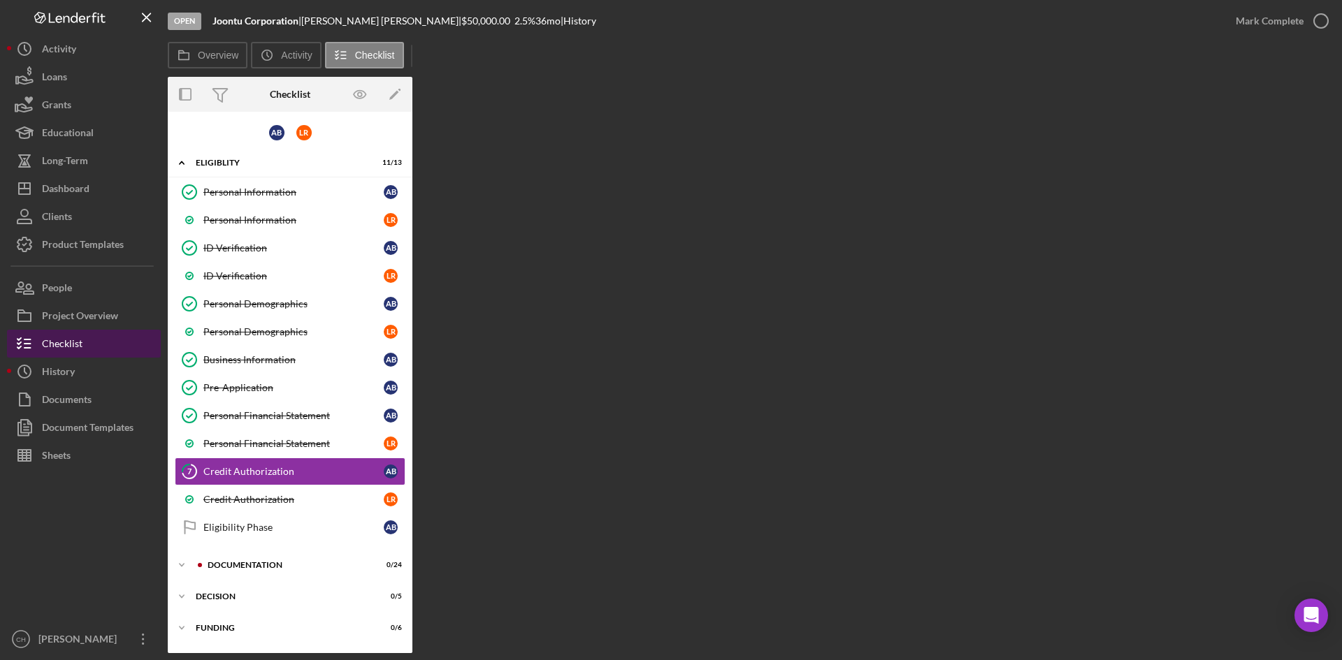
scroll to position [28, 0]
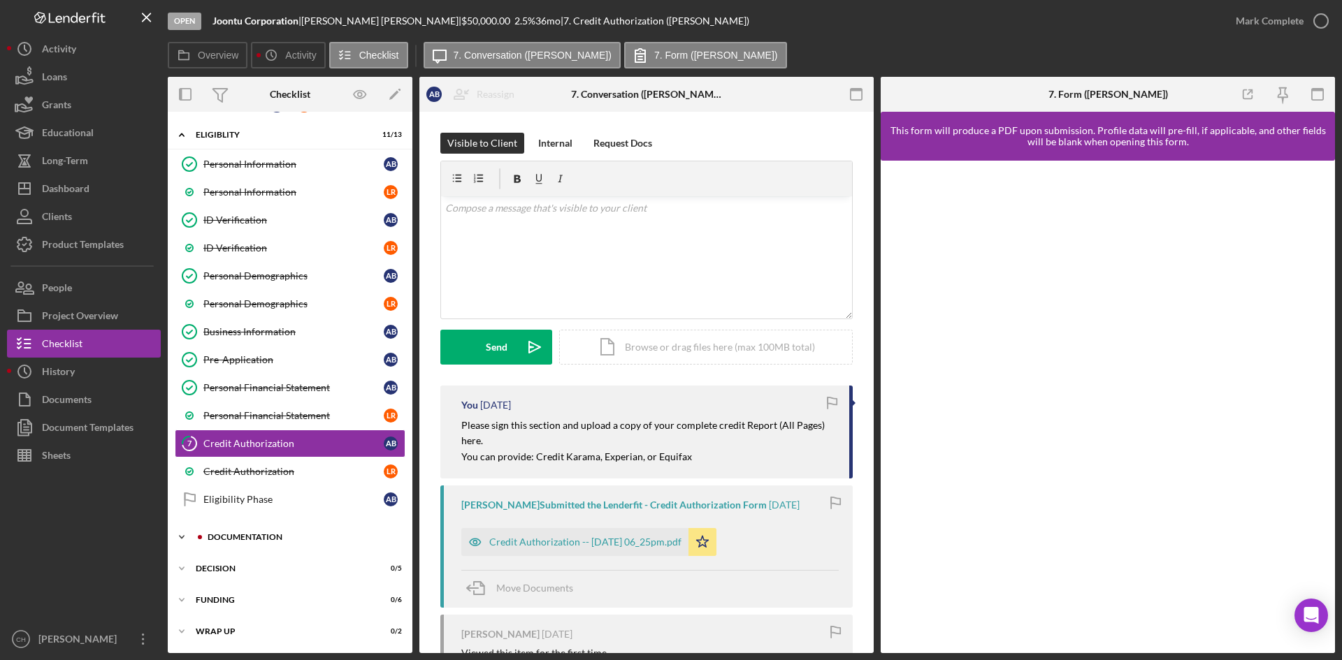
click at [263, 532] on div "Icon/Expander Documentation 0 / 24" at bounding box center [290, 537] width 245 height 28
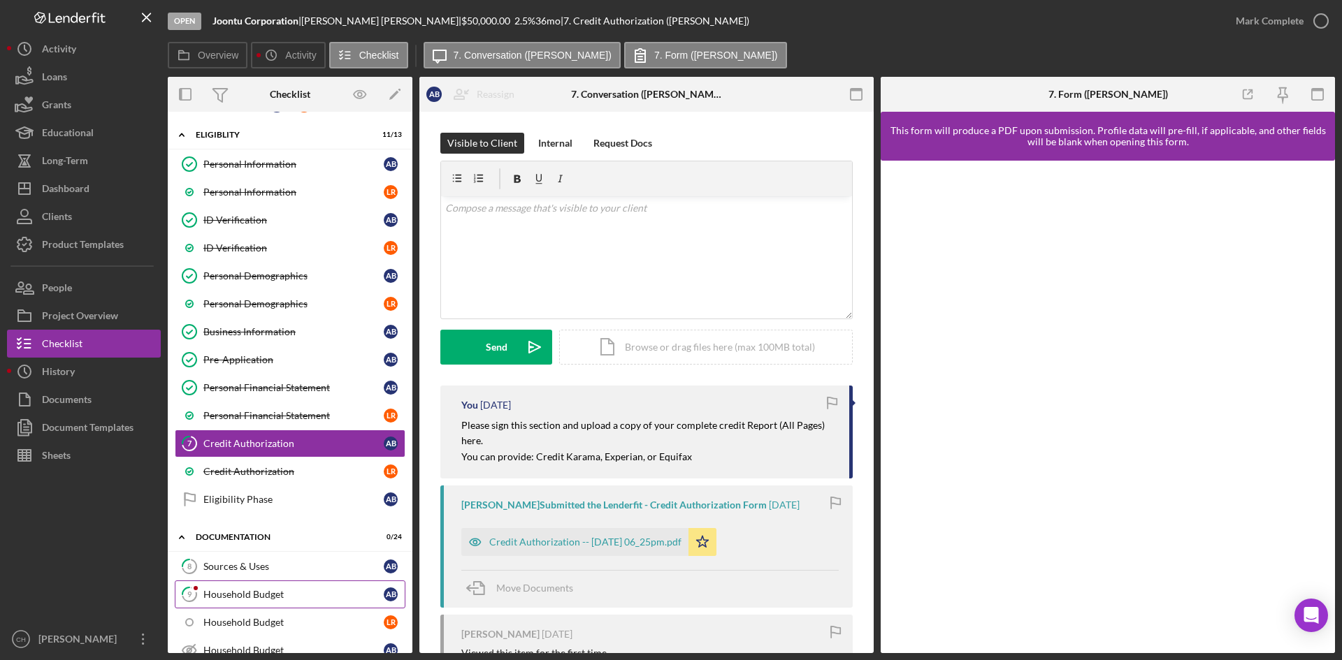
click at [261, 586] on link "9 Household Budget A B" at bounding box center [290, 595] width 231 height 28
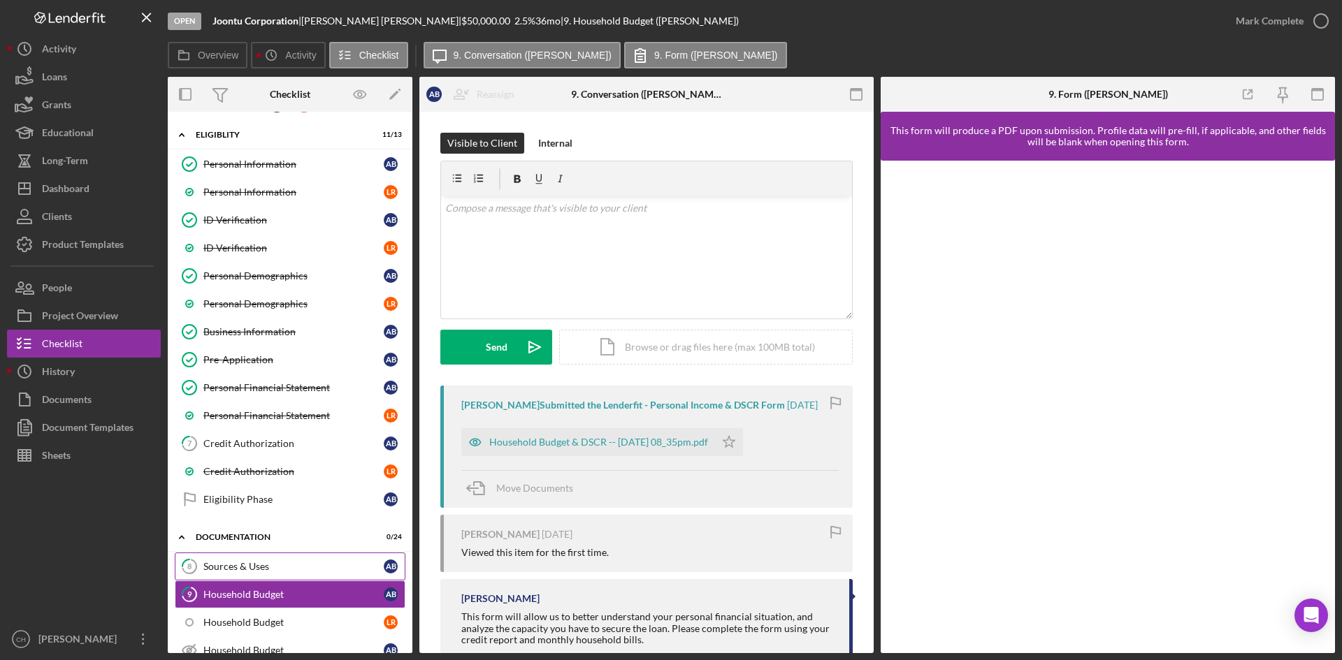
click at [294, 564] on div "Sources & Uses" at bounding box center [293, 566] width 180 height 11
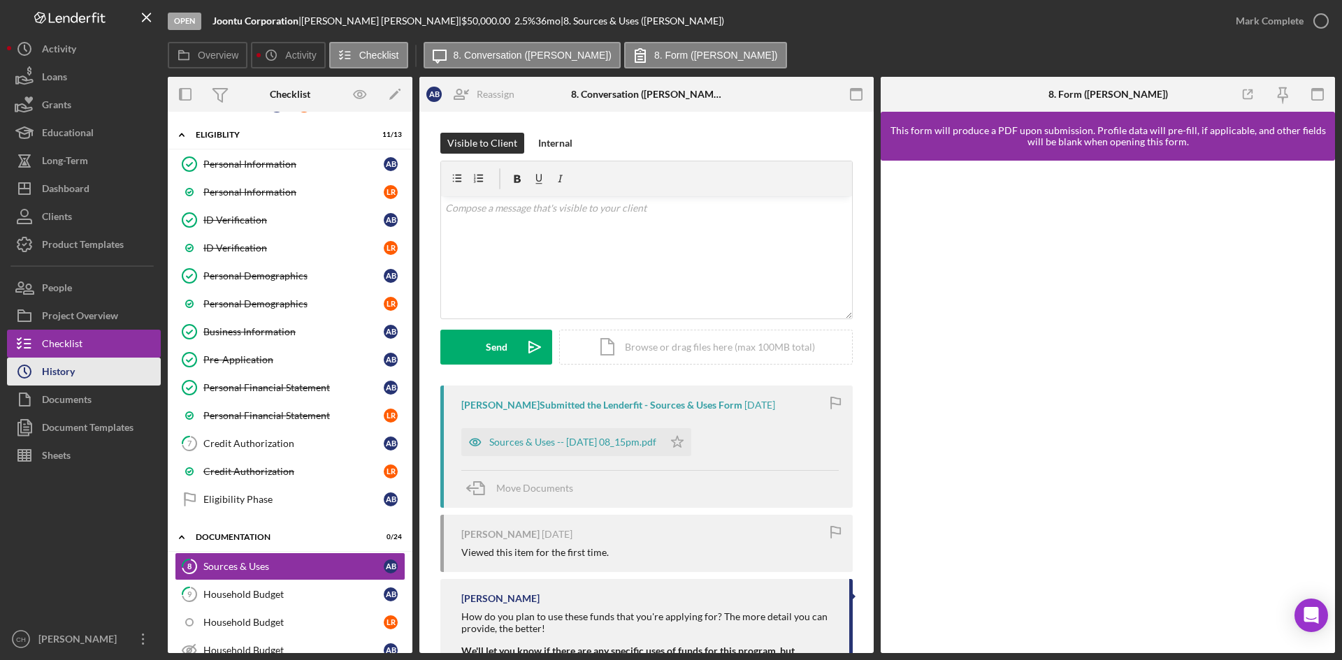
click at [81, 375] on button "Icon/History History" at bounding box center [84, 372] width 154 height 28
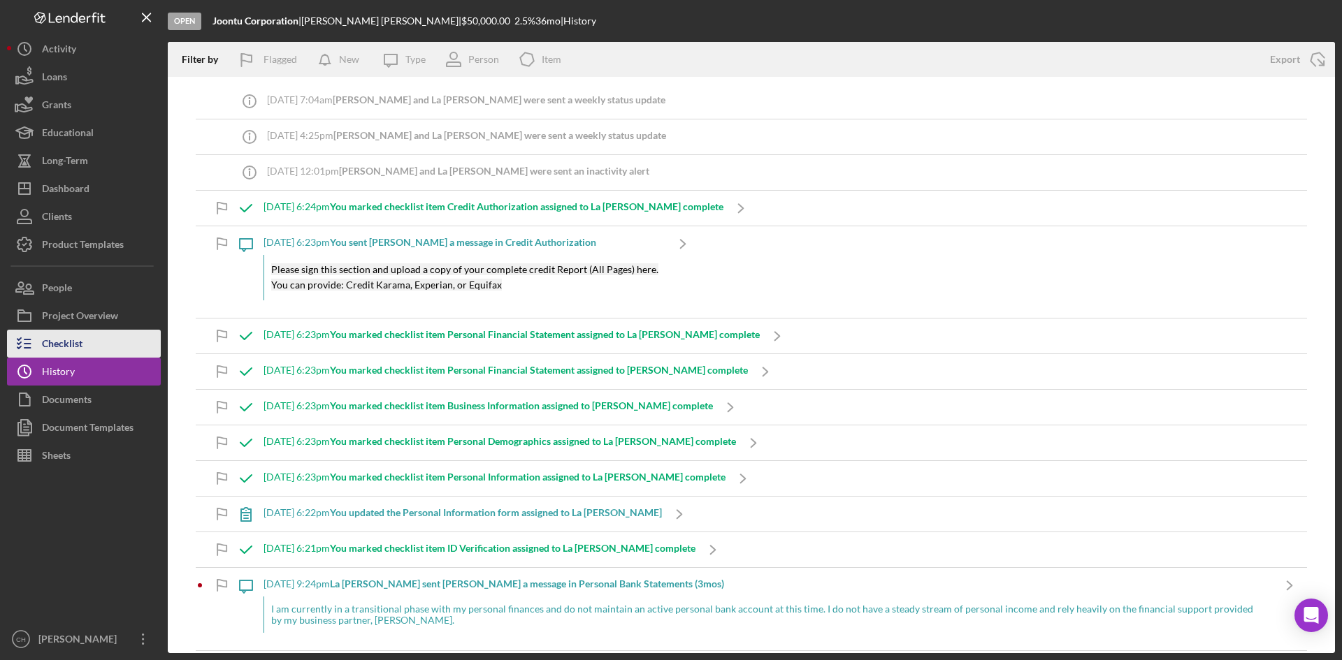
click at [68, 337] on div "Checklist" at bounding box center [62, 345] width 41 height 31
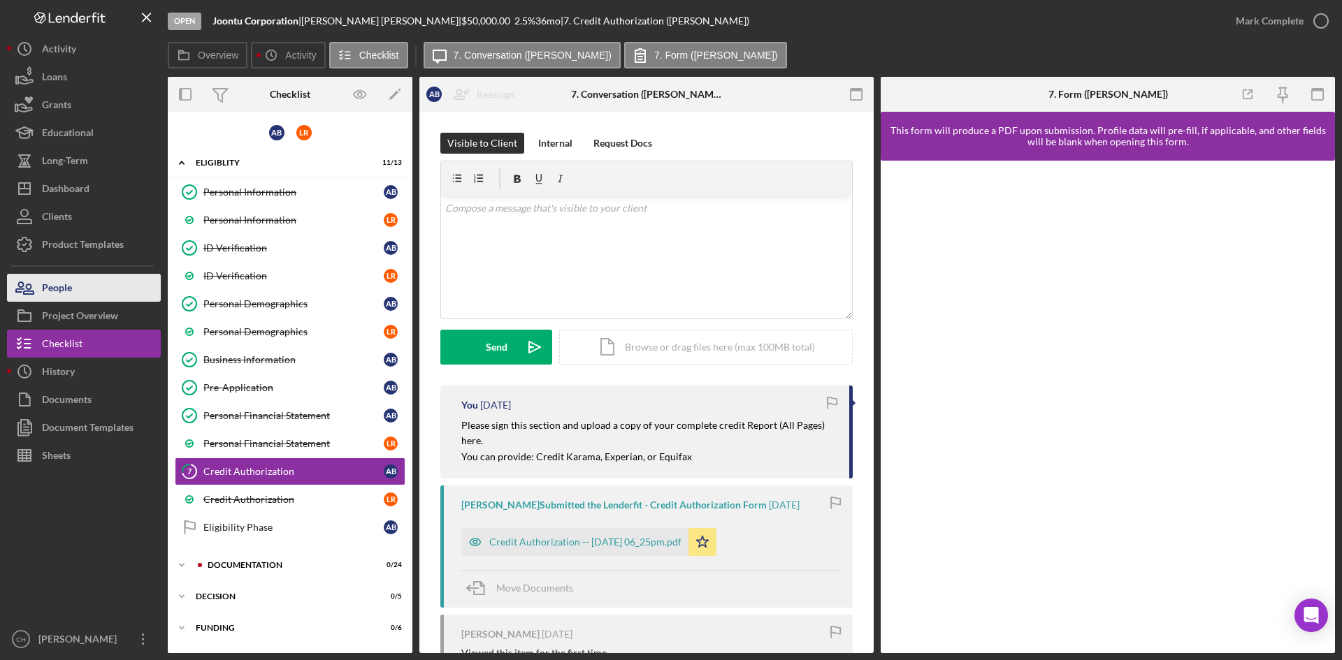
click at [95, 282] on button "People" at bounding box center [84, 288] width 154 height 28
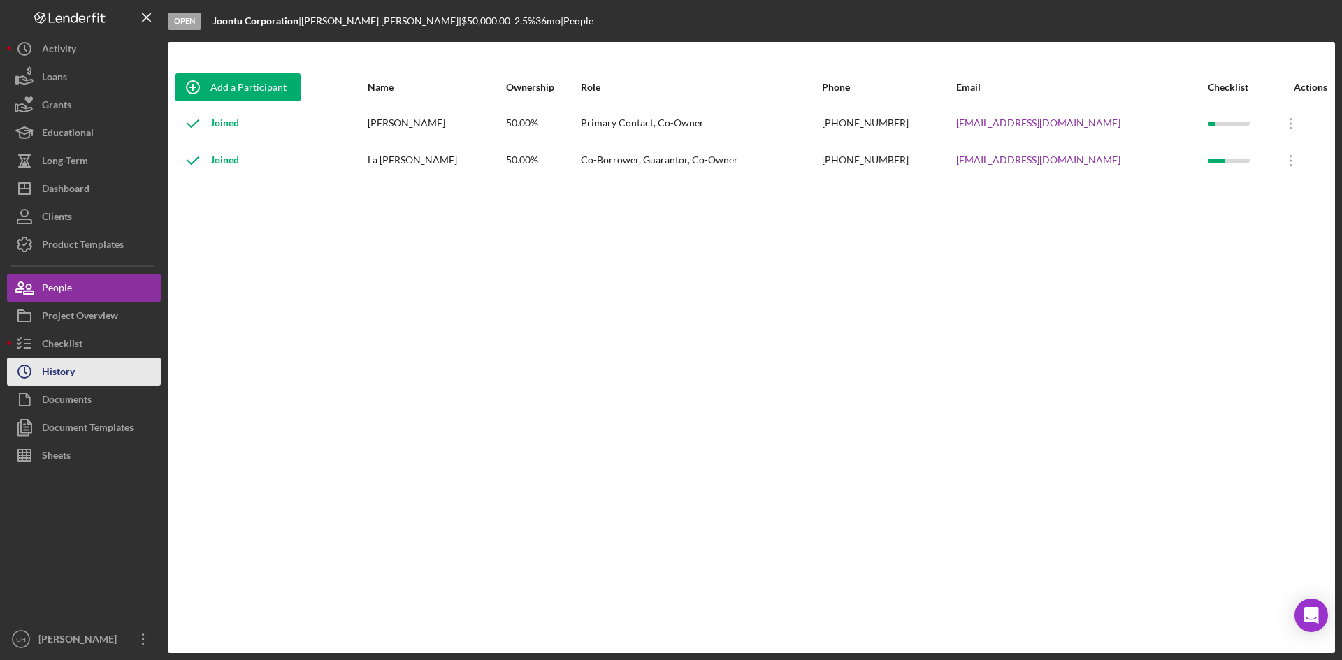
click at [97, 376] on button "Icon/History History" at bounding box center [84, 372] width 154 height 28
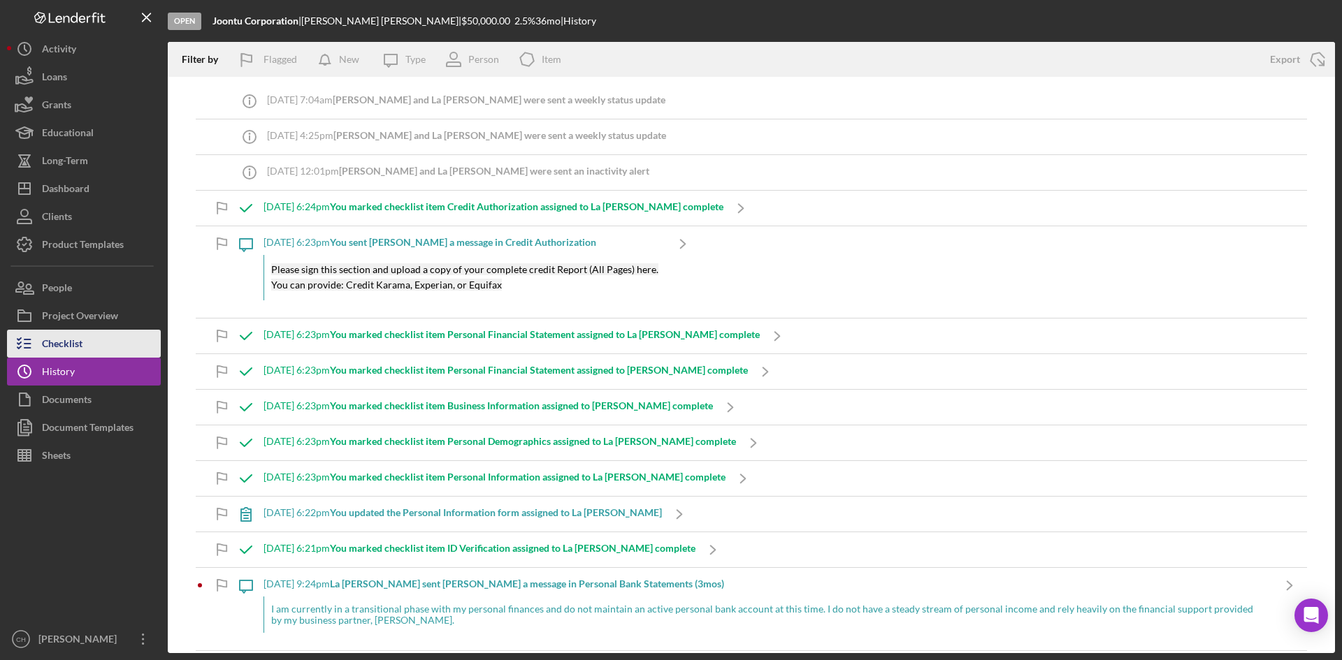
click at [103, 346] on button "Checklist" at bounding box center [84, 344] width 154 height 28
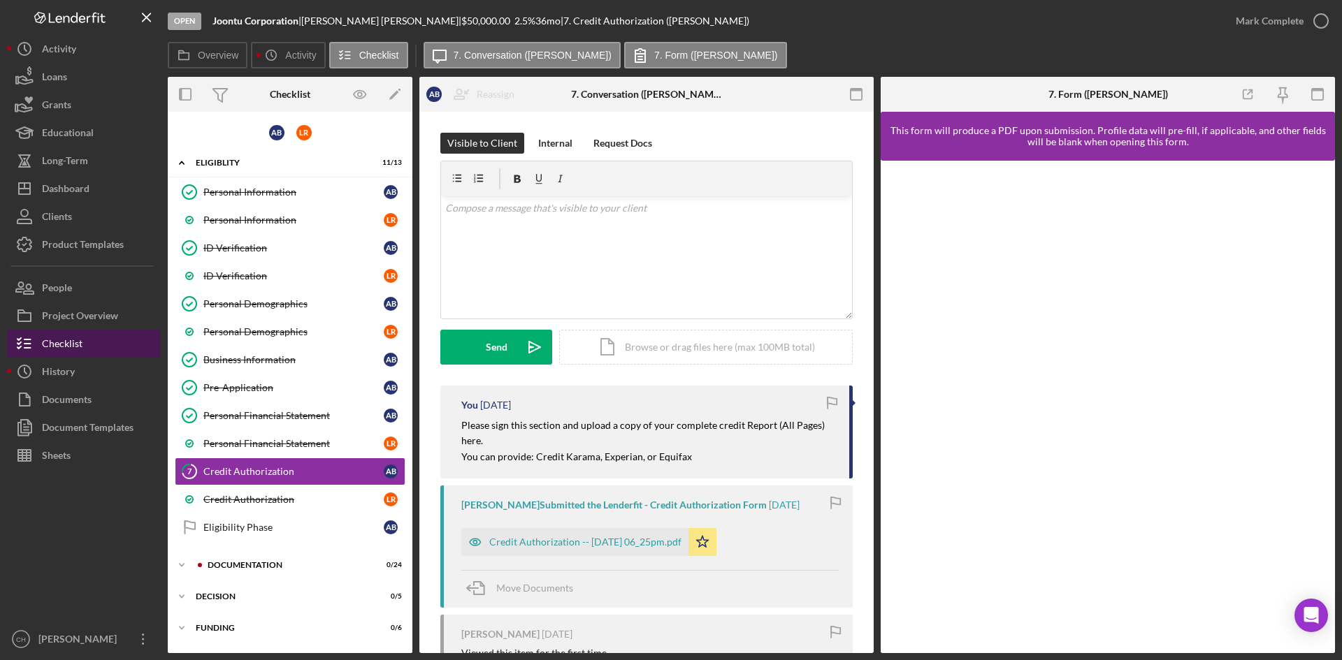
scroll to position [28, 0]
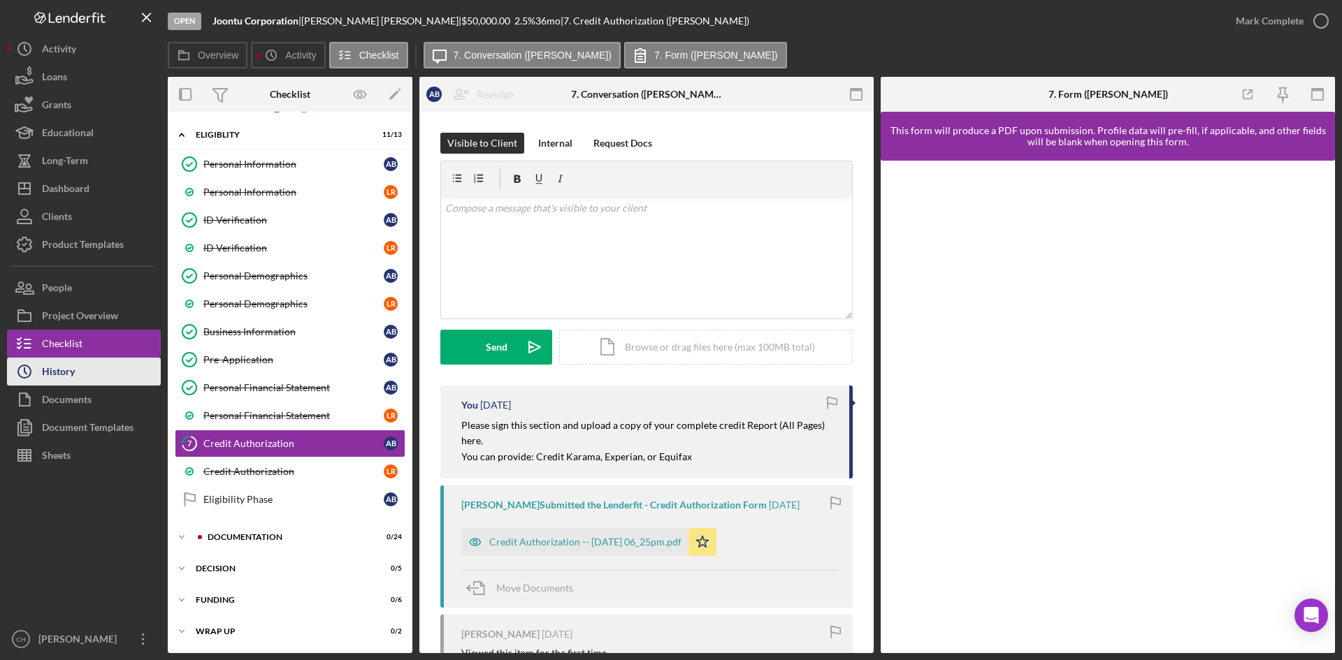
click at [83, 378] on button "Icon/History History" at bounding box center [84, 372] width 154 height 28
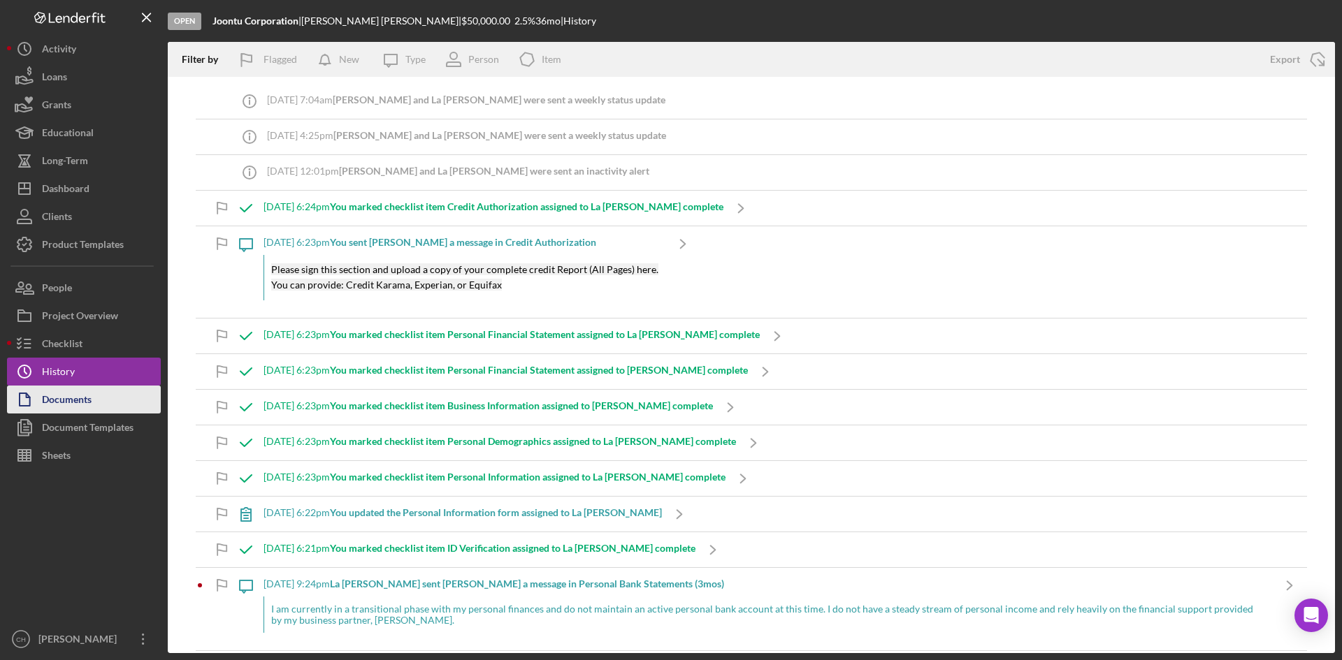
click at [100, 407] on button "Documents" at bounding box center [84, 400] width 154 height 28
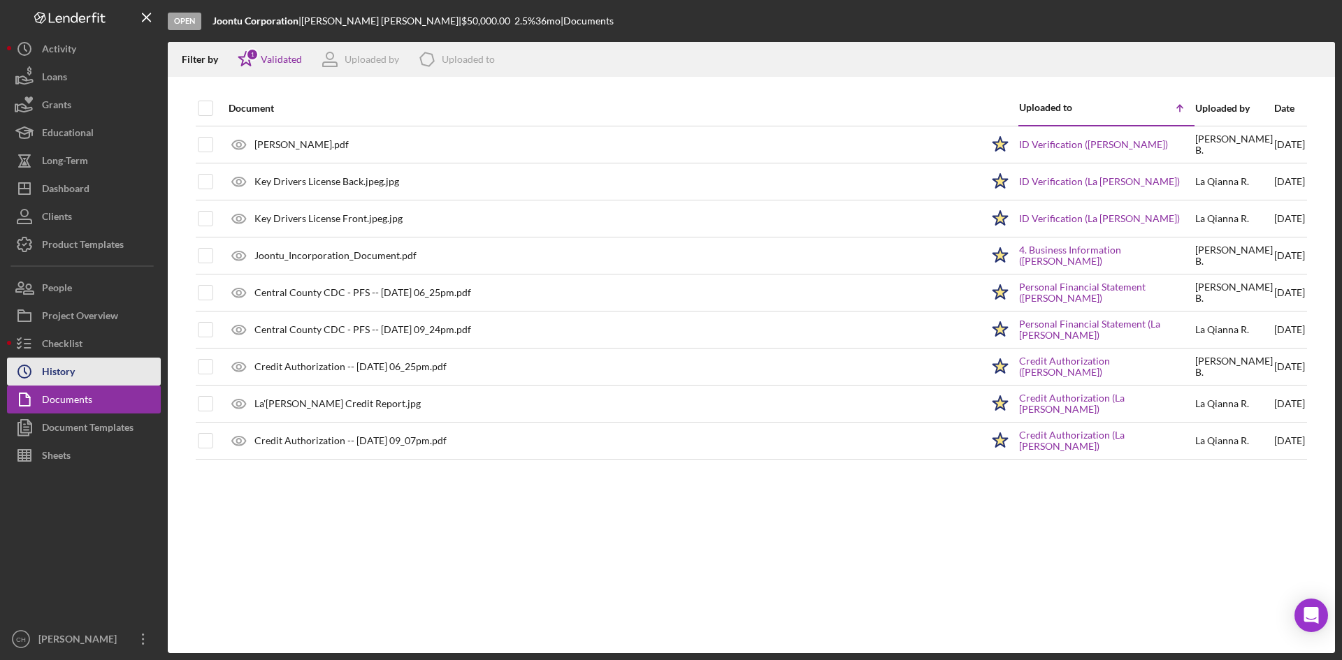
click at [85, 369] on button "Icon/History History" at bounding box center [84, 372] width 154 height 28
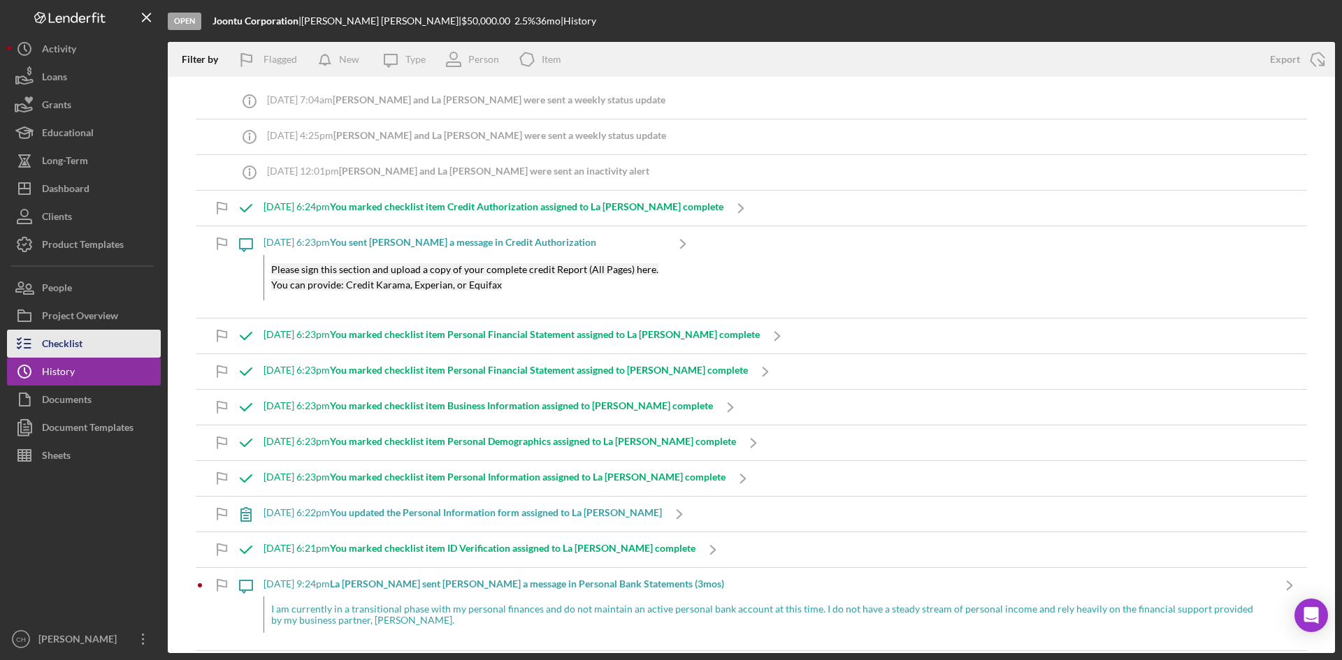
click at [119, 342] on button "Checklist" at bounding box center [84, 344] width 154 height 28
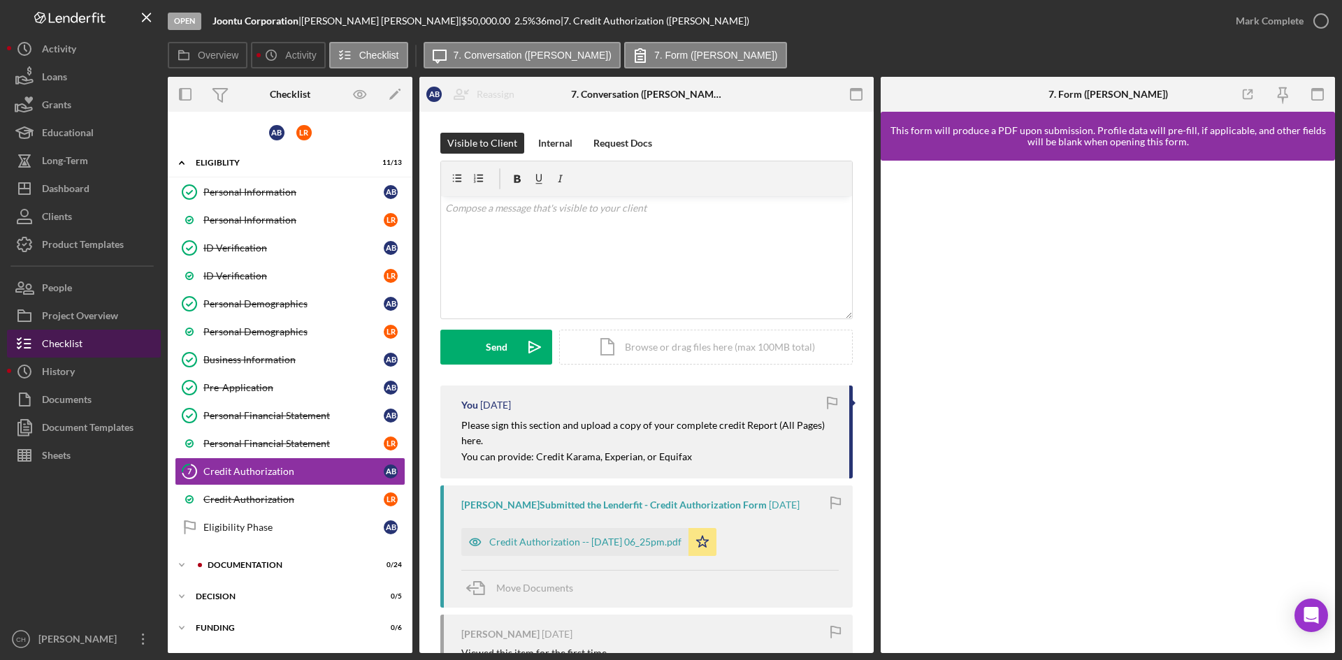
scroll to position [28, 0]
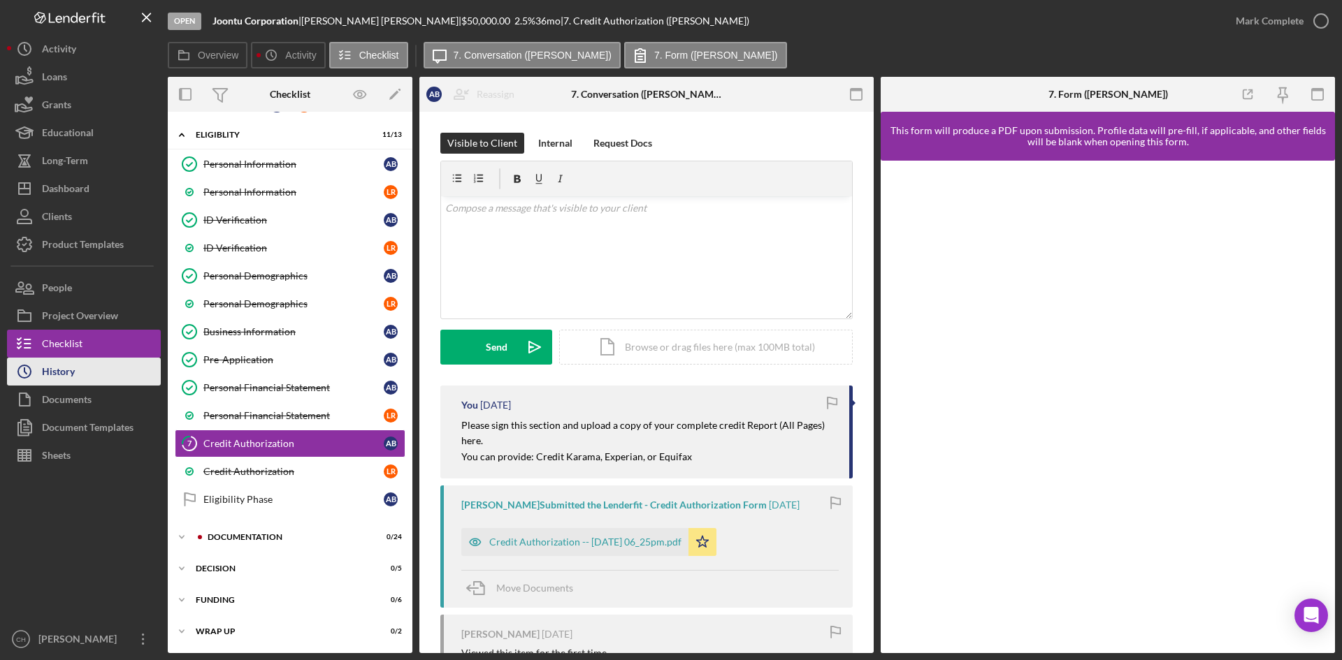
click at [87, 370] on button "Icon/History History" at bounding box center [84, 372] width 154 height 28
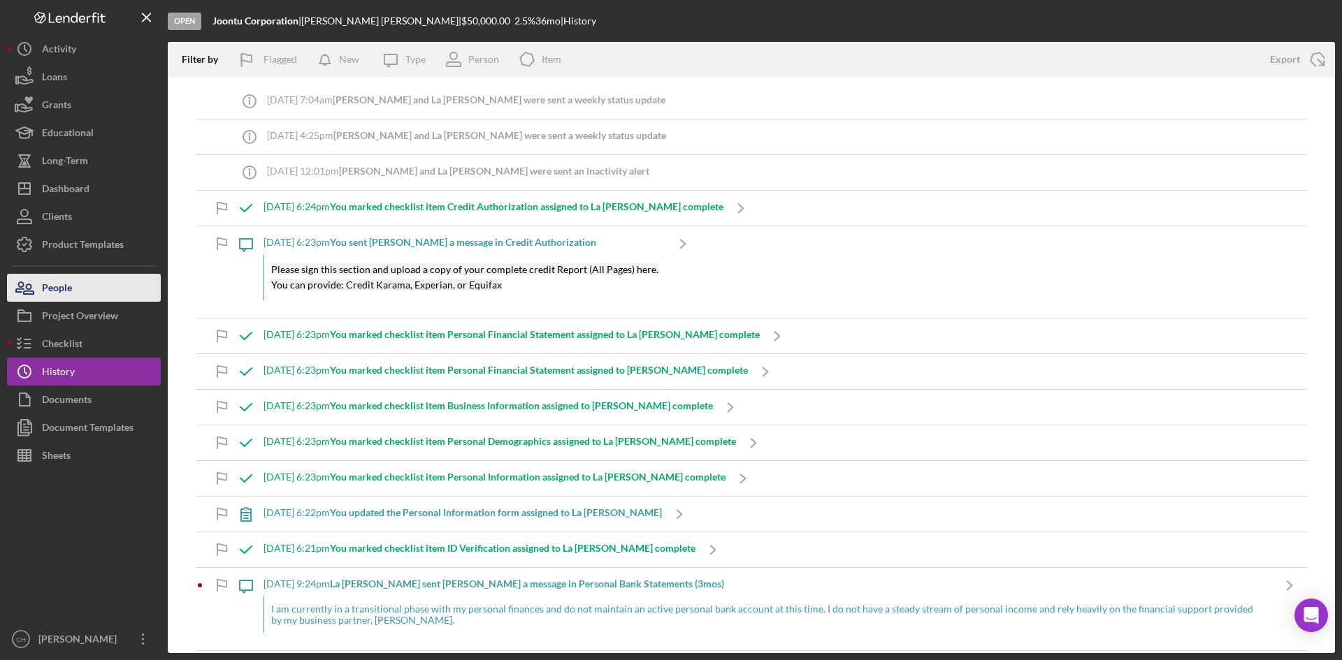
click at [89, 295] on button "People" at bounding box center [84, 288] width 154 height 28
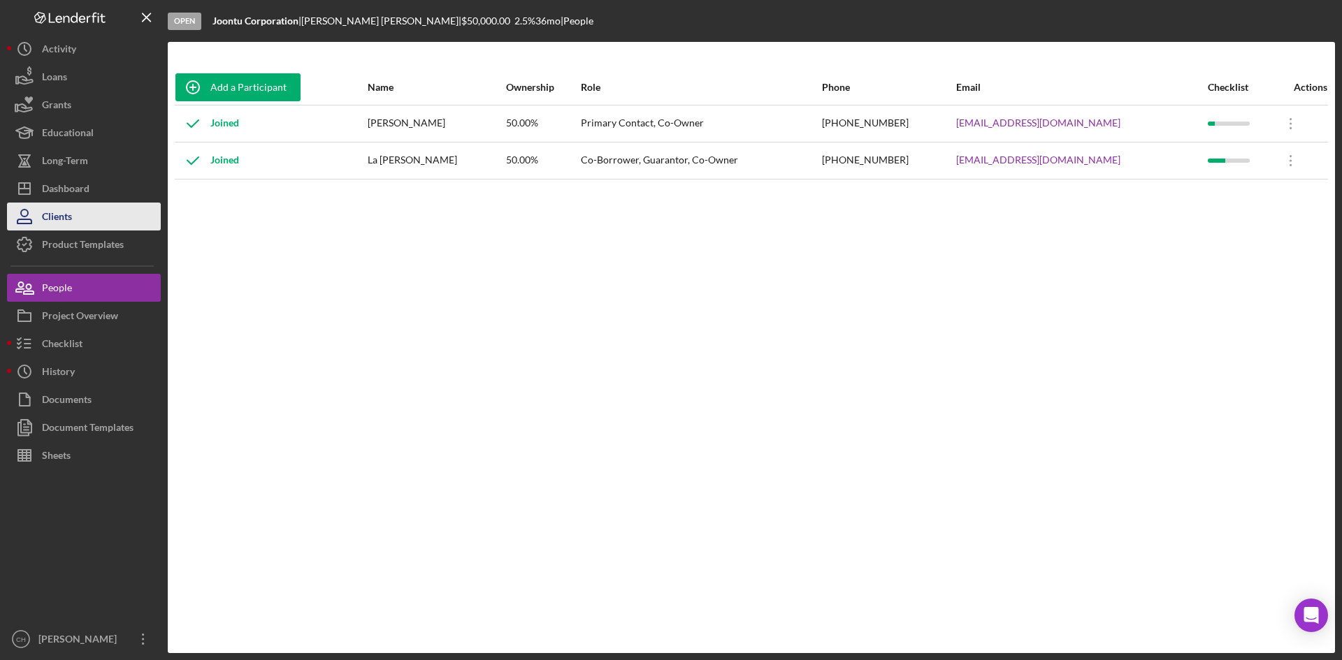
click at [112, 226] on button "Clients" at bounding box center [84, 217] width 154 height 28
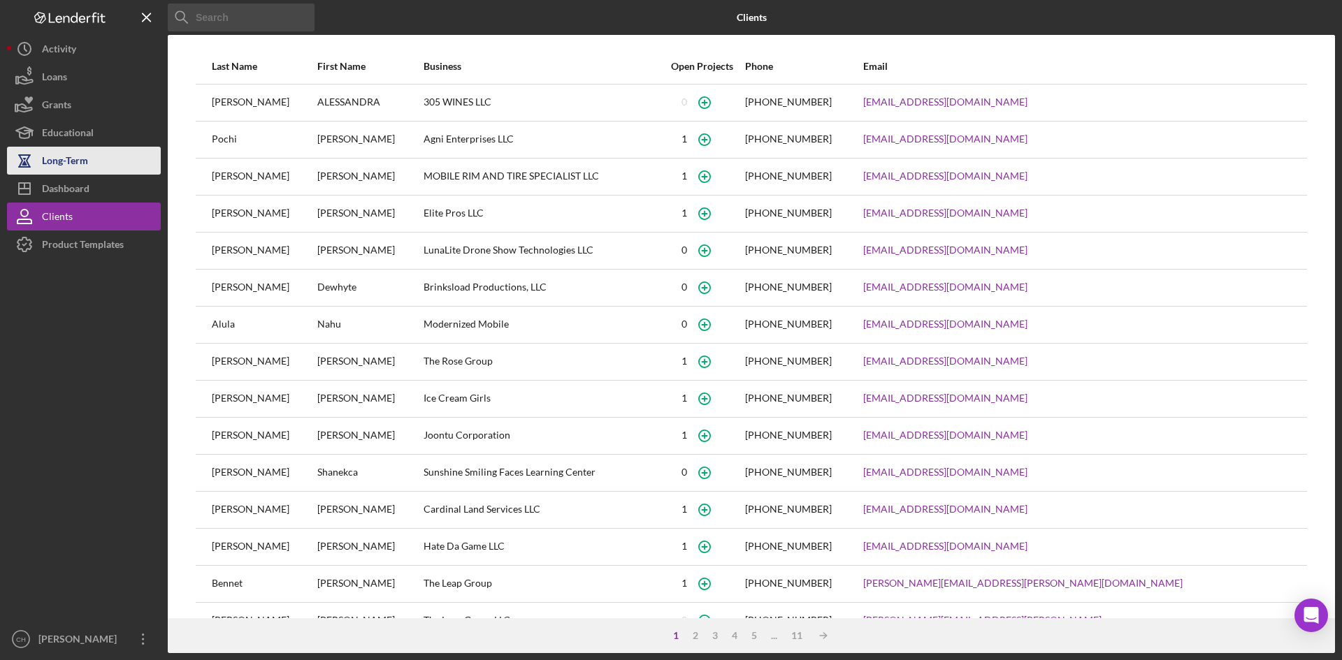
click at [100, 160] on button "Long-Term" at bounding box center [84, 161] width 154 height 28
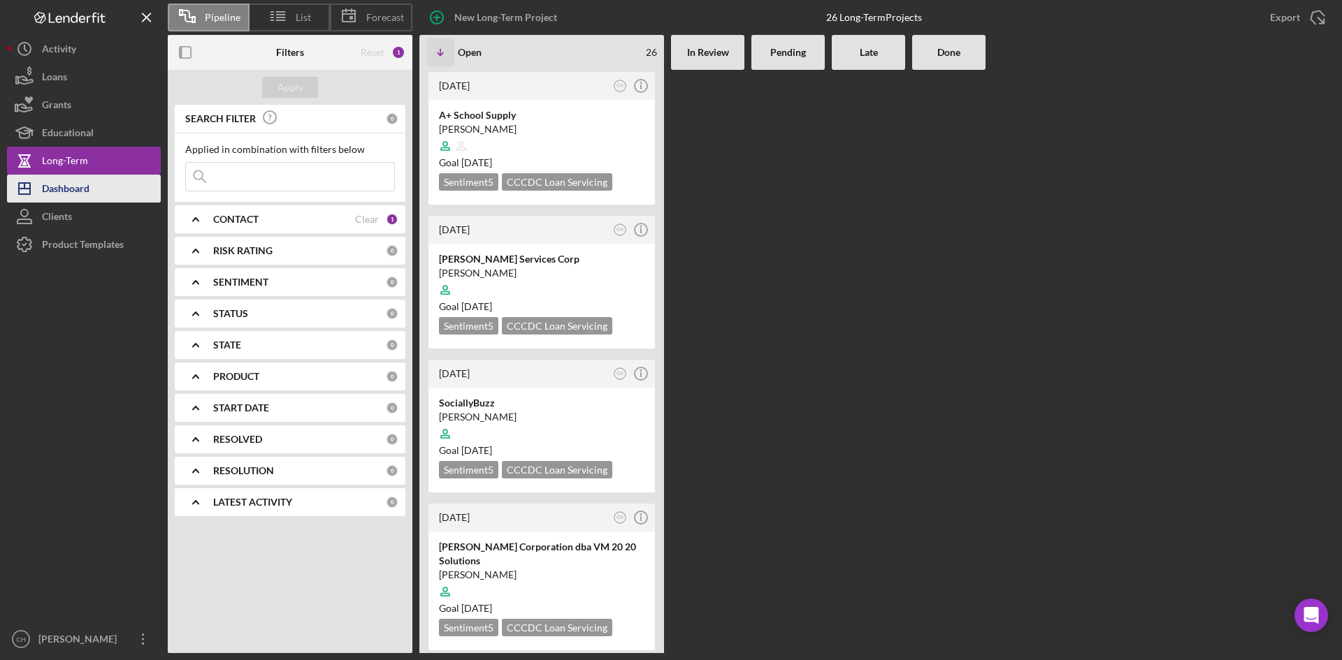
click at [87, 194] on div "Dashboard" at bounding box center [66, 190] width 48 height 31
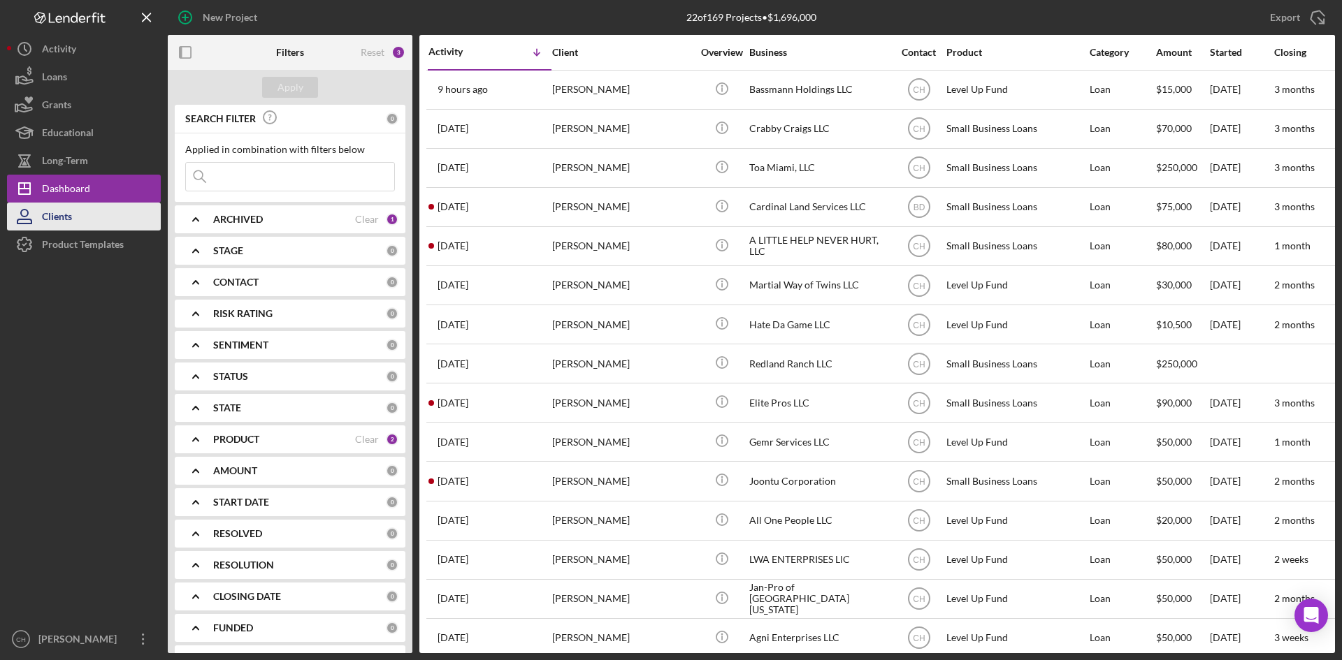
click at [89, 220] on button "Clients" at bounding box center [84, 217] width 154 height 28
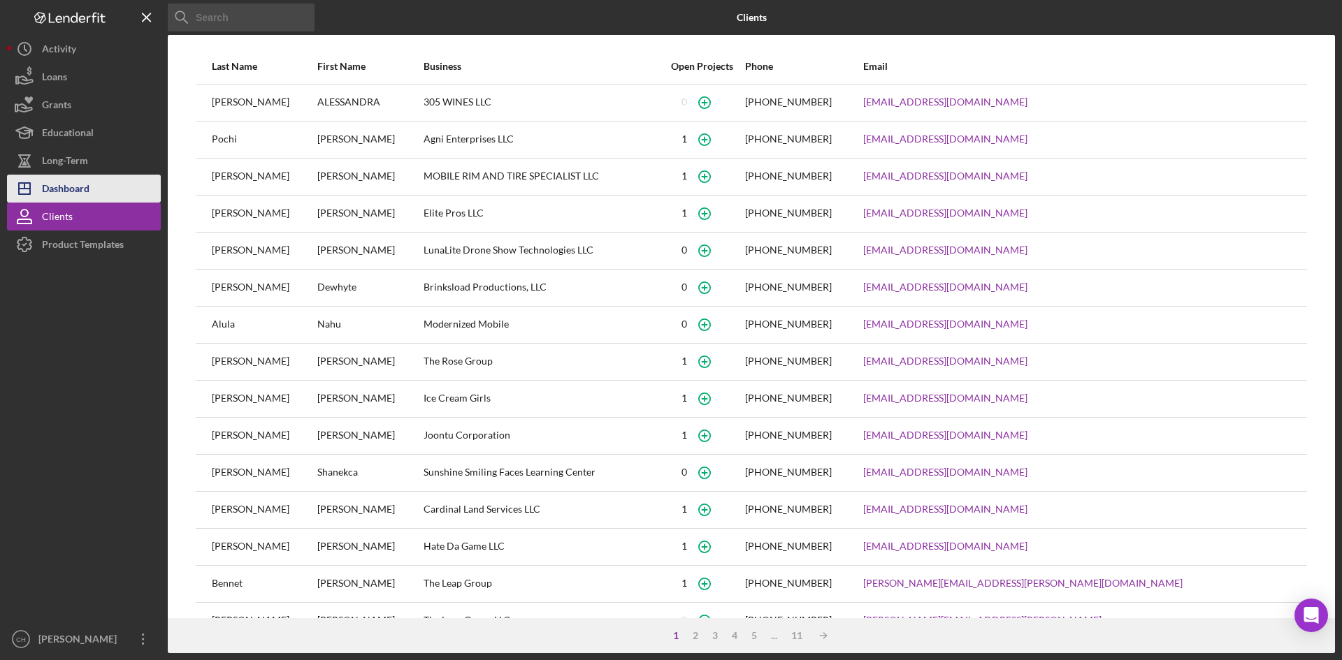
click at [103, 190] on button "Icon/Dashboard Dashboard" at bounding box center [84, 189] width 154 height 28
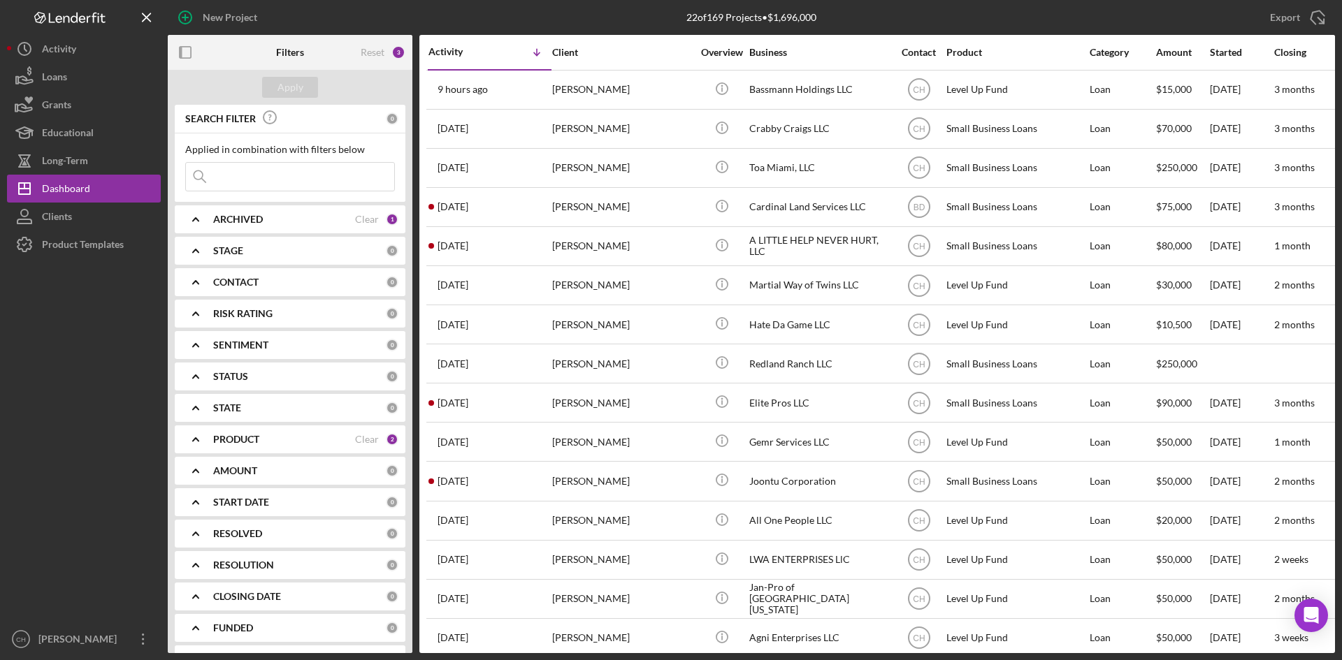
click at [275, 442] on div "PRODUCT" at bounding box center [284, 439] width 142 height 11
drag, startPoint x: 192, startPoint y: 519, endPoint x: 211, endPoint y: 497, distance: 28.7
click at [199, 512] on div at bounding box center [192, 519] width 15 height 15
click at [194, 494] on input "Small Business Loans" at bounding box center [193, 497] width 14 height 14
checkbox input "false"
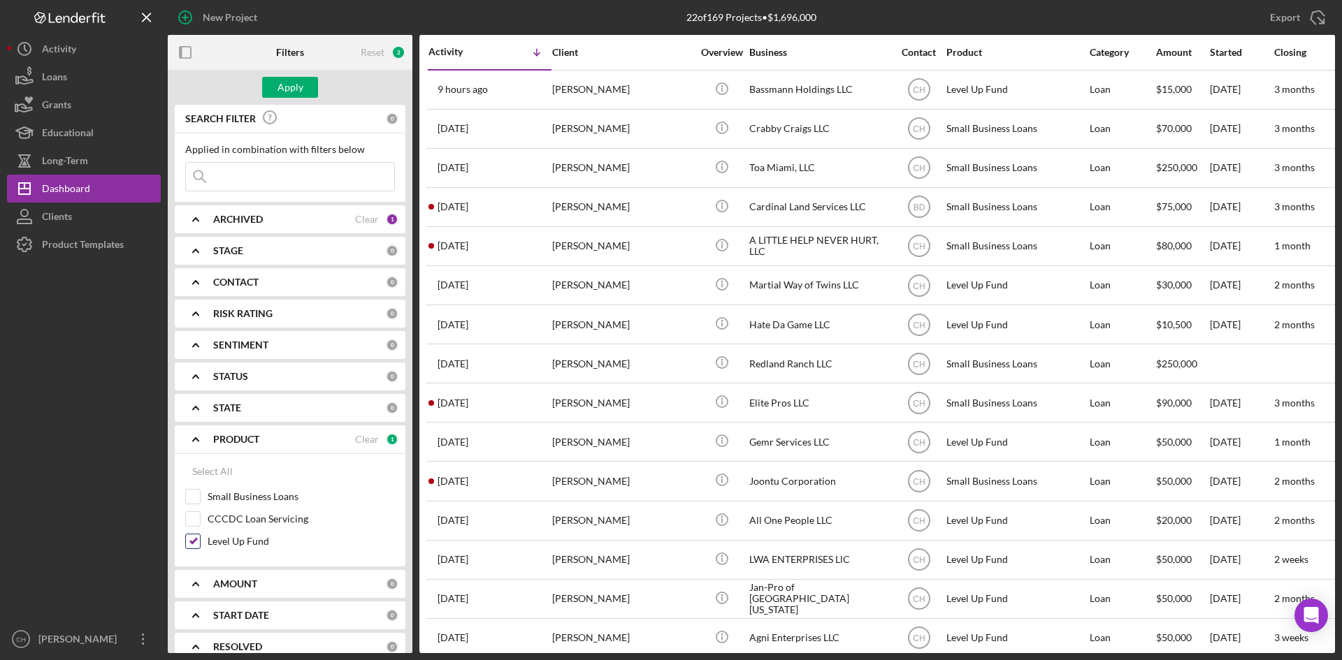
click at [191, 540] on input "Level Up Fund" at bounding box center [193, 542] width 14 height 14
checkbox input "false"
click at [197, 519] on input "CCCDC Loan Servicing" at bounding box center [193, 519] width 14 height 14
checkbox input "true"
click at [298, 87] on div "Apply" at bounding box center [290, 87] width 26 height 21
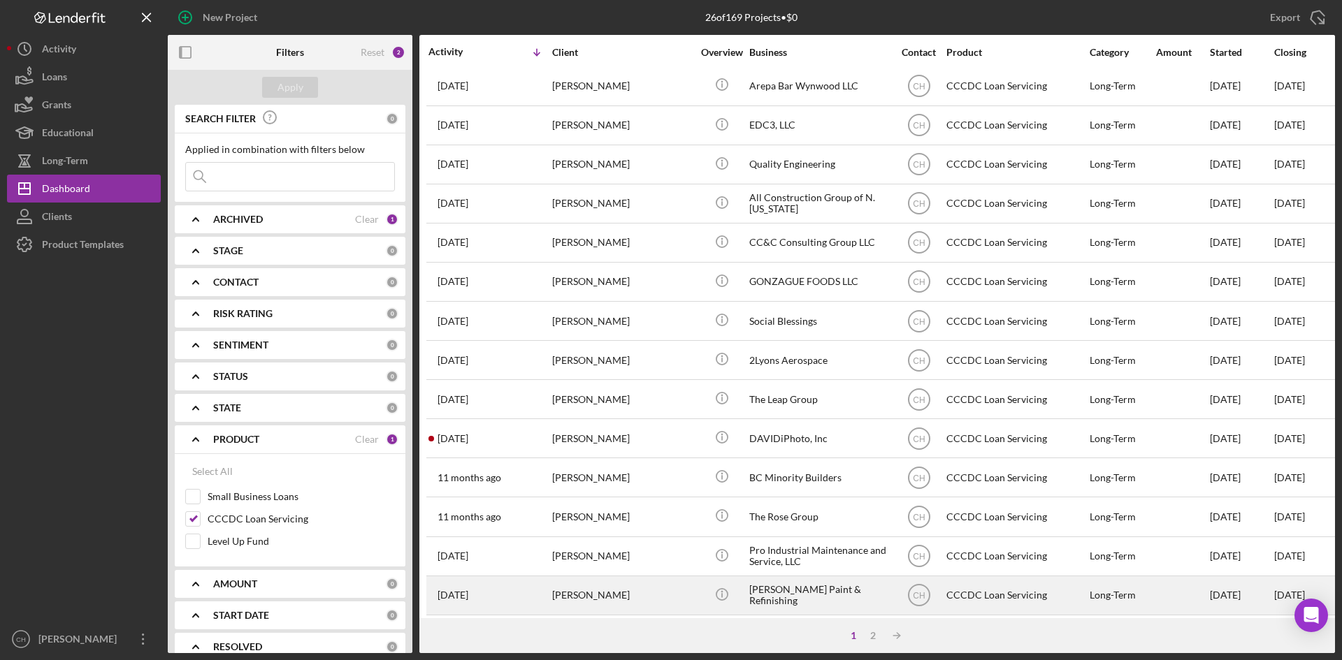
scroll to position [449, 0]
